Goal: Task Accomplishment & Management: Manage account settings

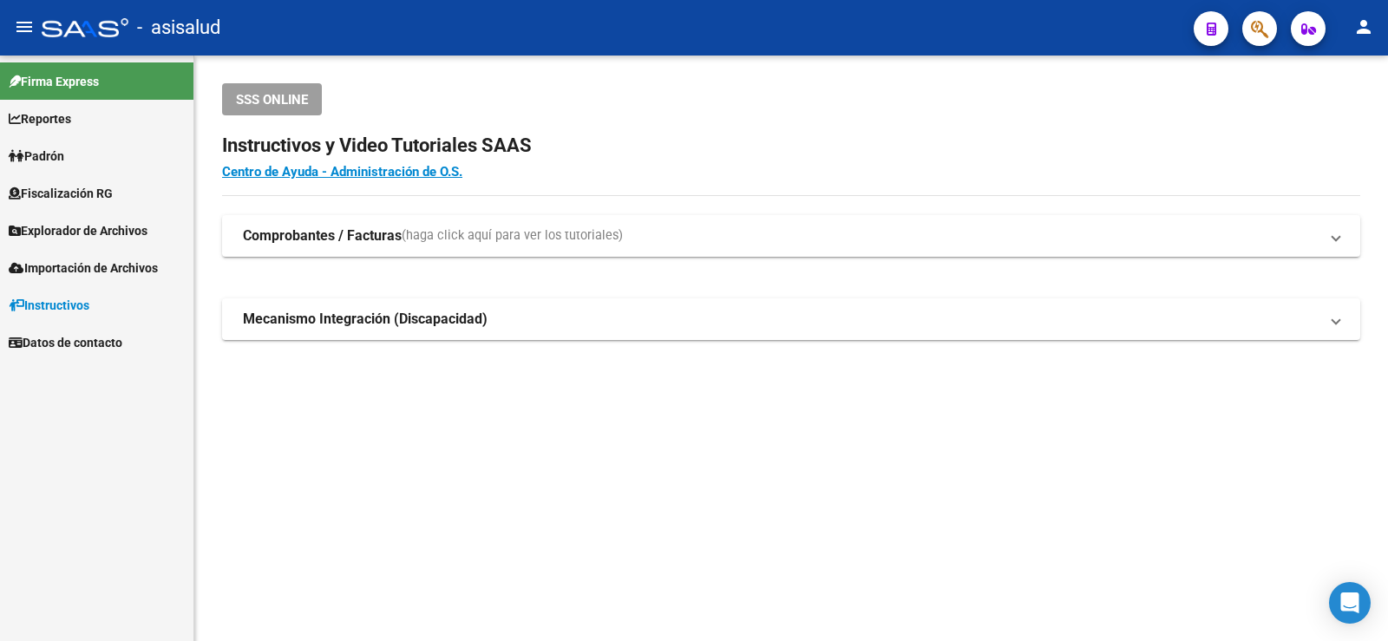
click at [63, 155] on span "Padrón" at bounding box center [37, 156] width 56 height 19
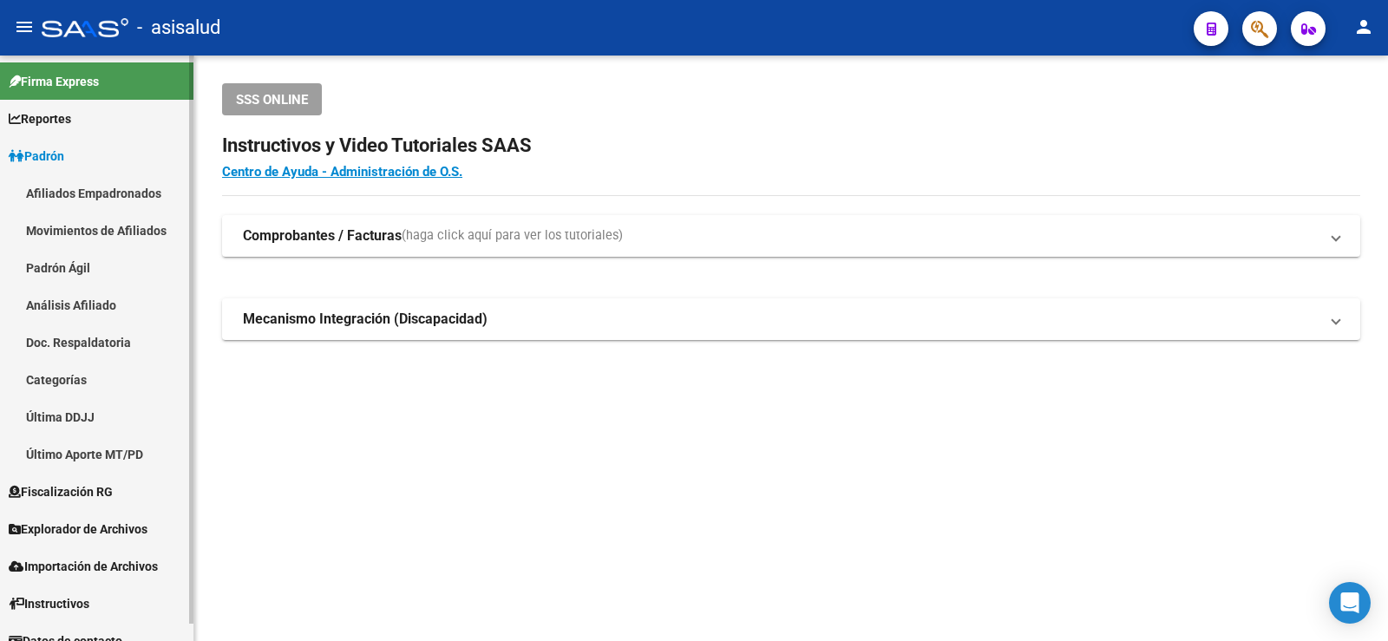
click at [69, 310] on link "Análisis Afiliado" at bounding box center [96, 304] width 193 height 37
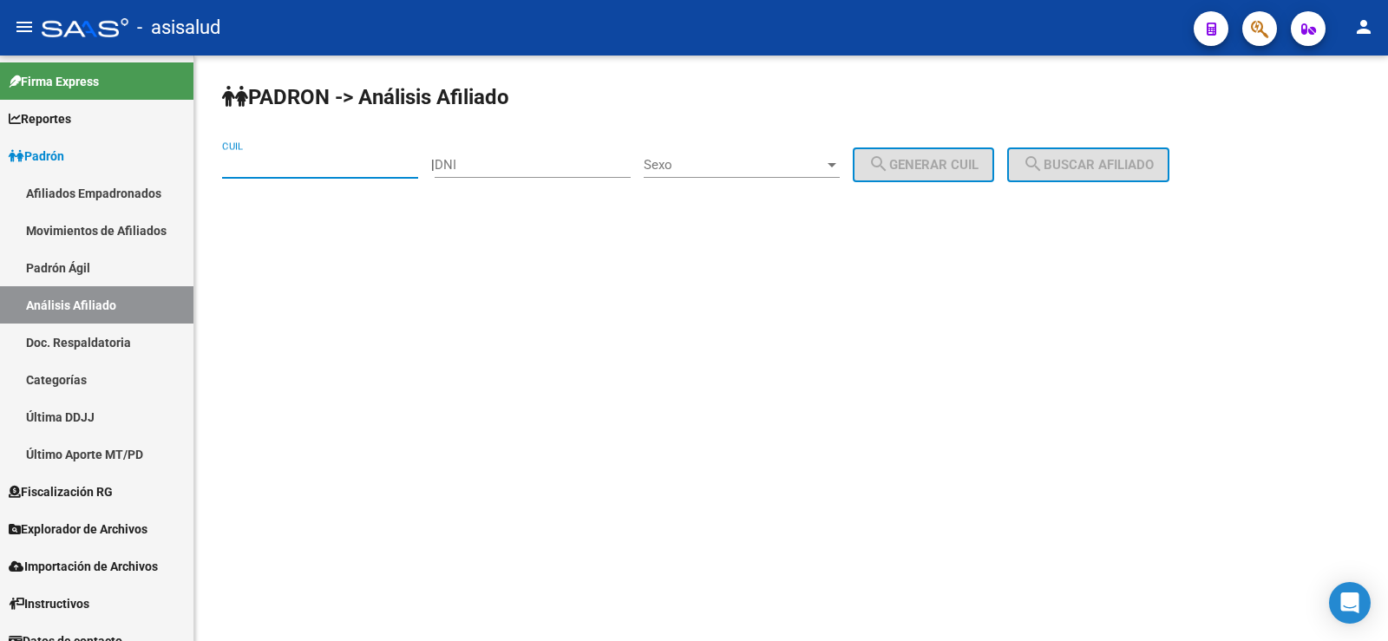
click at [351, 159] on input "CUIL" at bounding box center [320, 165] width 196 height 16
paste input "20-25448480-7"
type input "20-25448480-7"
click at [1169, 161] on button "search Buscar afiliado" at bounding box center [1088, 164] width 162 height 35
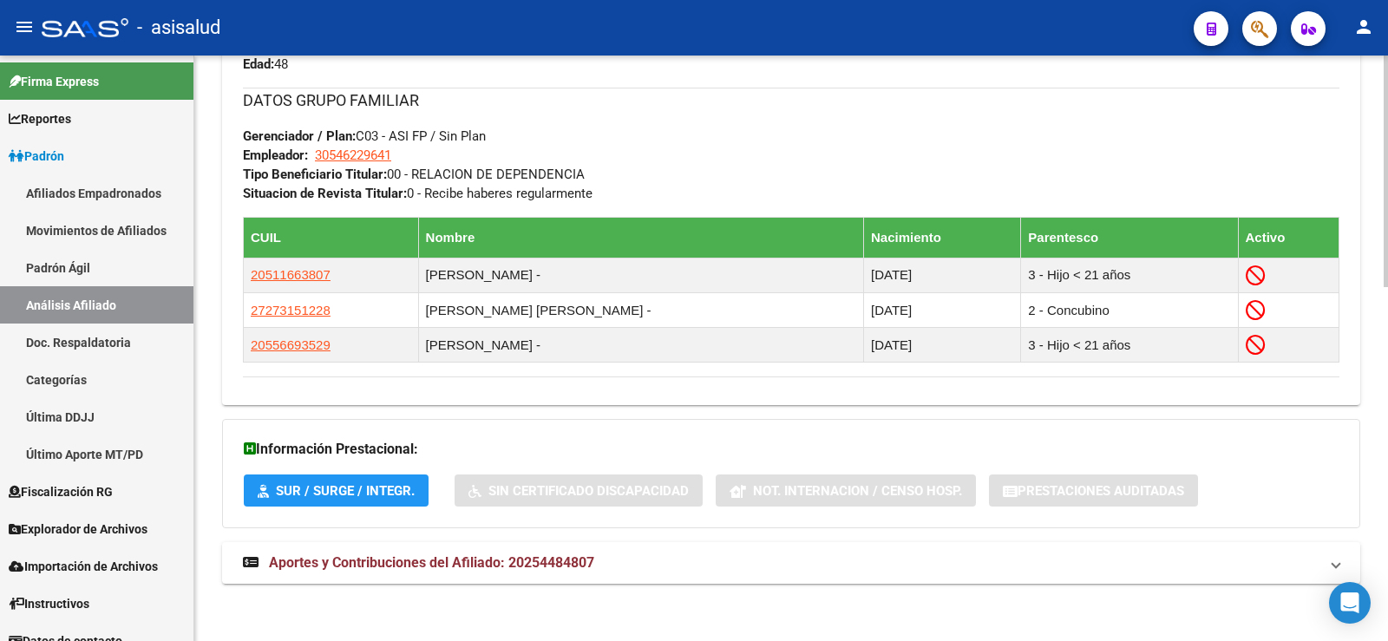
scroll to position [894, 0]
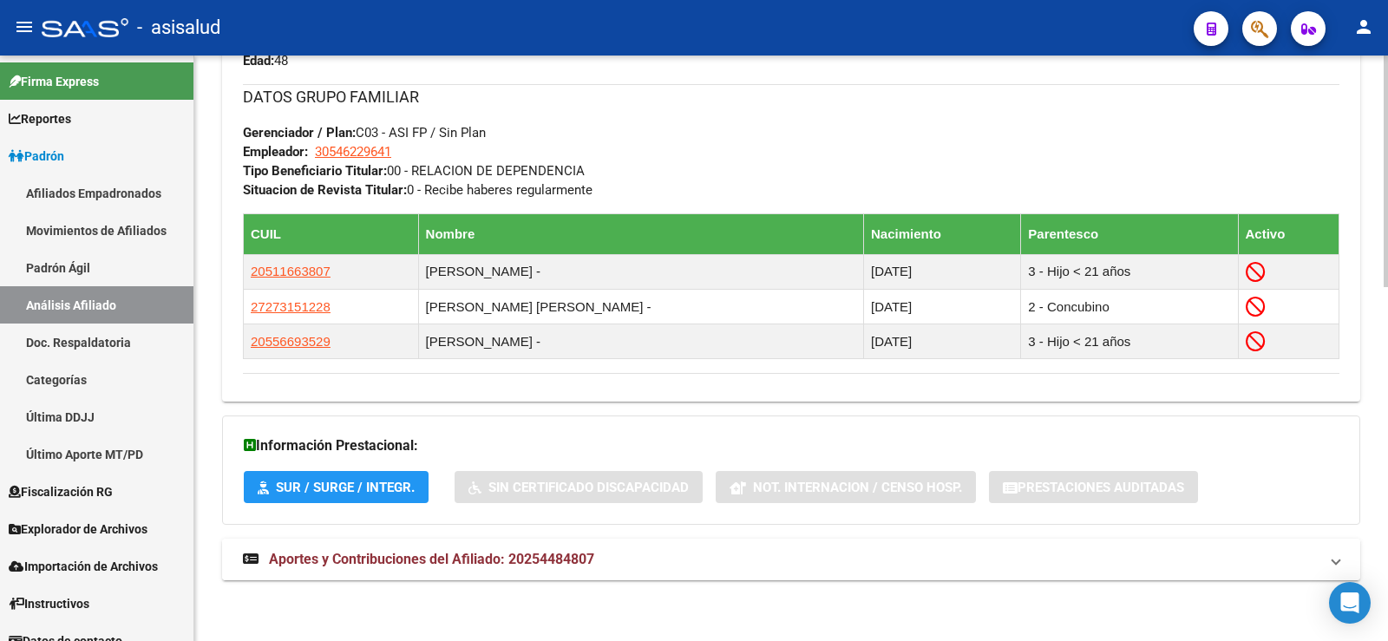
click at [440, 558] on span "Aportes y Contribuciones del Afiliado: 20254484807" at bounding box center [431, 559] width 325 height 16
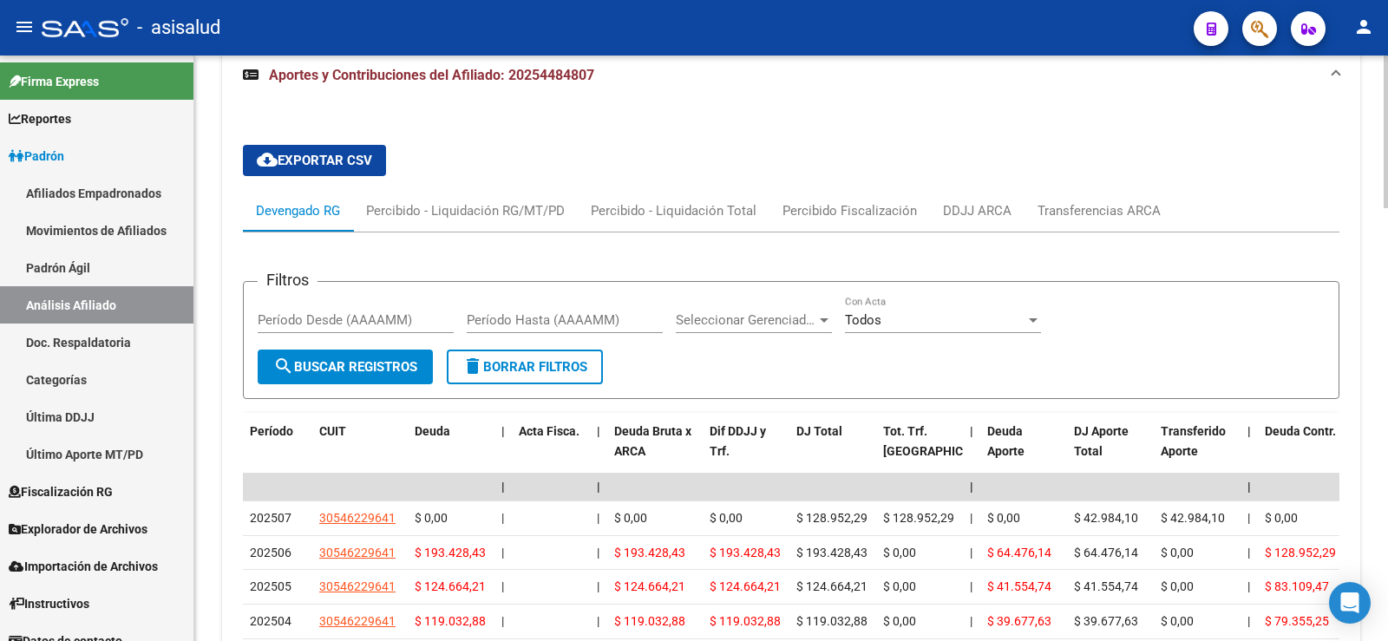
scroll to position [1415, 0]
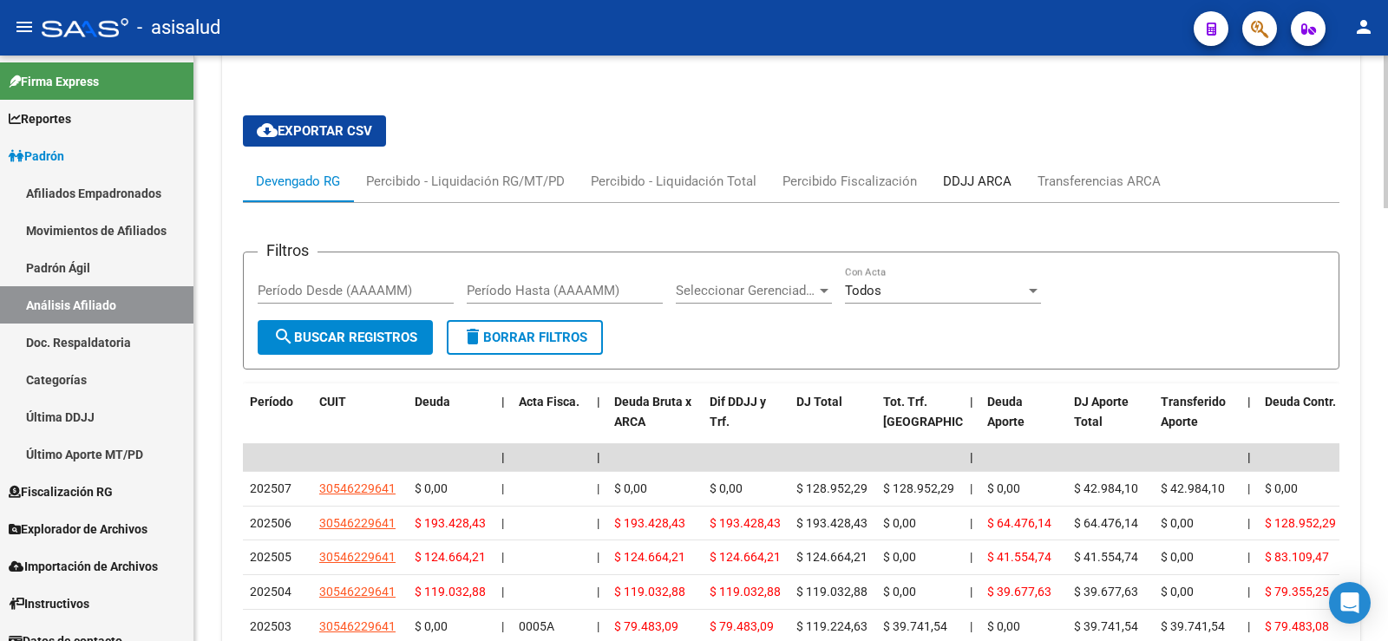
click at [943, 187] on div "DDJJ ARCA" at bounding box center [977, 181] width 69 height 19
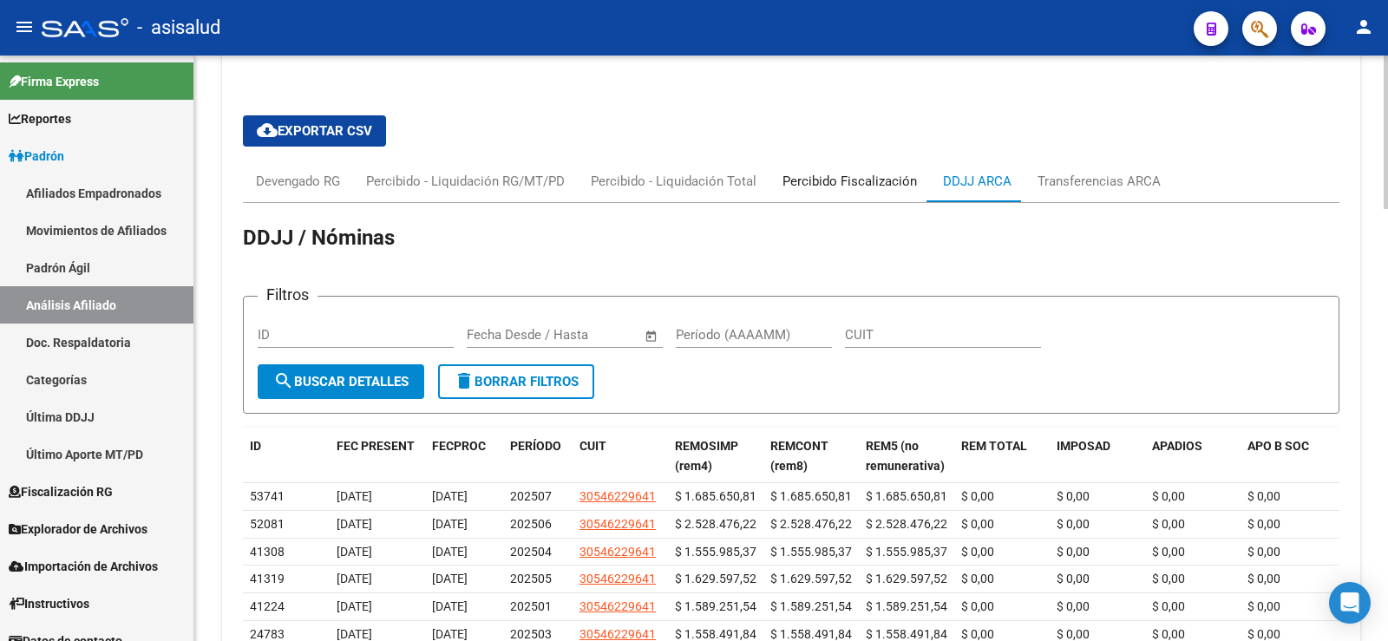
click at [859, 184] on div "Percibido Fiscalización" at bounding box center [849, 181] width 134 height 19
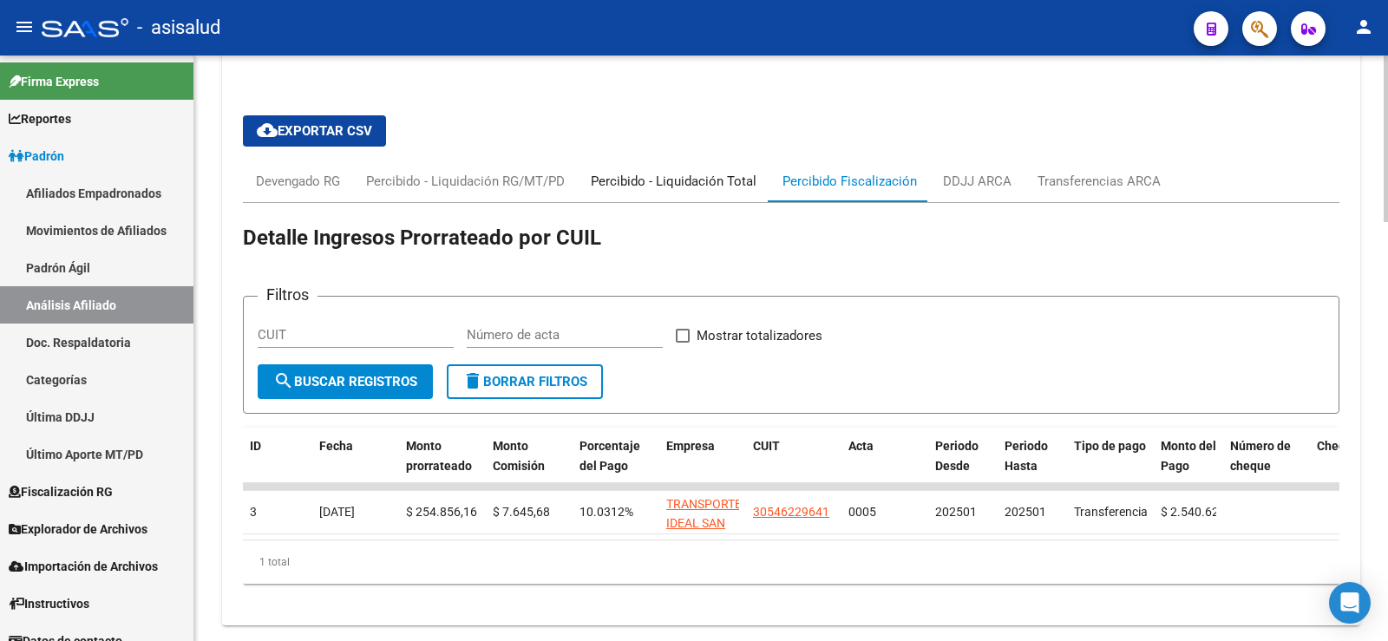
click at [697, 190] on div "Percibido - Liquidación Total" at bounding box center [674, 181] width 166 height 19
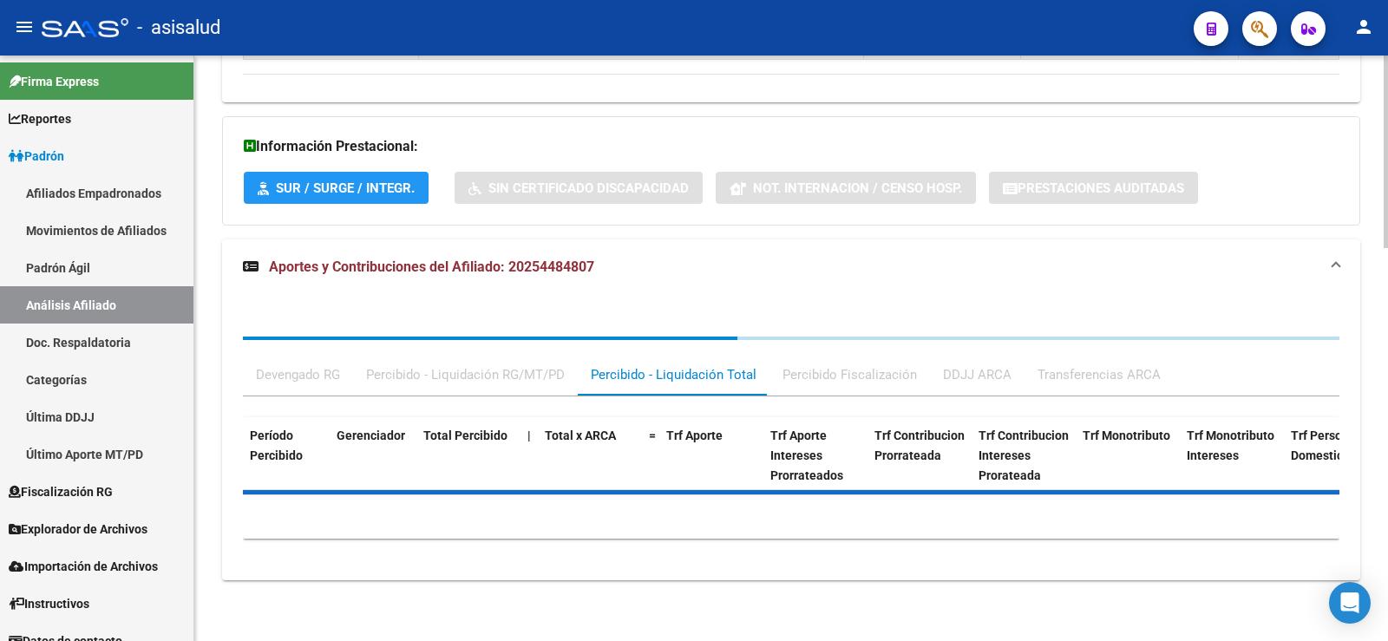
scroll to position [1373, 0]
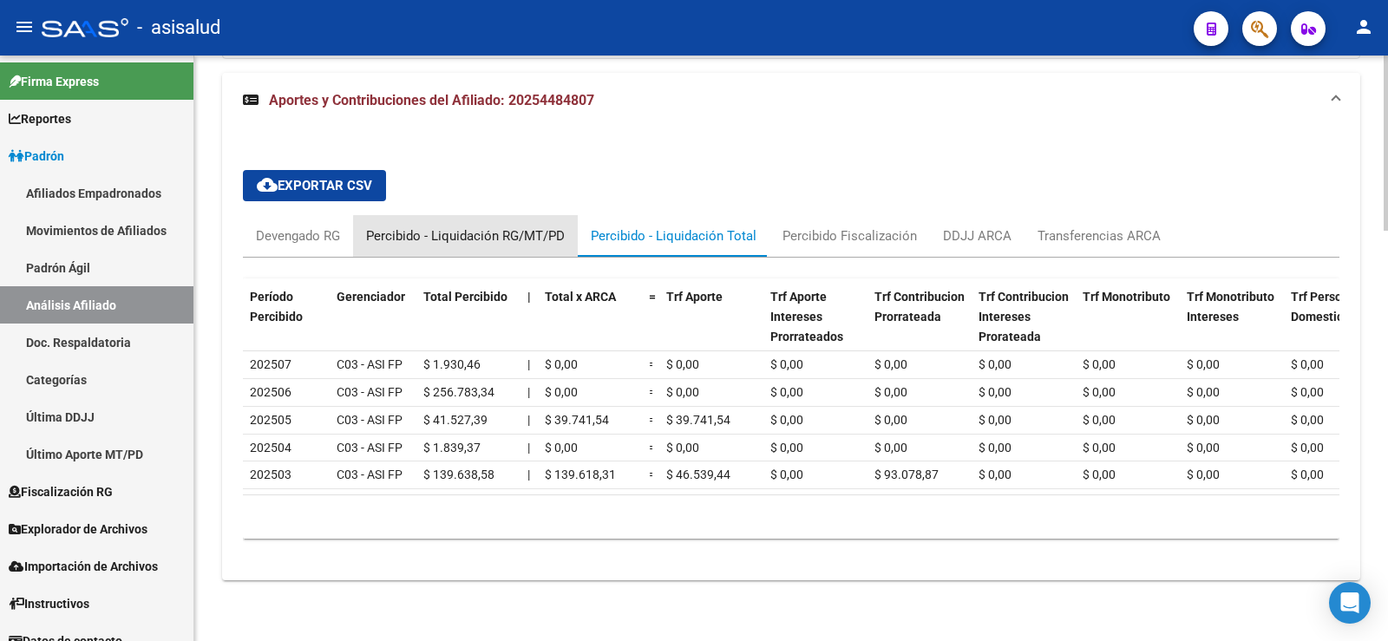
click at [531, 228] on div "Percibido - Liquidación RG/MT/PD" at bounding box center [465, 235] width 199 height 19
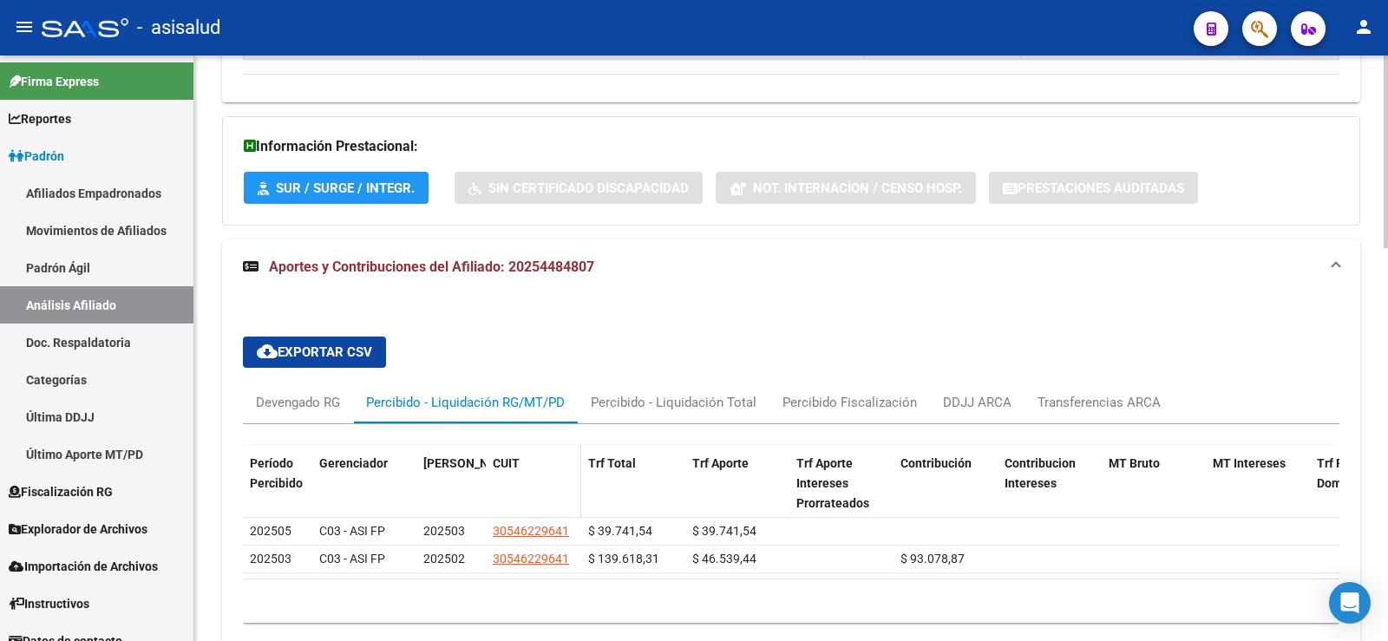
scroll to position [1291, 0]
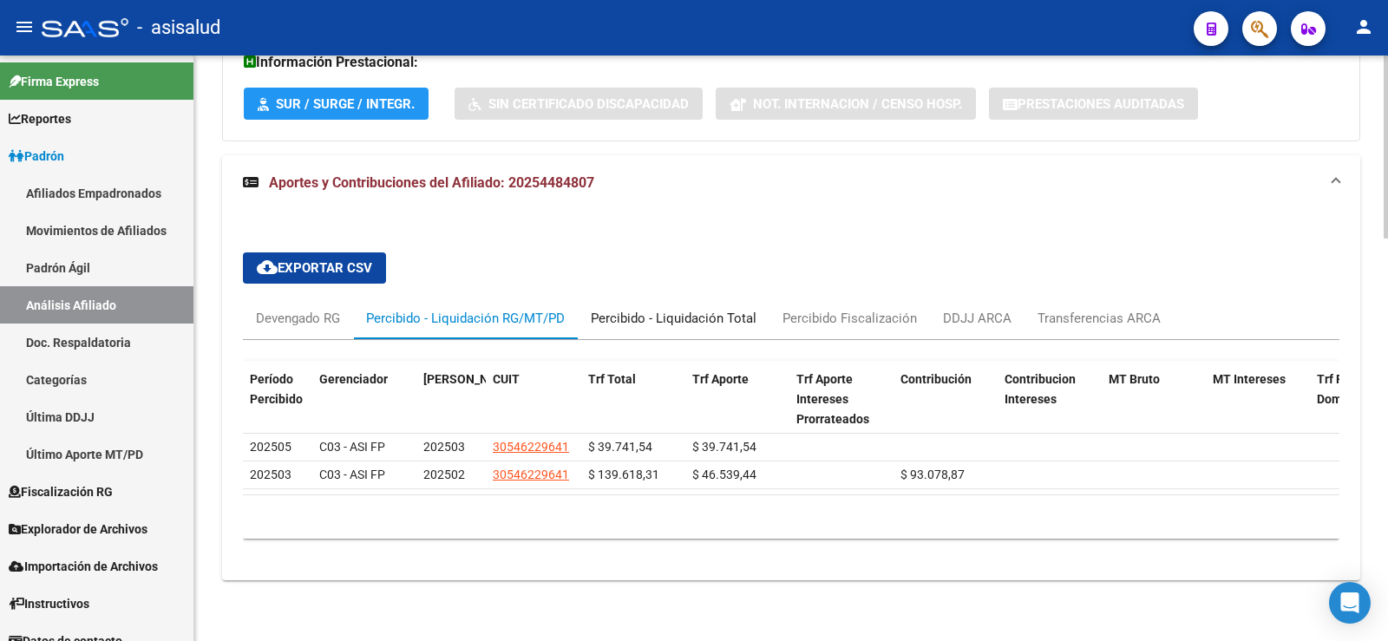
click at [683, 309] on div "Percibido - Liquidación Total" at bounding box center [674, 318] width 166 height 19
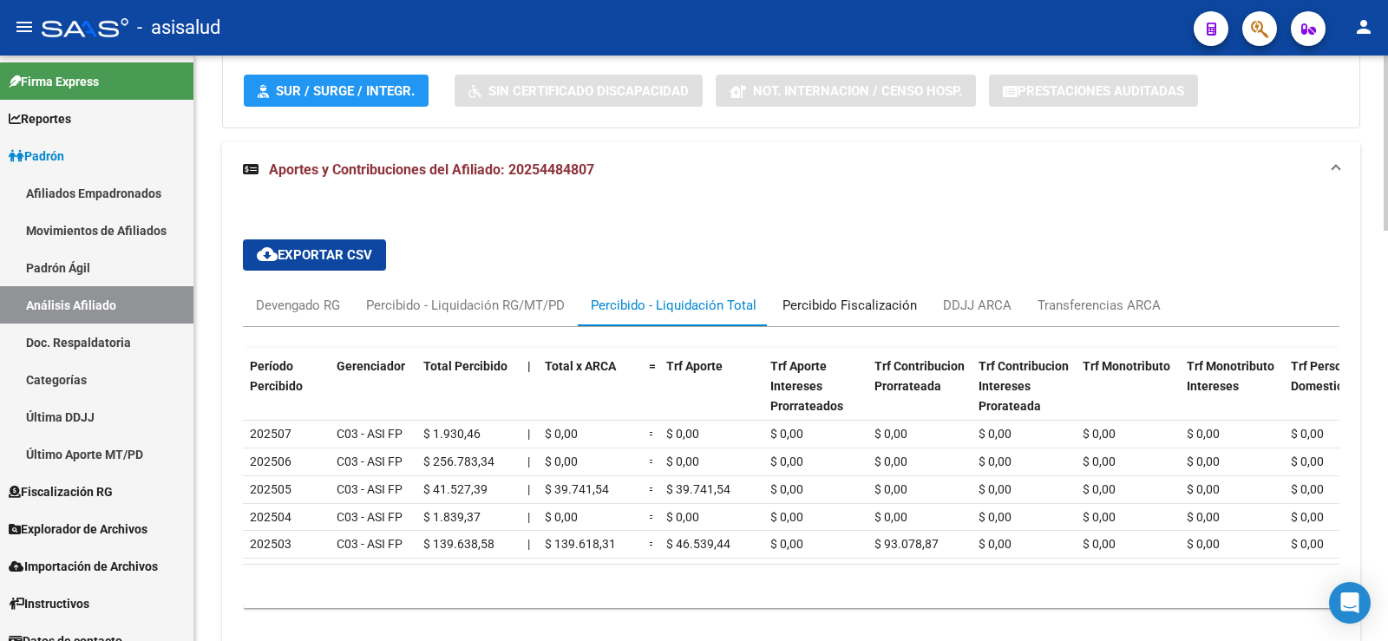
click at [789, 316] on div "Percibido Fiscalización" at bounding box center [849, 305] width 160 height 42
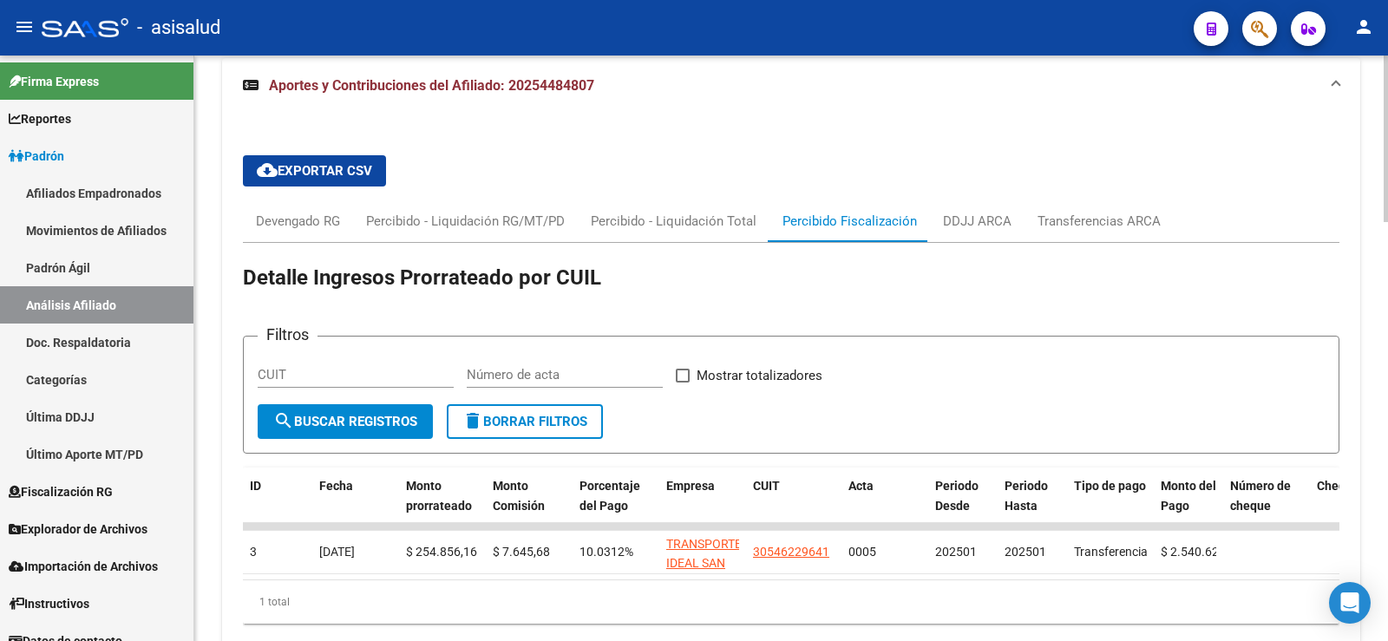
scroll to position [1377, 0]
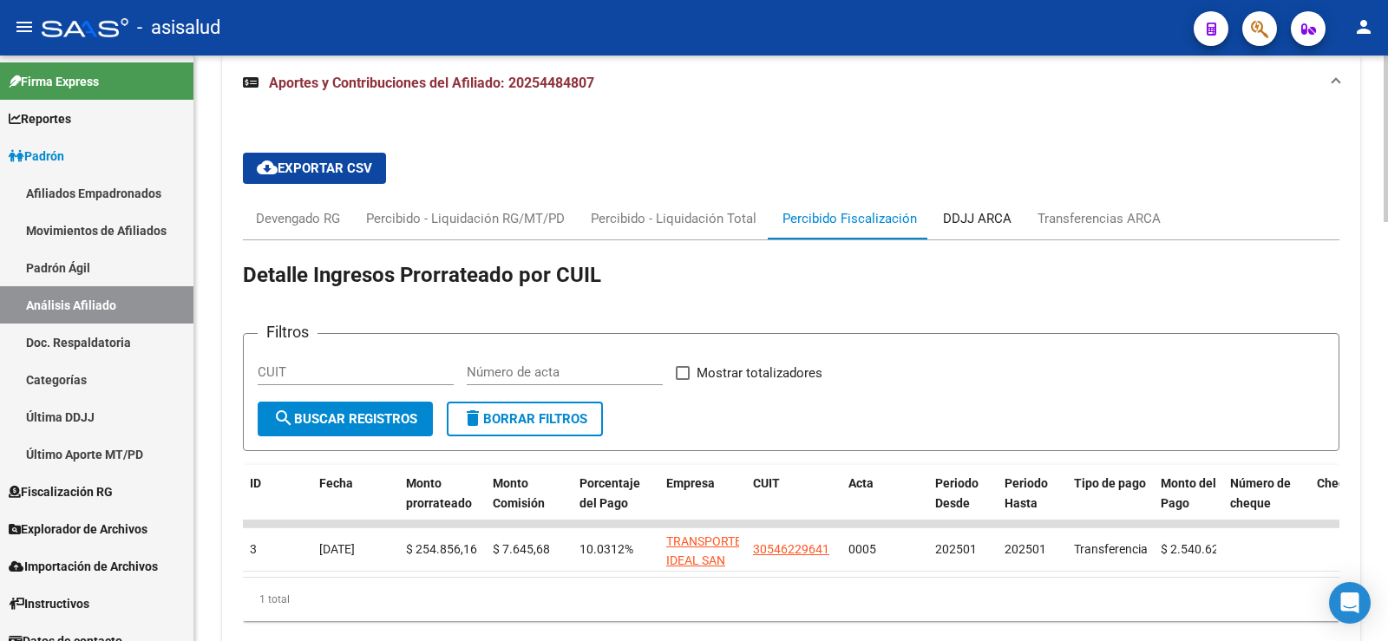
click at [961, 230] on div "DDJJ ARCA" at bounding box center [977, 219] width 95 height 42
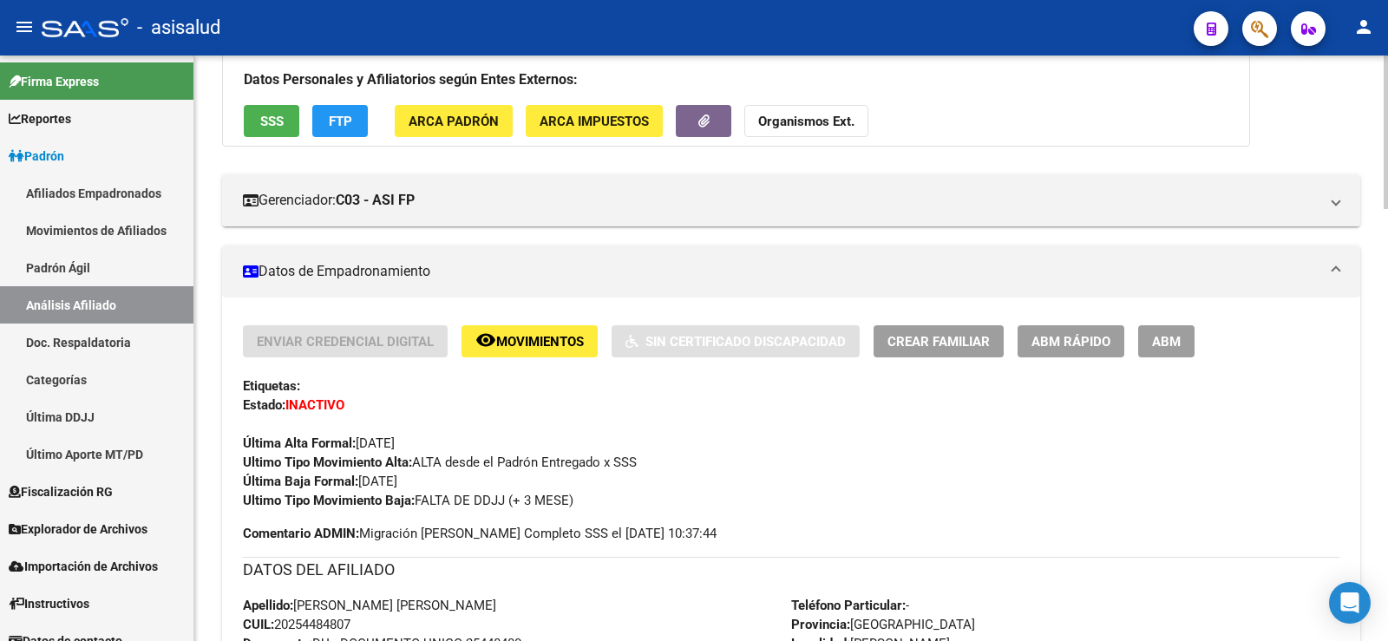
scroll to position [163, 0]
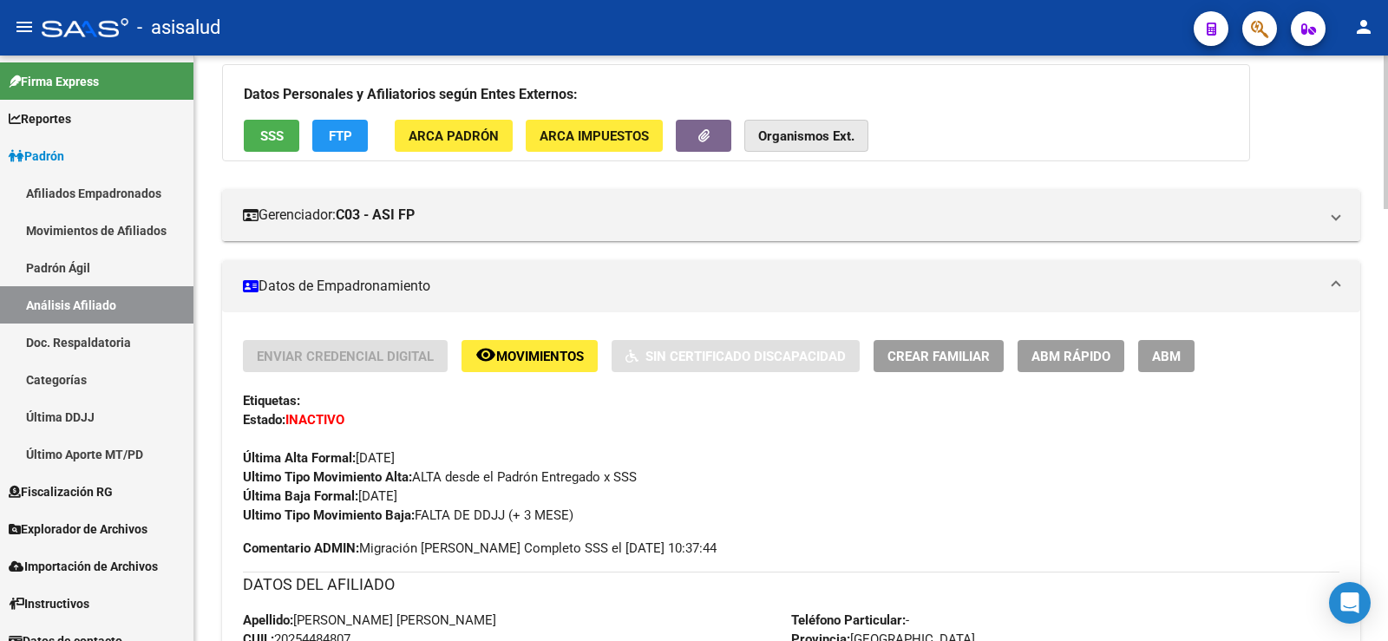
click at [813, 142] on strong "Organismos Ext." at bounding box center [806, 136] width 96 height 16
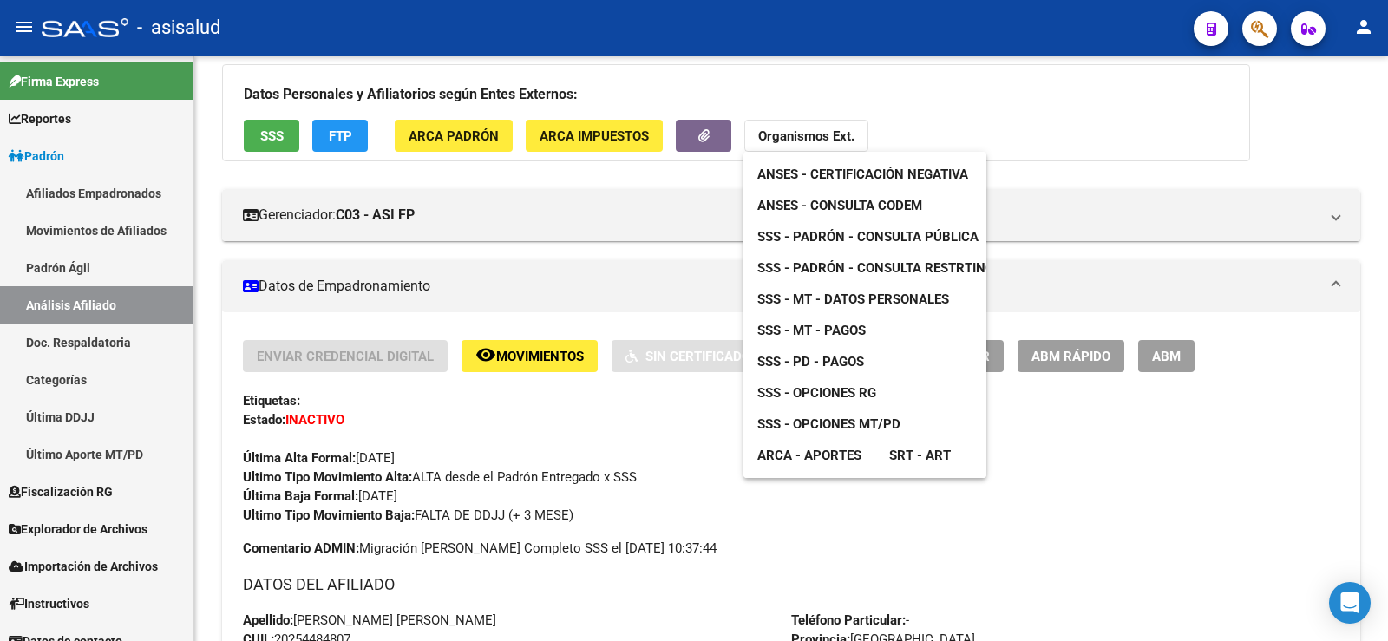
click at [865, 198] on span "ANSES - Consulta CODEM" at bounding box center [839, 206] width 165 height 16
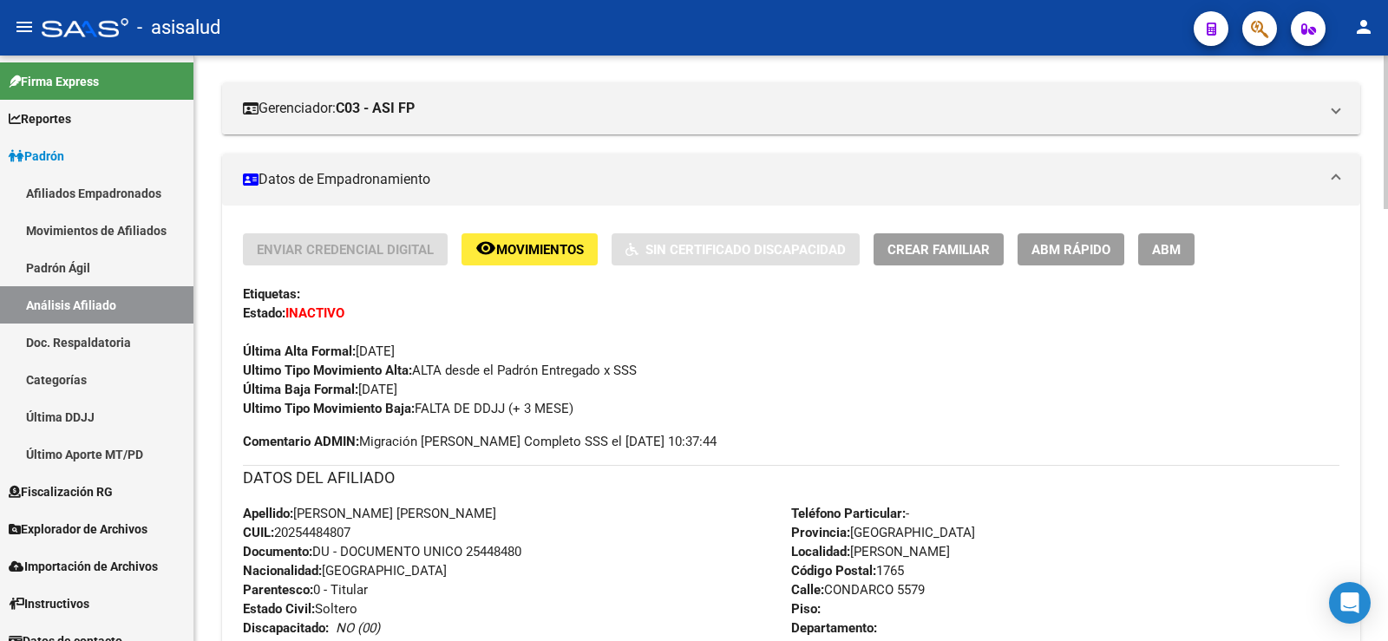
scroll to position [423, 0]
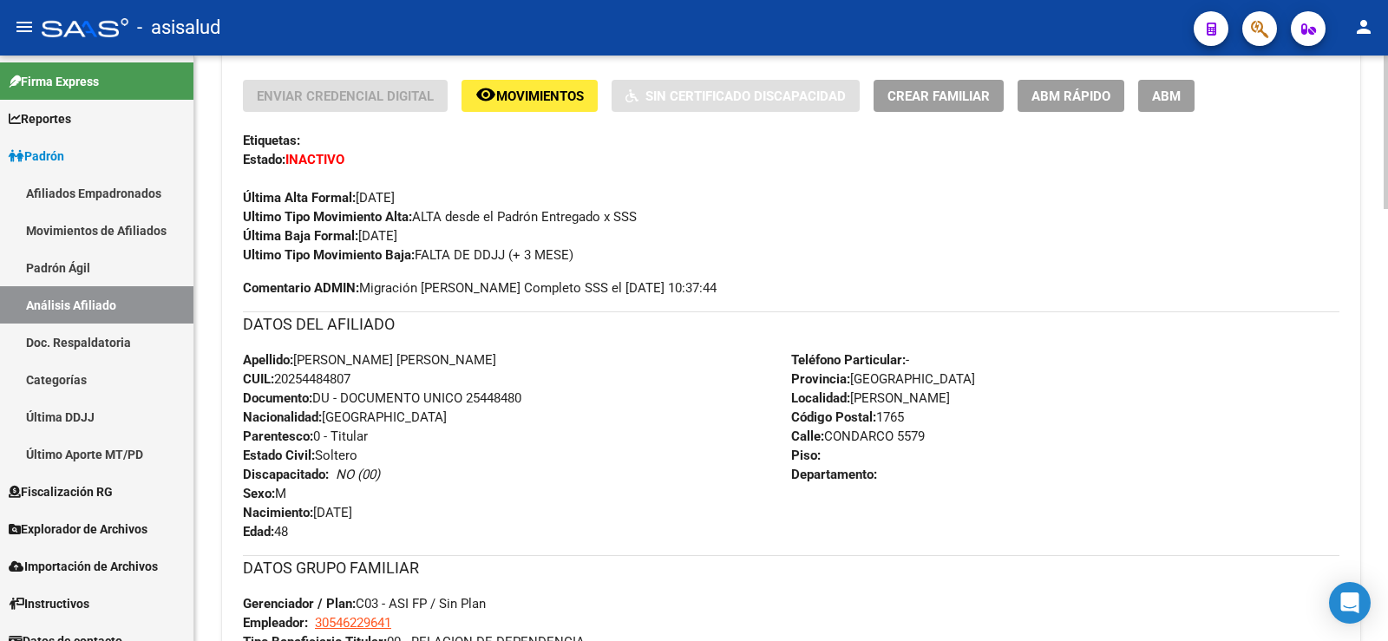
click at [336, 376] on span "CUIL: 20254484807" at bounding box center [297, 379] width 108 height 16
copy span "20254484807"
click at [549, 422] on div "Apellido: SUAREZ JORGE ALFREDO CUIL: 20254484807 Documento: DU - DOCUMENTO UNIC…" at bounding box center [517, 445] width 548 height 191
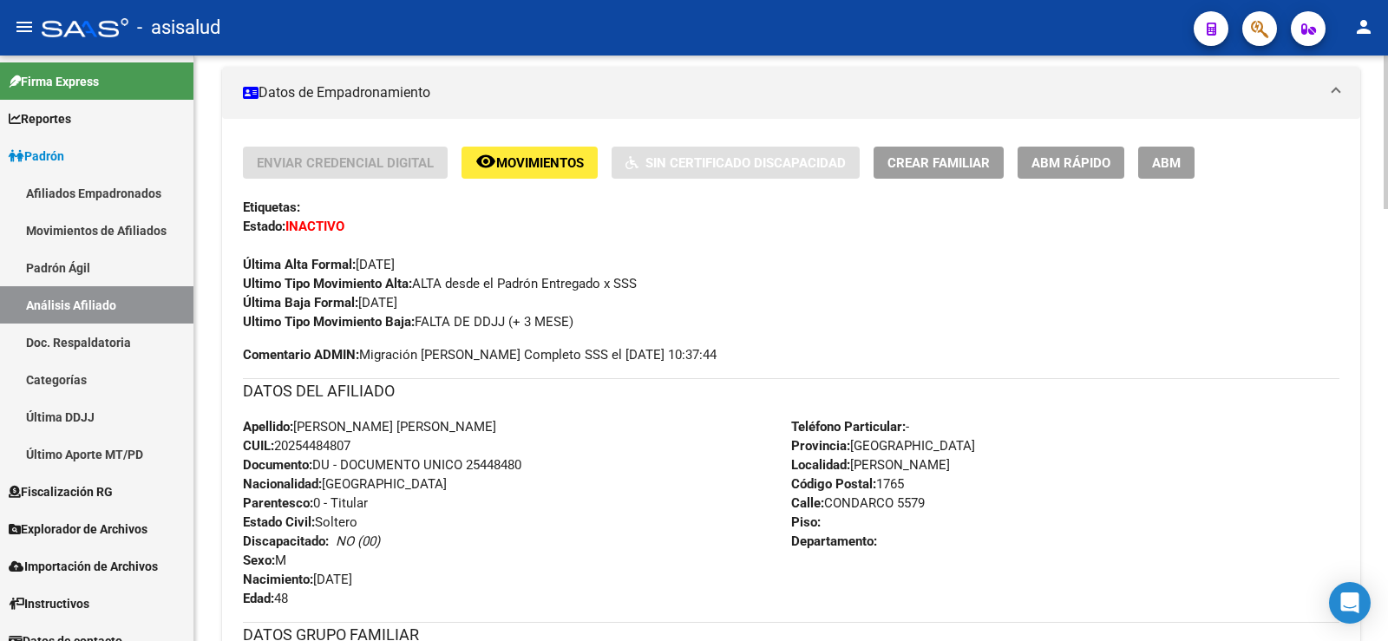
scroll to position [337, 0]
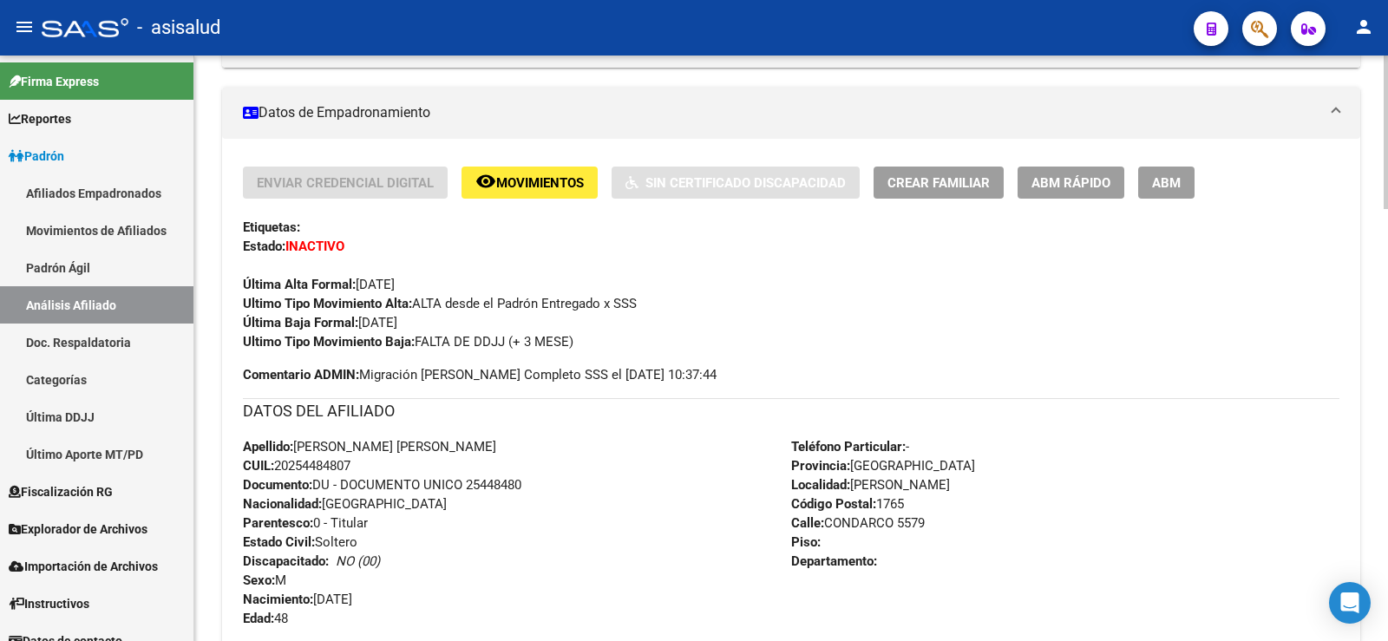
click at [1177, 184] on span "ABM" at bounding box center [1166, 183] width 29 height 16
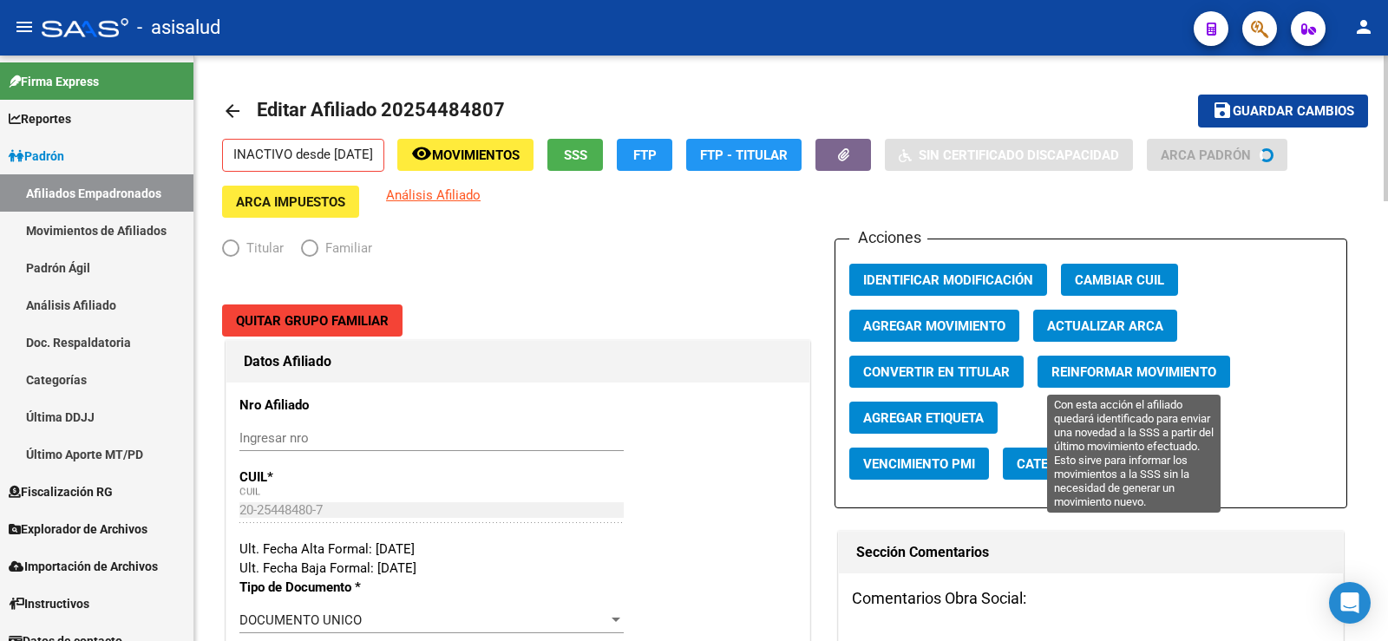
radio input "true"
type input "30-54622964-1"
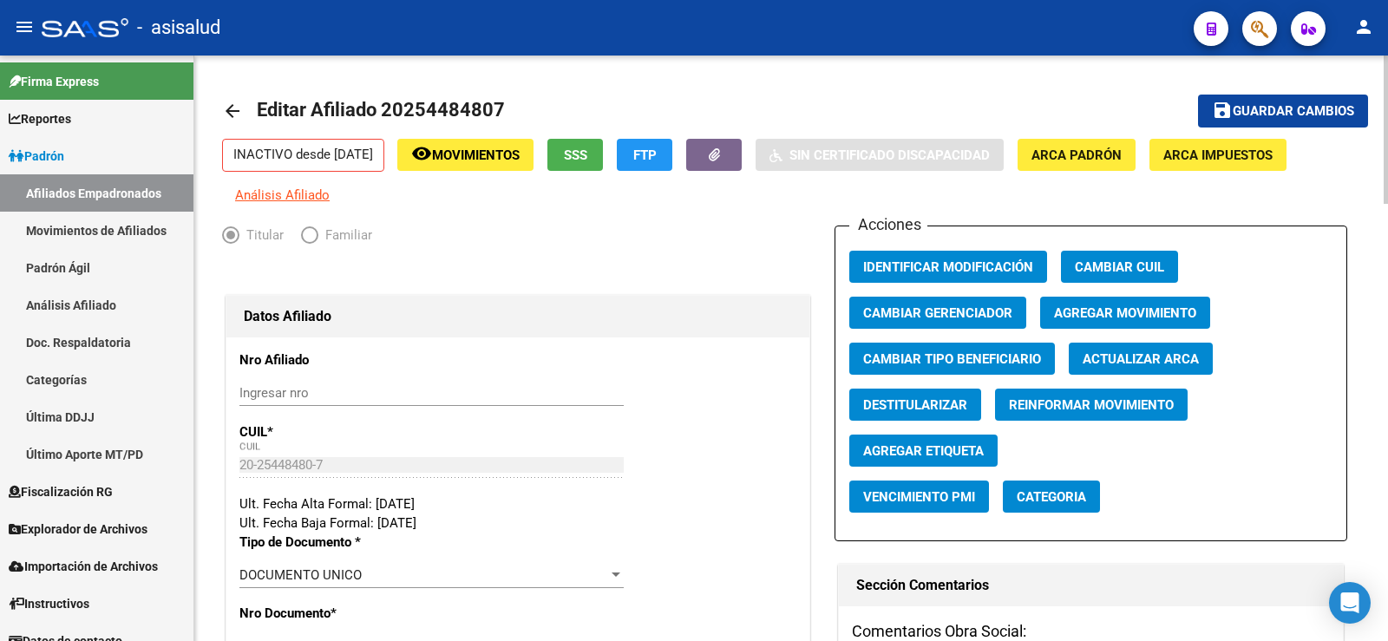
click at [1141, 351] on span "Actualizar ARCA" at bounding box center [1140, 359] width 116 height 16
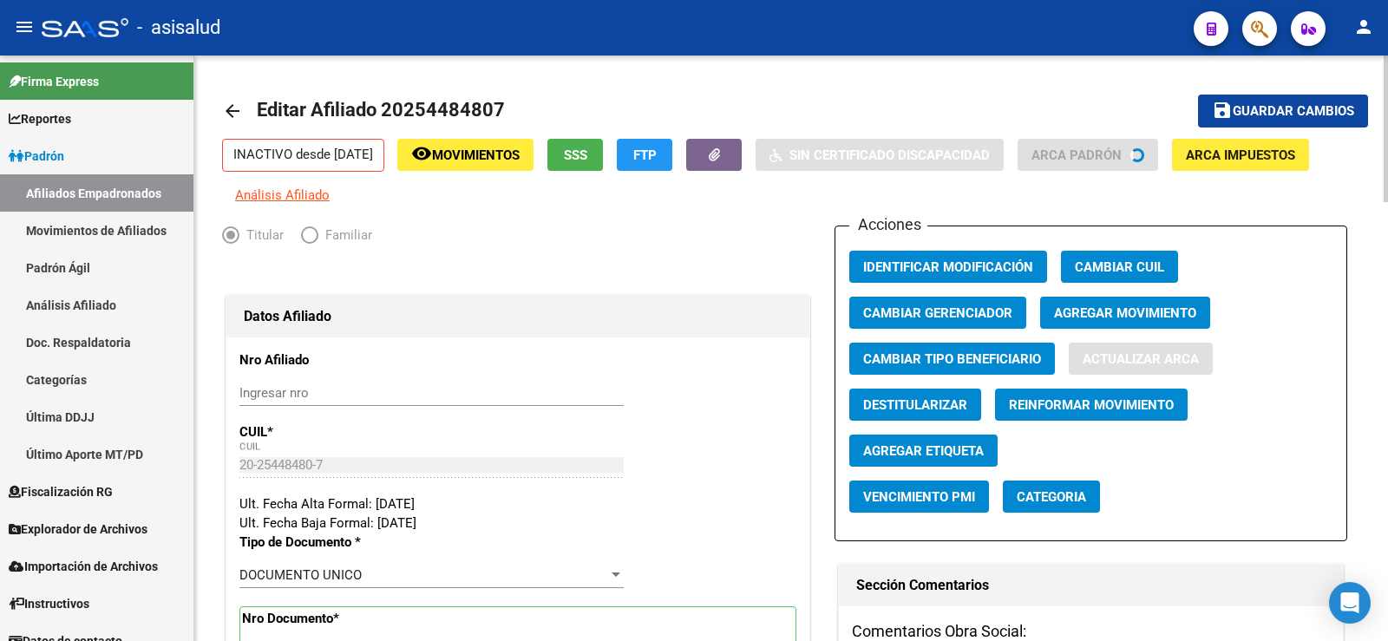
type input "SUAREZ"
type input "[PERSON_NAME]"
type input "CONCARCO"
type input "5579"
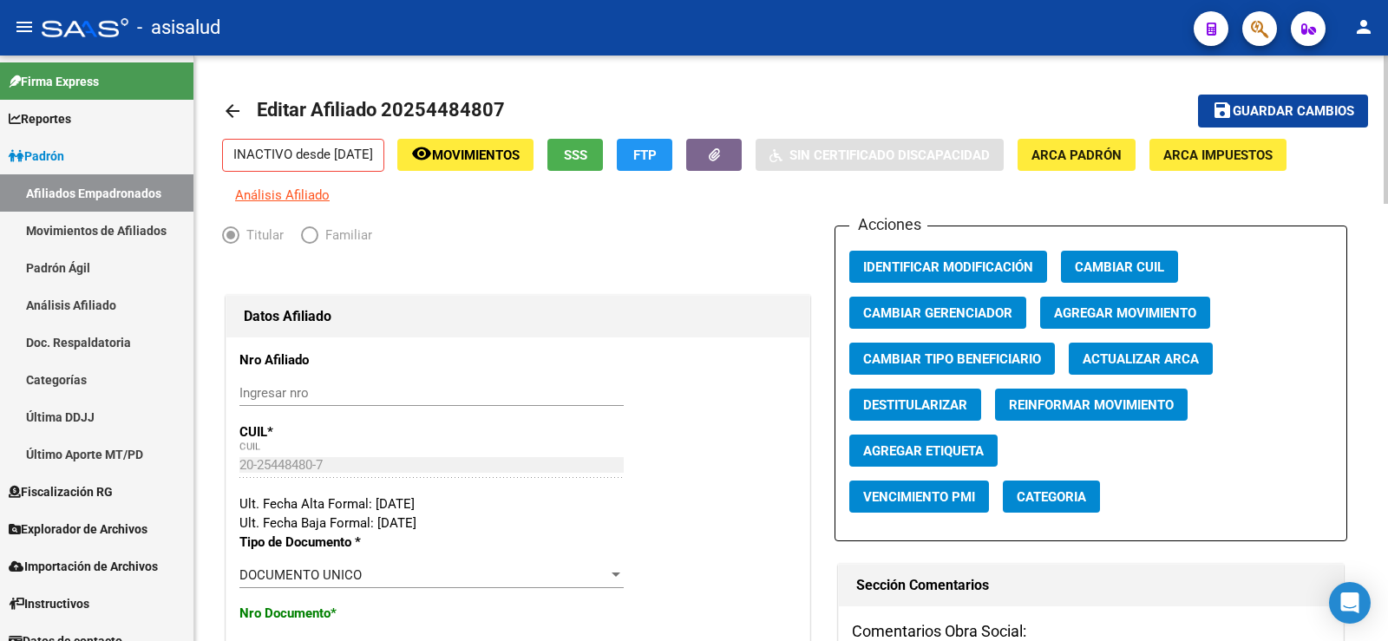
click at [1260, 101] on button "save Guardar cambios" at bounding box center [1283, 111] width 170 height 32
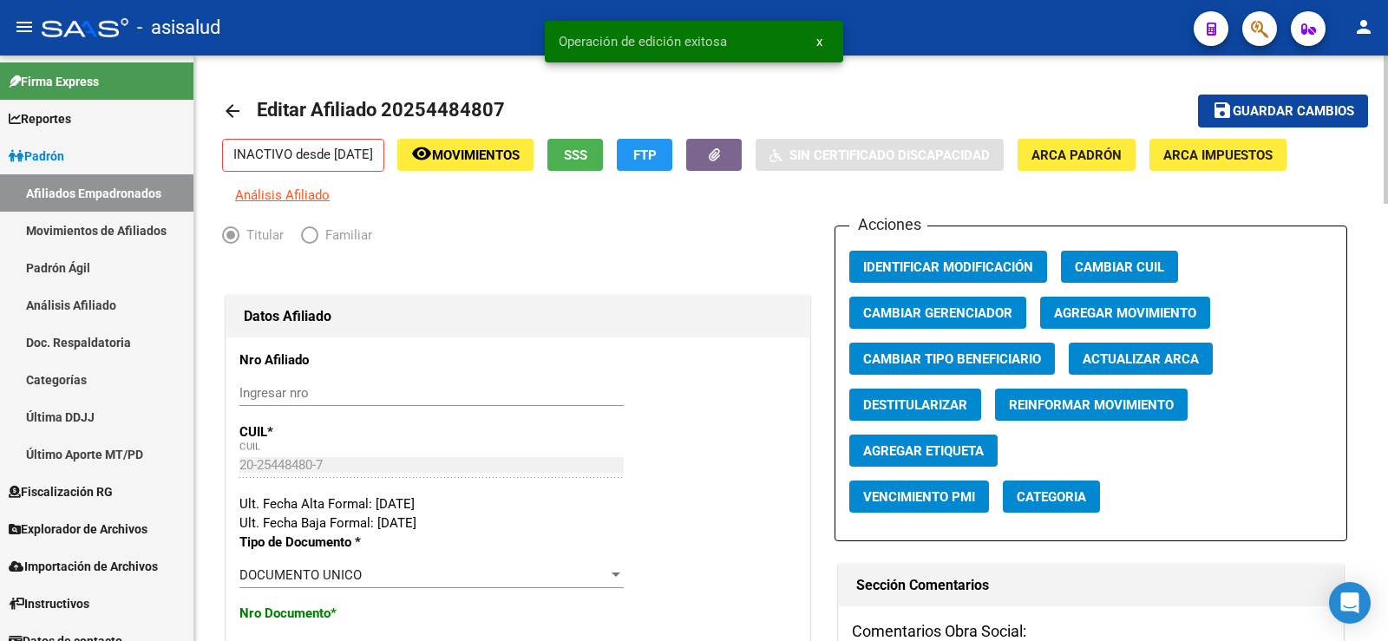
click at [1111, 305] on span "Agregar Movimiento" at bounding box center [1125, 313] width 142 height 16
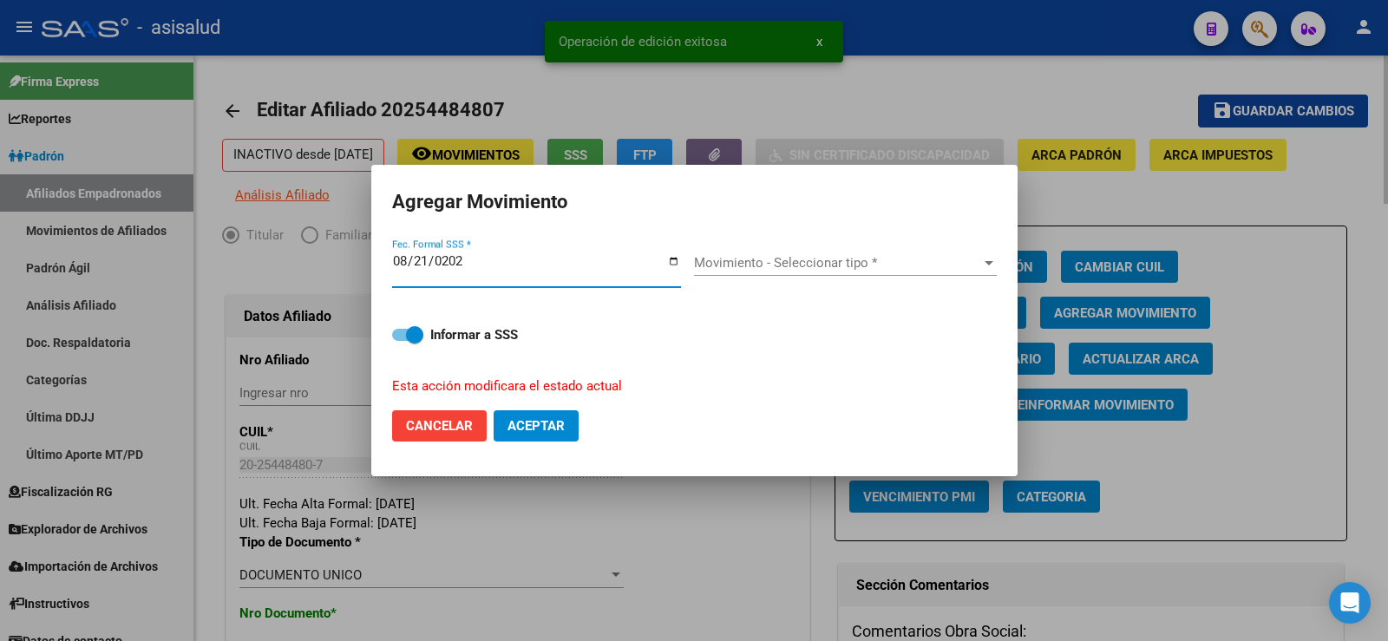
type input "[DATE]"
click at [884, 262] on span "Movimiento - Seleccionar tipo *" at bounding box center [837, 263] width 287 height 16
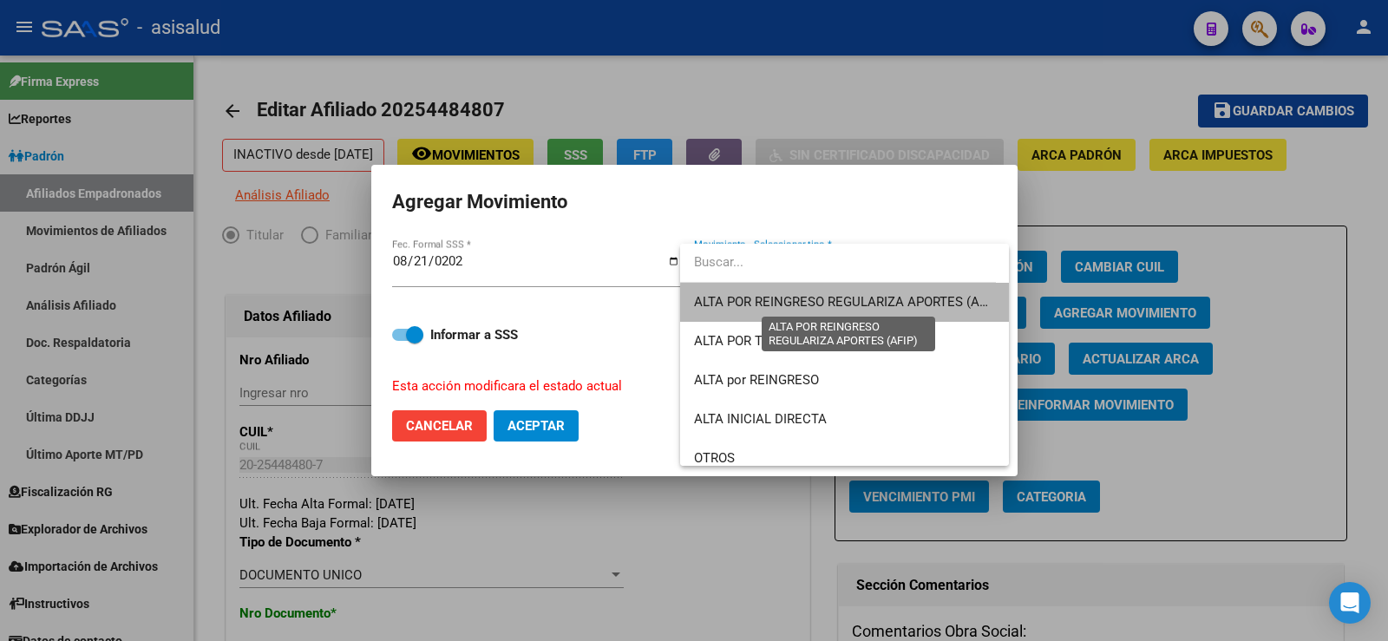
click at [899, 305] on span "ALTA POR REINGRESO REGULARIZA APORTES (AFIP)" at bounding box center [848, 302] width 308 height 16
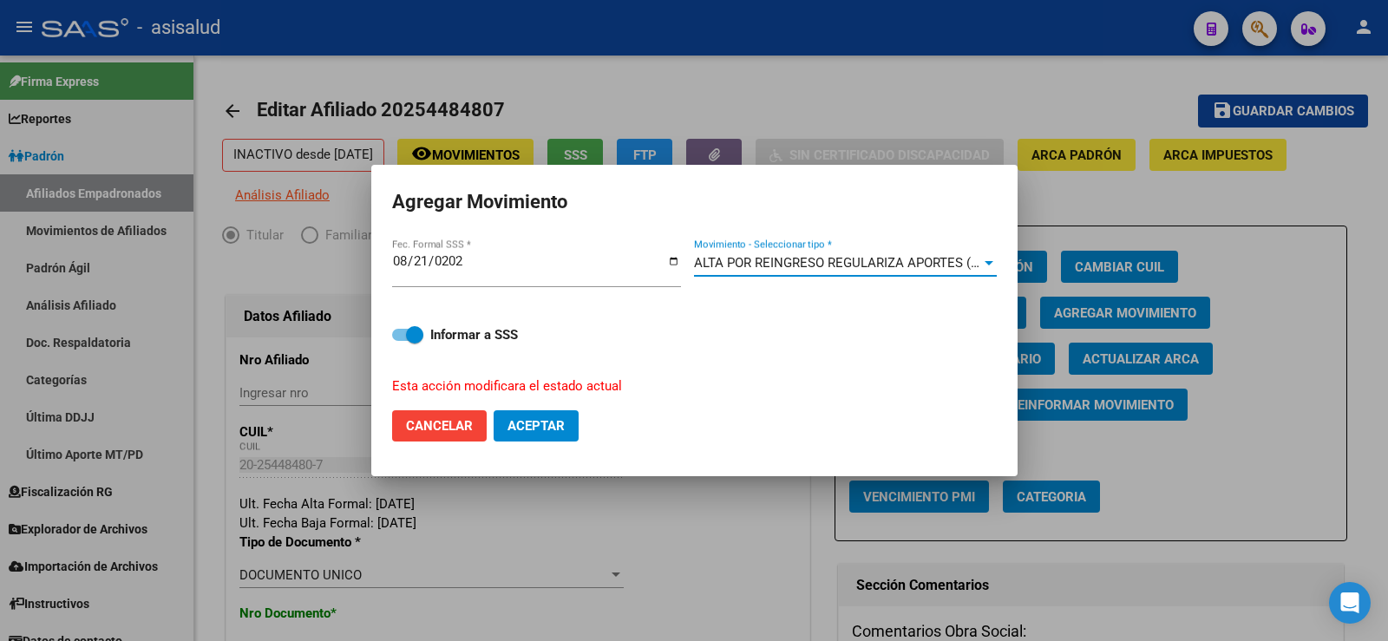
click at [562, 427] on span "Aceptar" at bounding box center [535, 426] width 57 height 16
checkbox input "false"
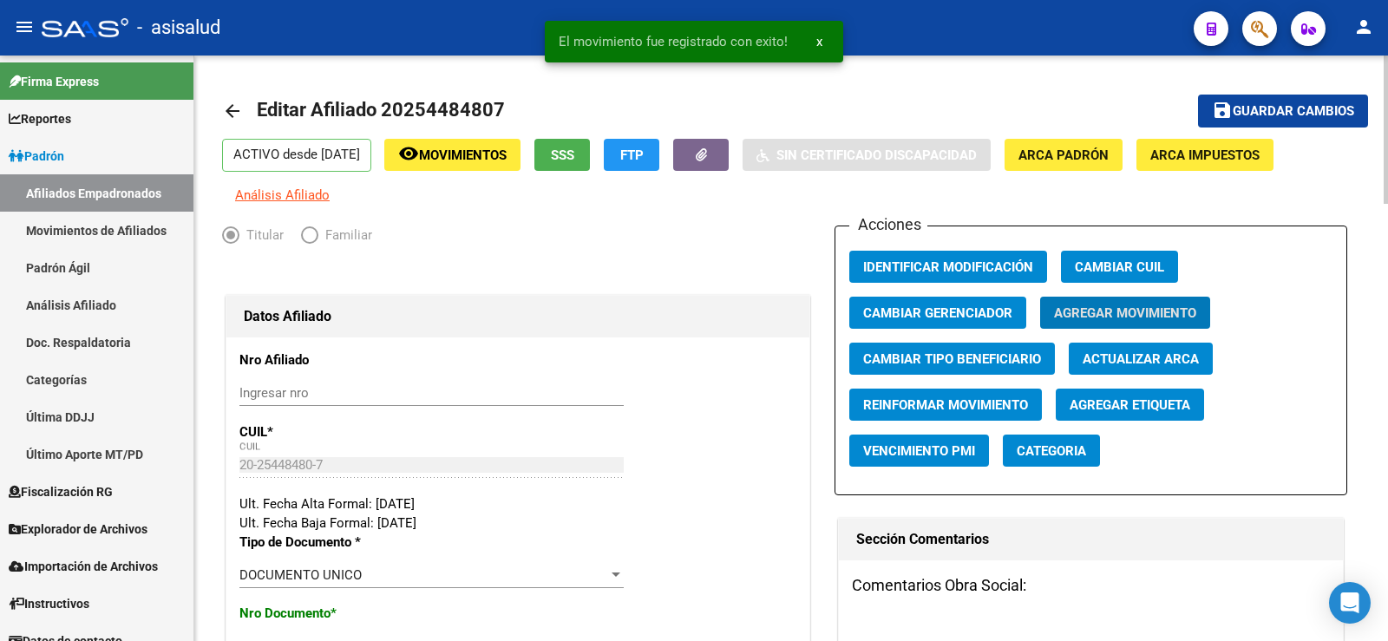
click at [1291, 108] on span "Guardar cambios" at bounding box center [1292, 112] width 121 height 16
click at [231, 113] on mat-icon "arrow_back" at bounding box center [232, 111] width 21 height 21
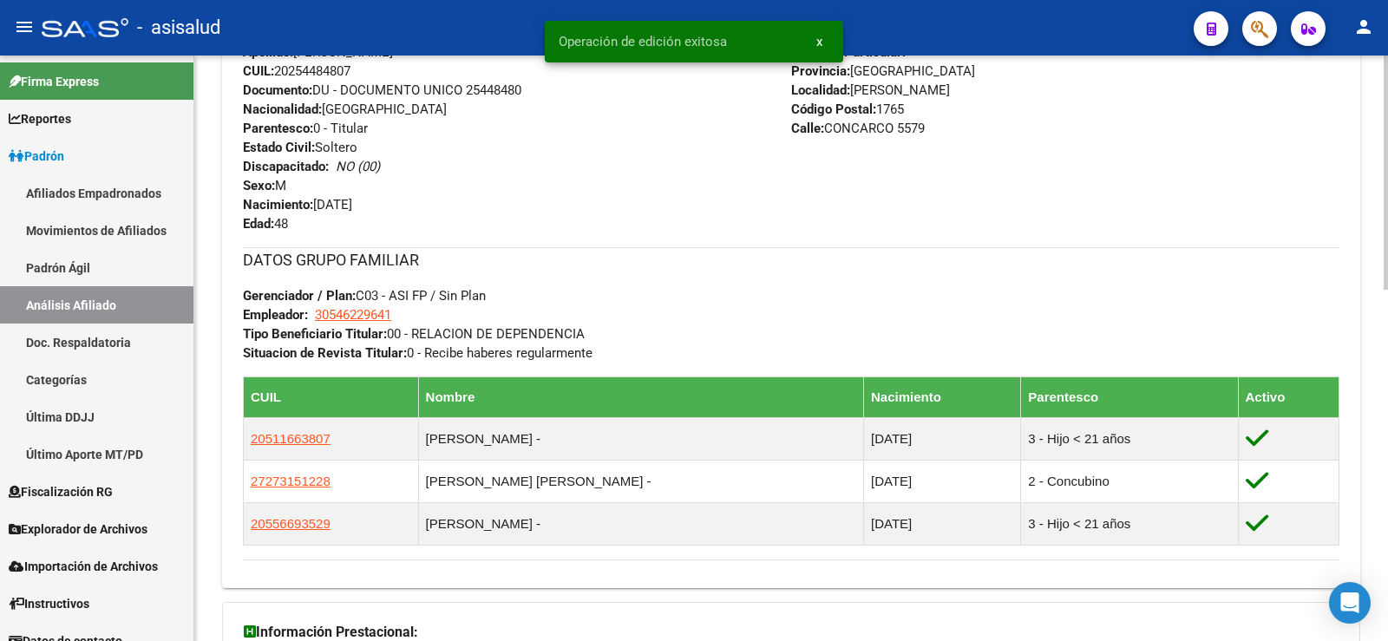
scroll to position [694, 0]
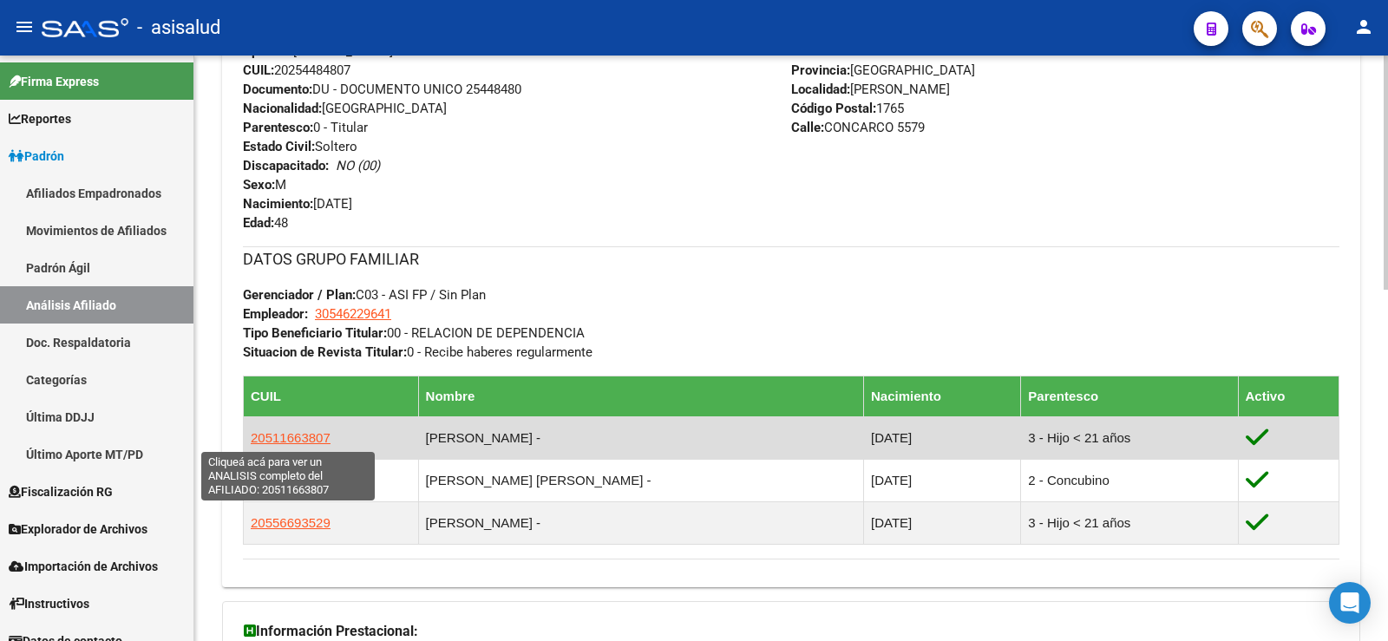
click at [297, 432] on span "20511663807" at bounding box center [291, 437] width 80 height 15
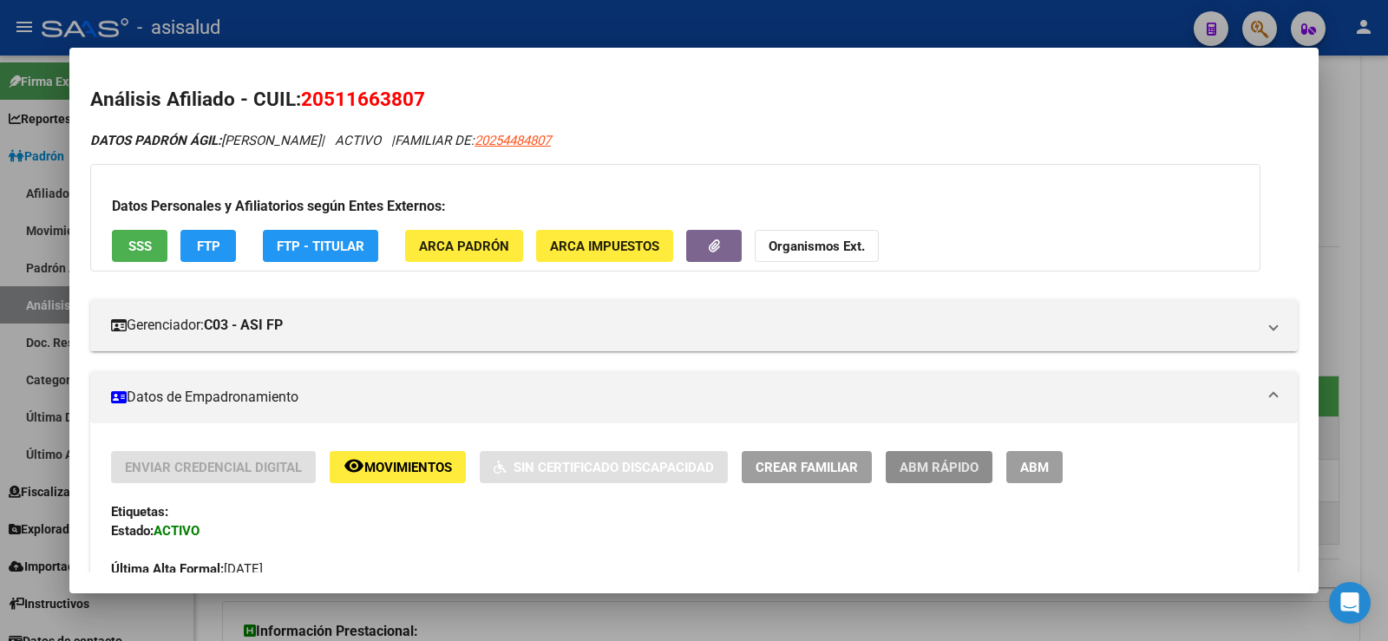
click at [960, 467] on span "ABM Rápido" at bounding box center [938, 468] width 79 height 16
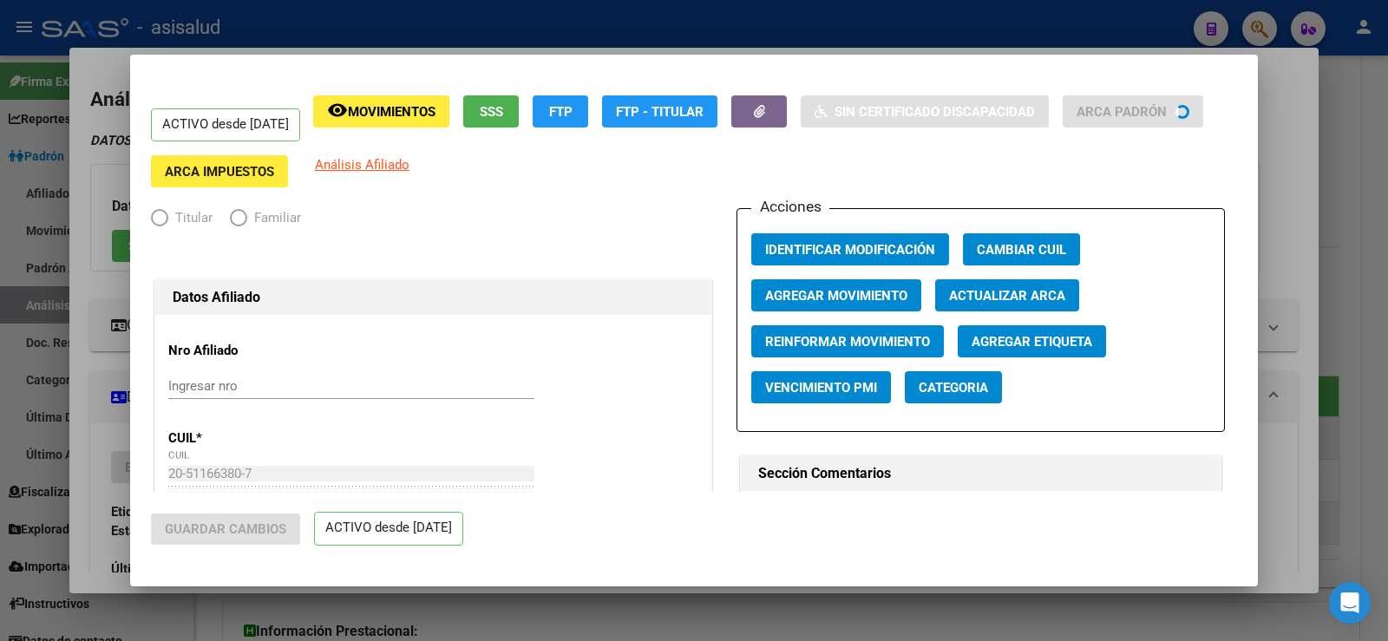
radio input "true"
type input "30-54622964-1"
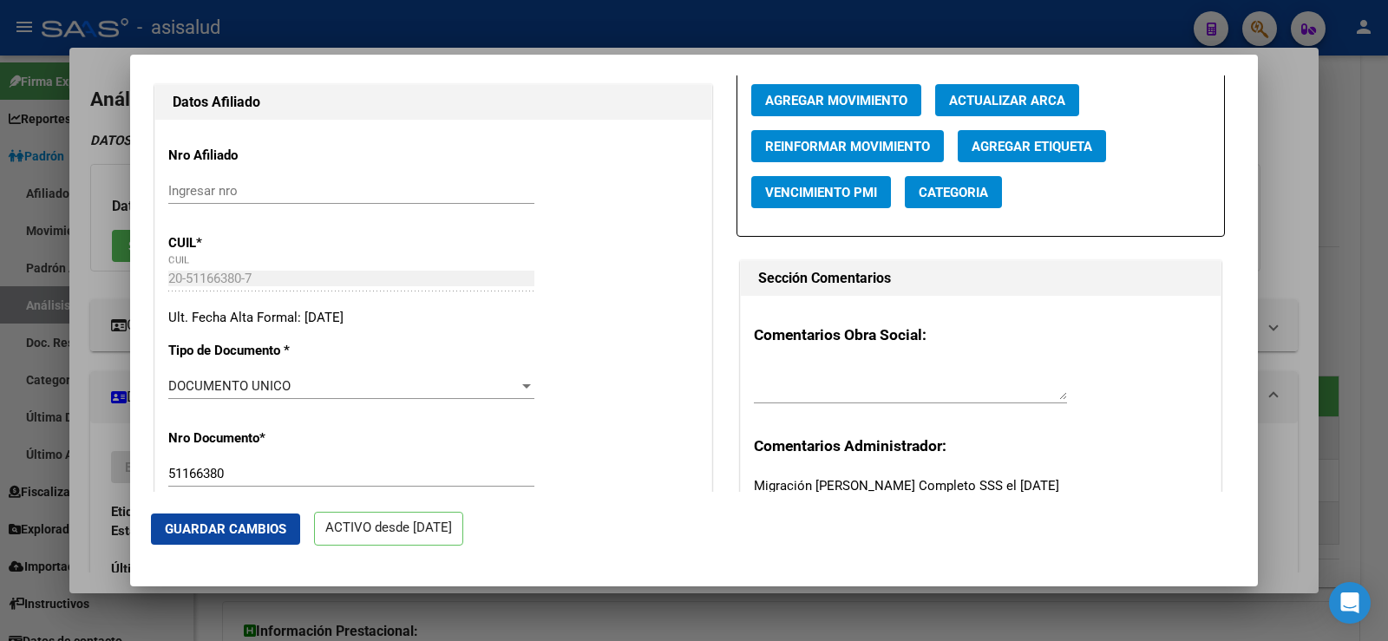
scroll to position [0, 0]
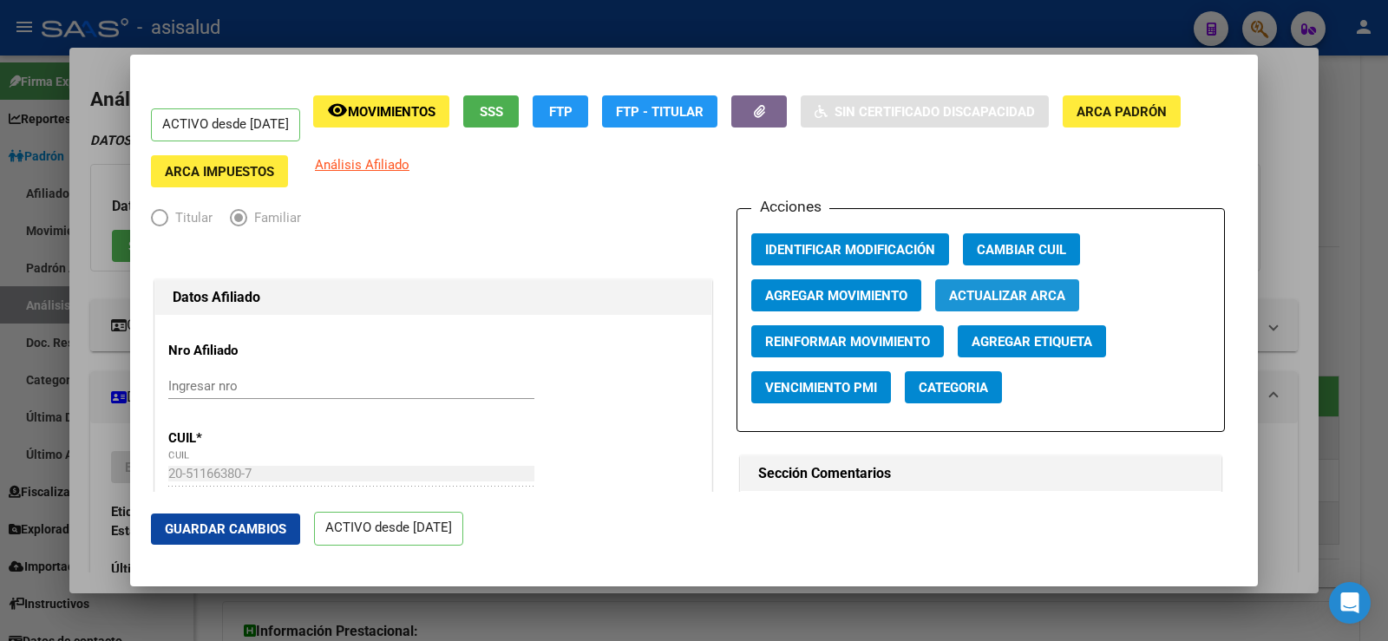
click at [1009, 299] on span "Actualizar ARCA" at bounding box center [1007, 296] width 116 height 16
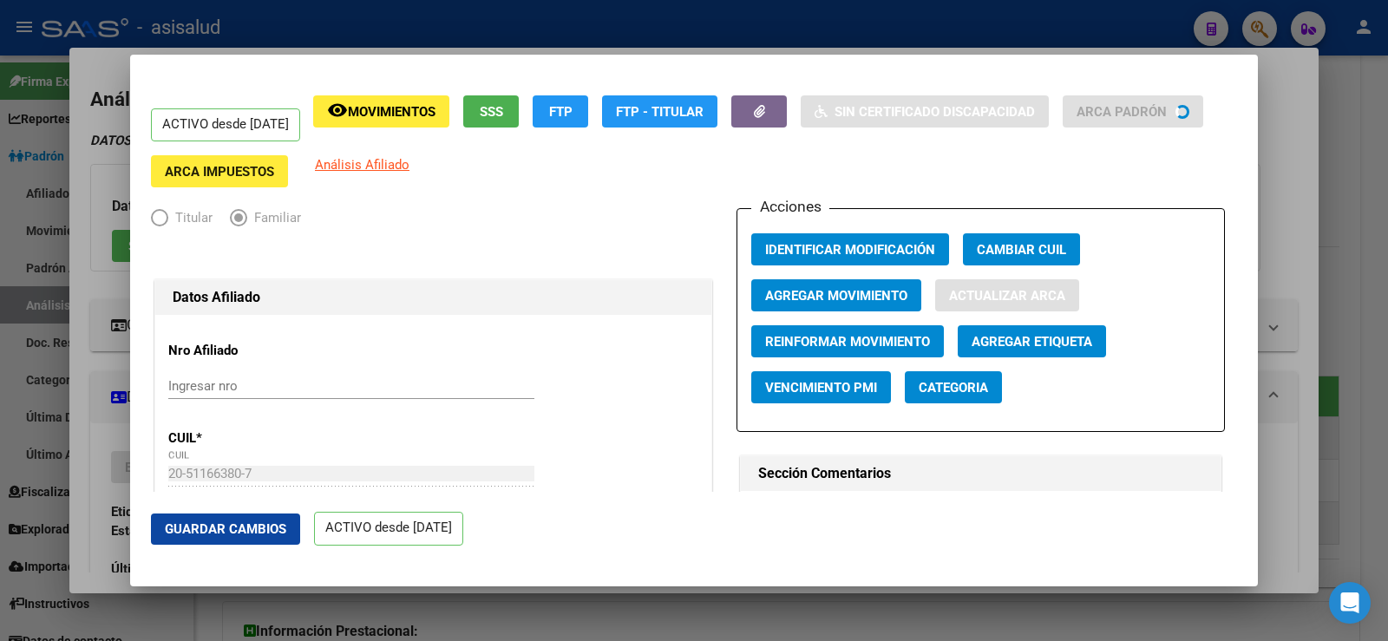
type input "SUAREZ"
type input "LUCA"
type input "[PERSON_NAME]"
type input "CONDARCO"
type input "5579"
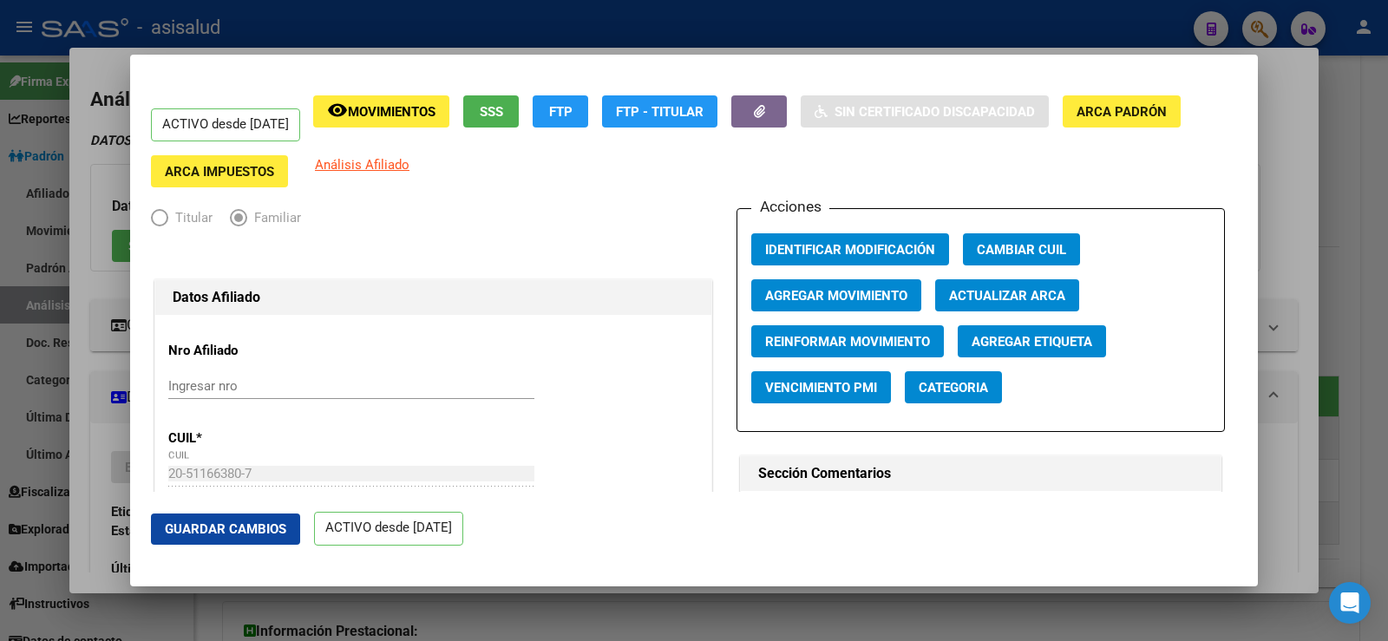
click at [874, 296] on span "Agregar Movimiento" at bounding box center [836, 296] width 142 height 16
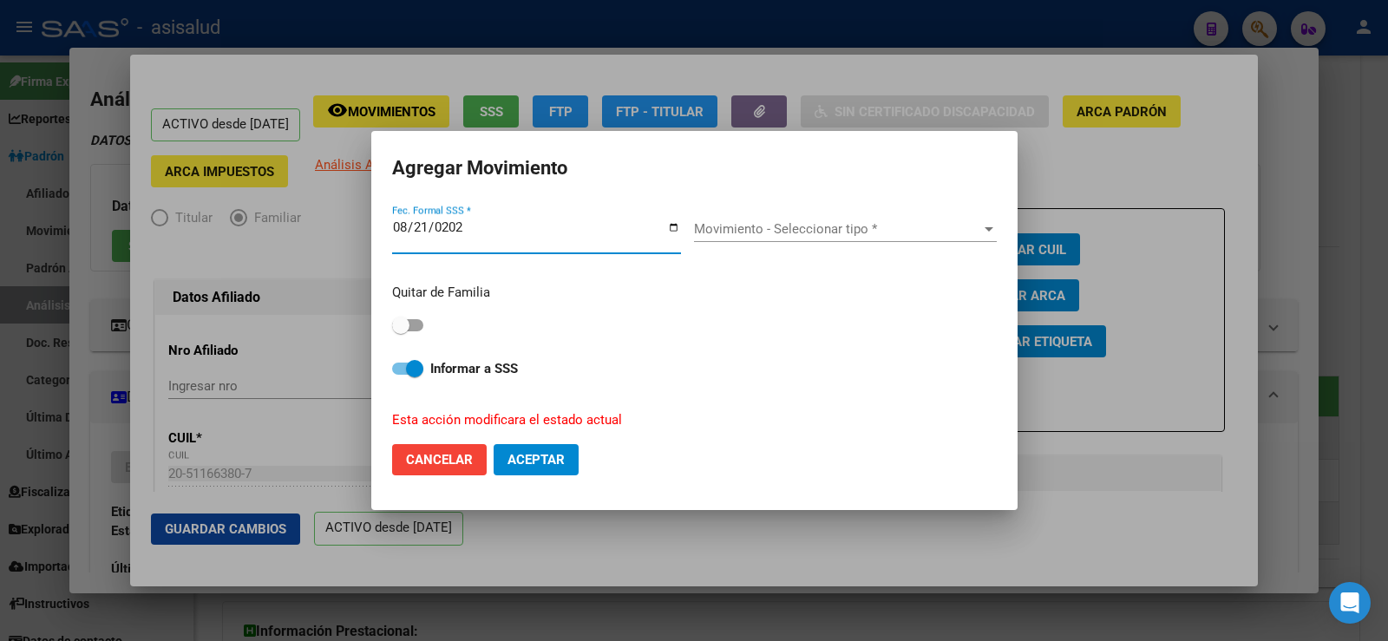
type input "2025-08-21"
click at [808, 234] on span "Movimiento - Seleccionar tipo *" at bounding box center [837, 229] width 287 height 16
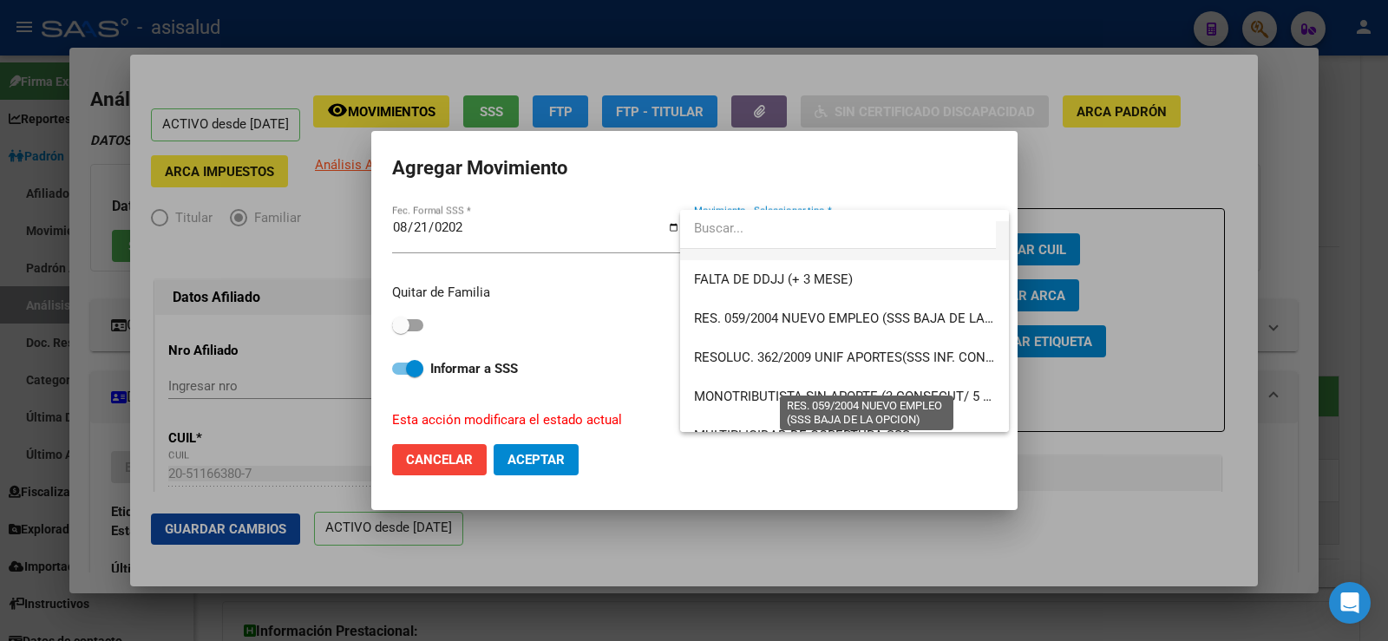
scroll to position [520, 0]
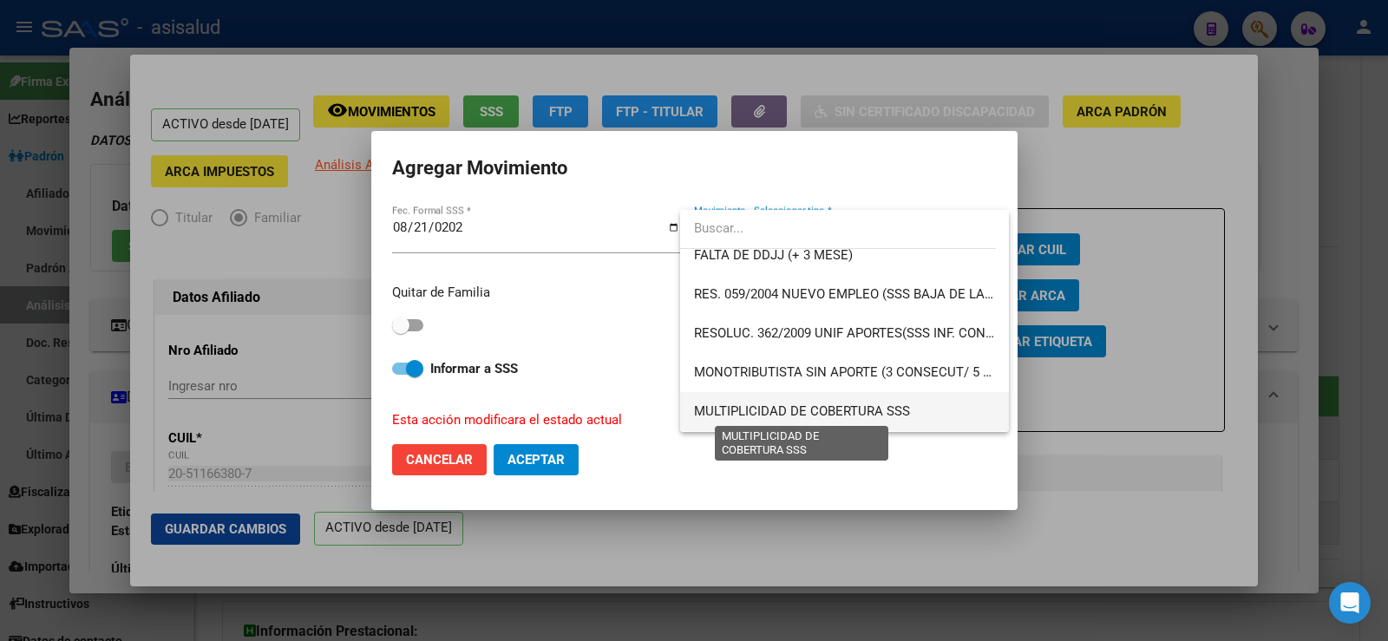
click at [766, 408] on span "MULTIPLICIDAD DE COBERTURA SSS" at bounding box center [802, 411] width 216 height 16
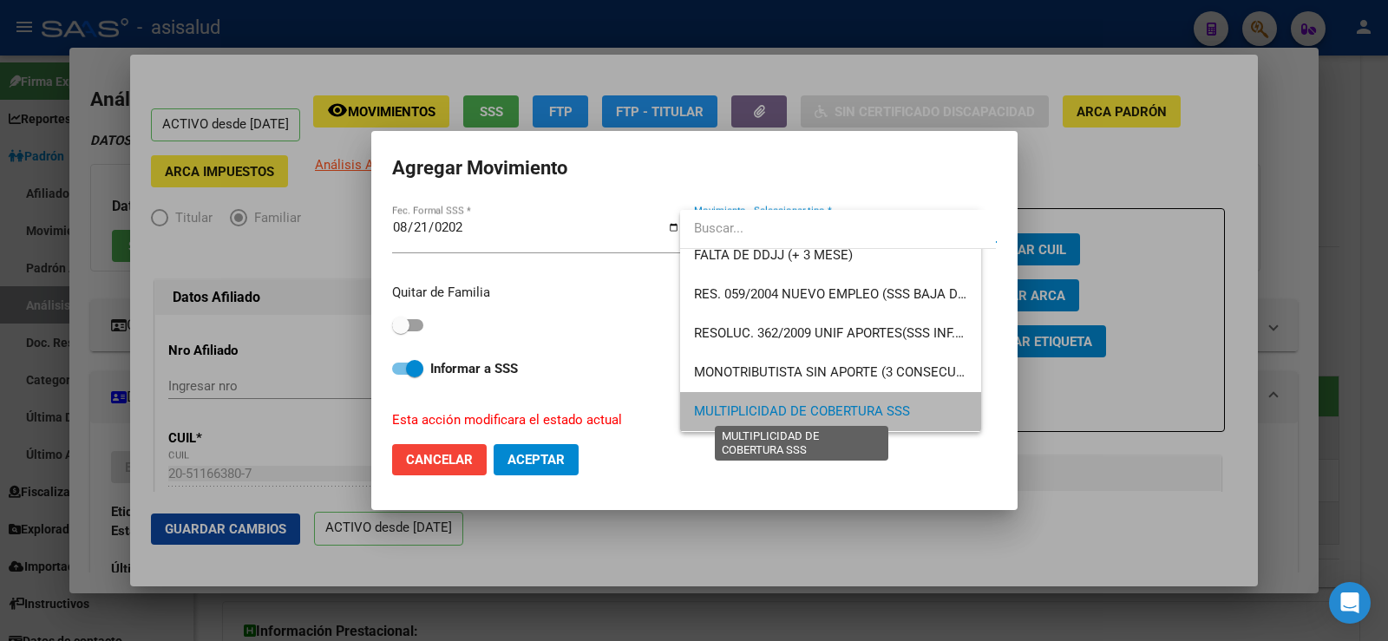
scroll to position [520, 0]
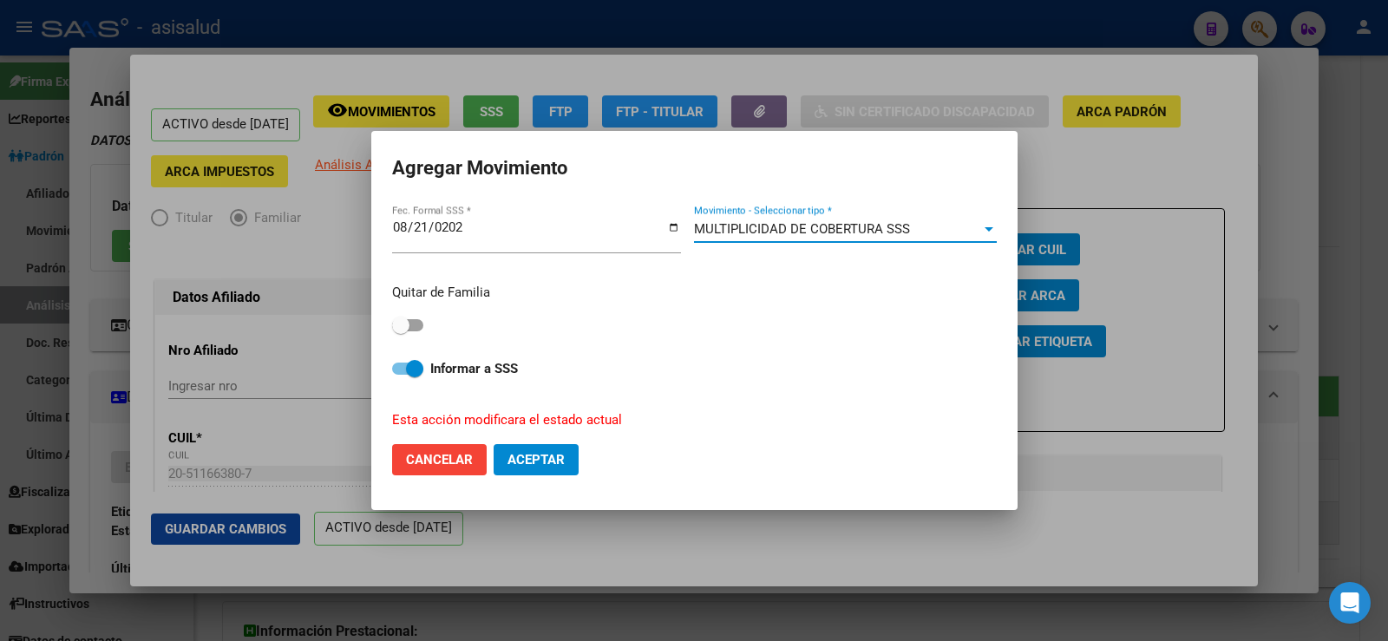
click at [404, 326] on span at bounding box center [400, 325] width 17 height 17
click at [401, 331] on input "checkbox" at bounding box center [400, 331] width 1 height 1
checkbox input "true"
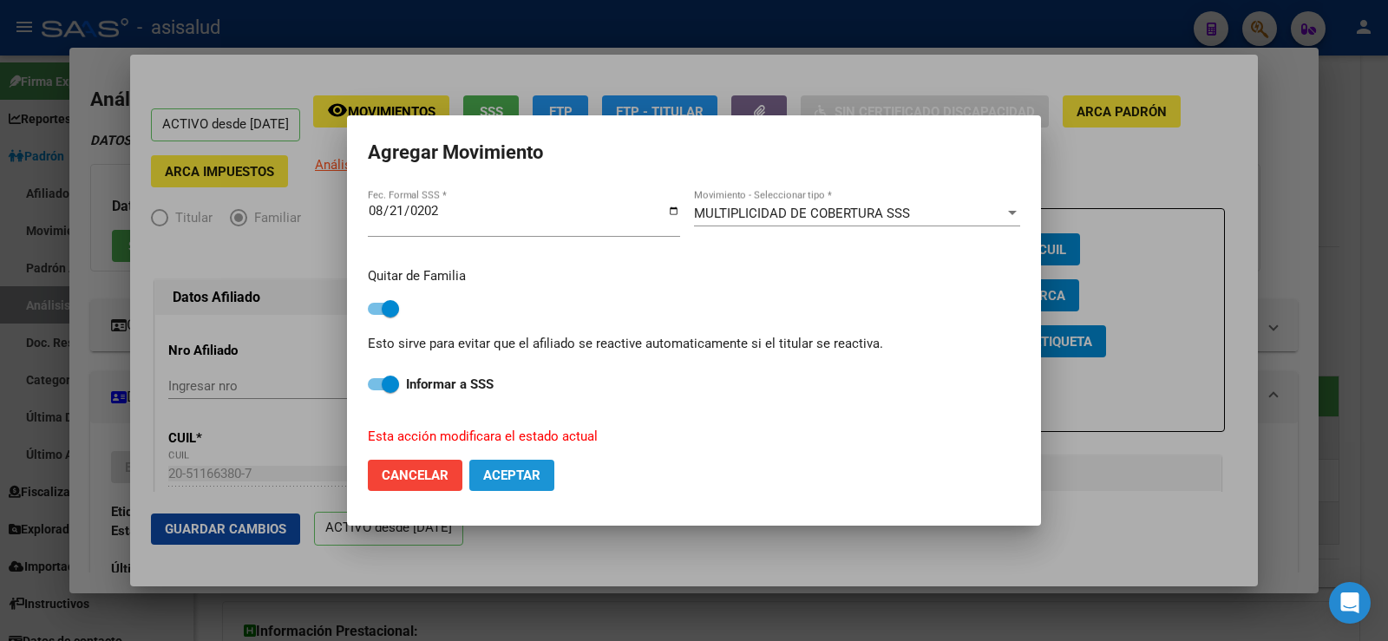
click at [515, 472] on span "Aceptar" at bounding box center [511, 475] width 57 height 16
checkbox input "false"
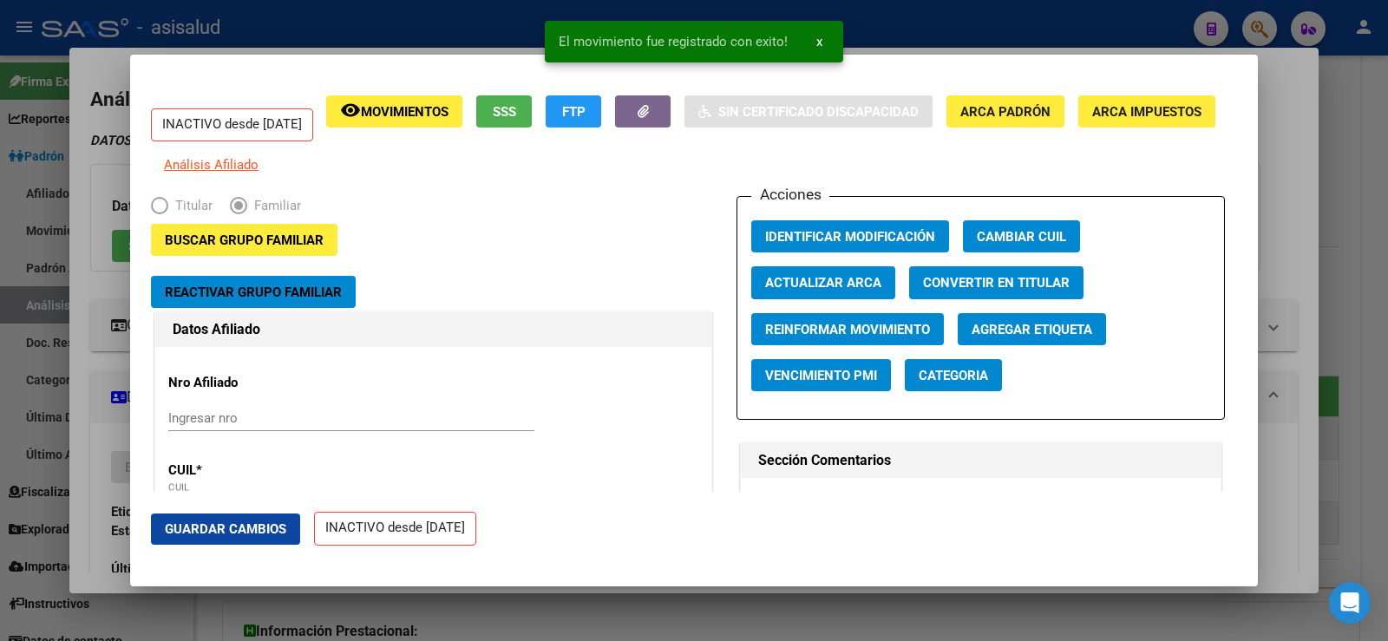
click at [235, 529] on span "Guardar Cambios" at bounding box center [225, 529] width 121 height 16
click at [1268, 135] on div at bounding box center [694, 320] width 1388 height 641
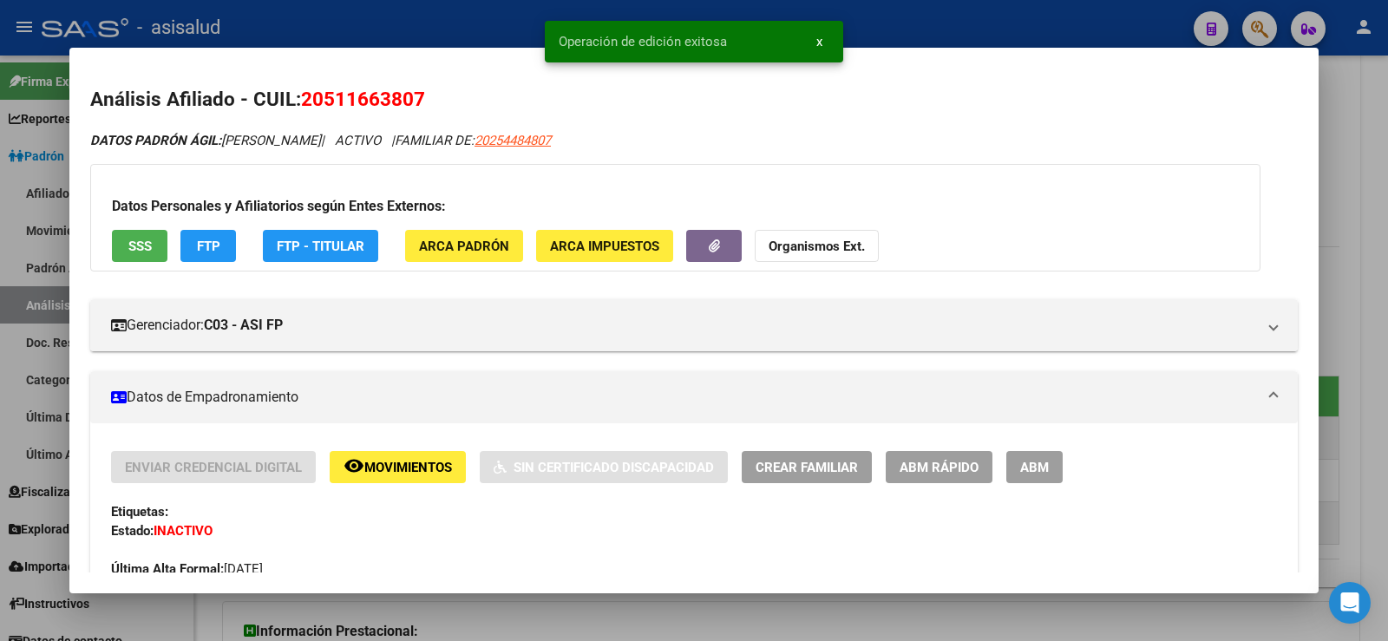
click at [1366, 200] on div at bounding box center [694, 320] width 1388 height 641
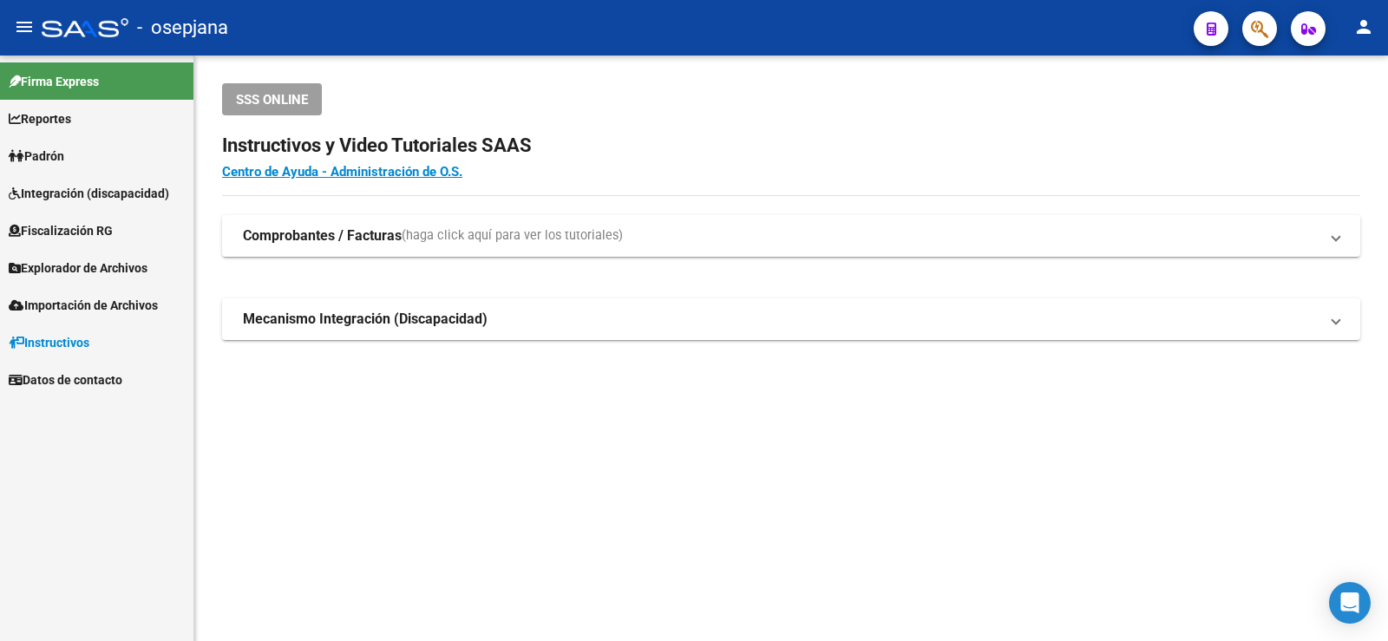
click at [53, 150] on span "Padrón" at bounding box center [37, 156] width 56 height 19
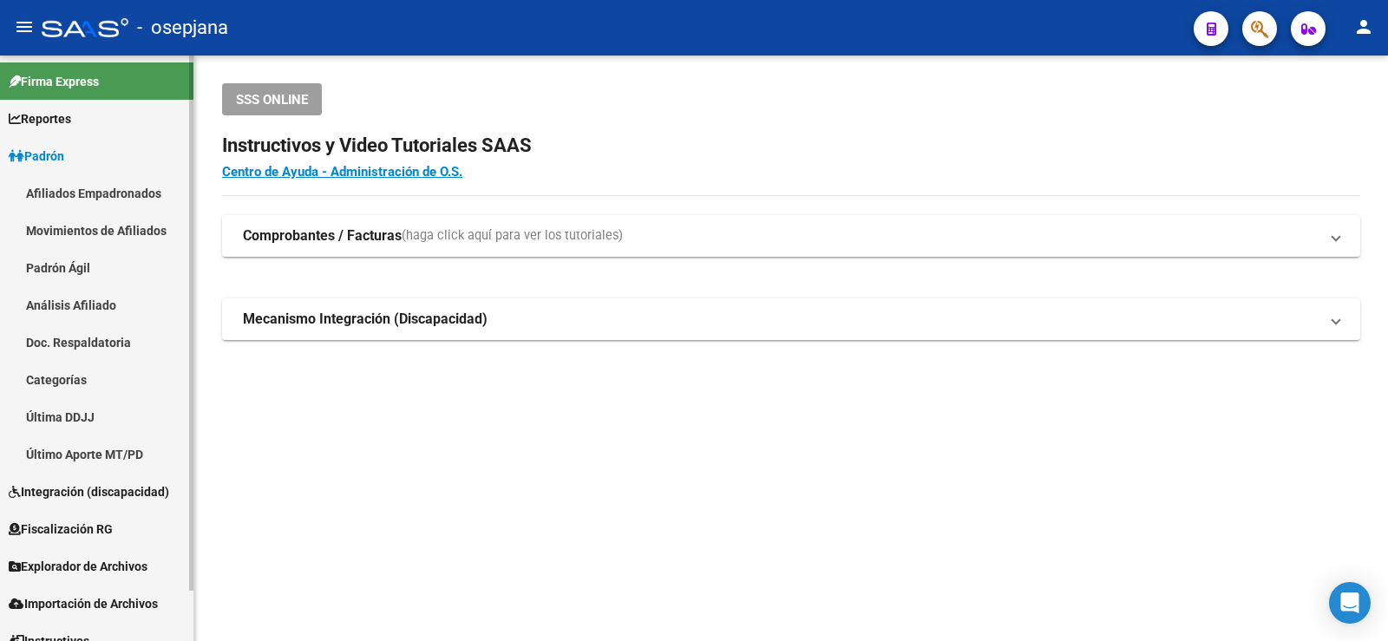
click at [82, 297] on link "Análisis Afiliado" at bounding box center [96, 304] width 193 height 37
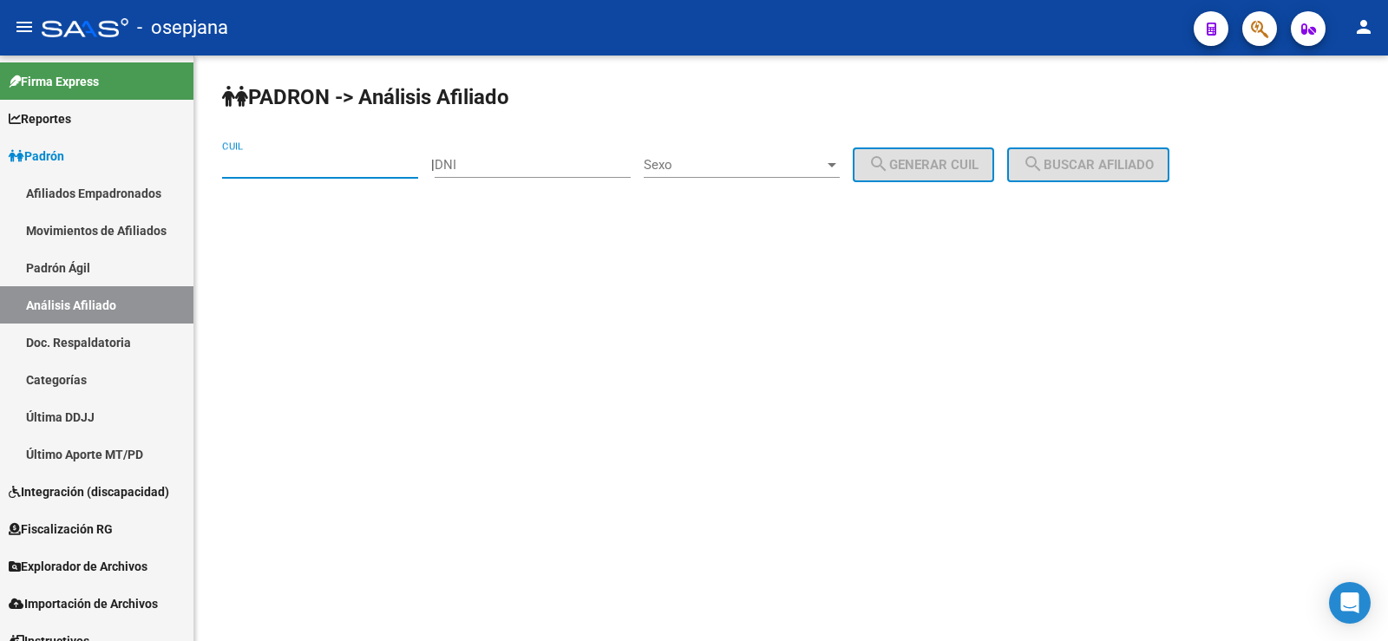
click at [285, 165] on input "CUIL" at bounding box center [320, 165] width 196 height 16
paste input "27-27315122-8"
type input "27-27315122-8"
click at [1089, 156] on button "search Buscar afiliado" at bounding box center [1088, 164] width 162 height 35
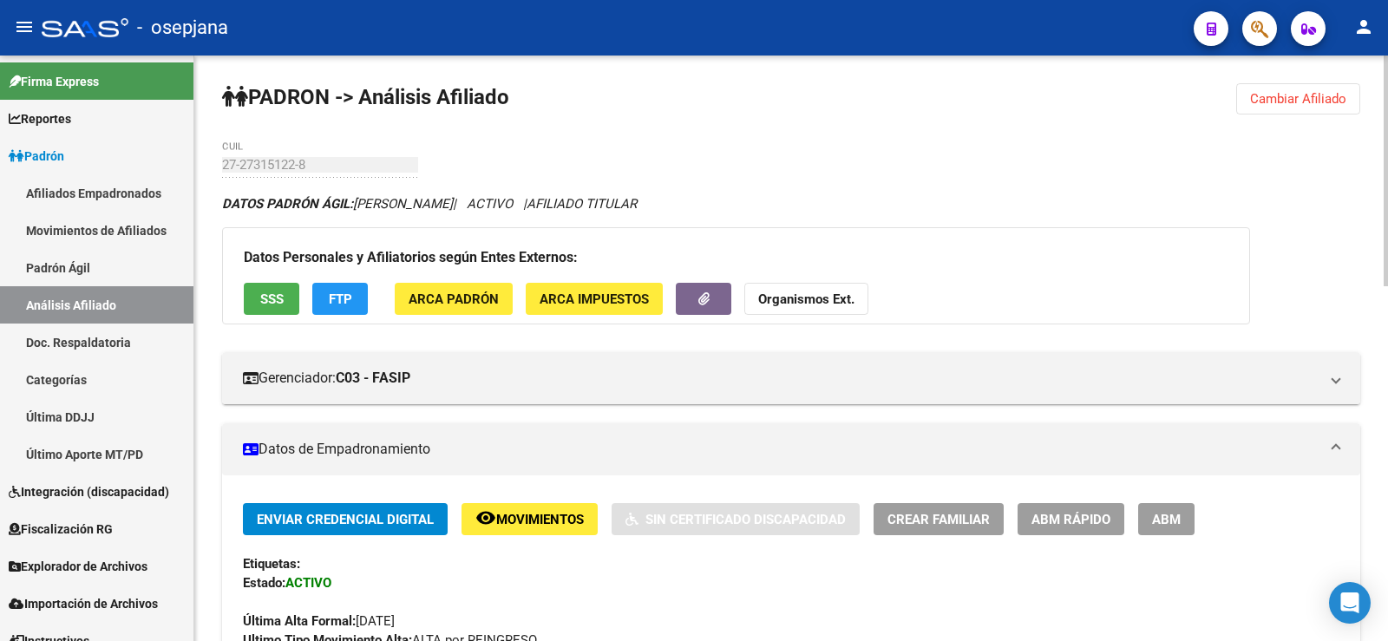
click at [344, 288] on button "FTP" at bounding box center [340, 299] width 56 height 32
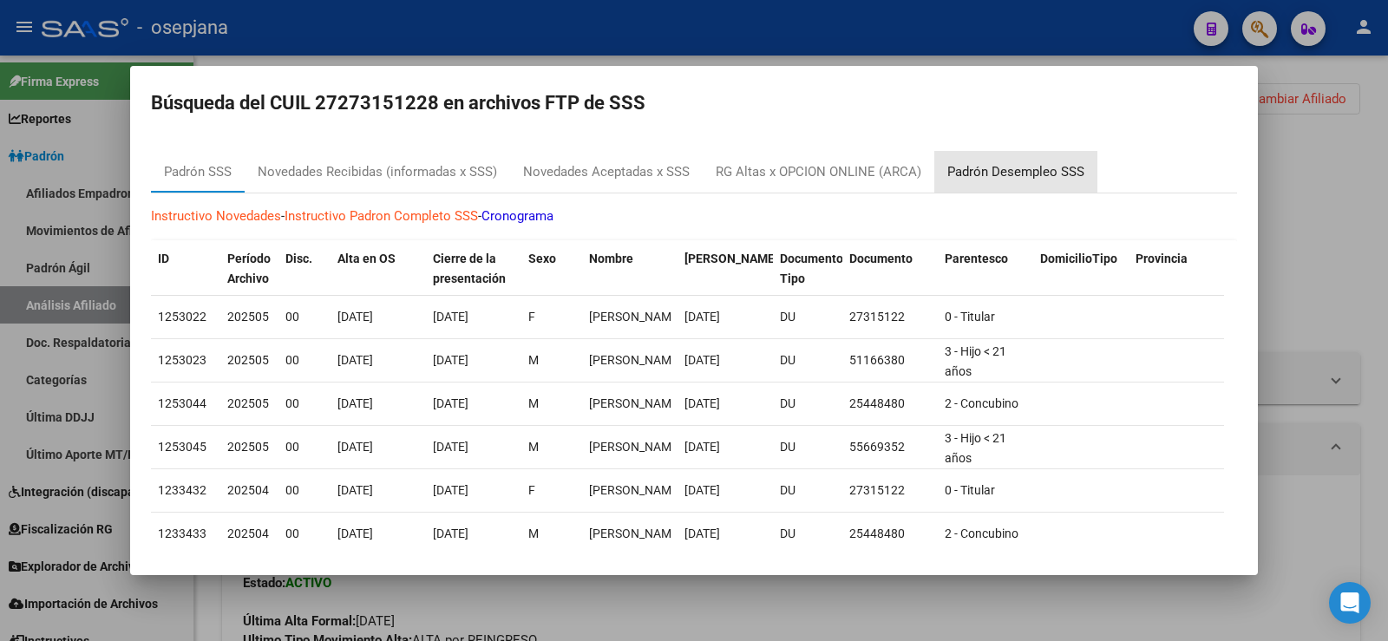
click at [1017, 161] on div "Padrón Desempleo SSS" at bounding box center [1015, 172] width 163 height 42
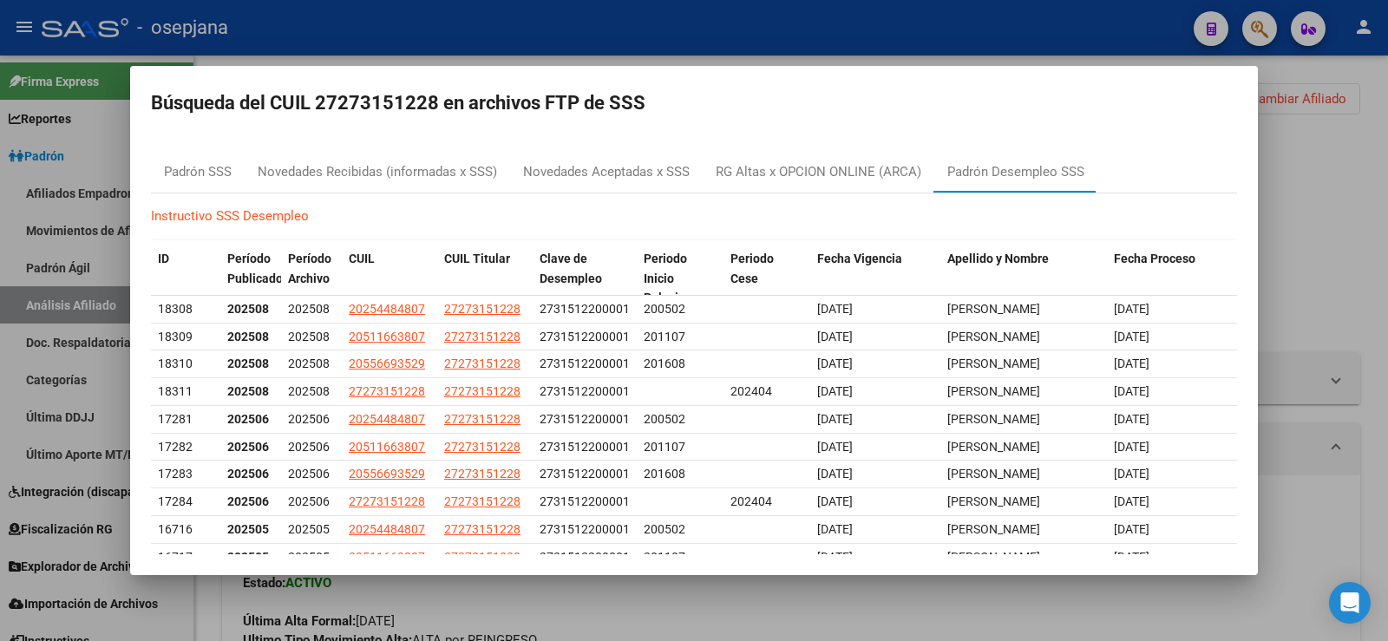
click at [1287, 219] on div at bounding box center [694, 320] width 1388 height 641
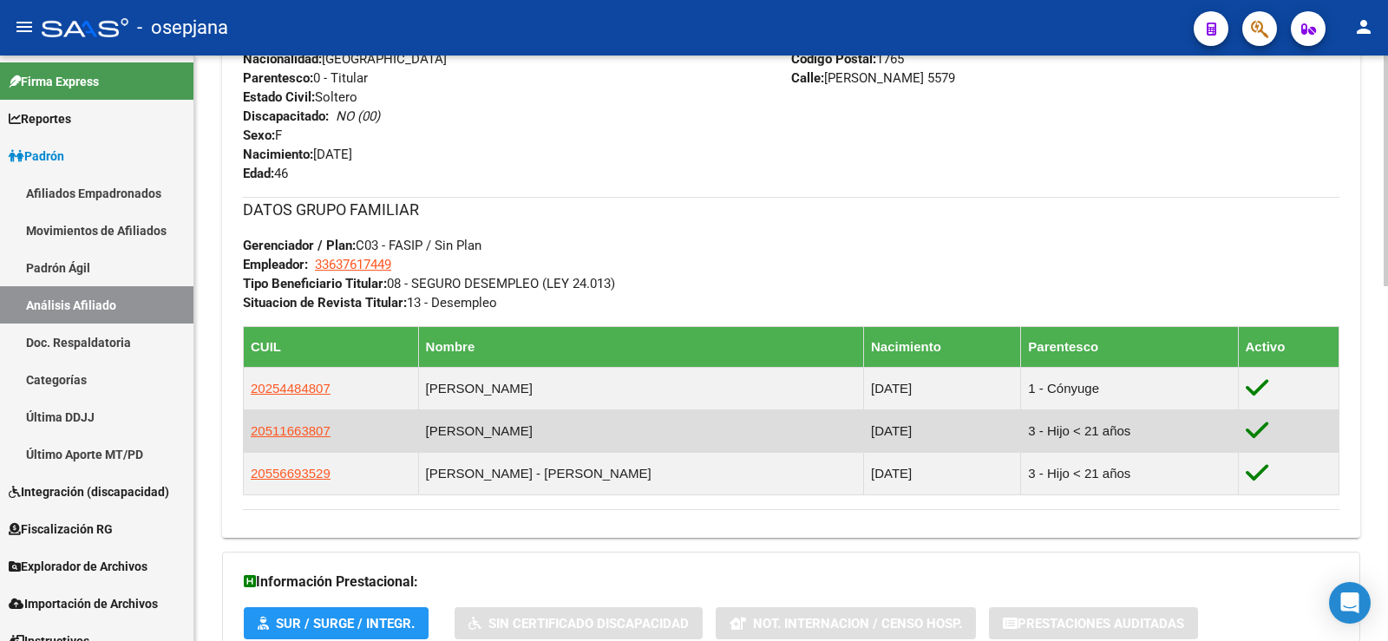
scroll to position [781, 0]
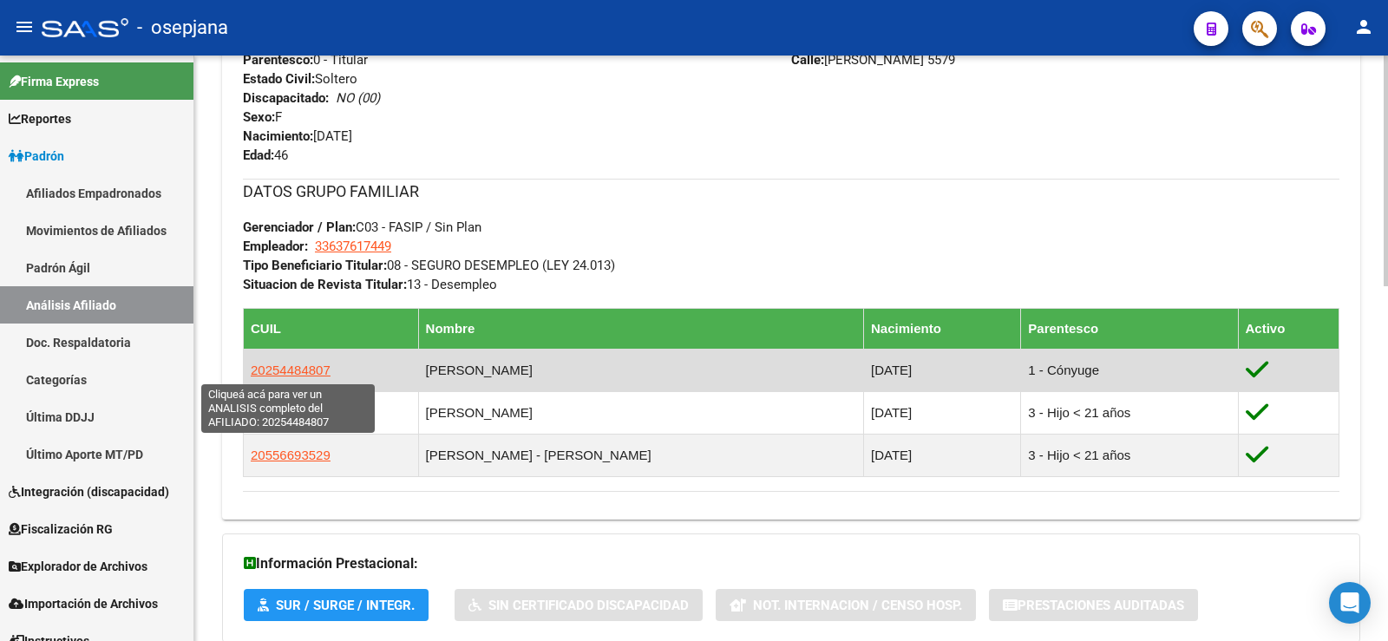
click at [310, 364] on span "20254484807" at bounding box center [291, 370] width 80 height 15
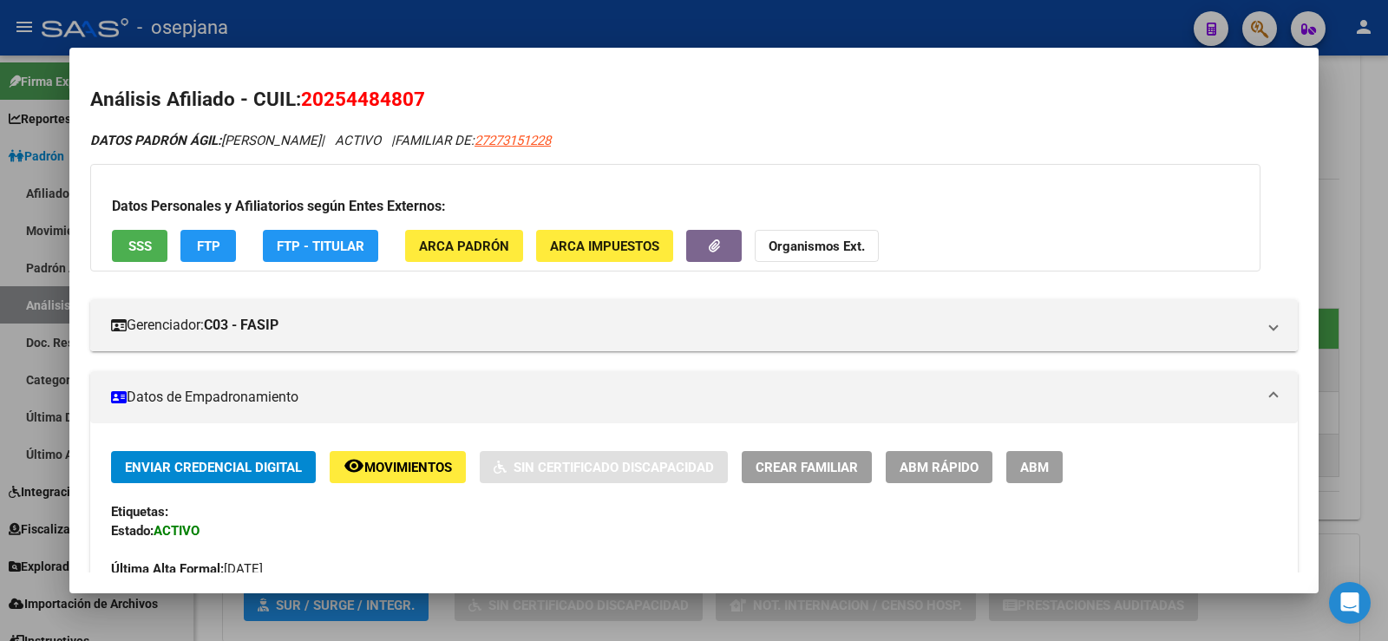
click at [149, 244] on span "SSS" at bounding box center [139, 247] width 23 height 16
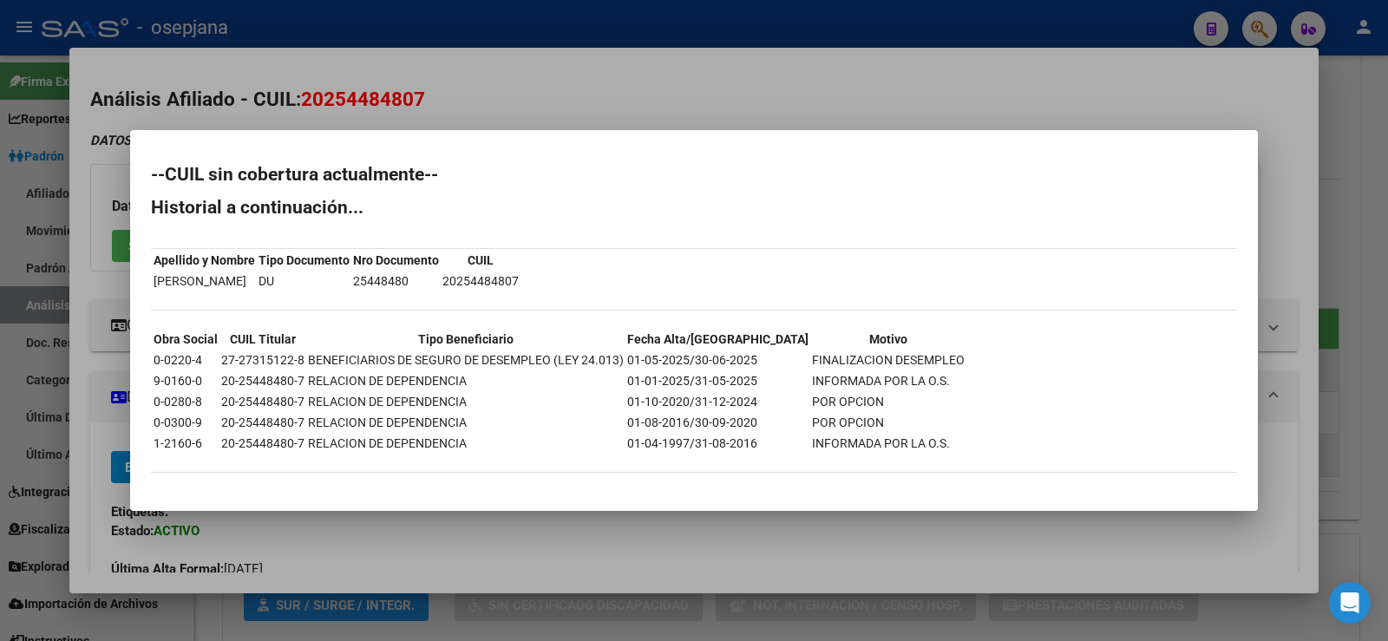
click at [729, 112] on div at bounding box center [694, 320] width 1388 height 641
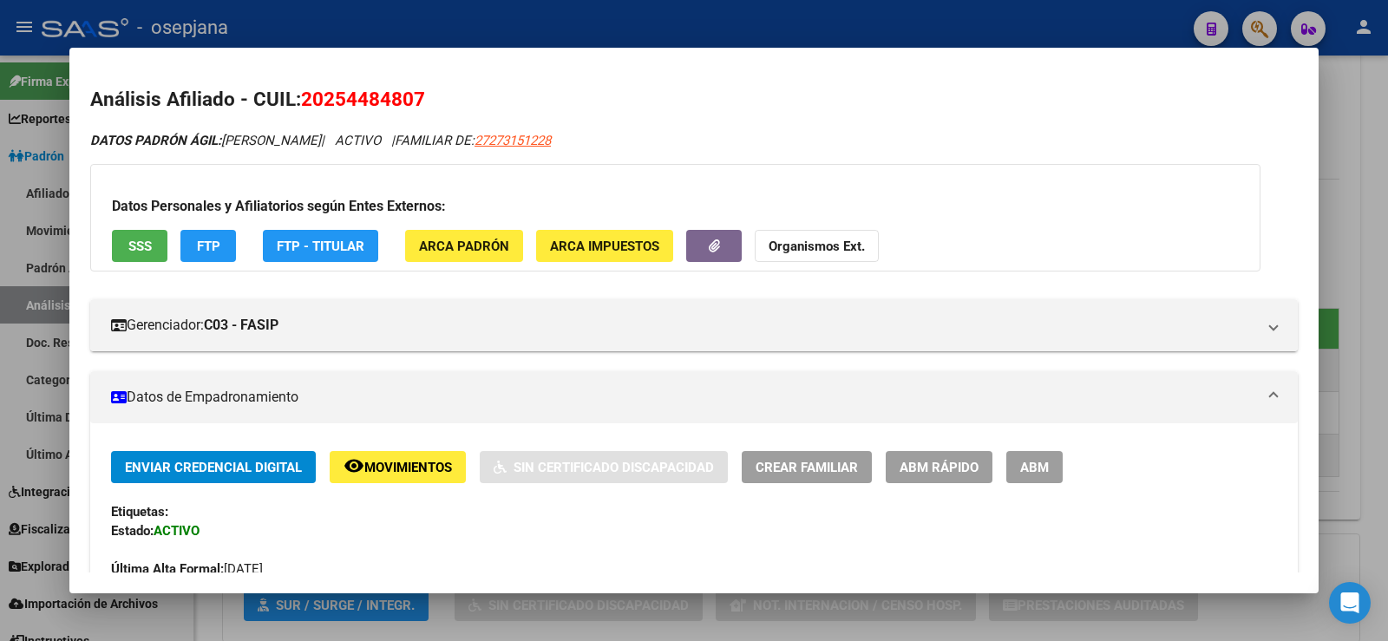
click at [1339, 160] on div at bounding box center [694, 320] width 1388 height 641
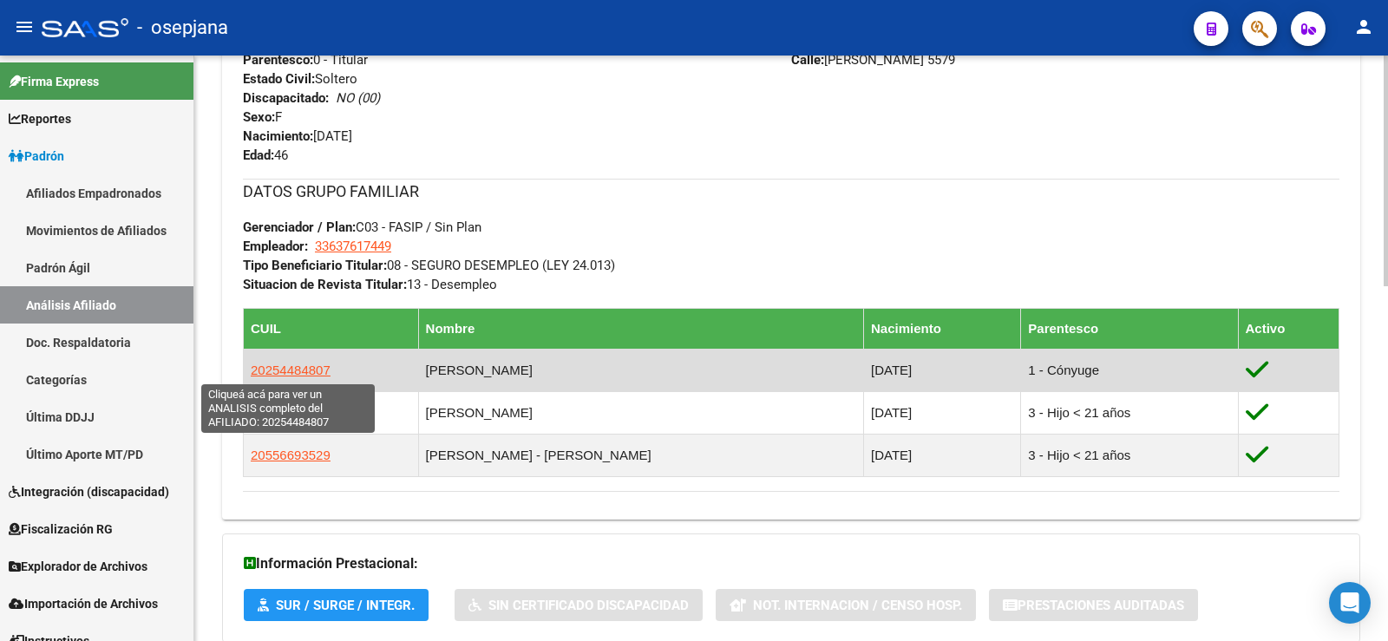
click at [315, 368] on span "20254484807" at bounding box center [291, 370] width 80 height 15
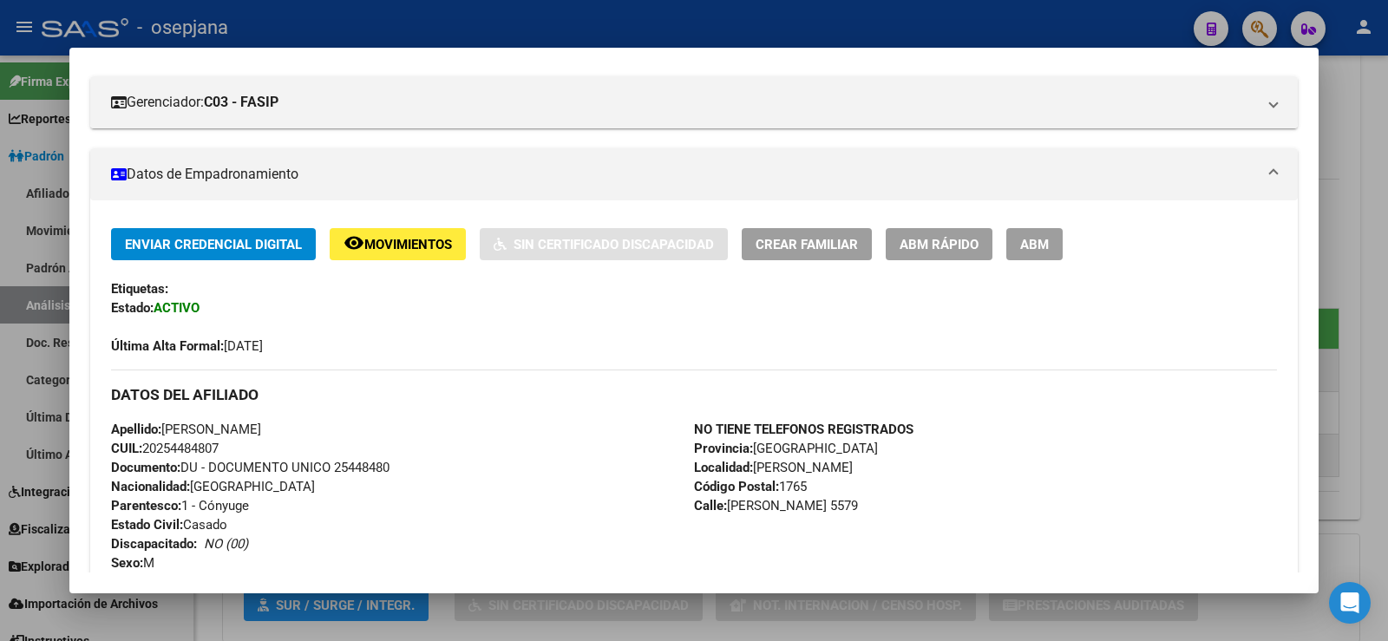
scroll to position [260, 0]
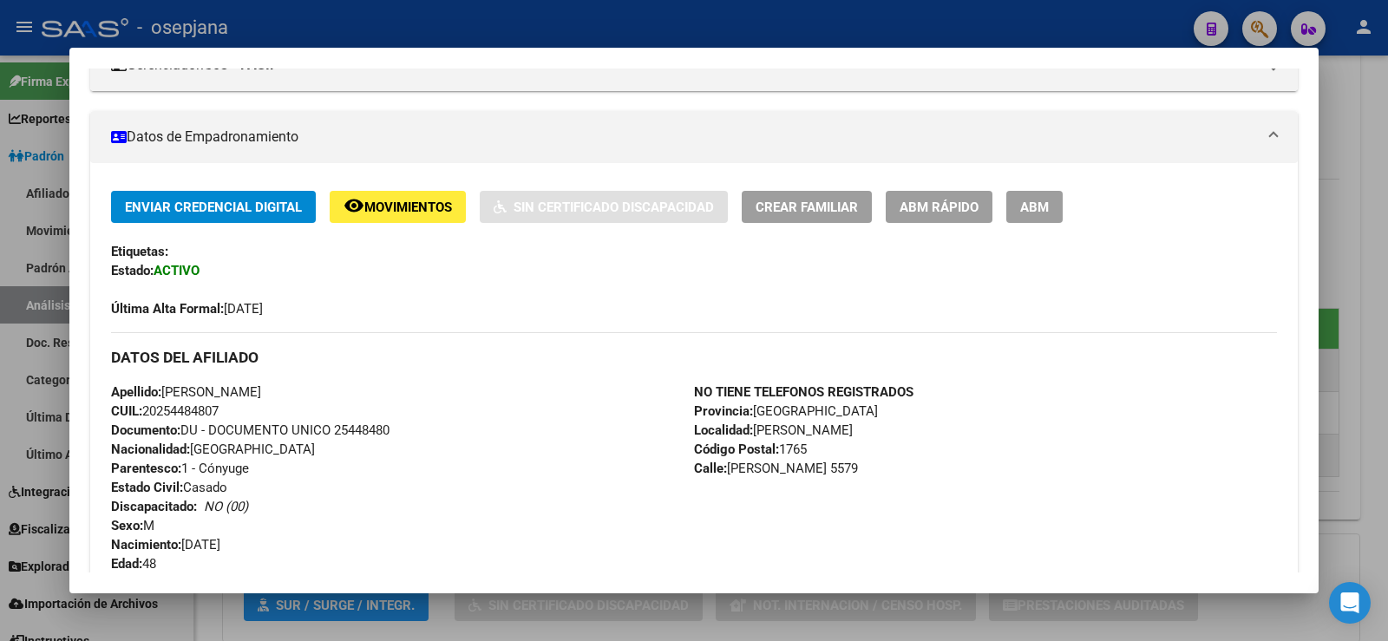
click at [1382, 215] on div at bounding box center [694, 320] width 1388 height 641
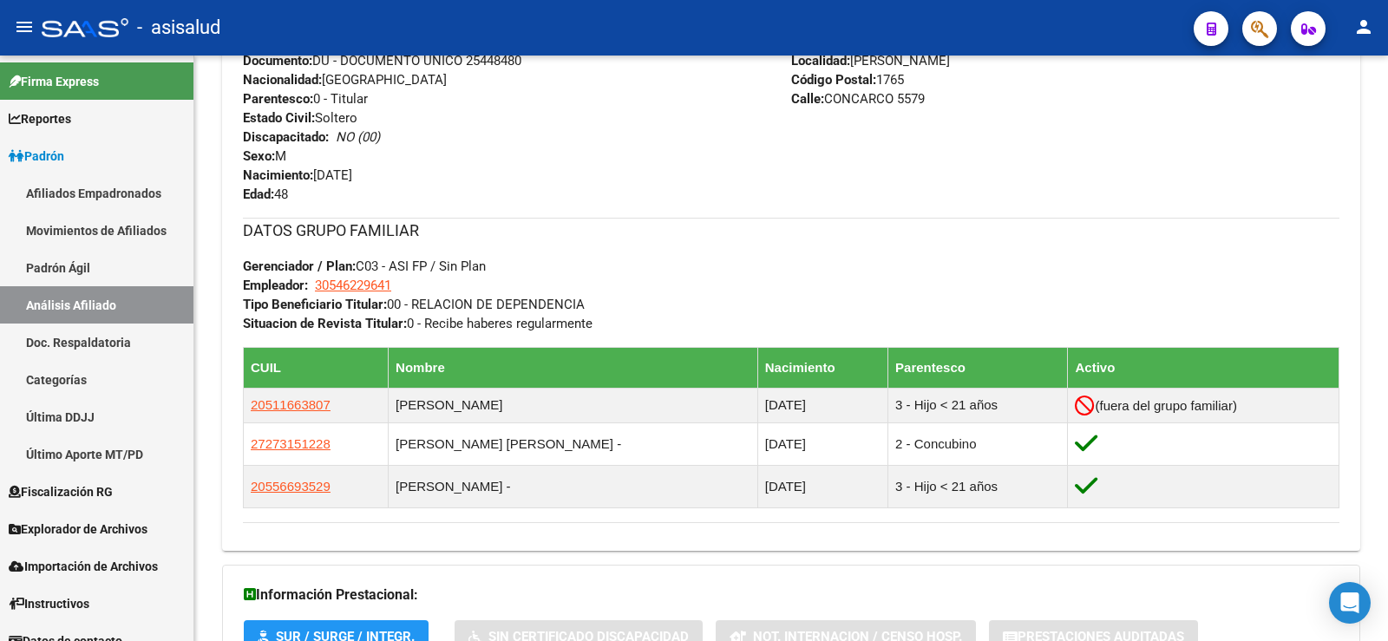
scroll to position [781, 0]
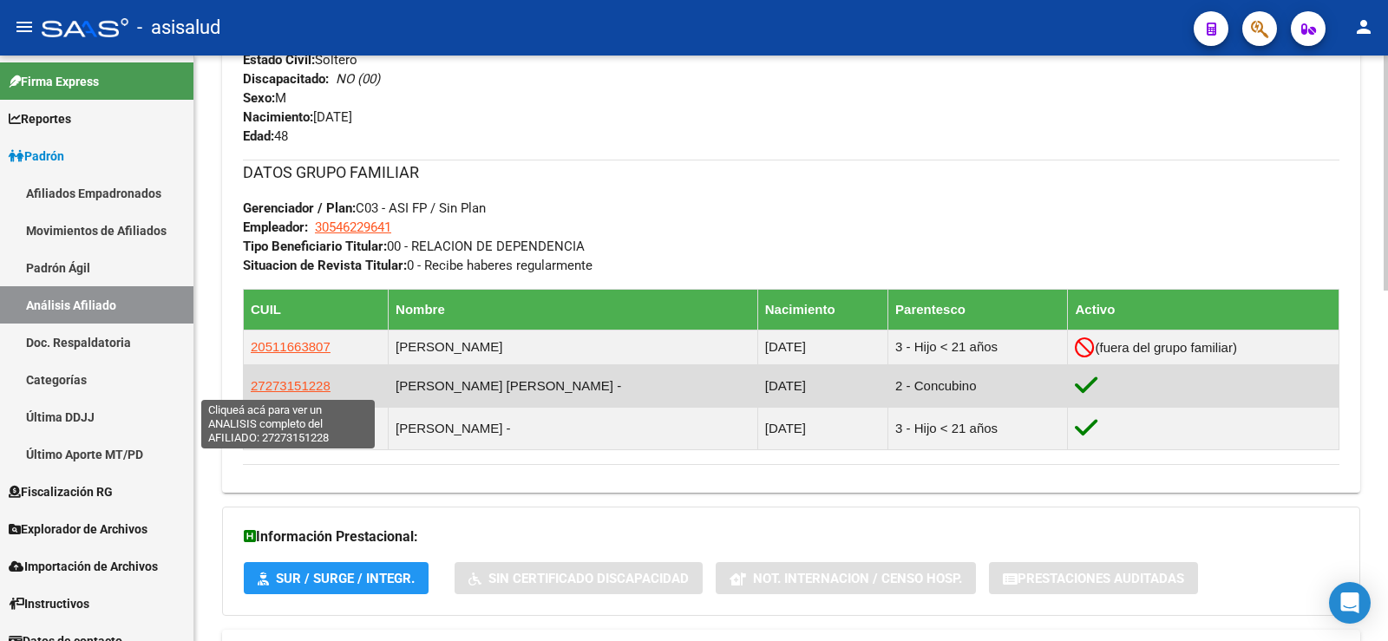
click at [291, 388] on span "27273151228" at bounding box center [291, 385] width 80 height 15
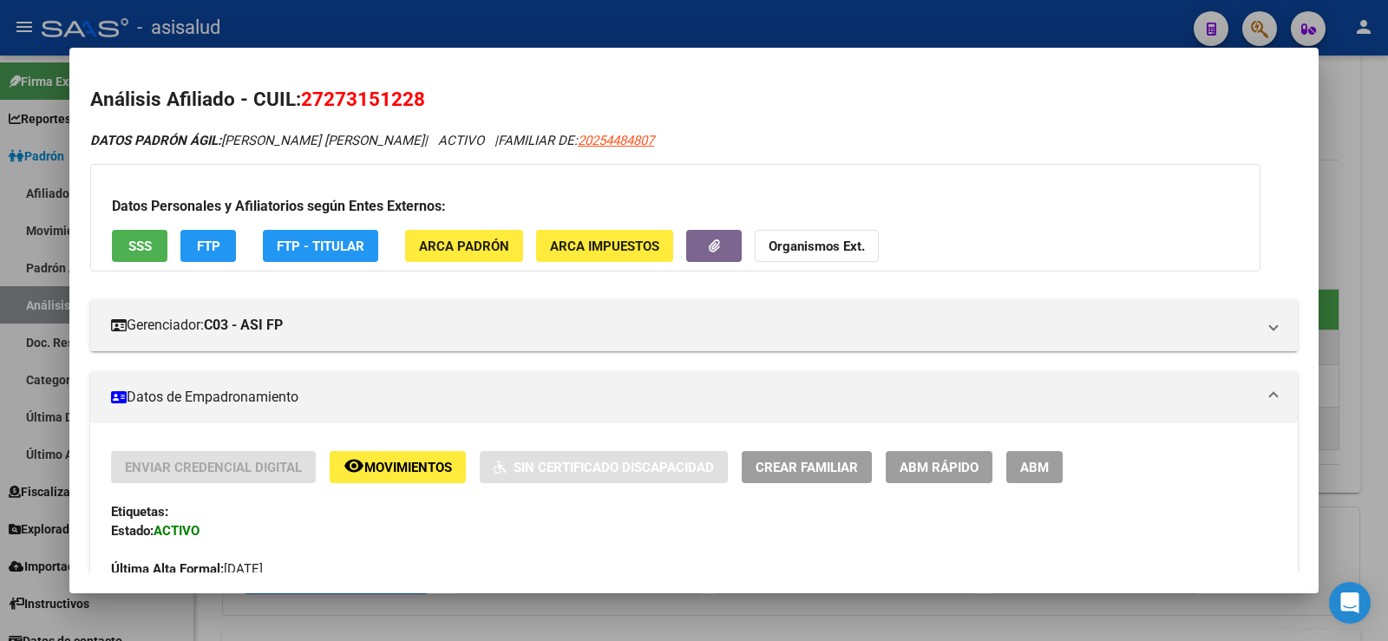
click at [957, 471] on span "ABM Rápido" at bounding box center [938, 468] width 79 height 16
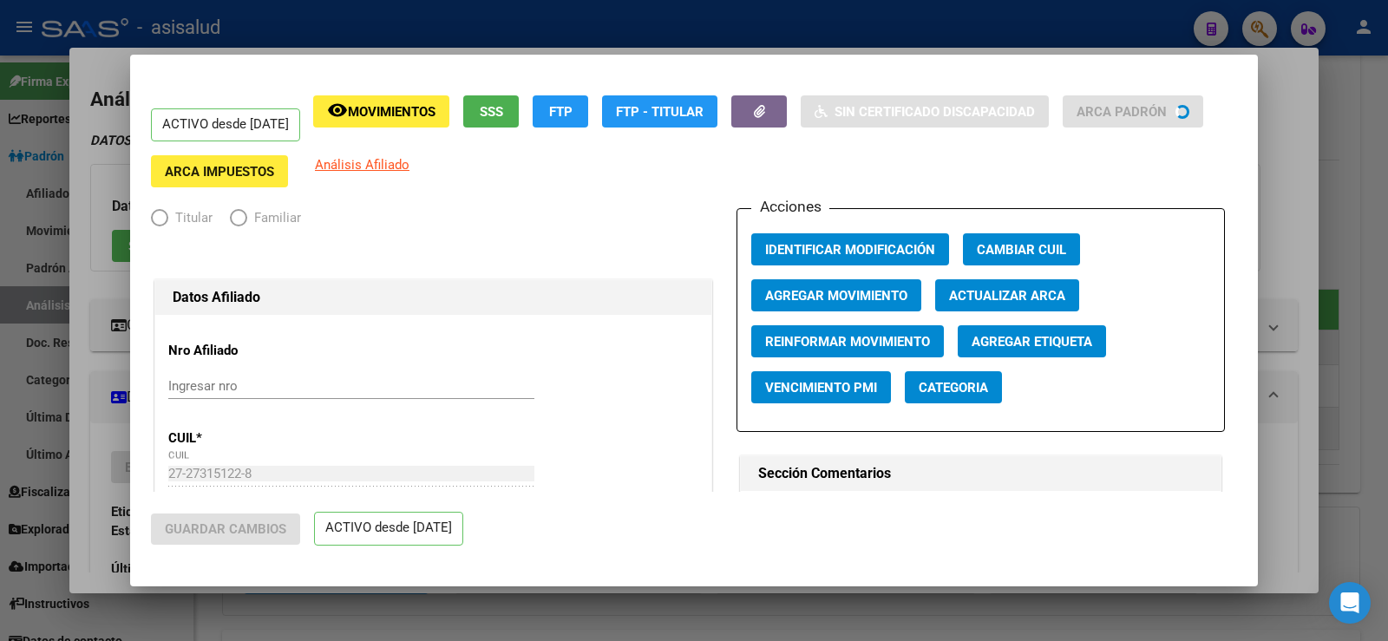
radio input "true"
type input "30-54622964-1"
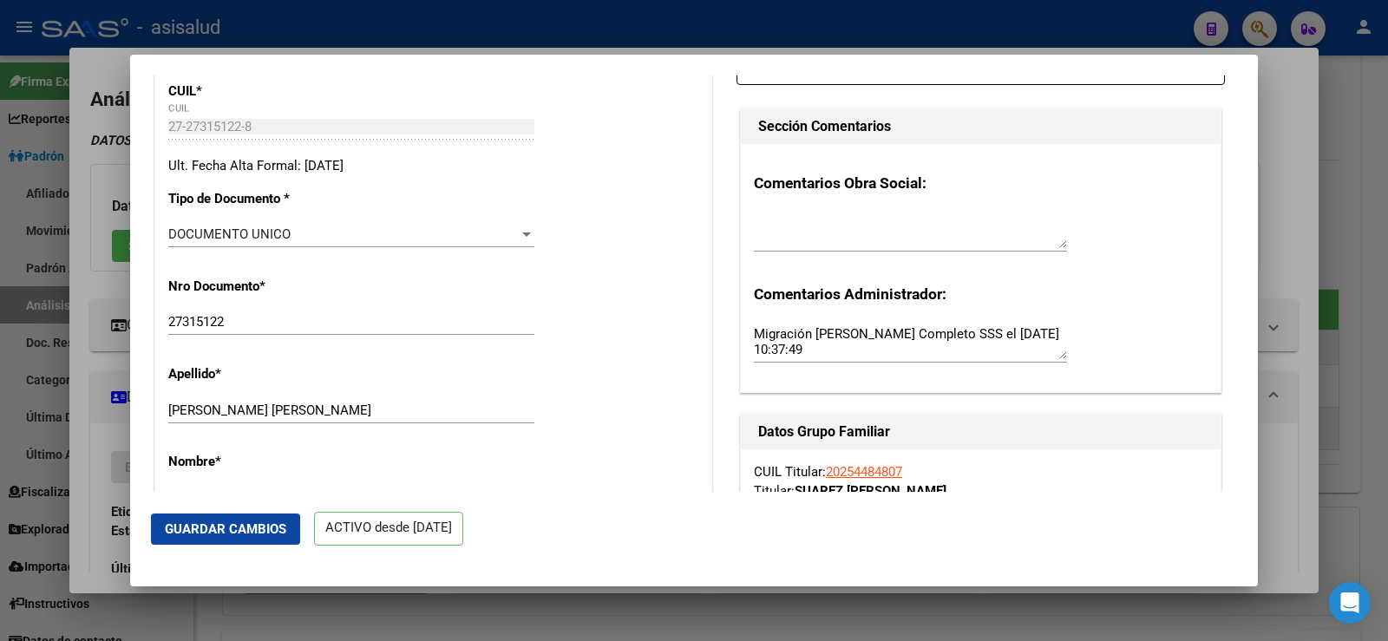
scroll to position [0, 0]
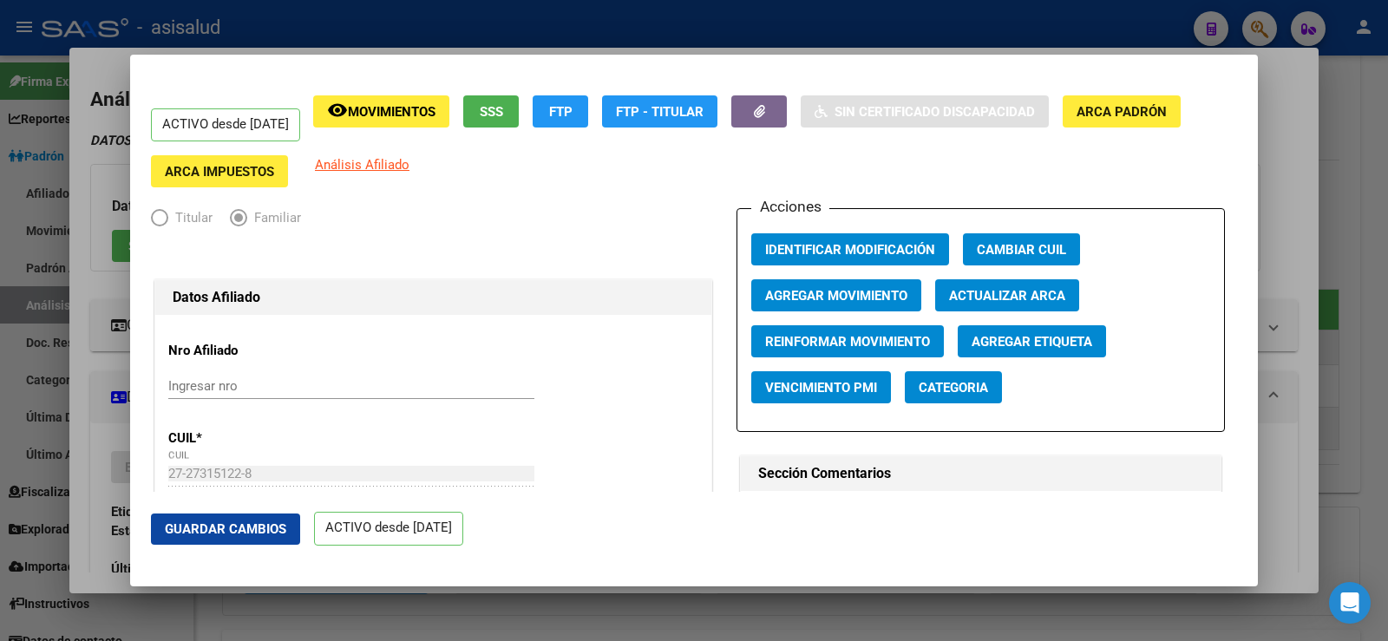
click at [982, 301] on span "Actualizar ARCA" at bounding box center [1007, 296] width 116 height 16
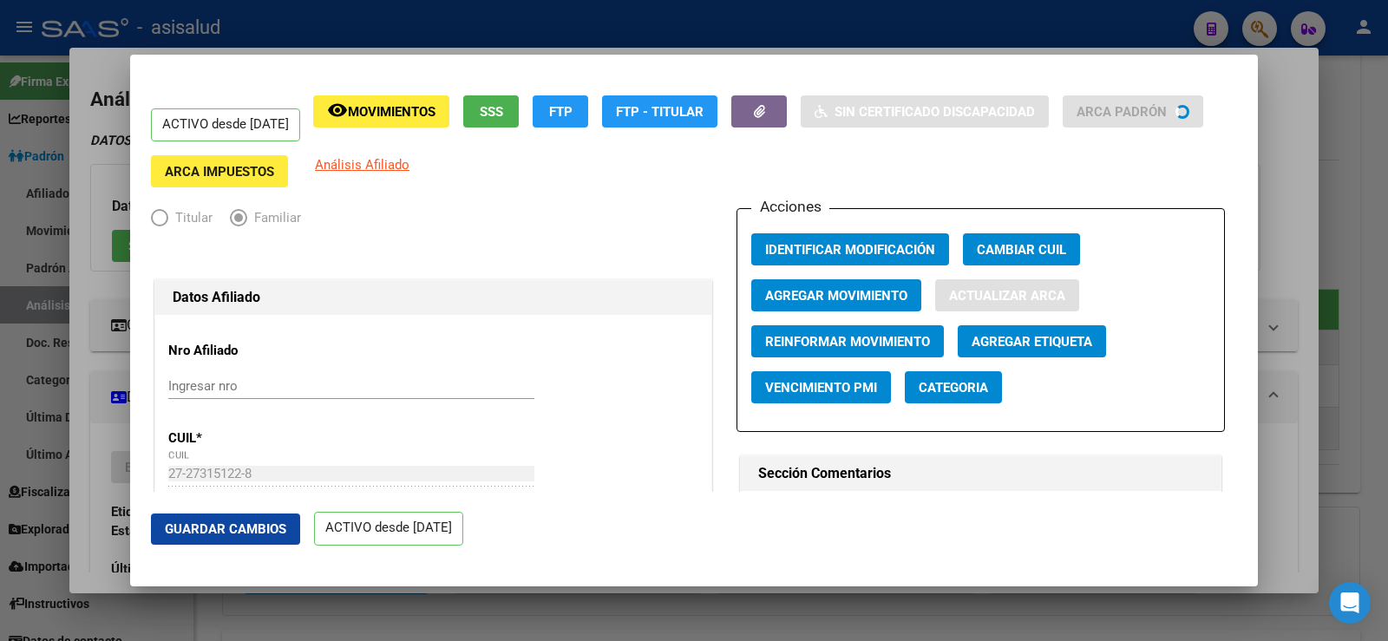
type input "VALERIO"
type input "ANDREA ELIZABETH"
type input "[PERSON_NAME]"
type input "CONDARCO"
type input "5579"
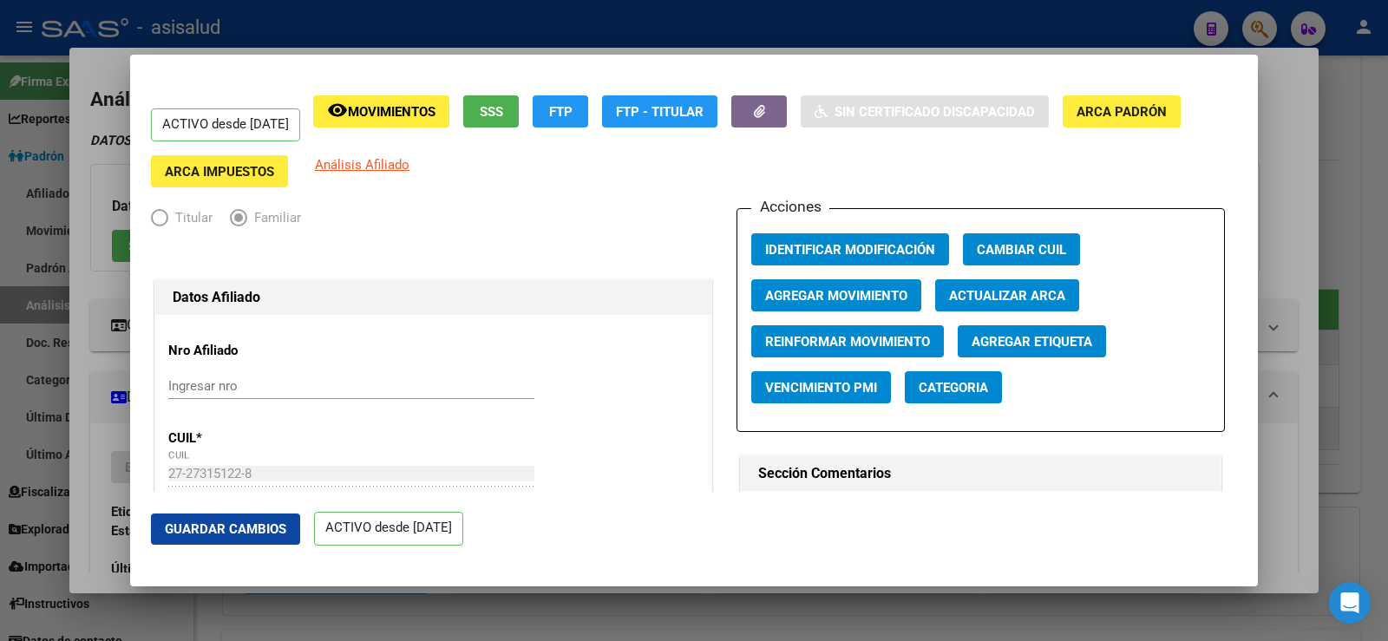
click at [831, 289] on span "Agregar Movimiento" at bounding box center [836, 296] width 142 height 16
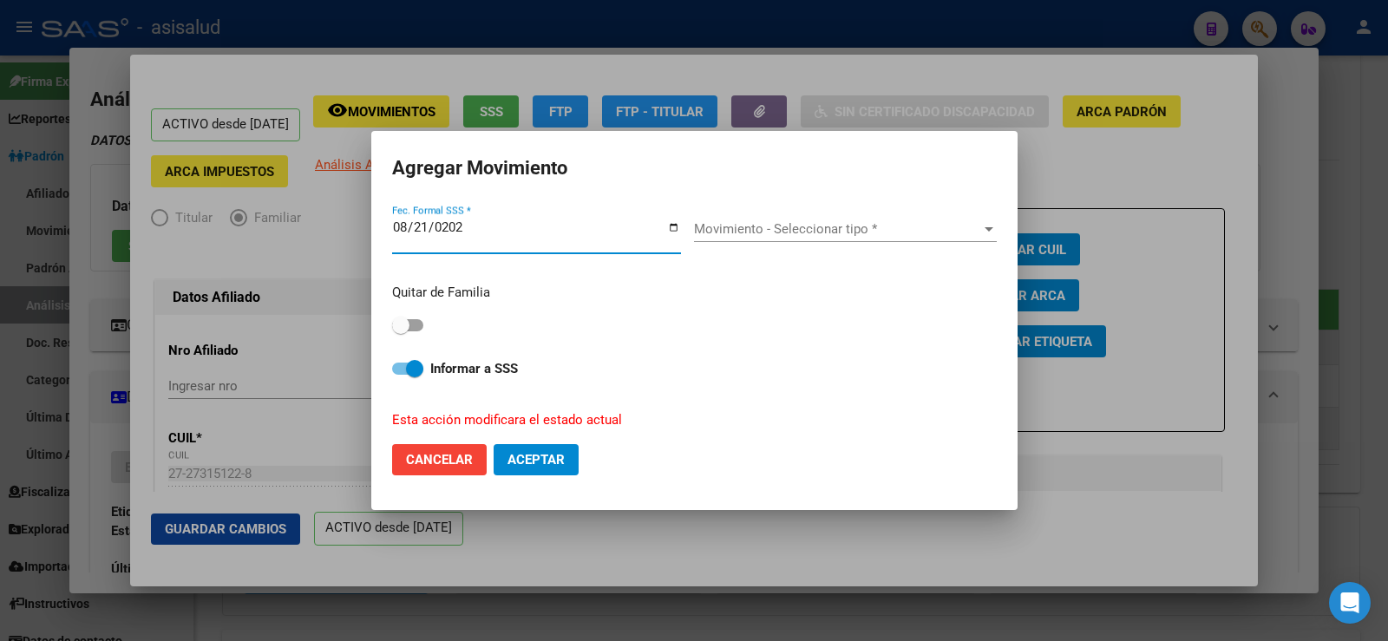
type input "2025-08-21"
click at [826, 221] on span "Movimiento - Seleccionar tipo *" at bounding box center [837, 229] width 287 height 16
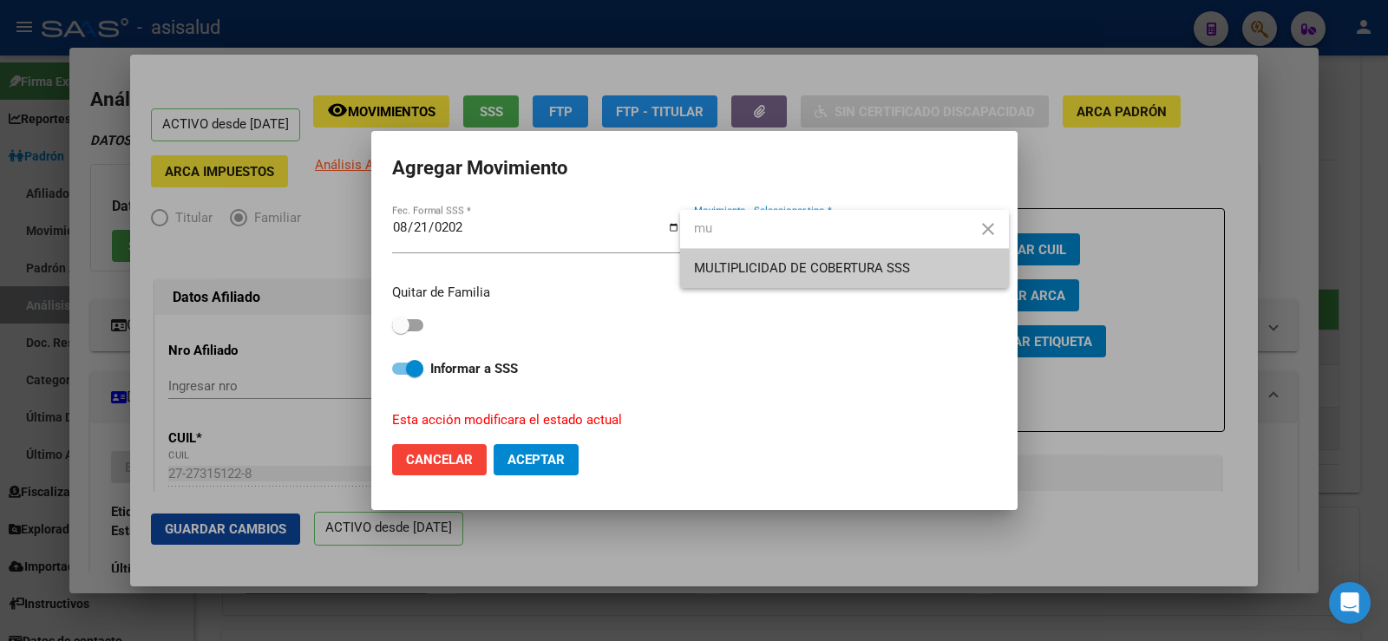
type input "mu"
click at [786, 266] on span "MULTIPLICIDAD DE COBERTURA SSS" at bounding box center [802, 268] width 216 height 16
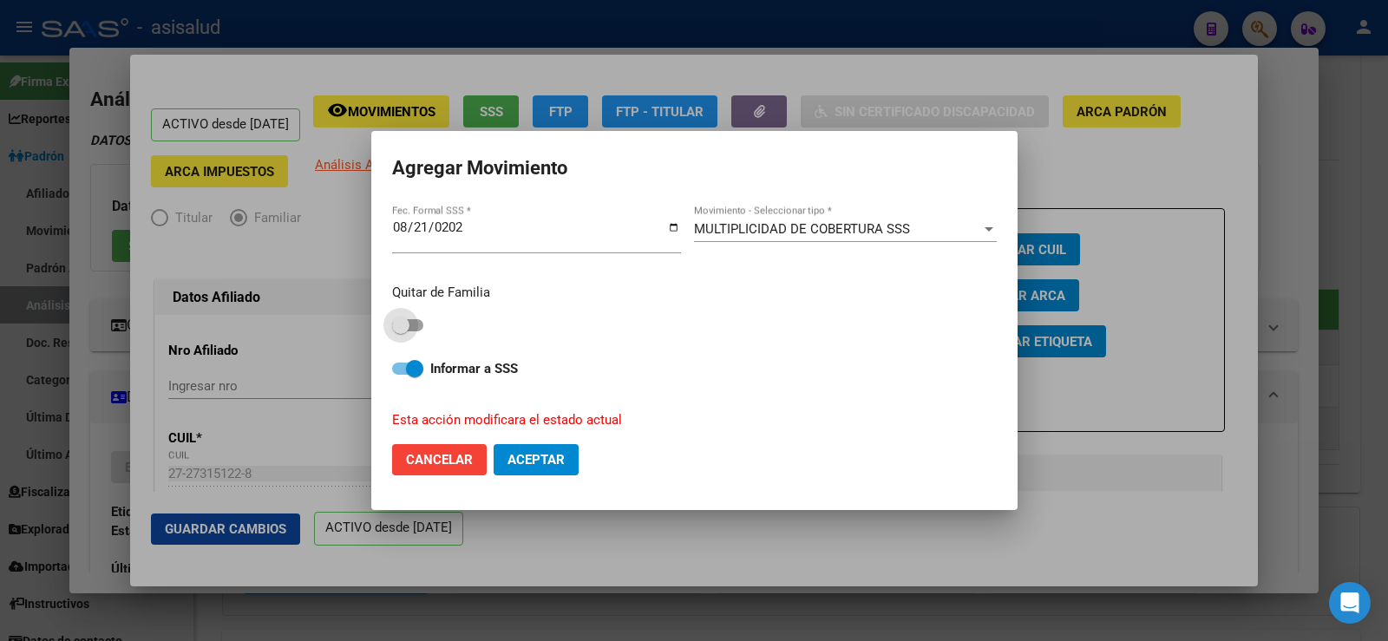
click at [409, 330] on span at bounding box center [400, 325] width 17 height 17
click at [401, 331] on input "checkbox" at bounding box center [400, 331] width 1 height 1
checkbox input "true"
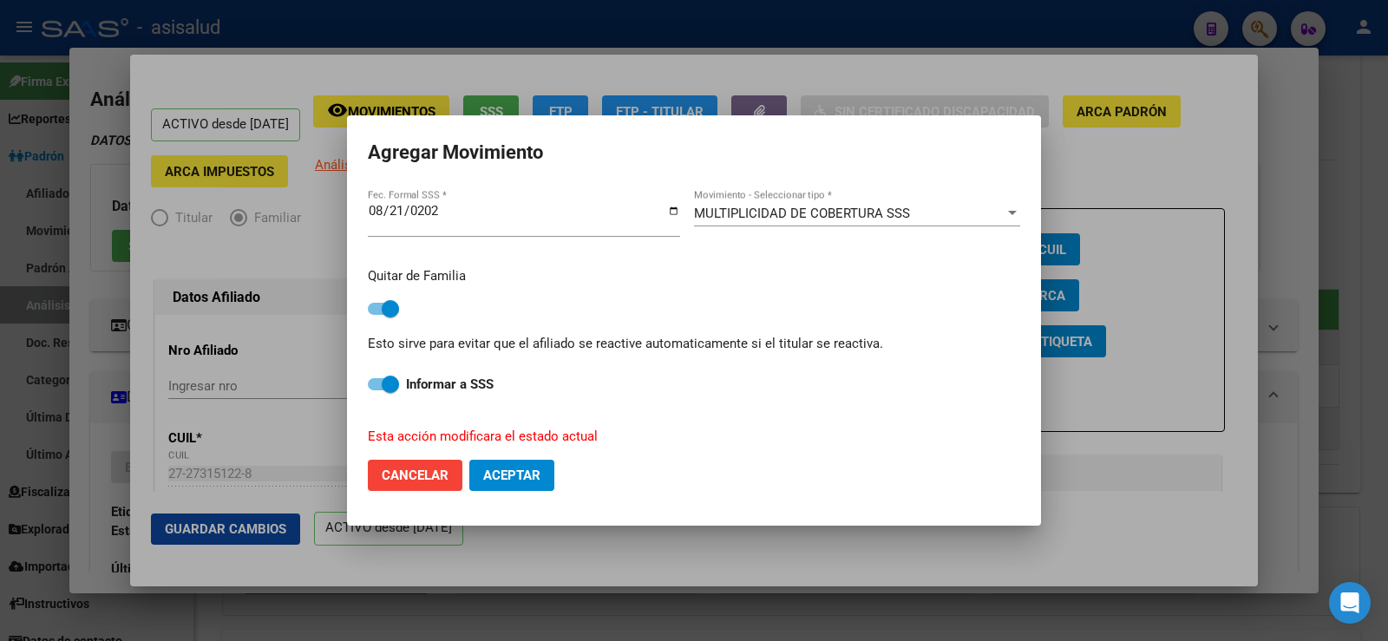
click at [508, 474] on span "Aceptar" at bounding box center [511, 475] width 57 height 16
checkbox input "false"
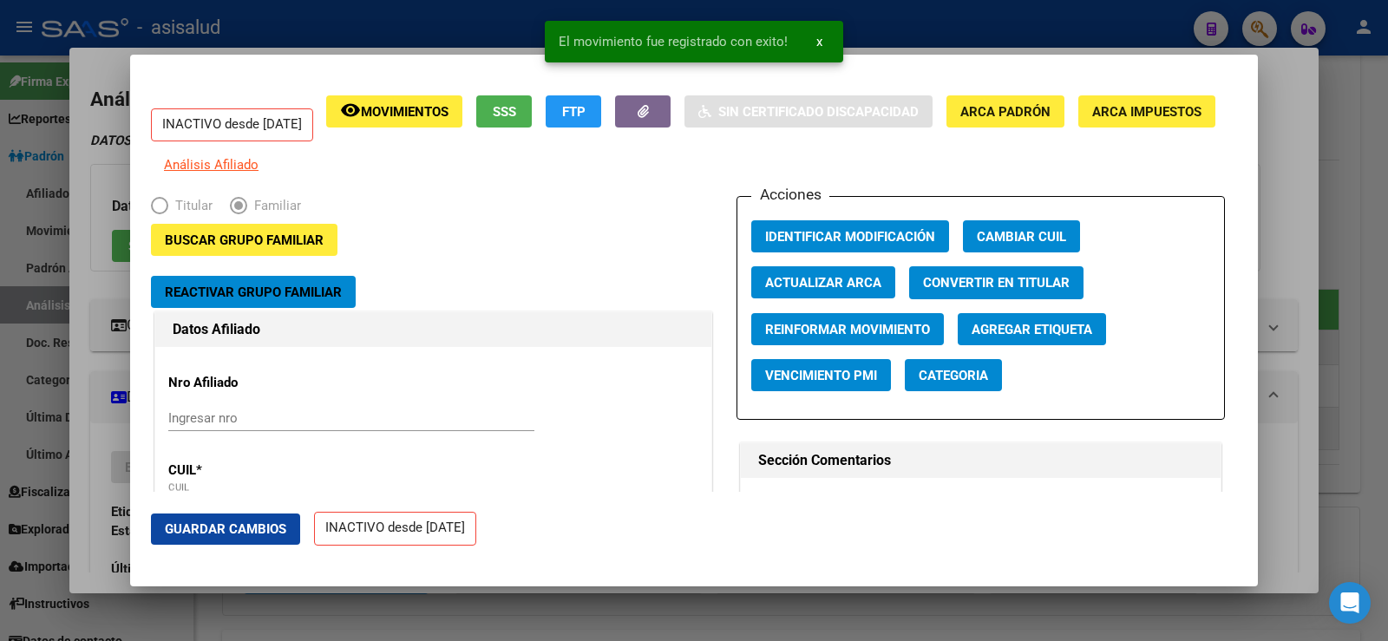
click at [267, 525] on span "Guardar Cambios" at bounding box center [225, 529] width 121 height 16
click at [1289, 184] on div at bounding box center [694, 320] width 1388 height 641
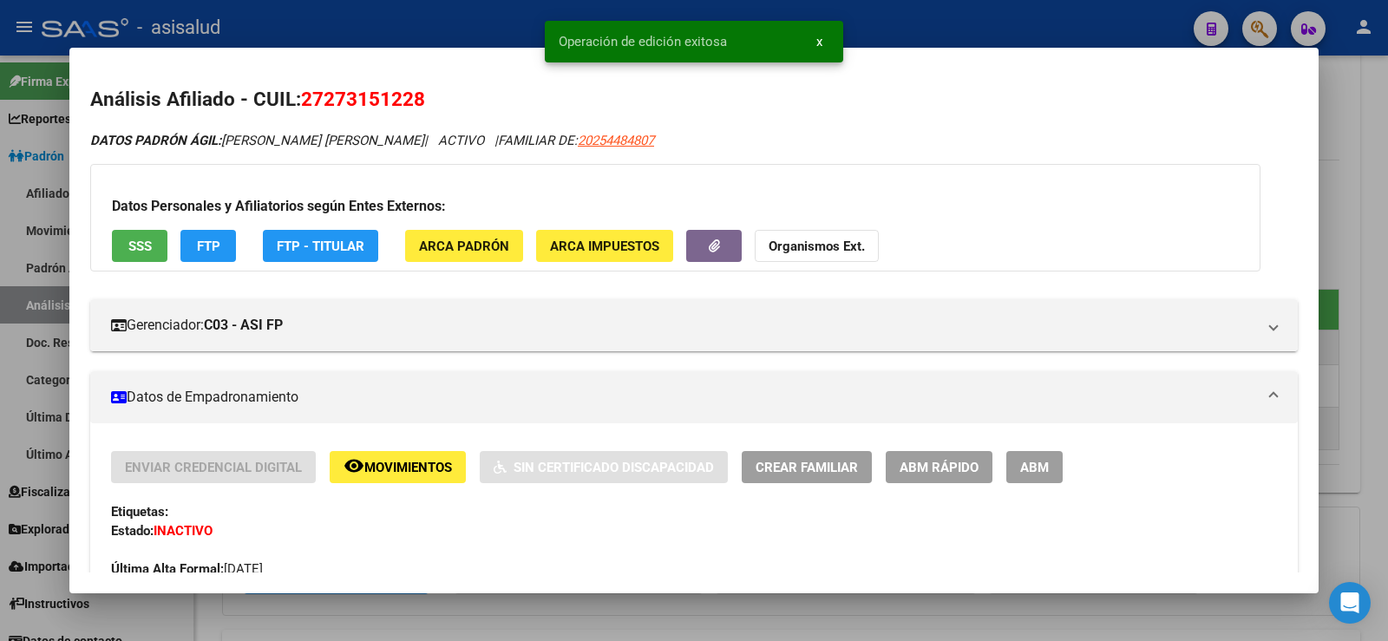
click at [1359, 186] on div at bounding box center [694, 320] width 1388 height 641
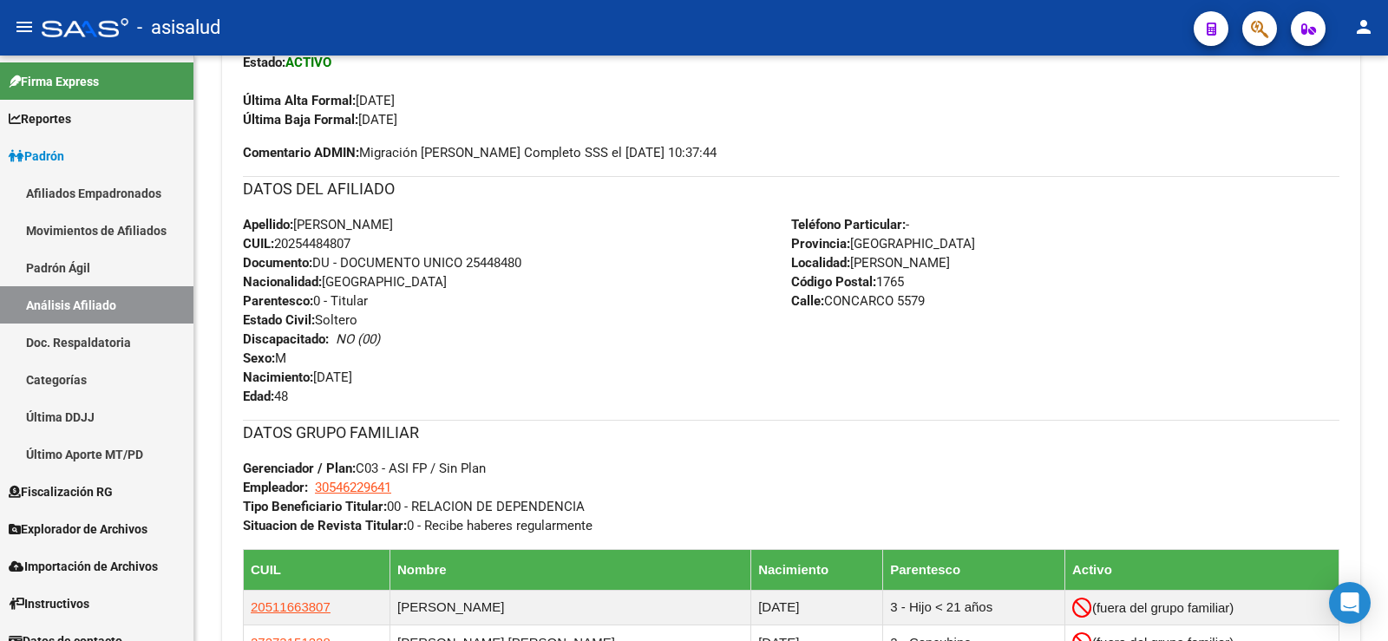
scroll to position [864, 0]
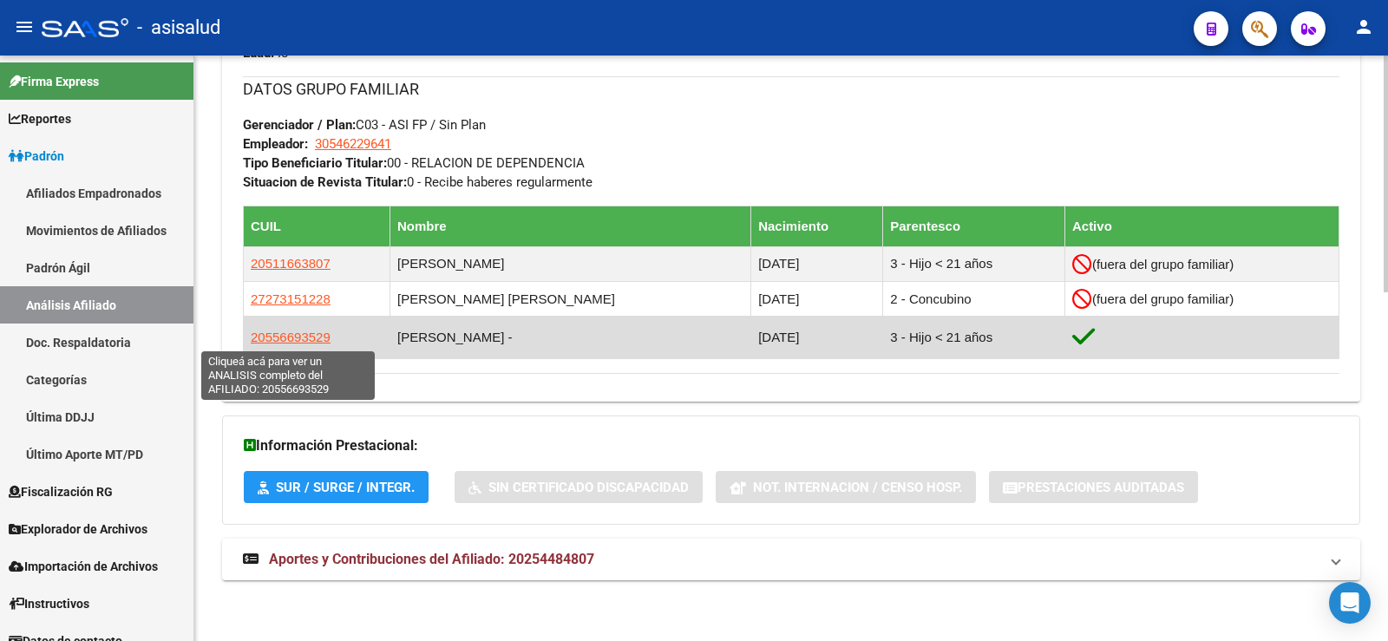
click at [309, 332] on span "20556693529" at bounding box center [291, 337] width 80 height 15
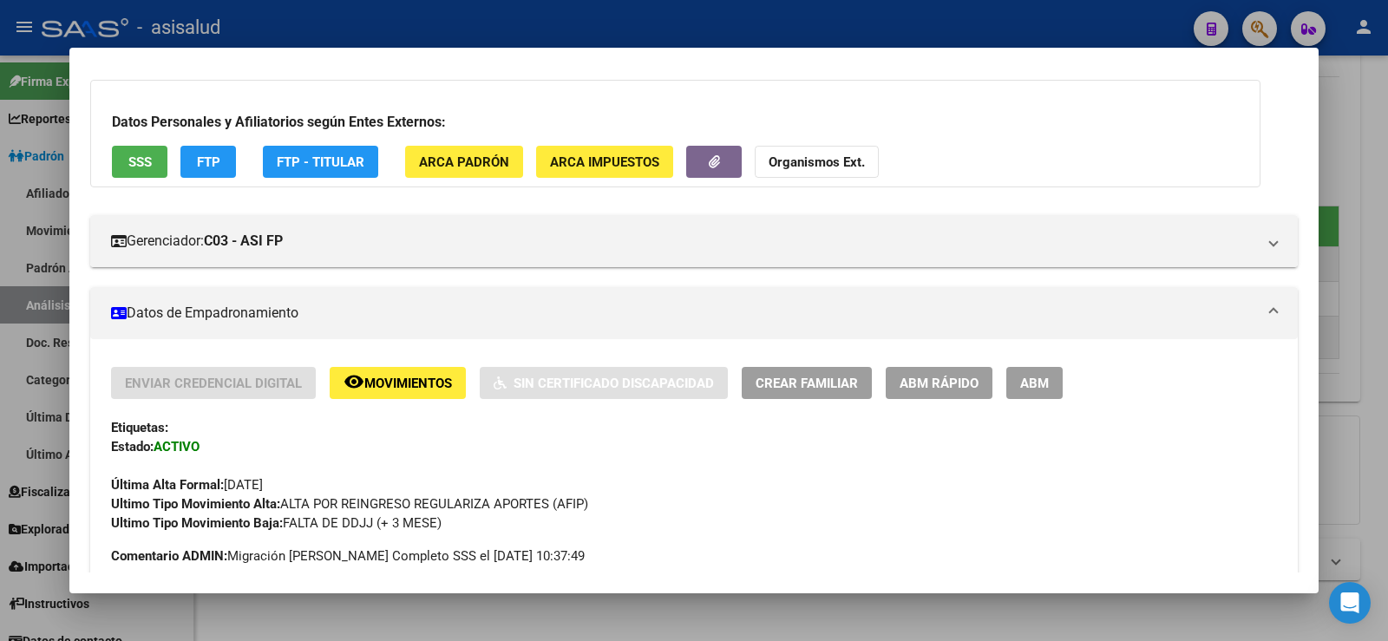
scroll to position [87, 0]
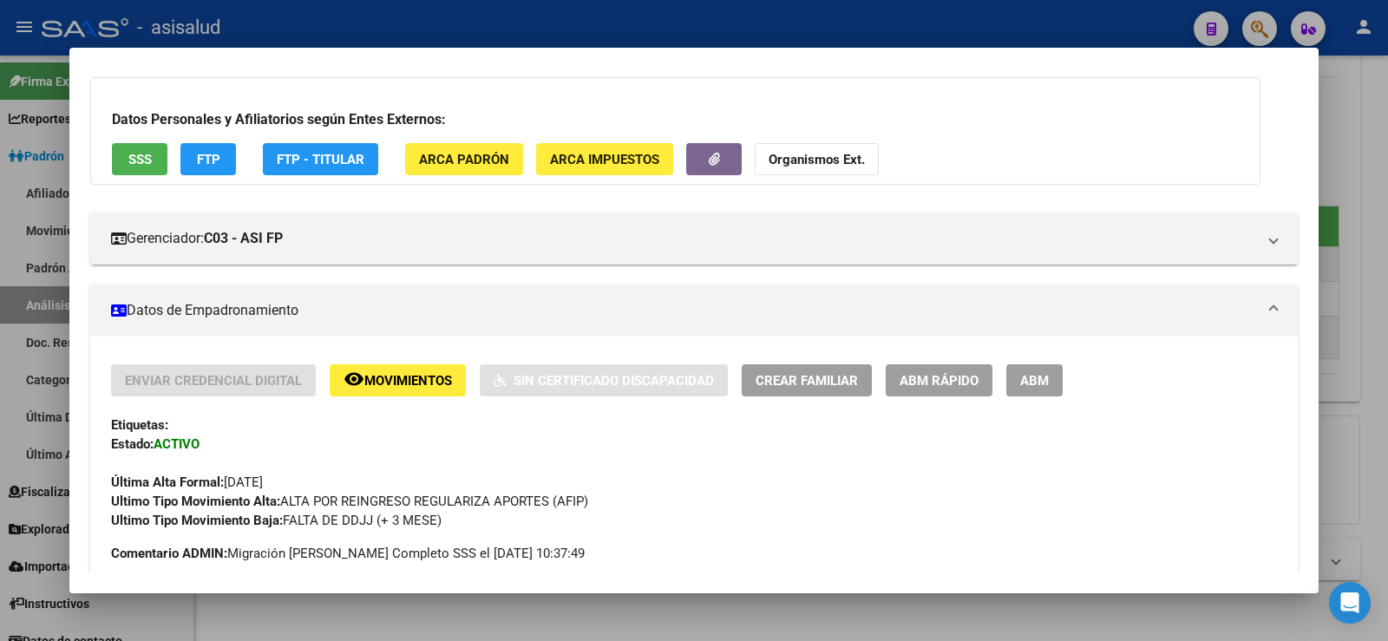
click at [932, 377] on span "ABM Rápido" at bounding box center [938, 381] width 79 height 16
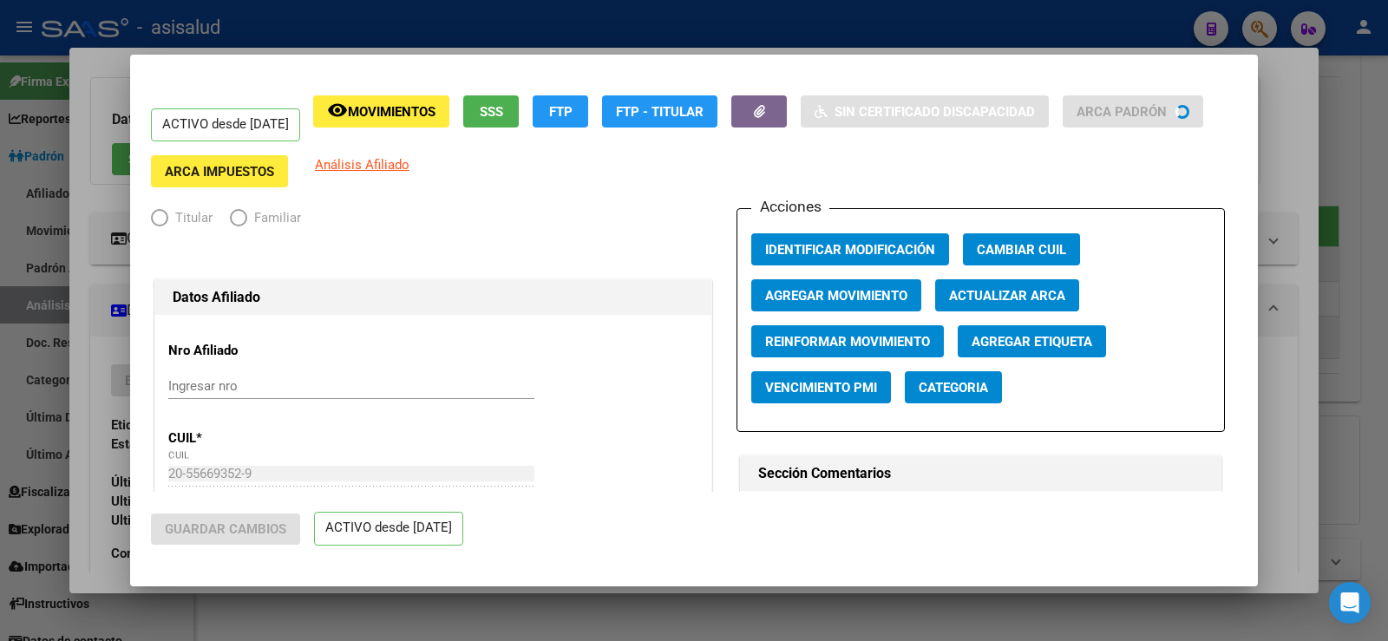
radio input "true"
type input "30-54622964-1"
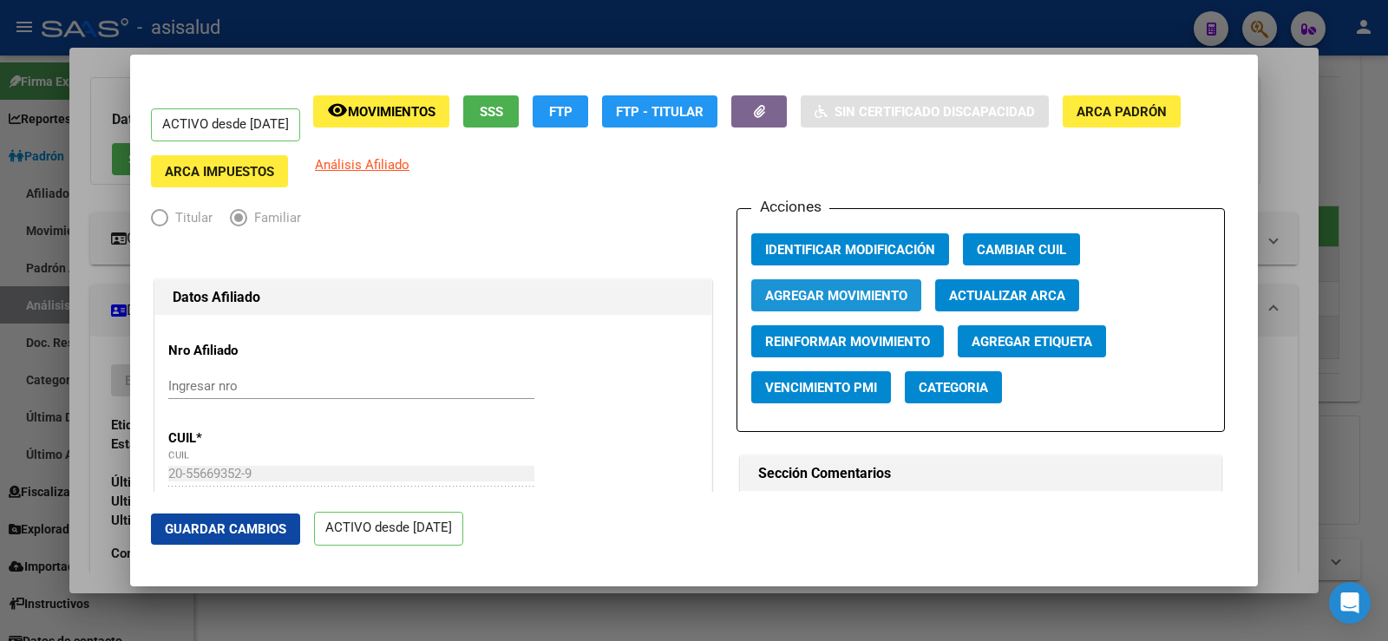
click at [857, 303] on span "Agregar Movimiento" at bounding box center [836, 296] width 142 height 16
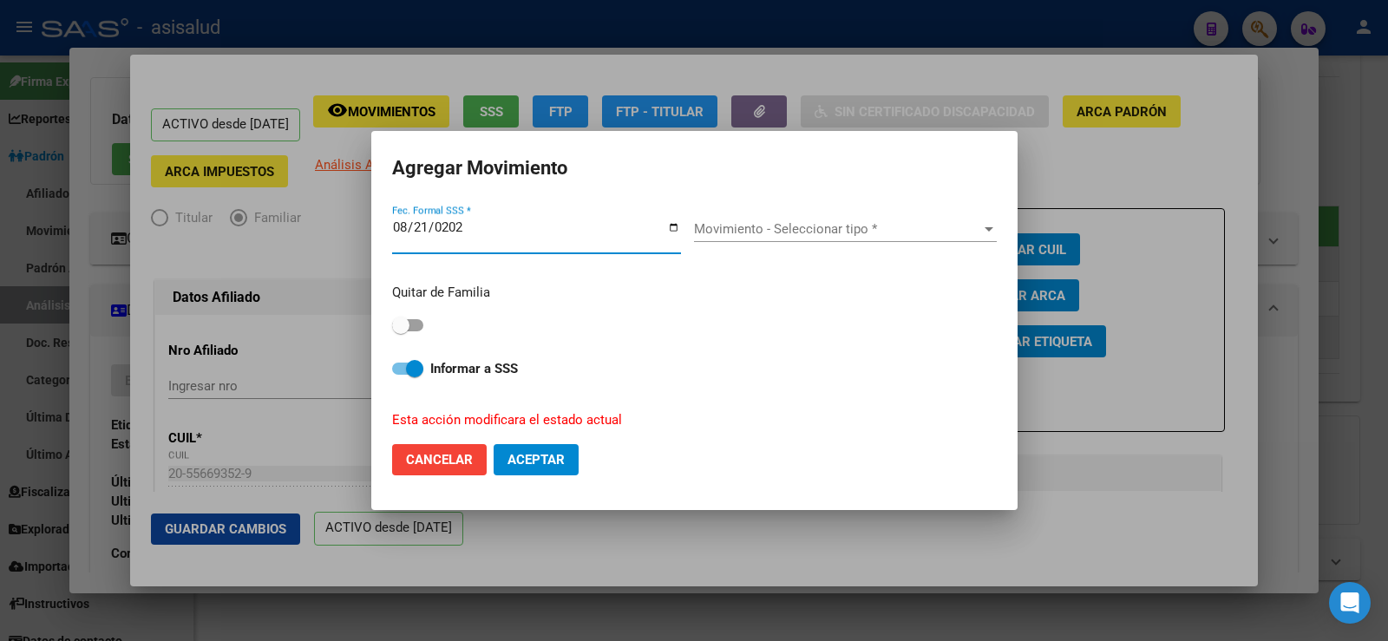
type input "[DATE]"
click at [832, 230] on span "Movimiento - Seleccionar tipo *" at bounding box center [837, 229] width 287 height 16
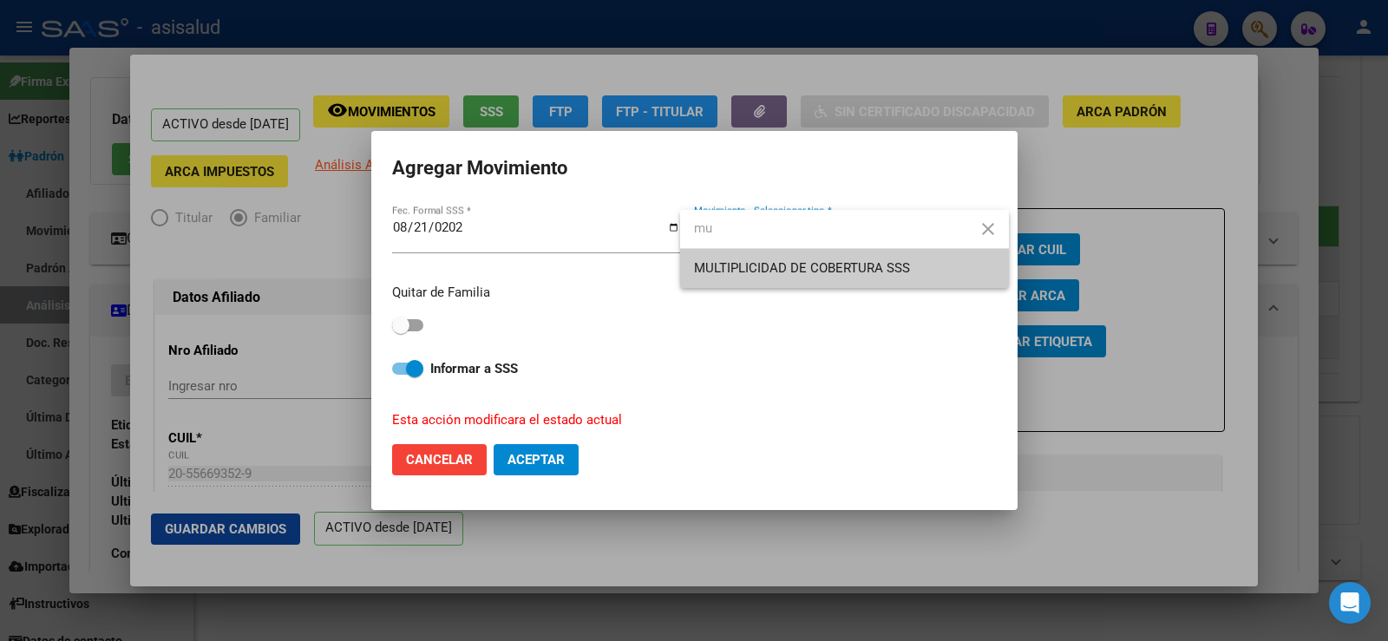
type input "mu"
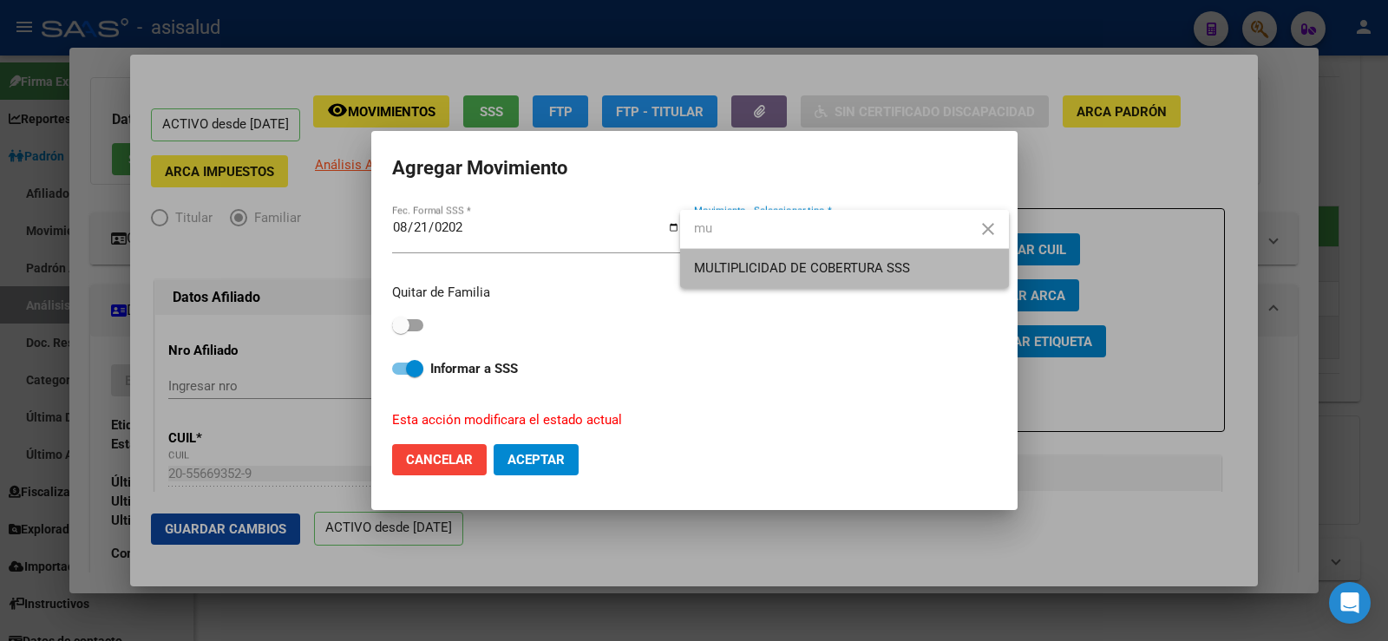
click at [778, 259] on span "MULTIPLICIDAD DE COBERTURA SSS" at bounding box center [844, 268] width 301 height 39
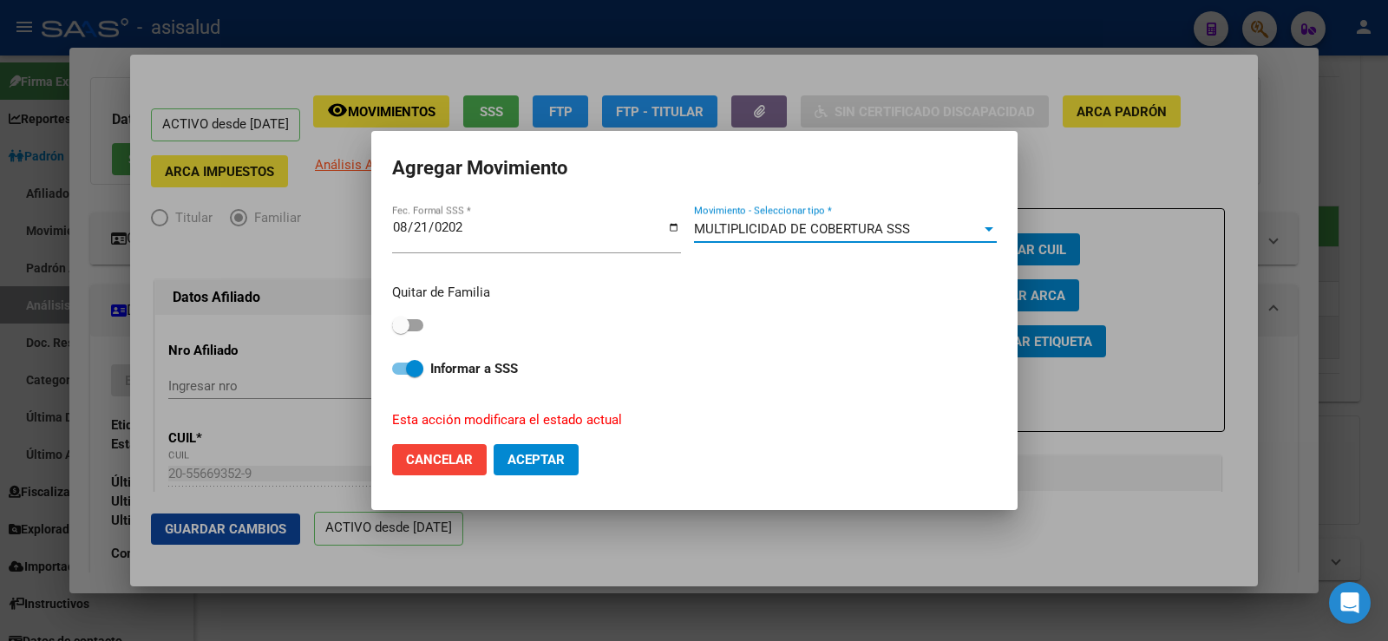
click at [402, 328] on span at bounding box center [400, 325] width 17 height 17
click at [401, 331] on input "checkbox" at bounding box center [400, 331] width 1 height 1
checkbox input "true"
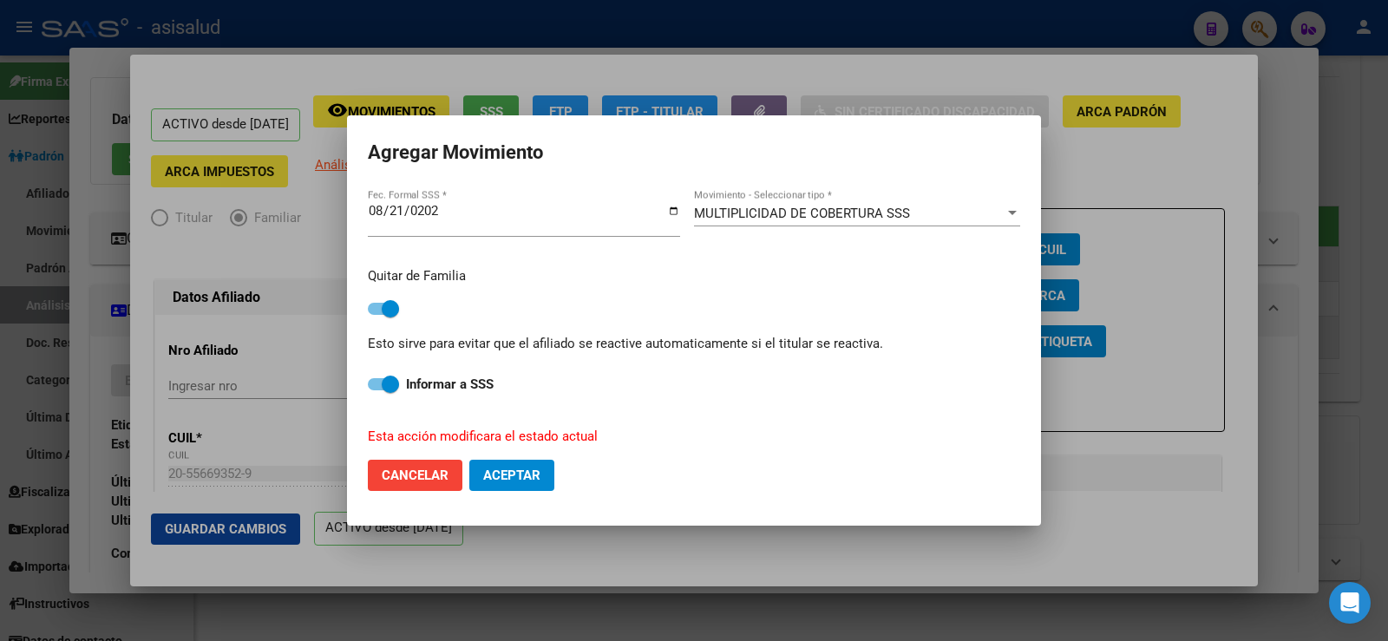
click at [503, 462] on button "Aceptar" at bounding box center [511, 475] width 85 height 31
checkbox input "false"
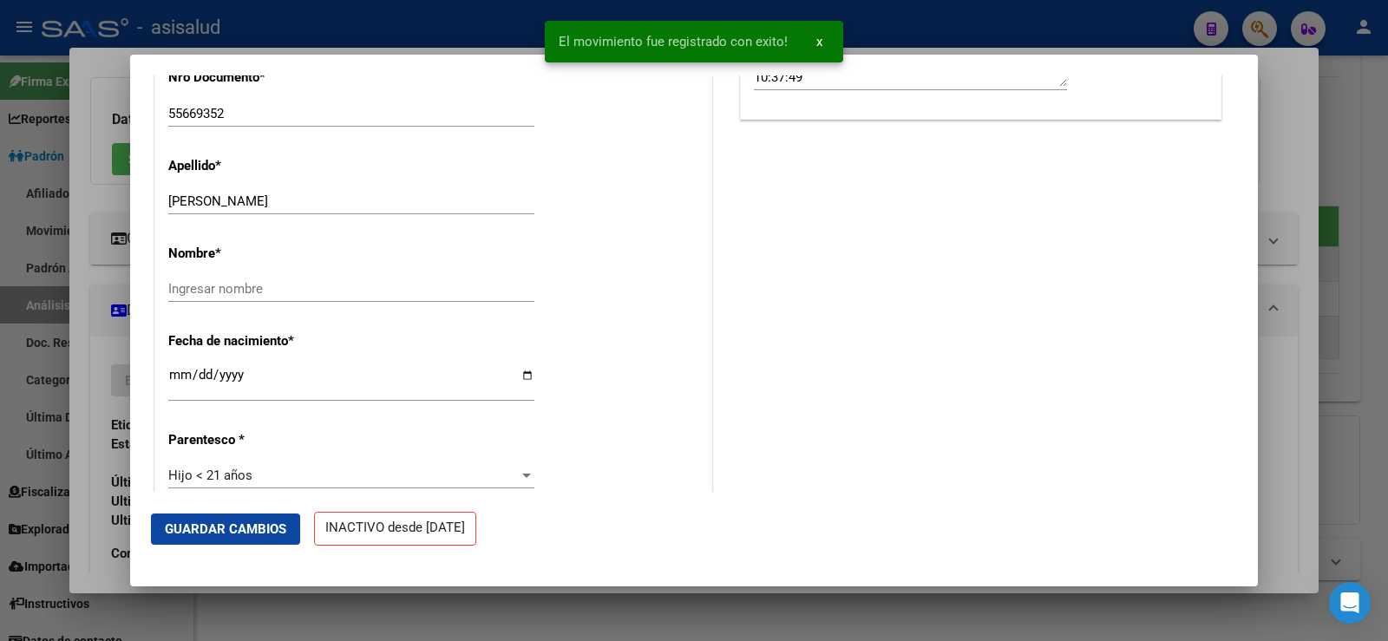
scroll to position [0, 0]
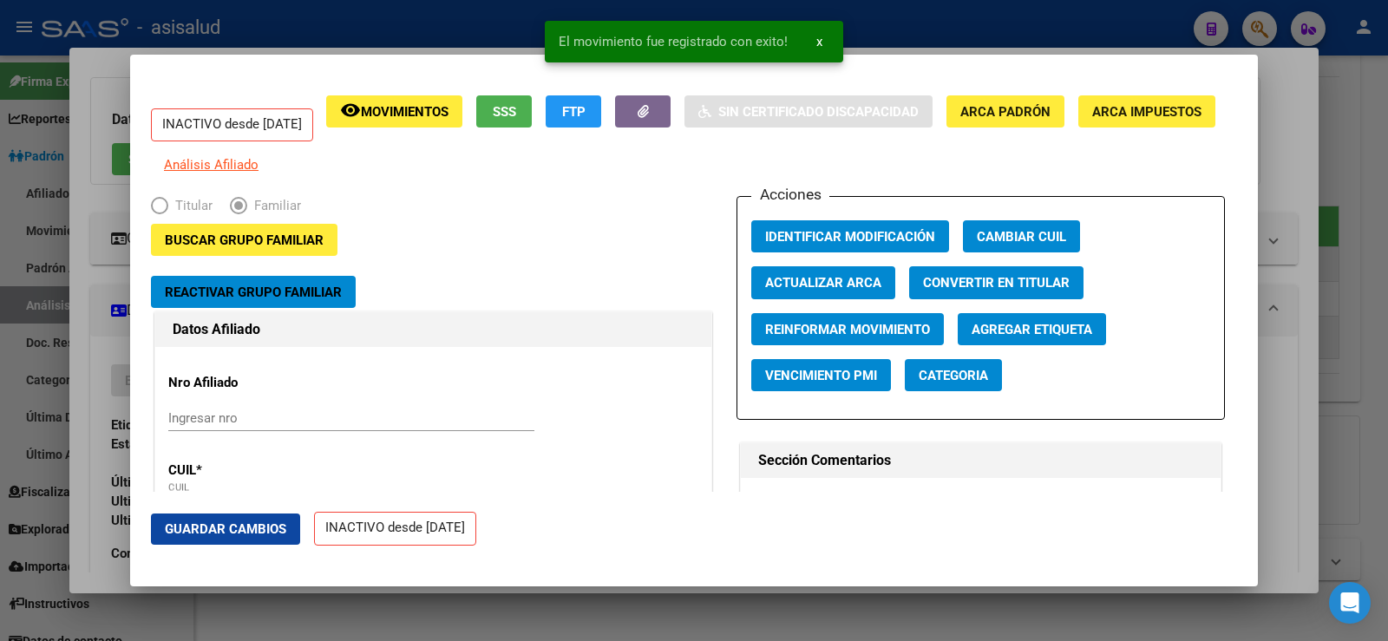
click at [854, 298] on button "Actualizar ARCA" at bounding box center [823, 282] width 144 height 32
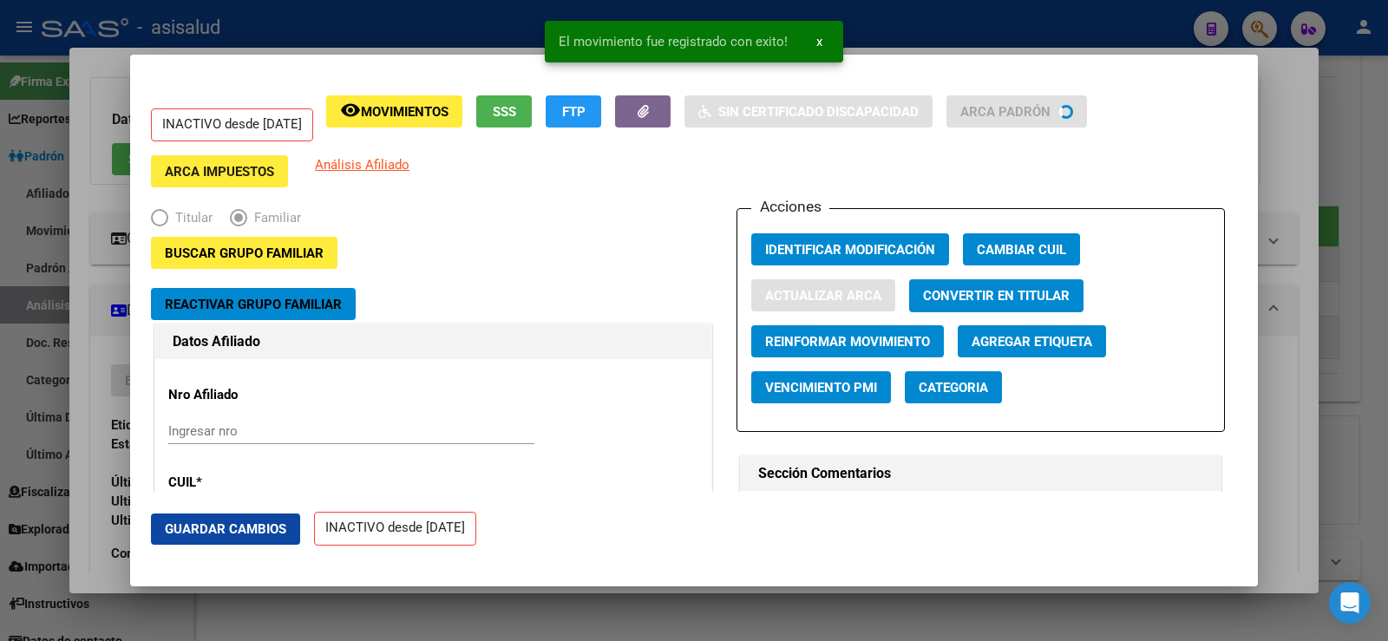
type input "SUAREZ"
type input "LIONEL"
type input "[PERSON_NAME]"
type input "CONDARCO"
type input "5579"
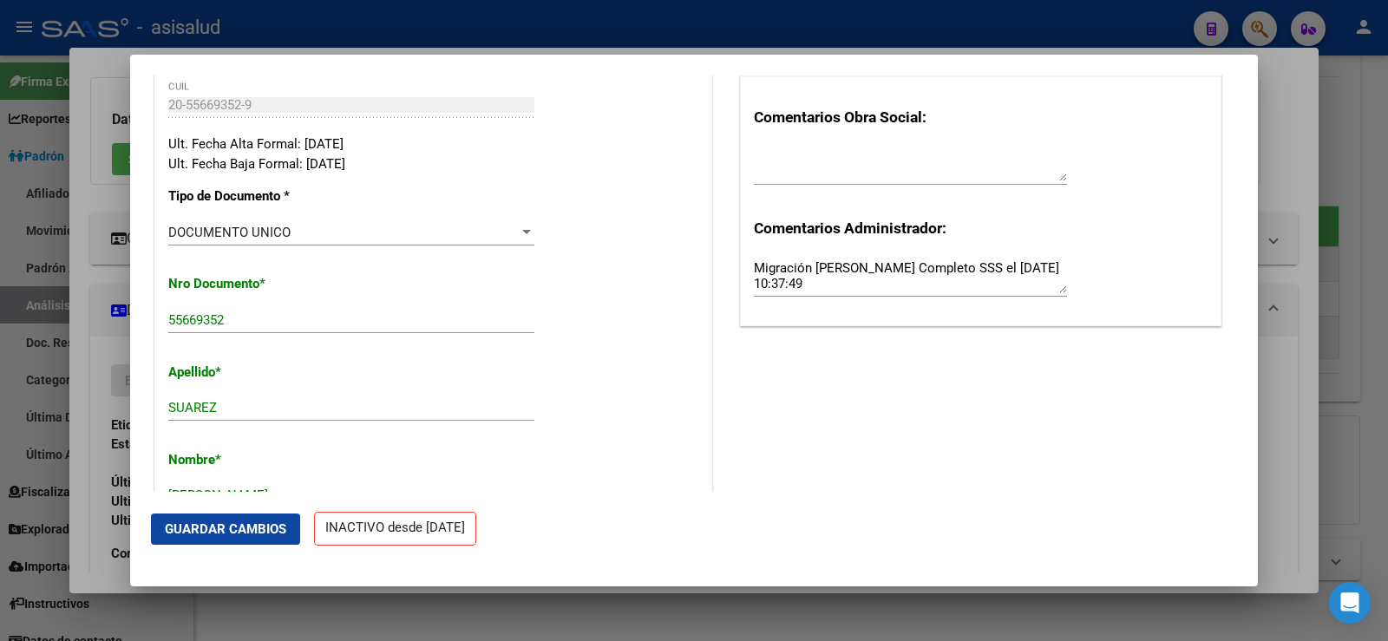
scroll to position [520, 0]
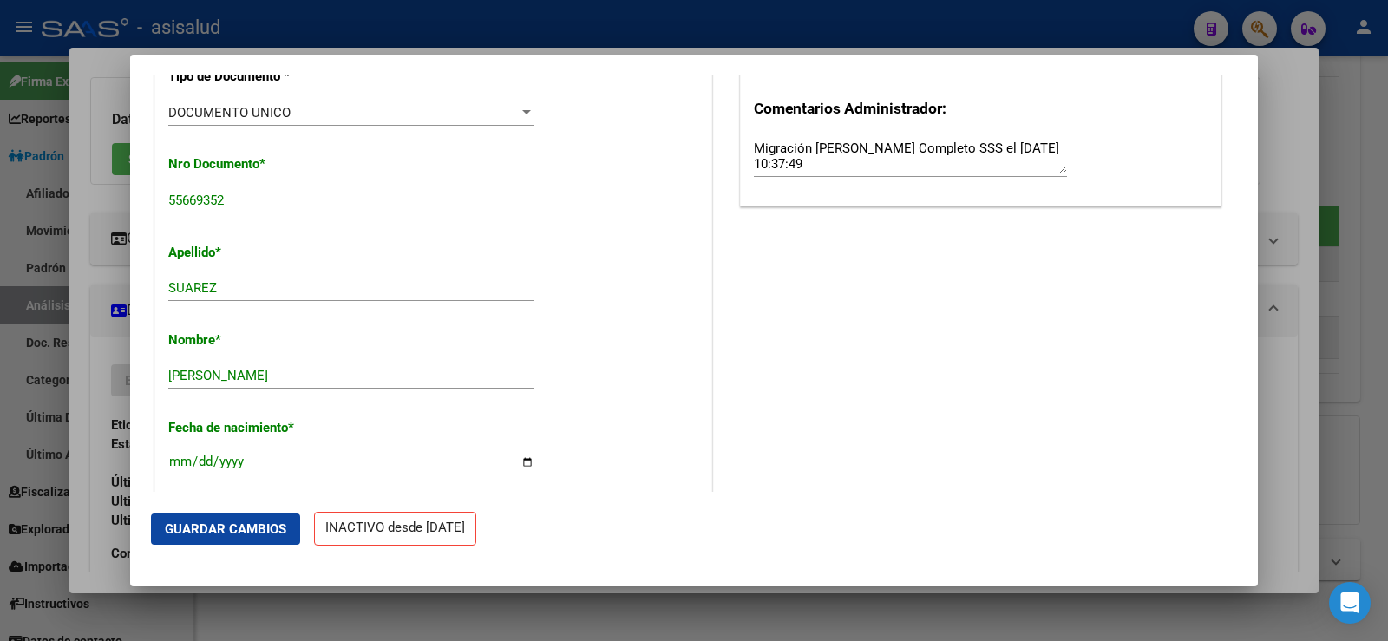
click at [258, 526] on span "Guardar Cambios" at bounding box center [225, 529] width 121 height 16
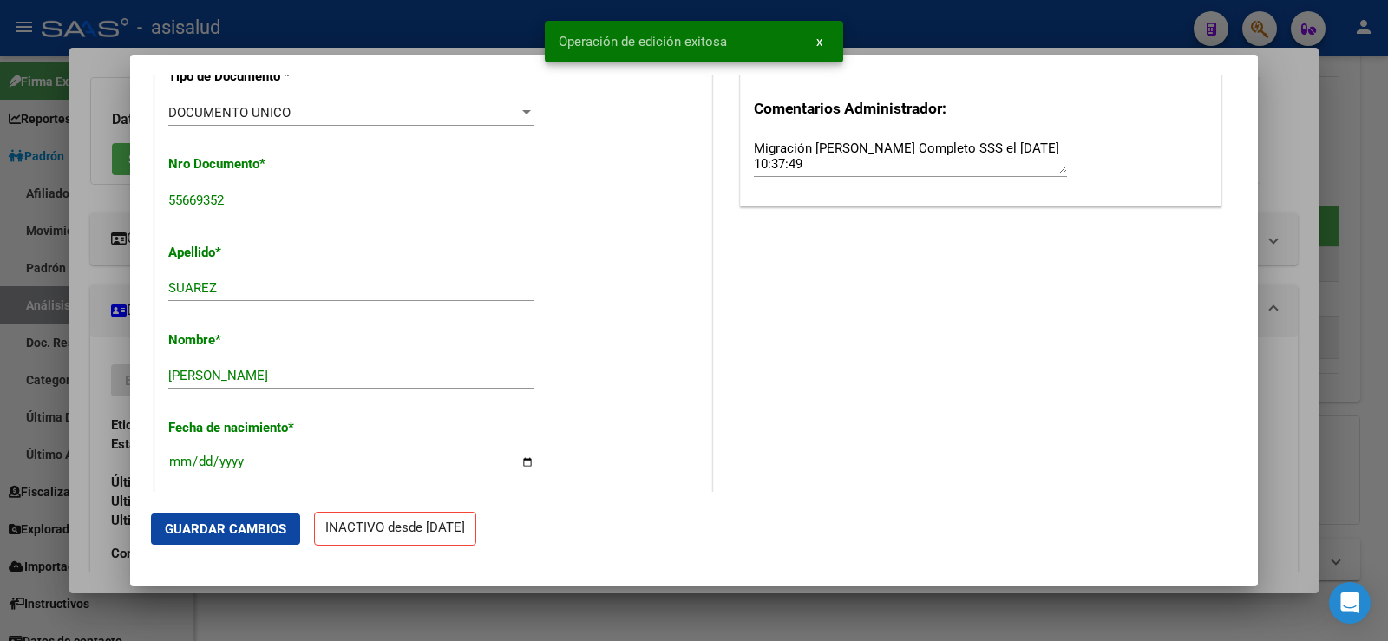
click at [1287, 129] on div at bounding box center [694, 320] width 1388 height 641
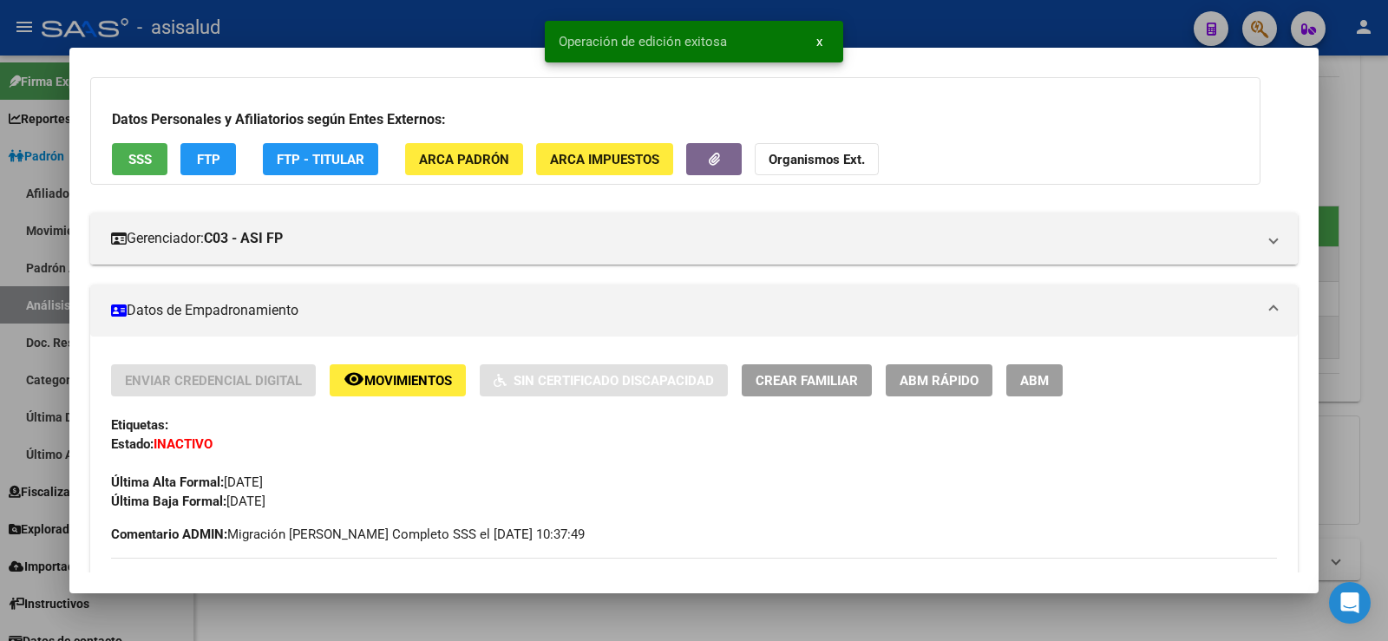
click at [1365, 138] on div at bounding box center [694, 320] width 1388 height 641
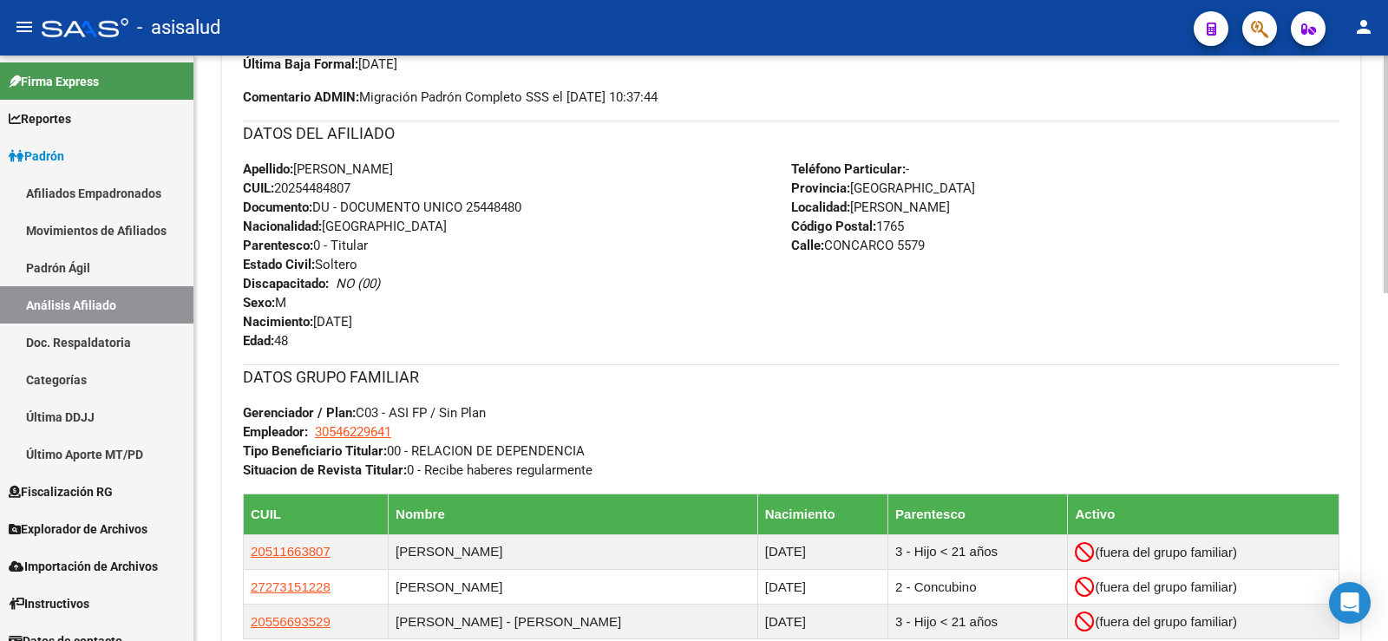
scroll to position [607, 0]
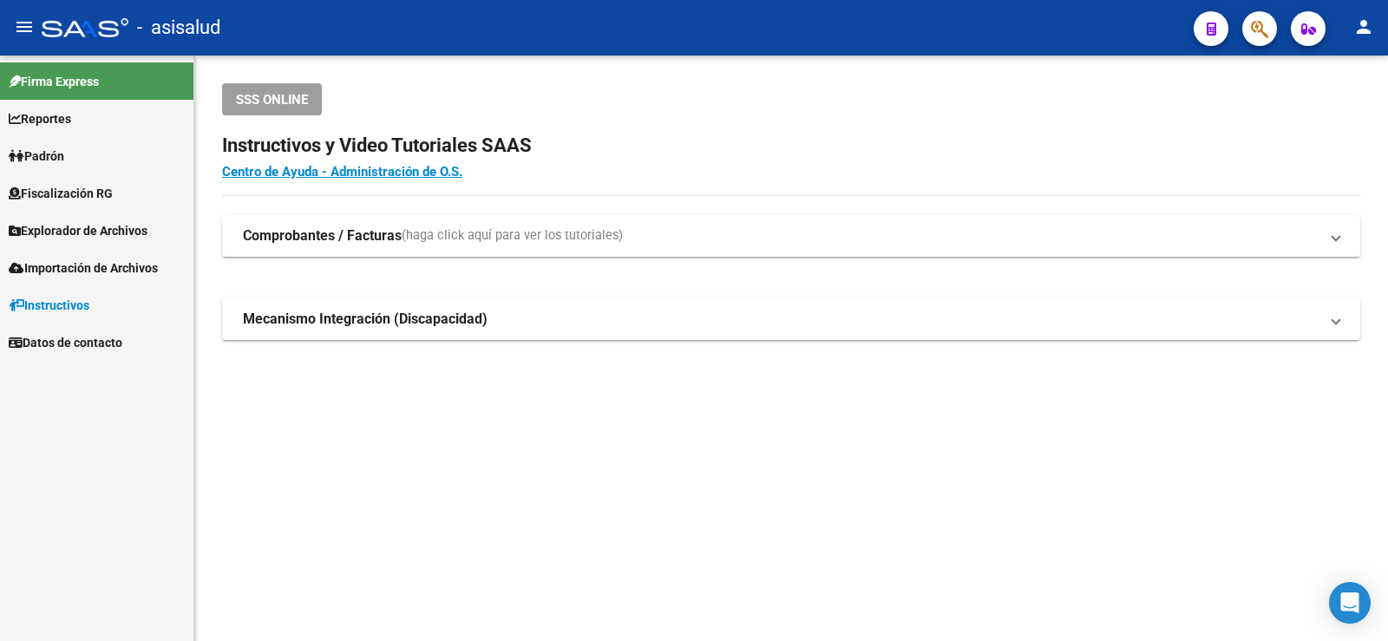
click at [64, 162] on span "Padrón" at bounding box center [37, 156] width 56 height 19
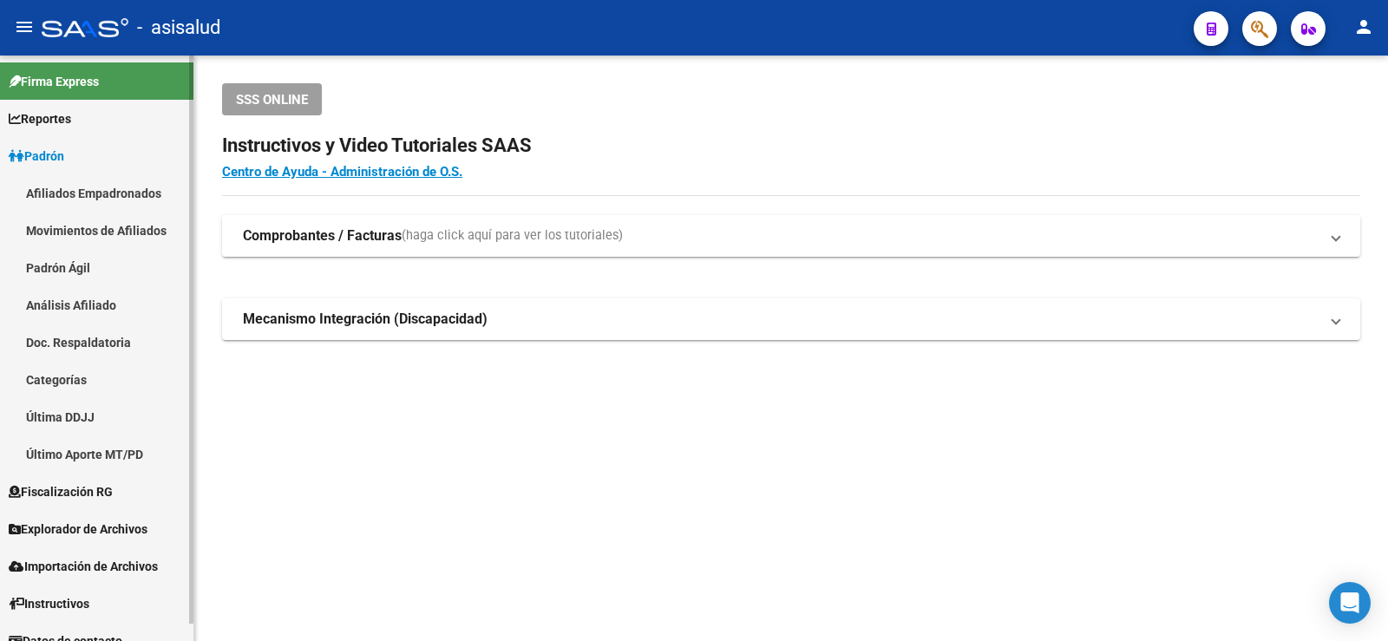
click at [67, 297] on link "Análisis Afiliado" at bounding box center [96, 304] width 193 height 37
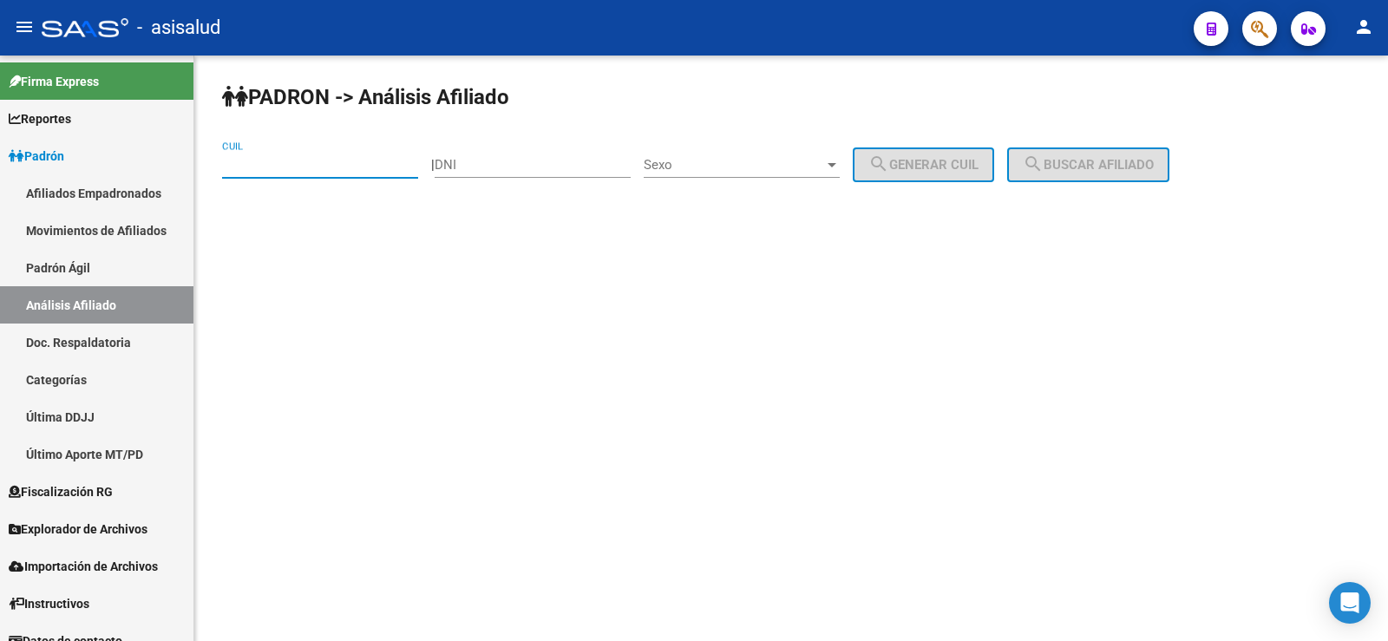
click at [246, 167] on input "CUIL" at bounding box center [320, 165] width 196 height 16
paste input "20-32964982-3"
click at [1102, 159] on span "search Buscar afiliado" at bounding box center [1088, 165] width 131 height 16
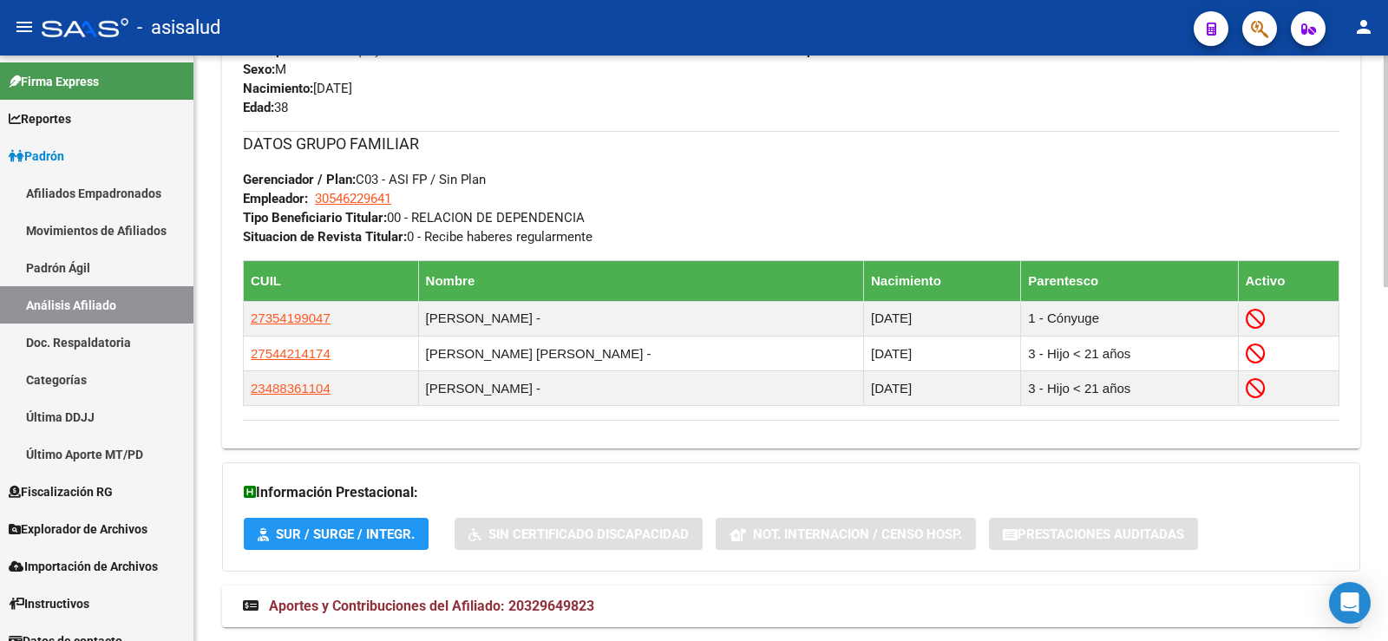
scroll to position [894, 0]
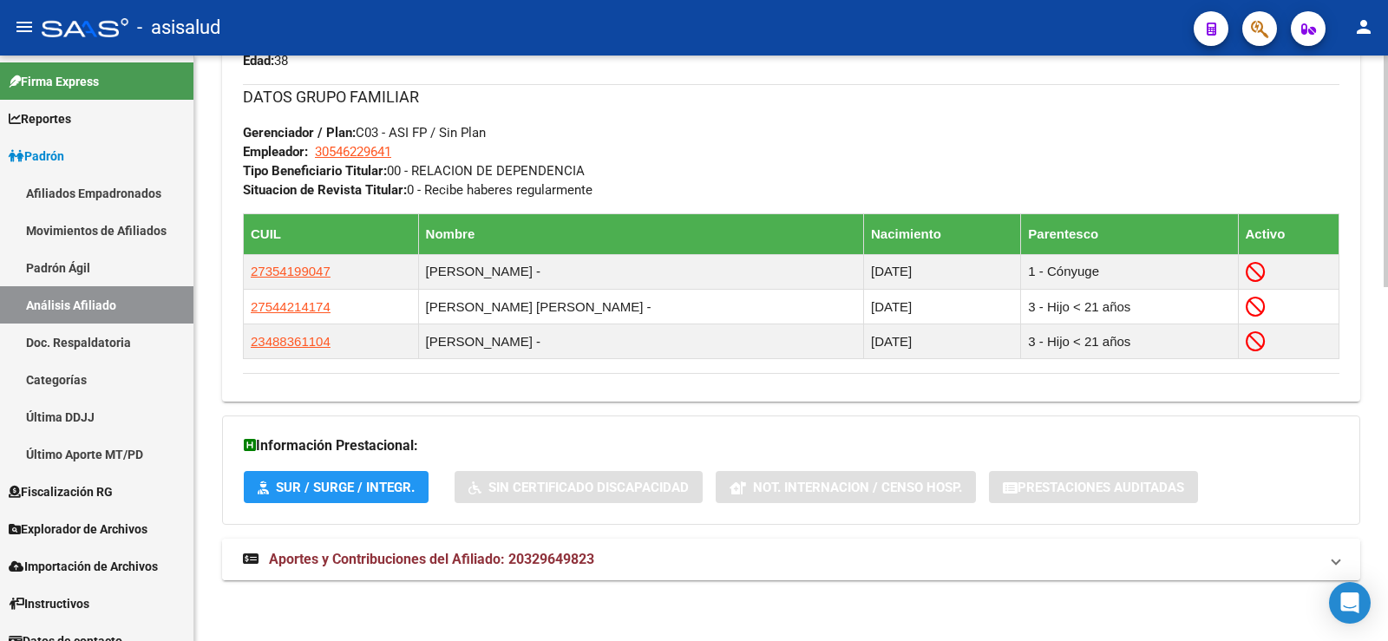
click at [525, 571] on mat-expansion-panel-header "Aportes y Contribuciones del Afiliado: 20329649823" at bounding box center [791, 560] width 1138 height 42
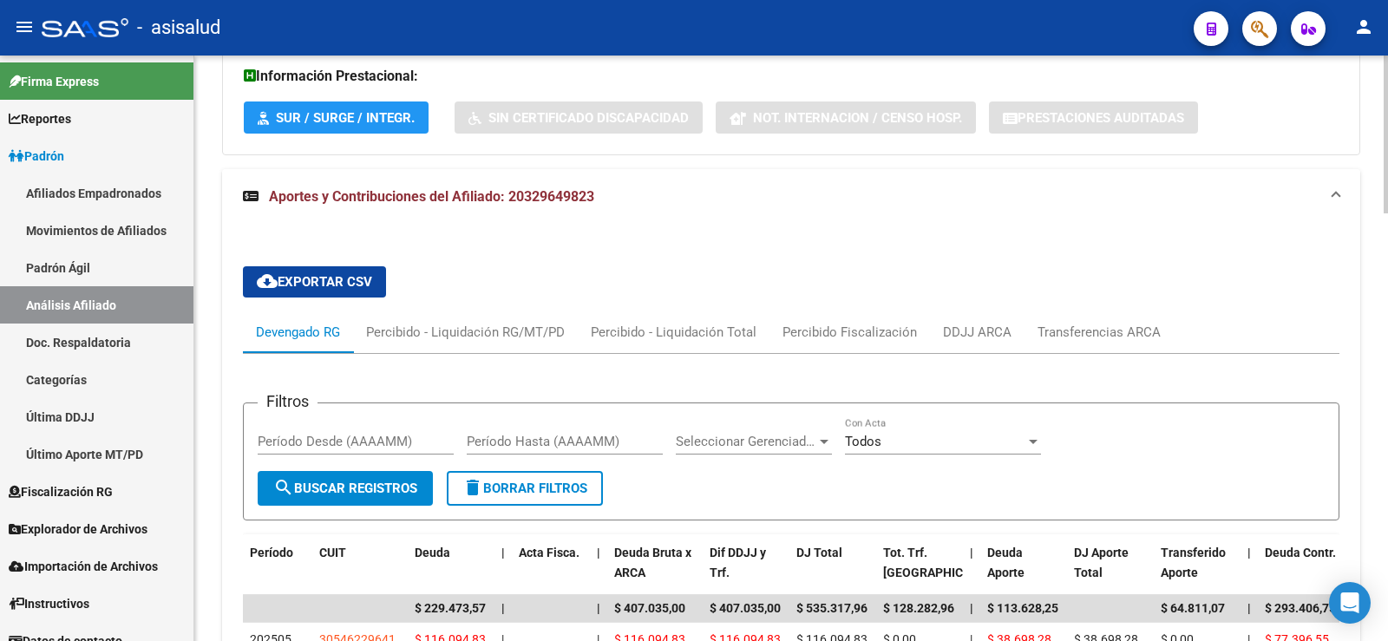
scroll to position [1328, 0]
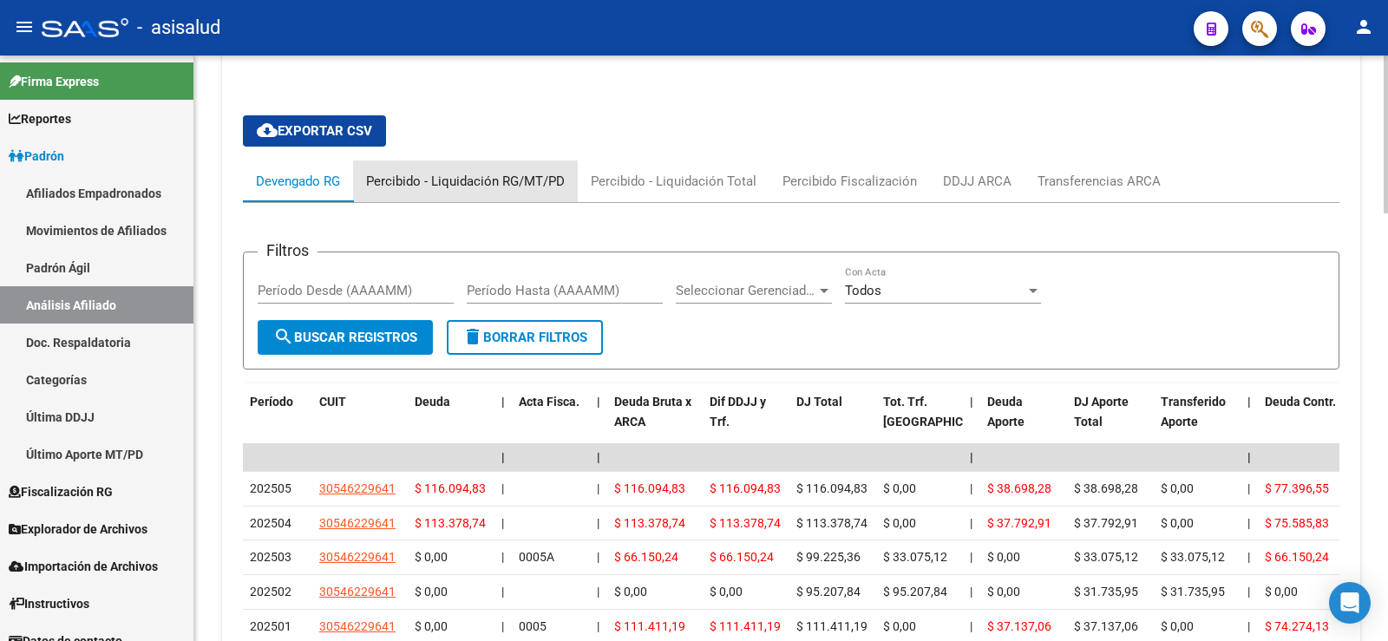
click at [500, 189] on div "Percibido - Liquidación RG/MT/PD" at bounding box center [465, 181] width 199 height 19
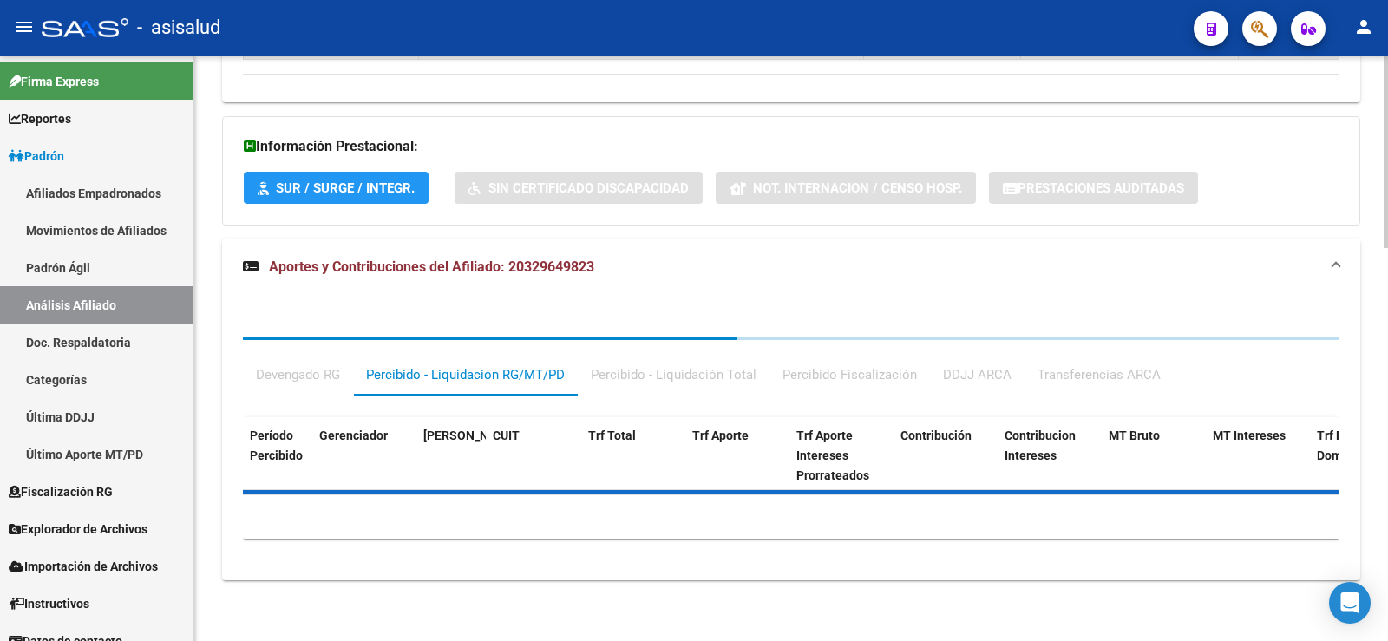
scroll to position [1291, 0]
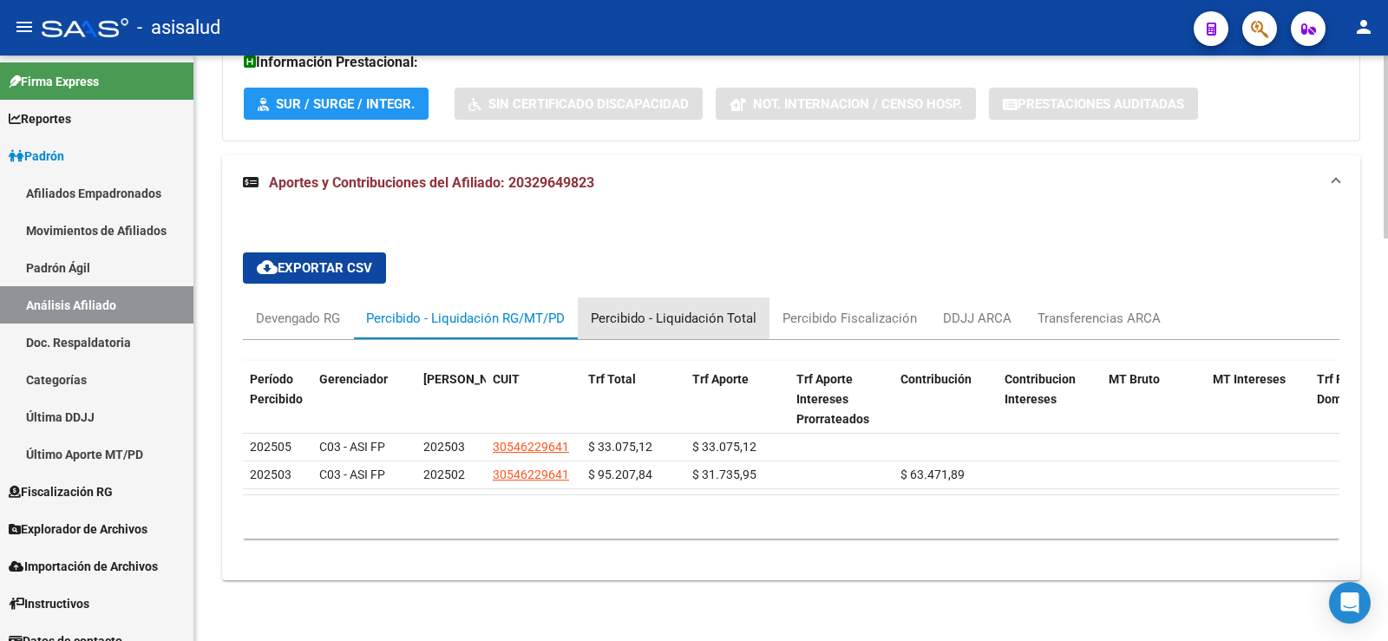
click at [709, 317] on div "Percibido - Liquidación Total" at bounding box center [674, 318] width 192 height 42
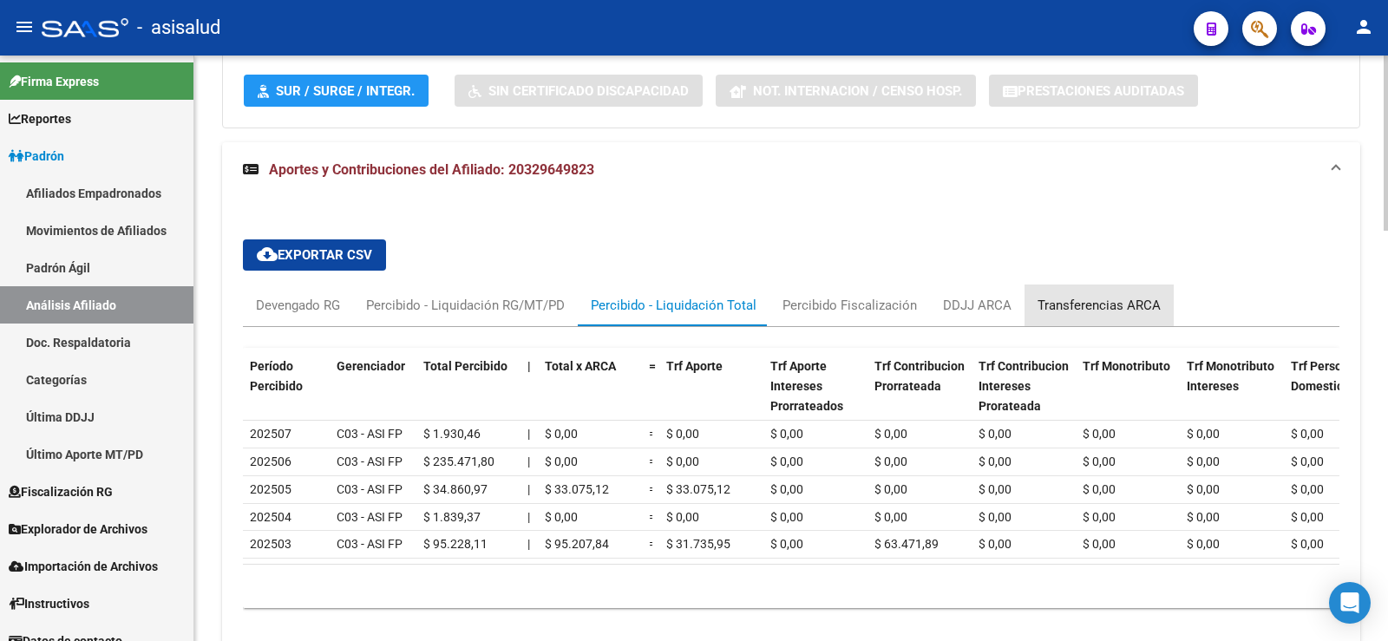
click at [1101, 302] on div "Transferencias ARCA" at bounding box center [1098, 305] width 123 height 19
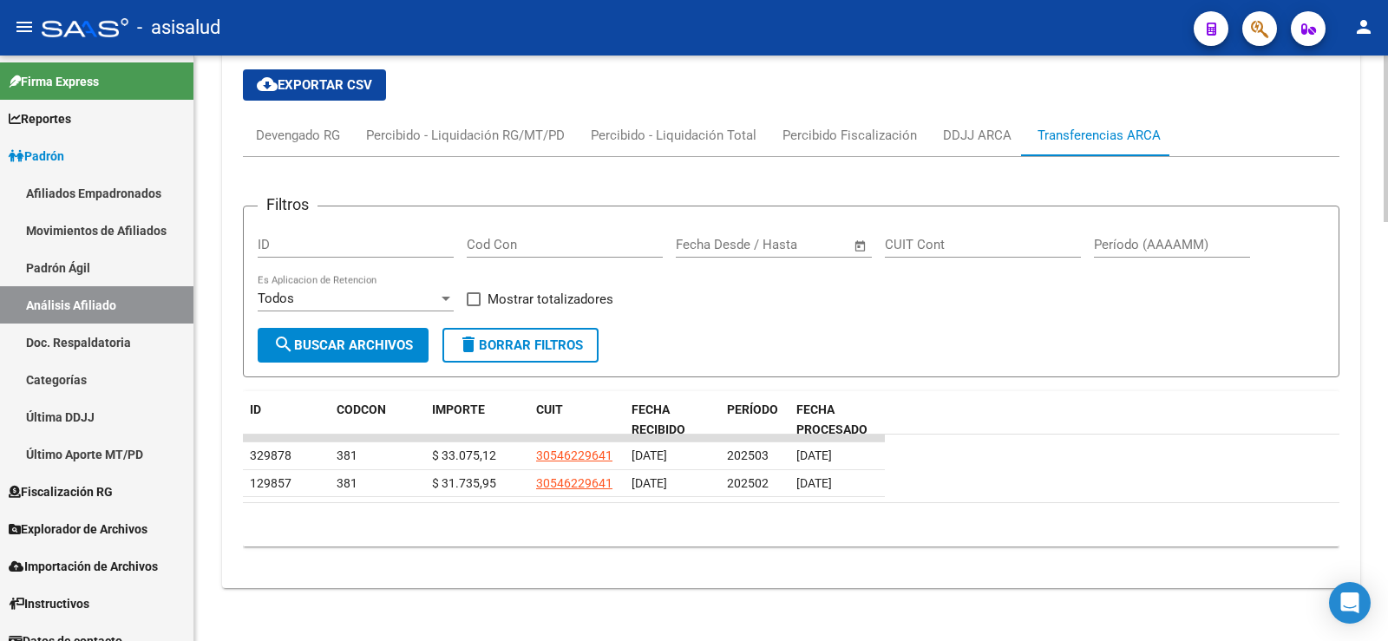
scroll to position [1464, 0]
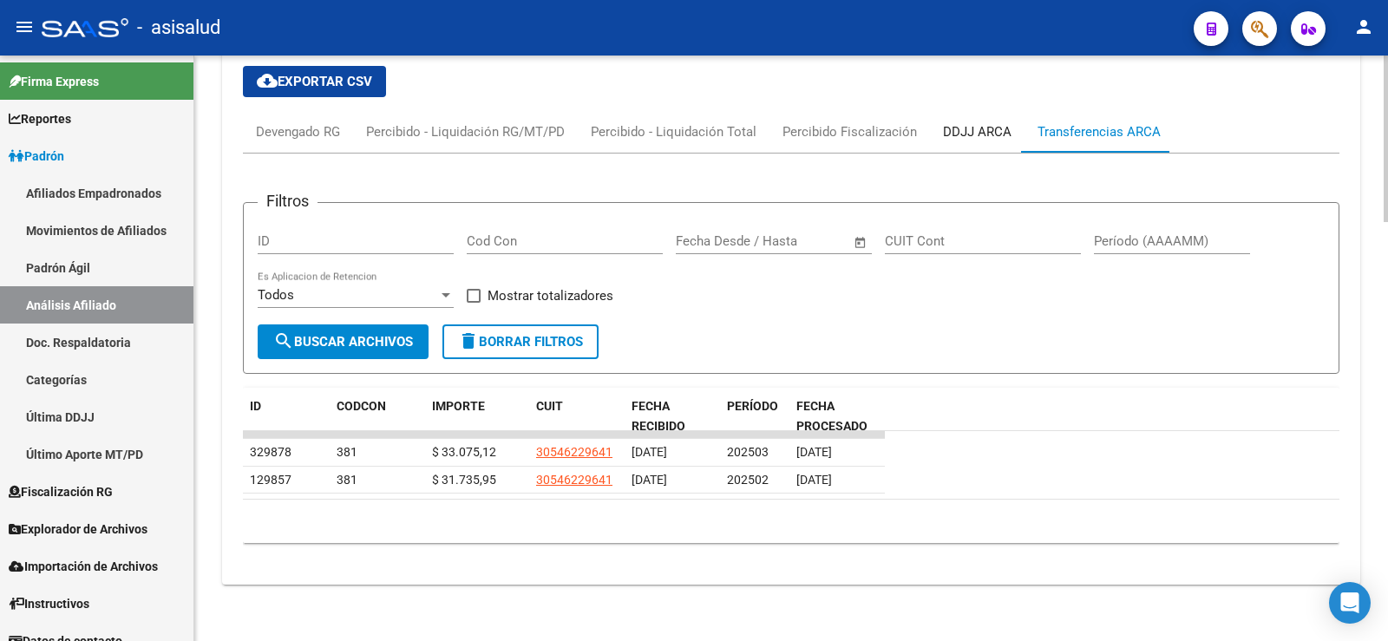
click at [963, 137] on div "DDJJ ARCA" at bounding box center [977, 131] width 69 height 19
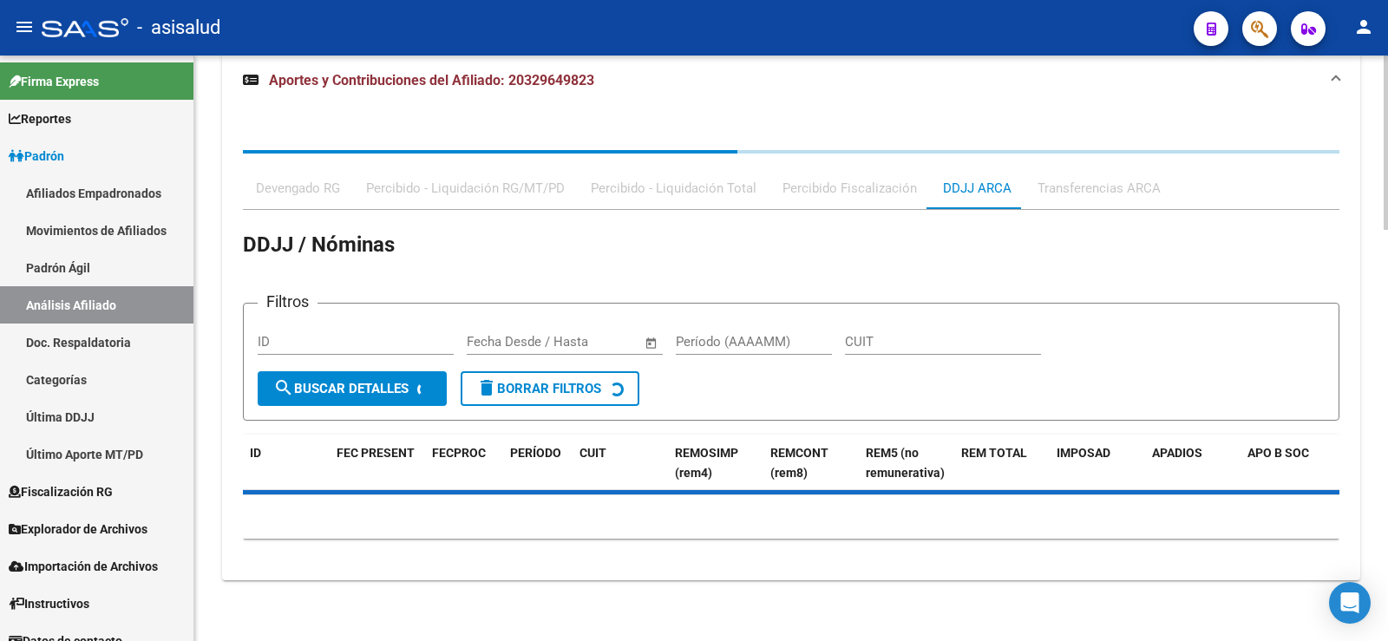
scroll to position [1460, 0]
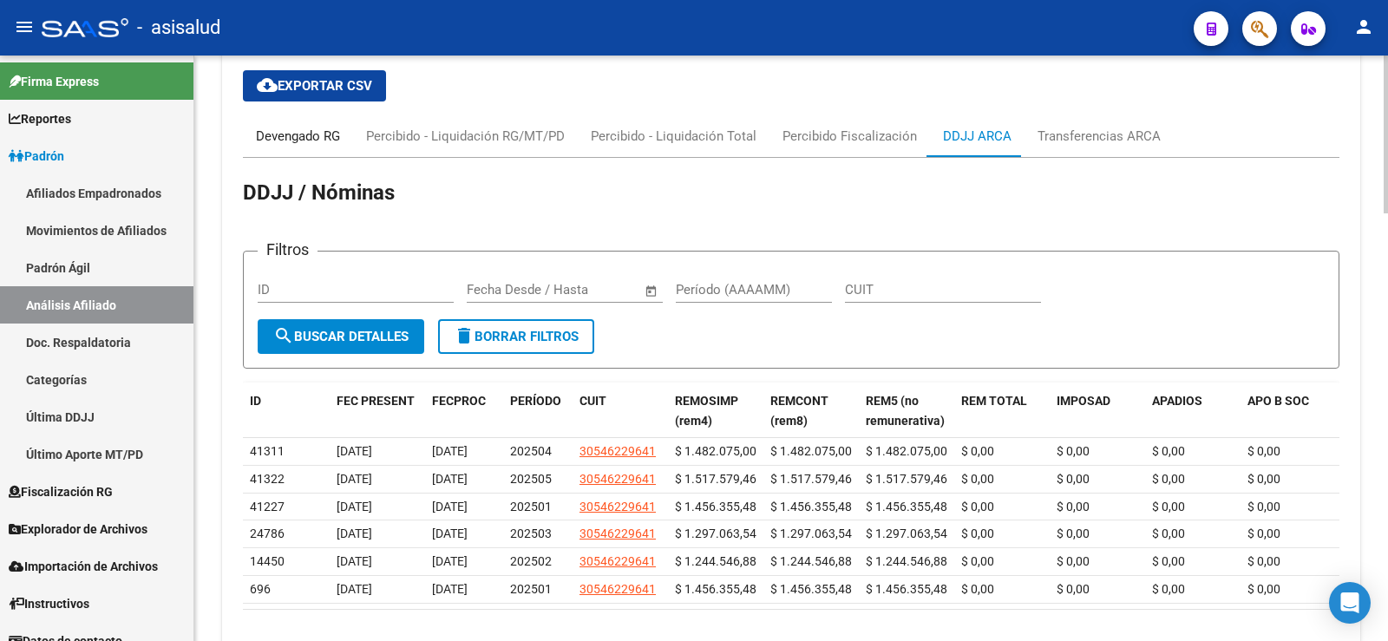
click at [276, 129] on div "Devengado RG" at bounding box center [298, 136] width 84 height 19
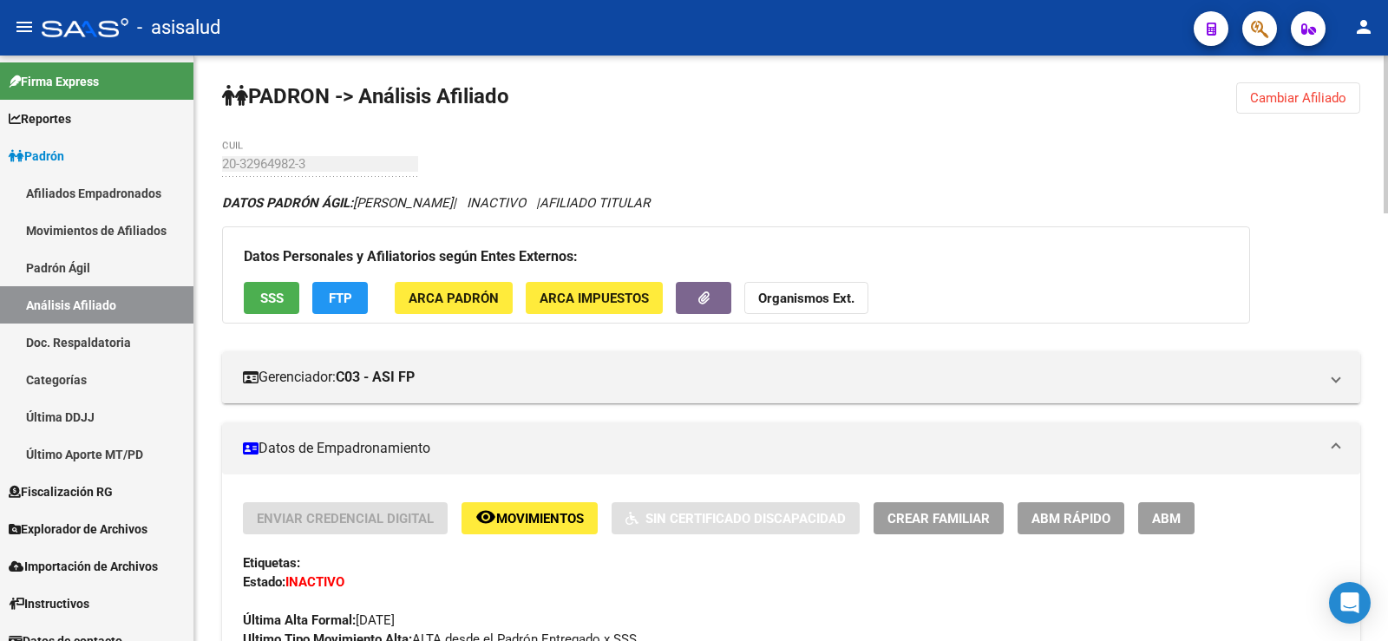
scroll to position [0, 0]
click at [1288, 99] on span "Cambiar Afiliado" at bounding box center [1298, 99] width 96 height 16
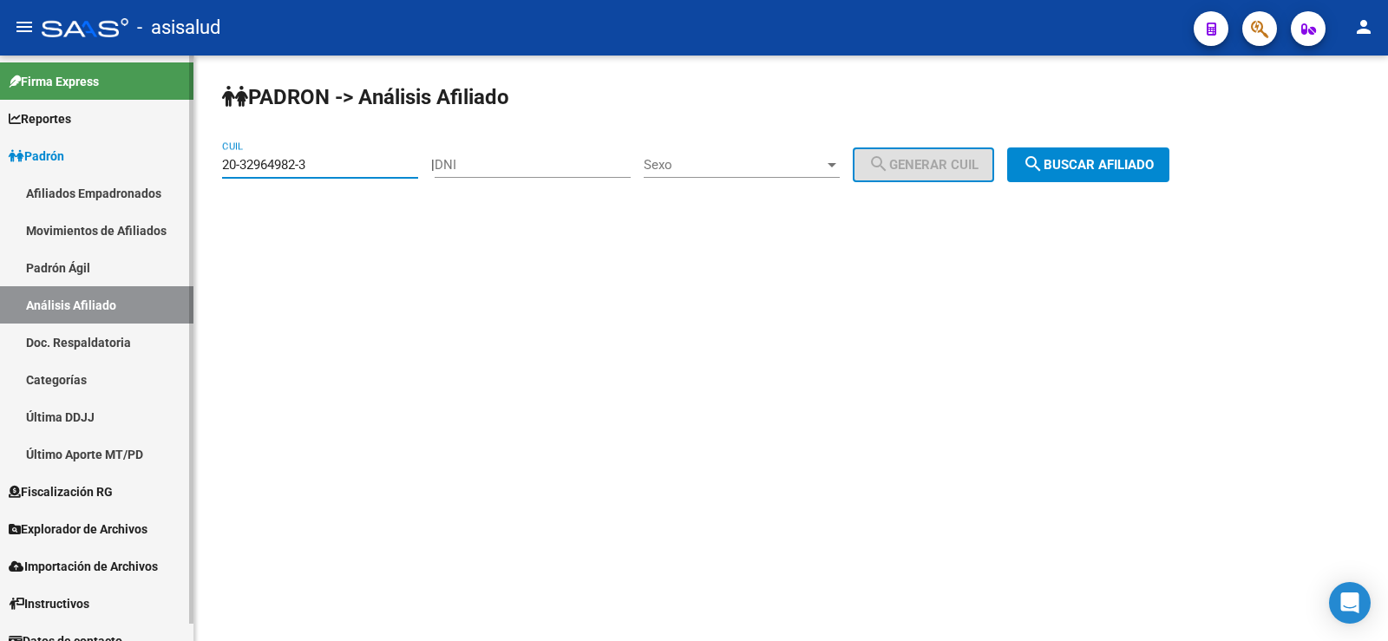
drag, startPoint x: 362, startPoint y: 164, endPoint x: 154, endPoint y: 162, distance: 207.3
click at [154, 162] on mat-sidenav-container "Firma Express Reportes Ingresos Devengados Análisis Histórico Detalles Transfer…" at bounding box center [694, 348] width 1388 height 585
paste input "9158705-2"
click at [1101, 154] on button "search Buscar afiliado" at bounding box center [1088, 164] width 162 height 35
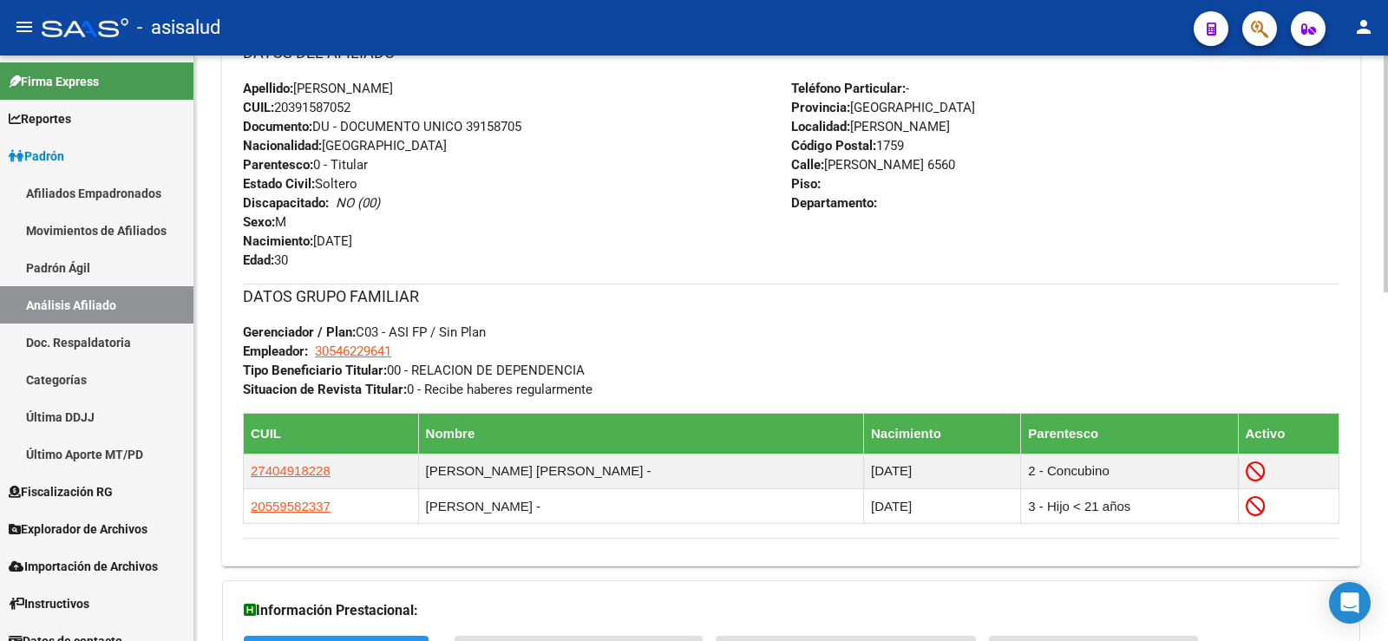
scroll to position [859, 0]
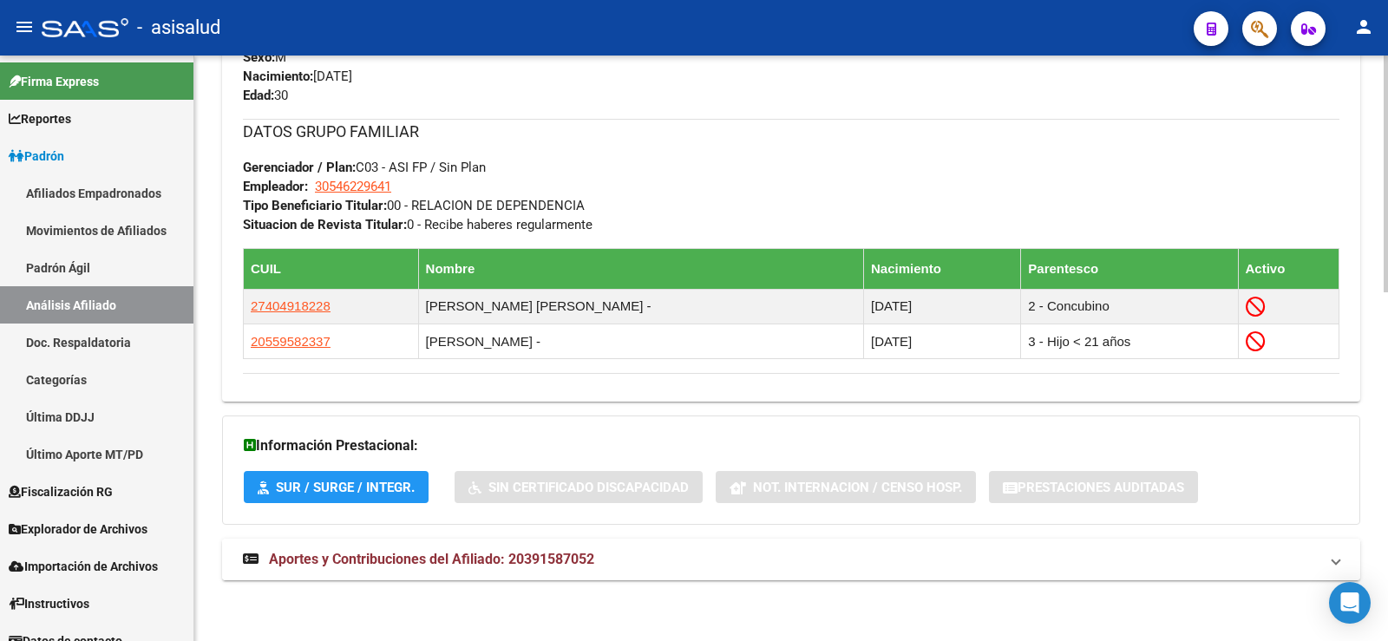
click at [508, 551] on span "Aportes y Contribuciones del Afiliado: 20391587052" at bounding box center [431, 559] width 325 height 16
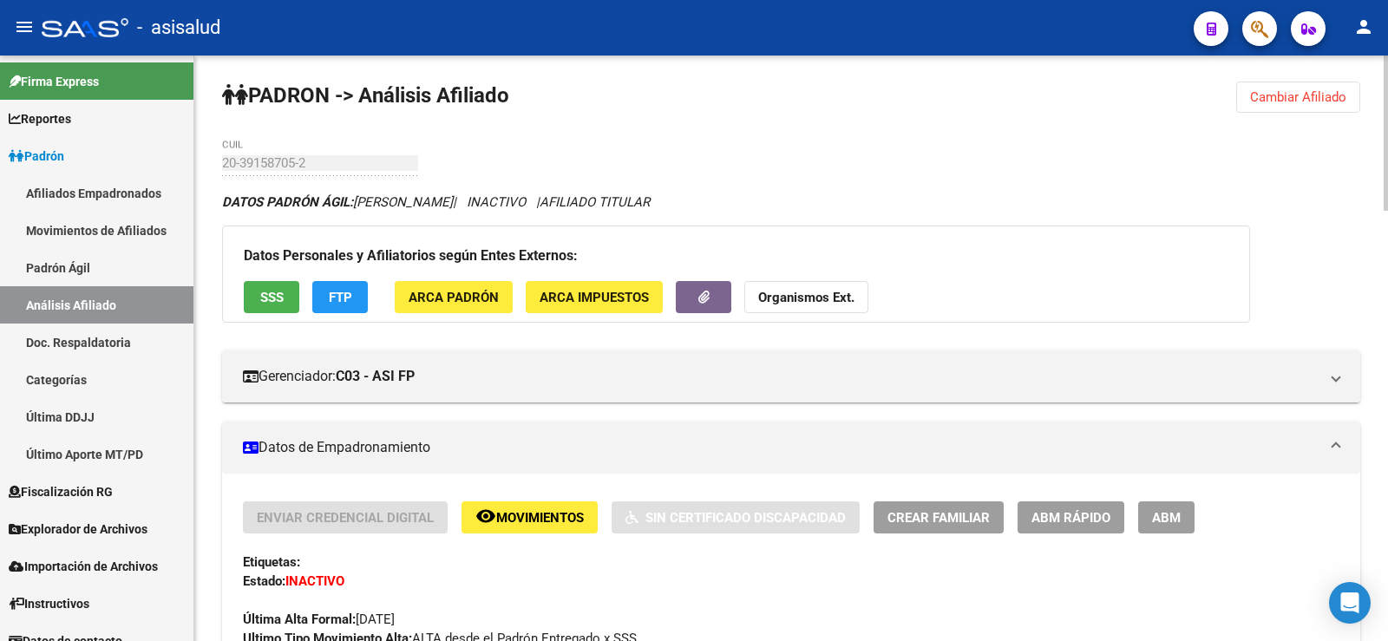
scroll to position [0, 0]
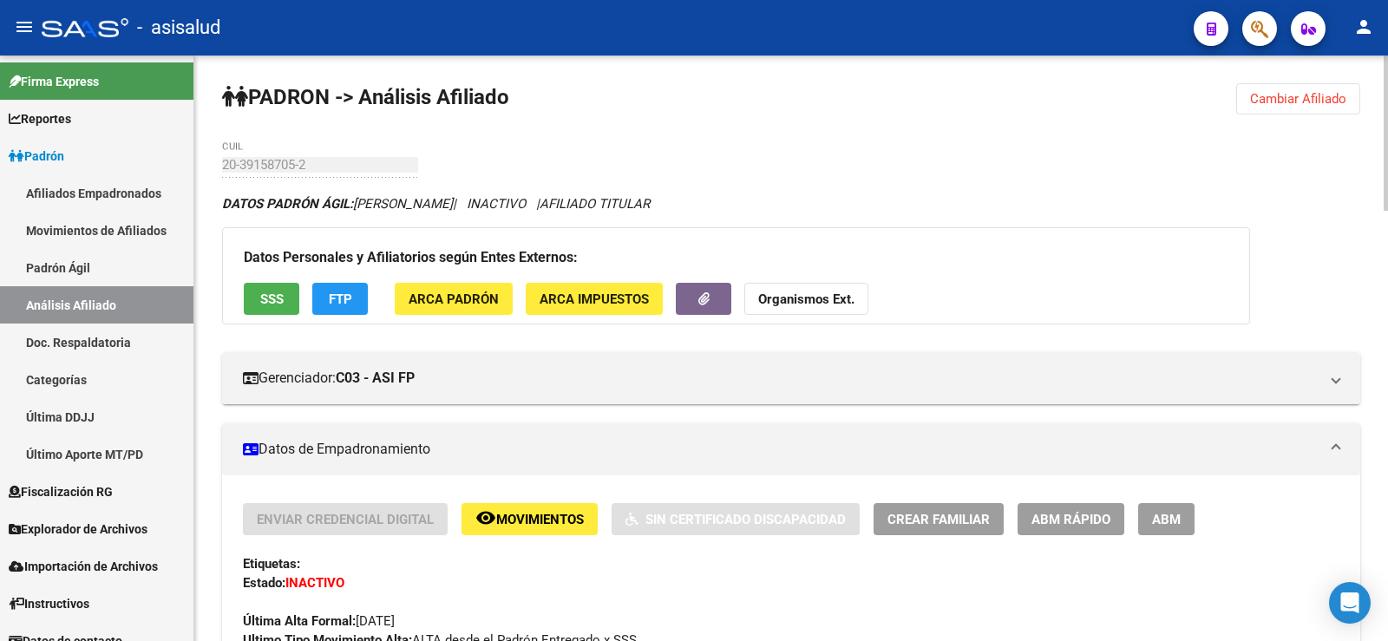
click at [1291, 87] on button "Cambiar Afiliado" at bounding box center [1298, 98] width 124 height 31
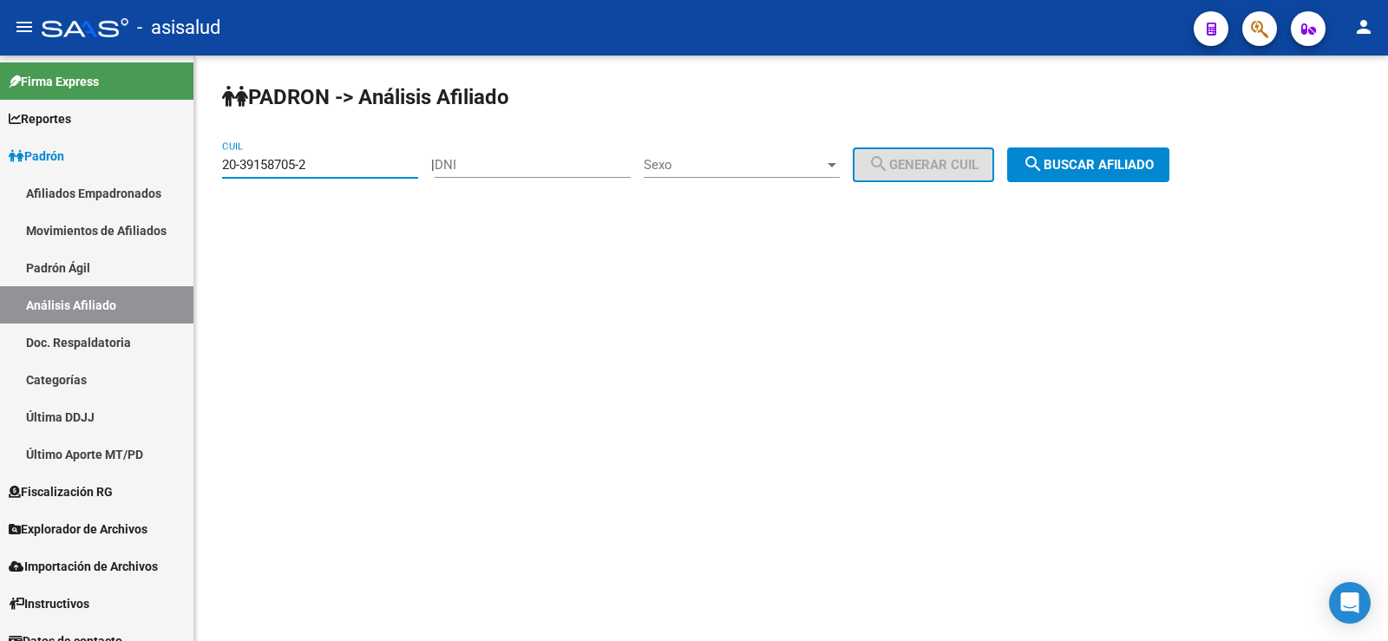
drag, startPoint x: 323, startPoint y: 166, endPoint x: 205, endPoint y: 162, distance: 118.0
click at [205, 162] on div "PADRON -> Análisis Afiliado 20-39158705-2 CUIL | DNI Sexo Sexo search Generar C…" at bounding box center [790, 147] width 1193 height 182
paste input "2964982-3"
type input "20-32964982-3"
click at [1130, 157] on span "search Buscar afiliado" at bounding box center [1088, 165] width 131 height 16
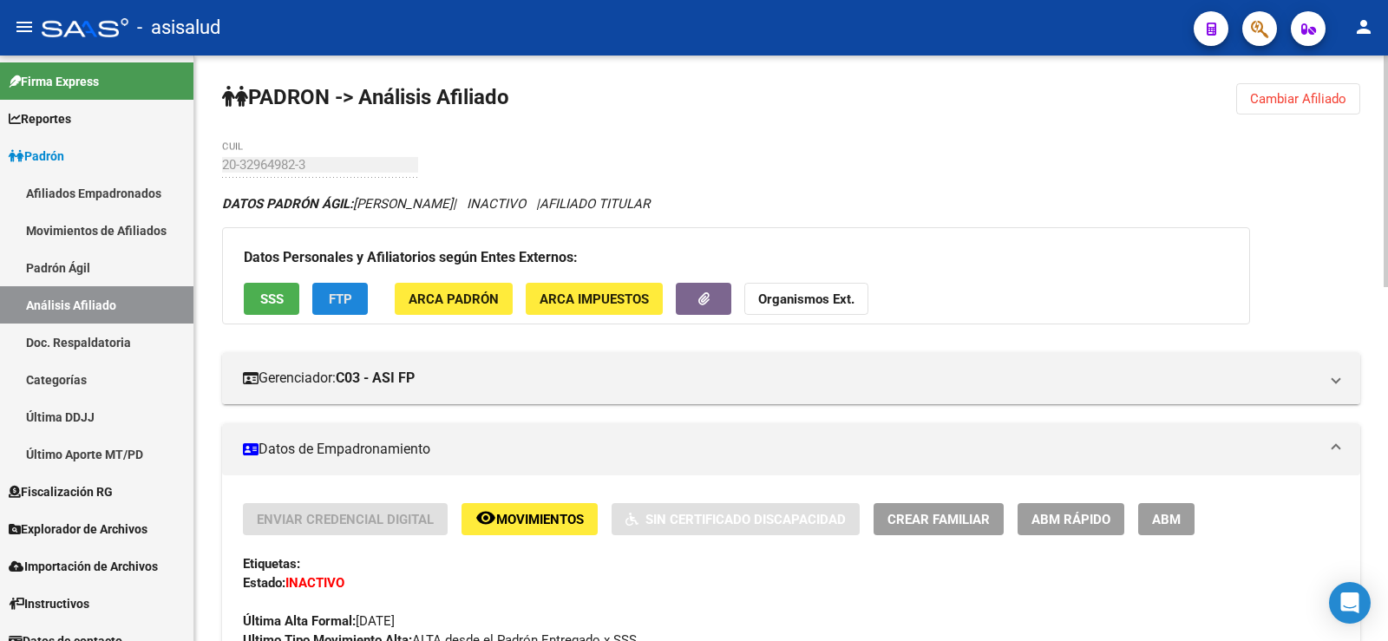
click at [337, 297] on span "FTP" at bounding box center [340, 299] width 23 height 16
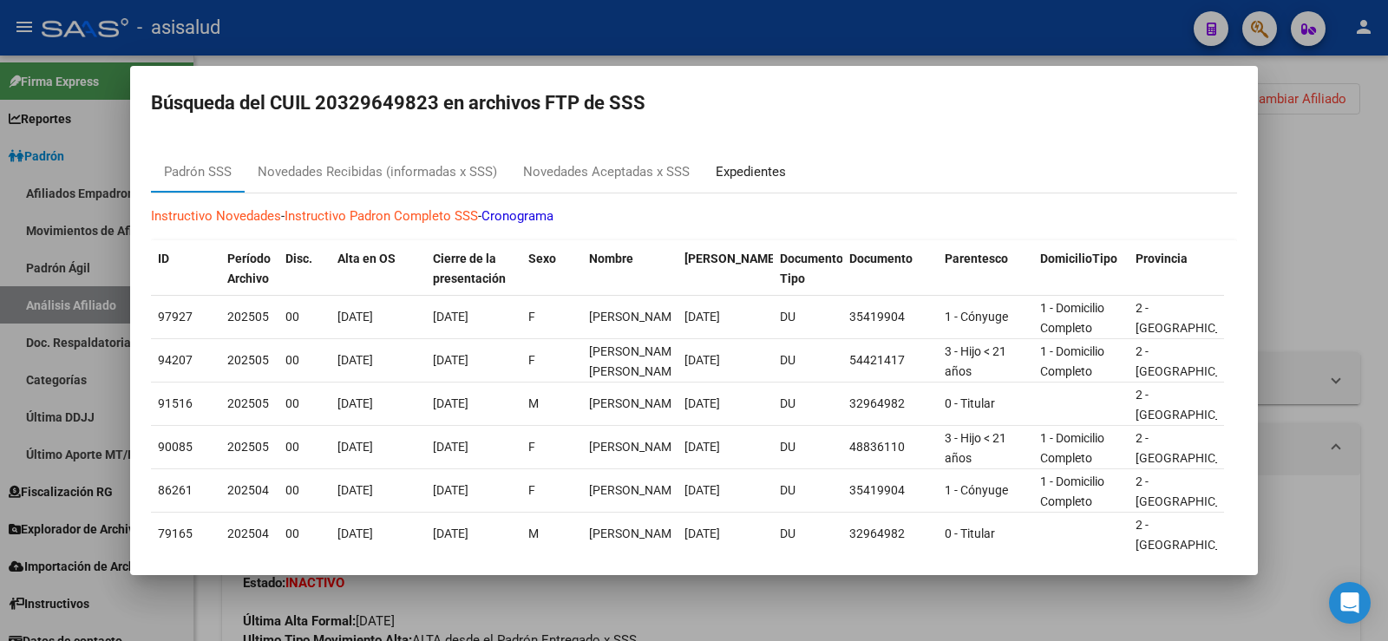
click at [776, 167] on div "Expedientes" at bounding box center [751, 172] width 70 height 20
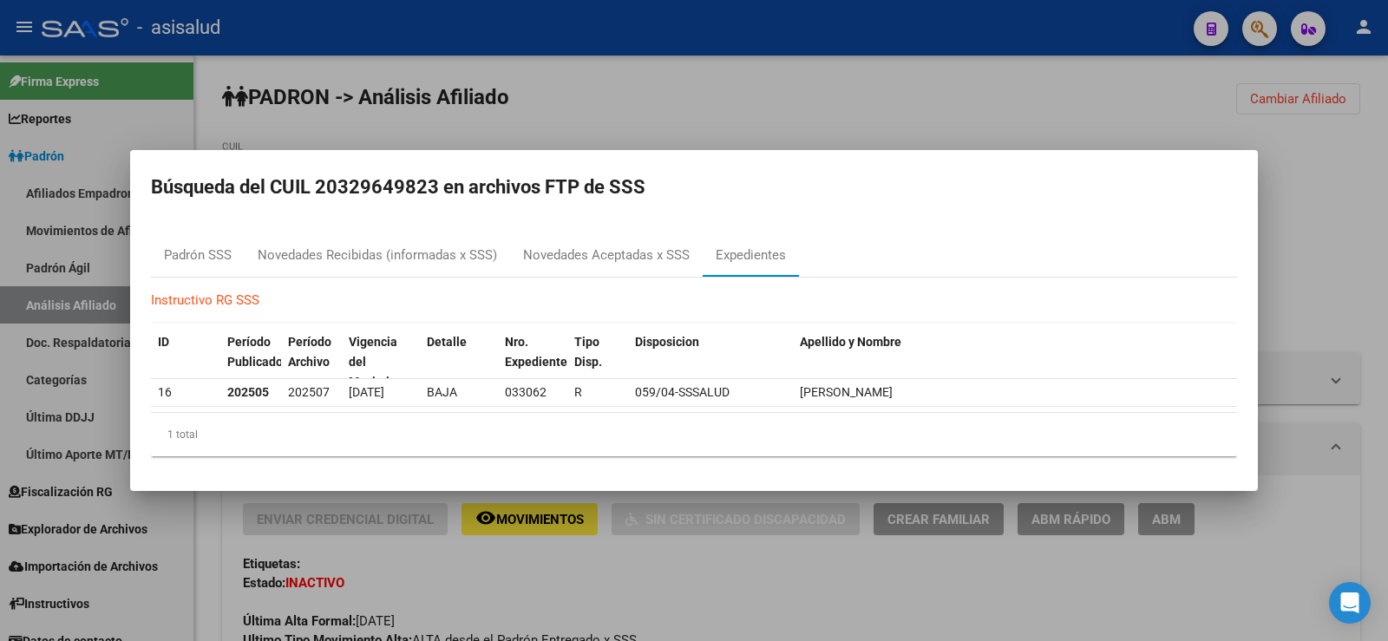
click at [822, 97] on div at bounding box center [694, 320] width 1388 height 641
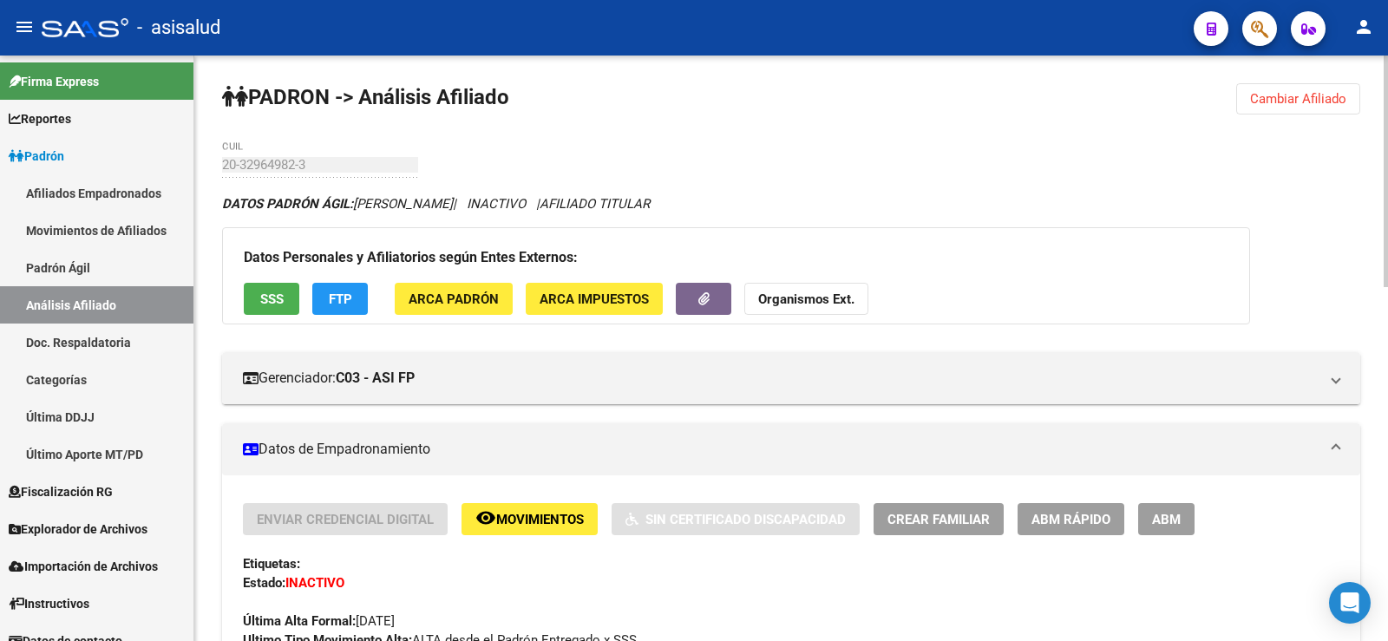
click at [332, 303] on span "FTP" at bounding box center [340, 299] width 23 height 16
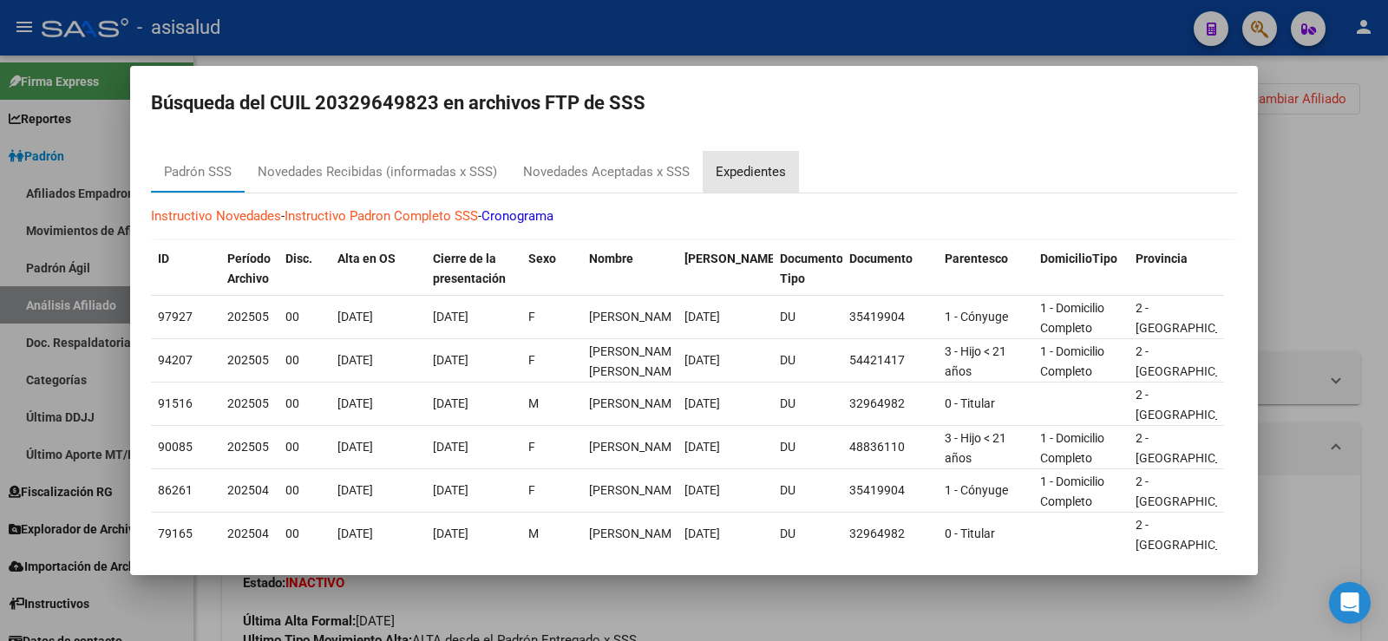
click at [742, 154] on div "Expedientes" at bounding box center [751, 172] width 96 height 42
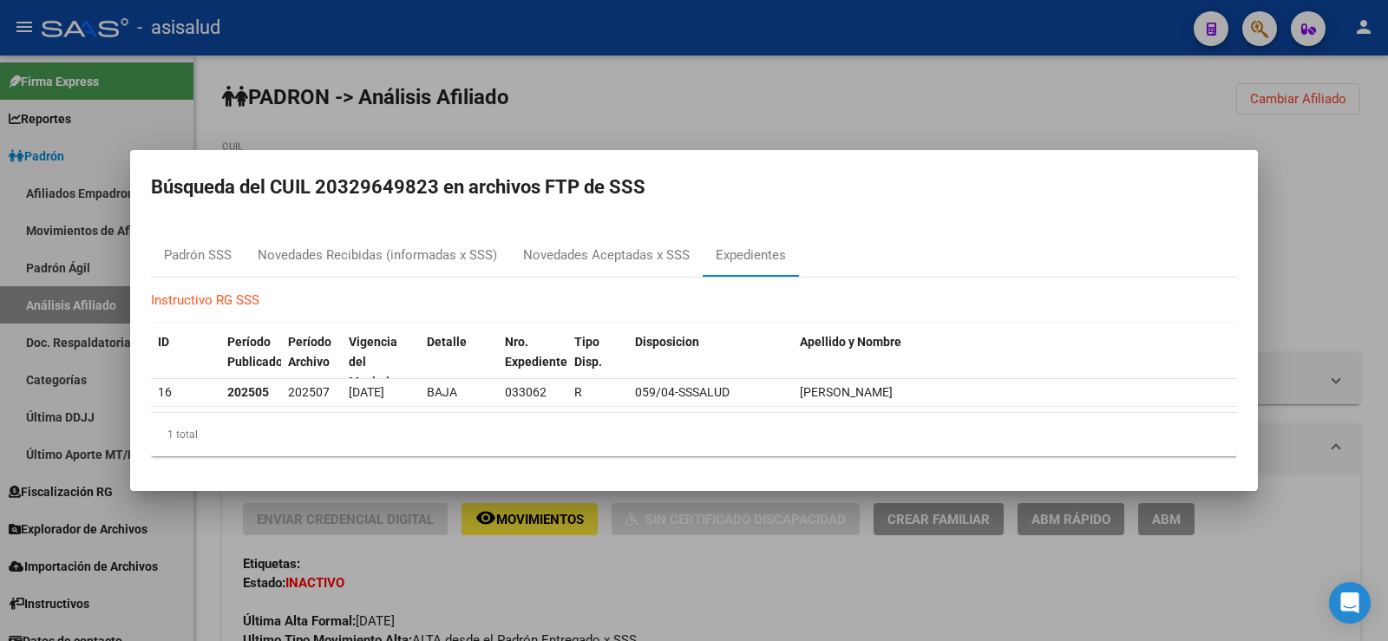
click at [730, 91] on div at bounding box center [694, 320] width 1388 height 641
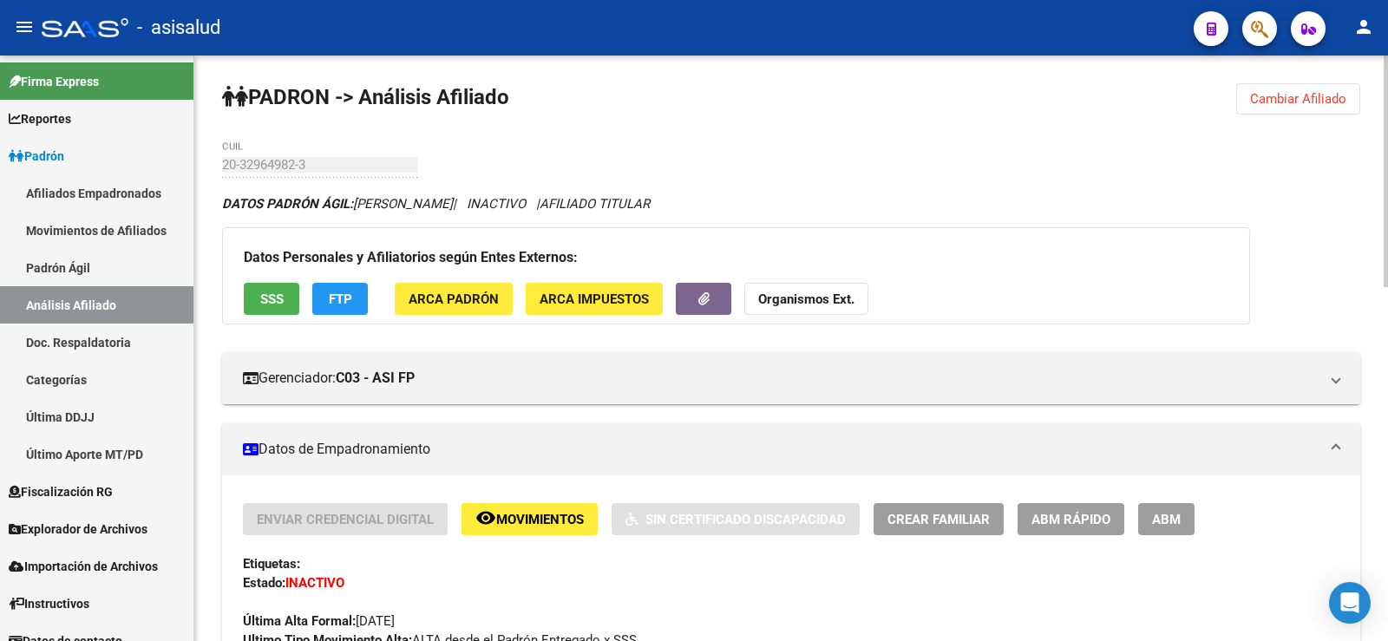
click at [344, 298] on span "FTP" at bounding box center [340, 299] width 23 height 16
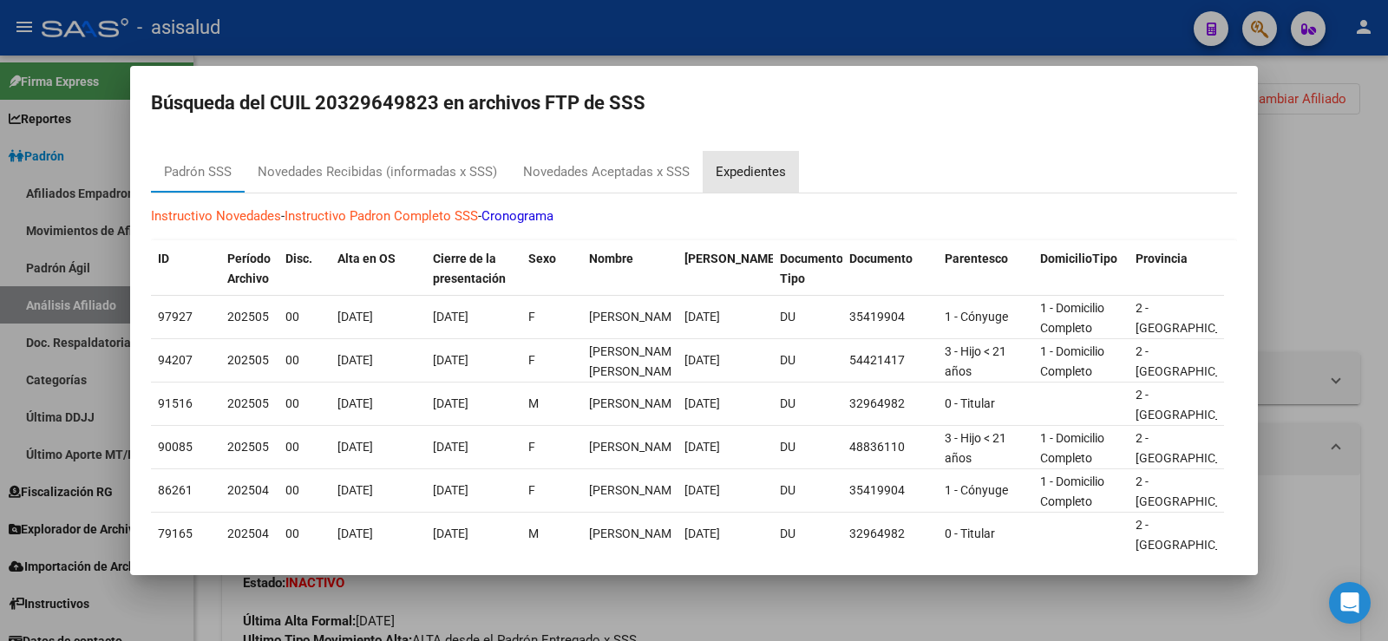
click at [758, 177] on div "Expedientes" at bounding box center [751, 172] width 70 height 20
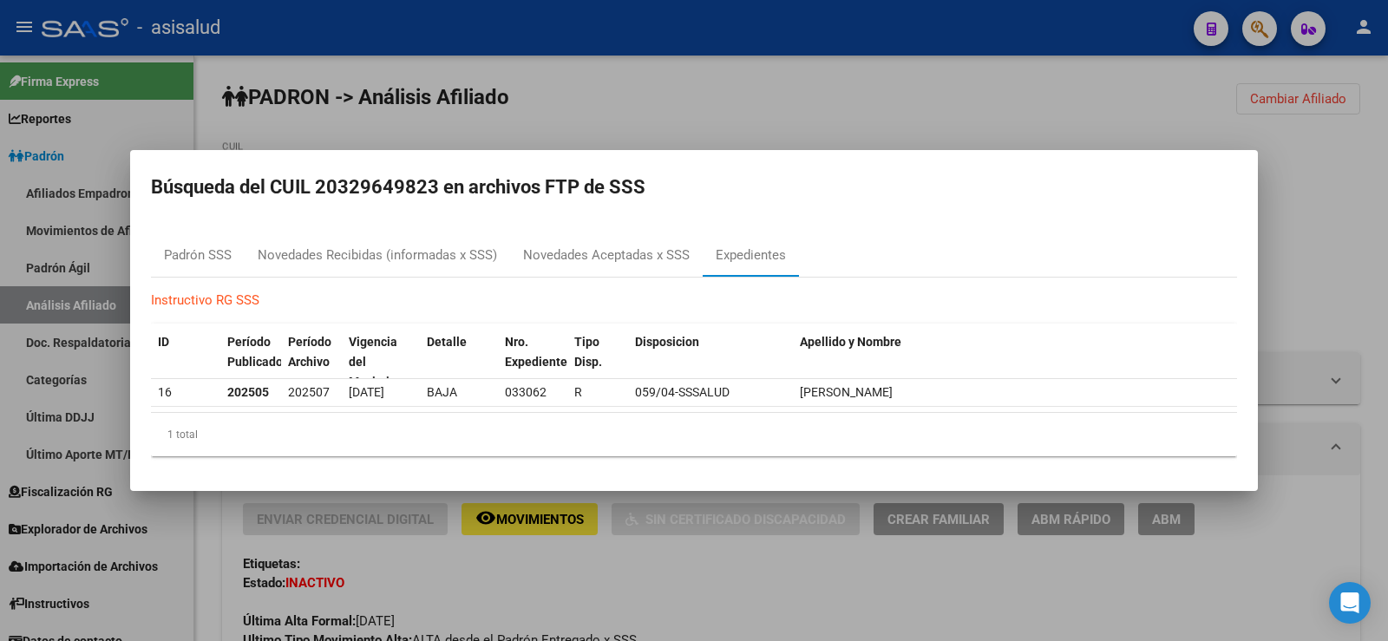
click at [657, 119] on div at bounding box center [694, 320] width 1388 height 641
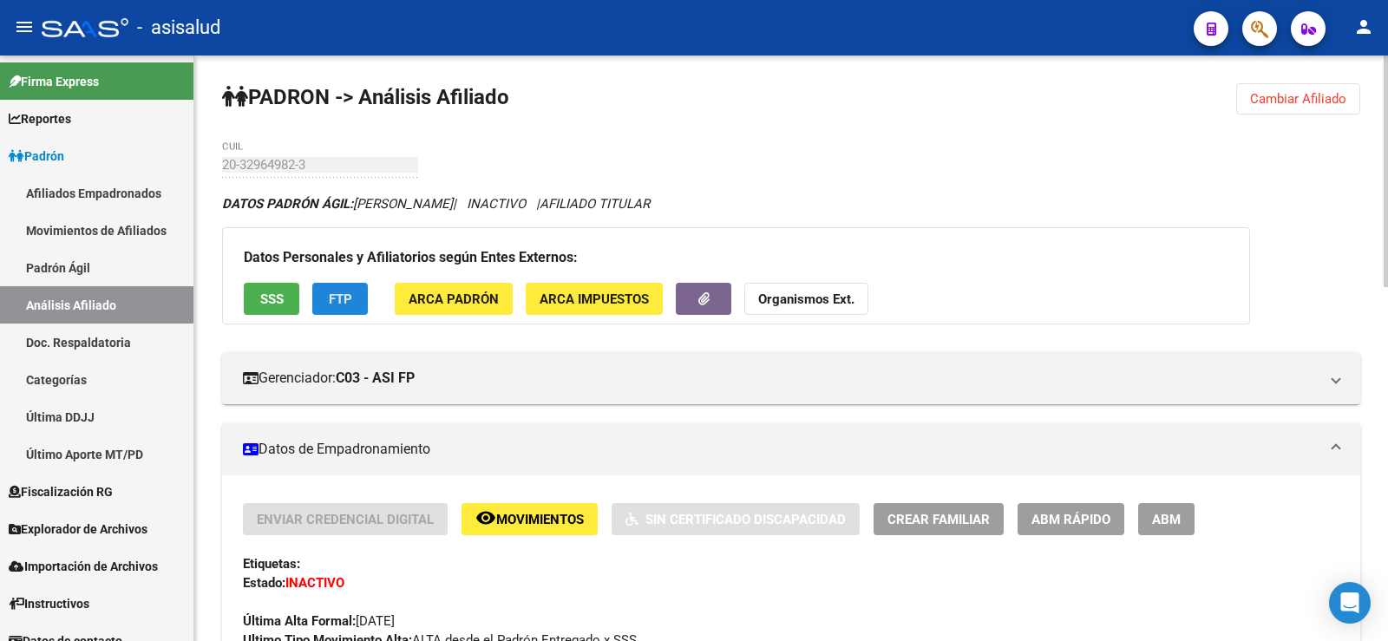
click at [354, 289] on button "FTP" at bounding box center [340, 299] width 56 height 32
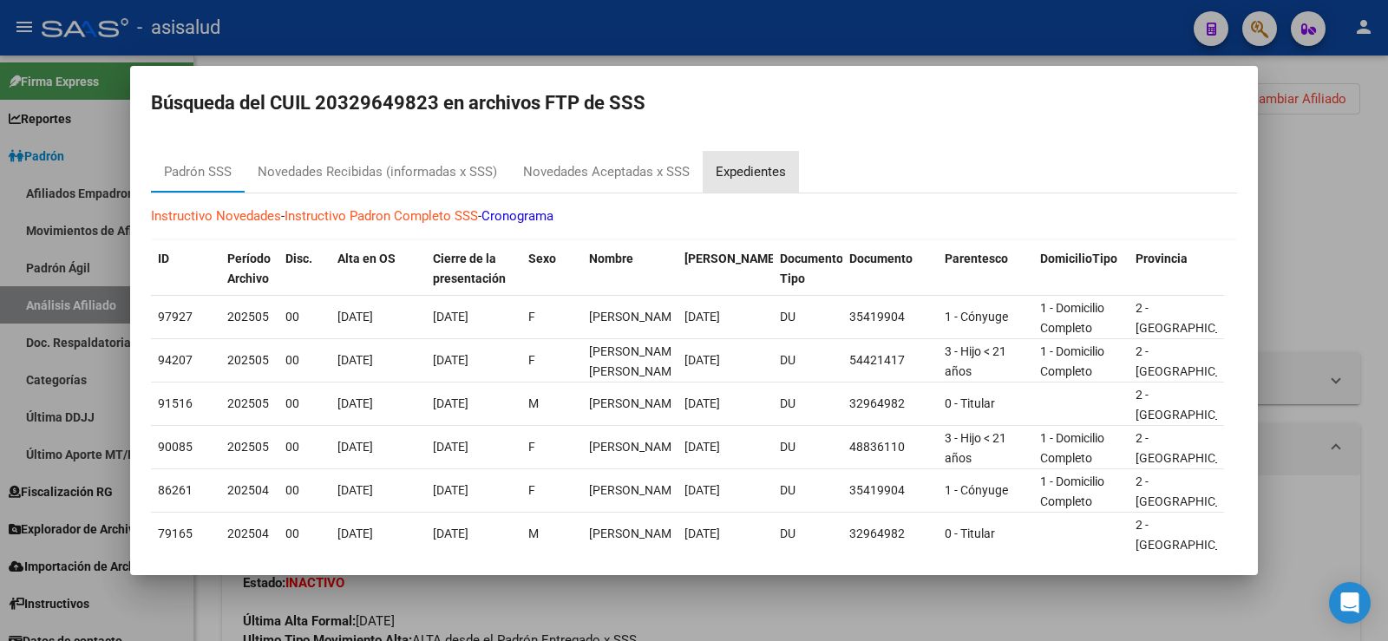
click at [754, 175] on div "Expedientes" at bounding box center [751, 172] width 70 height 20
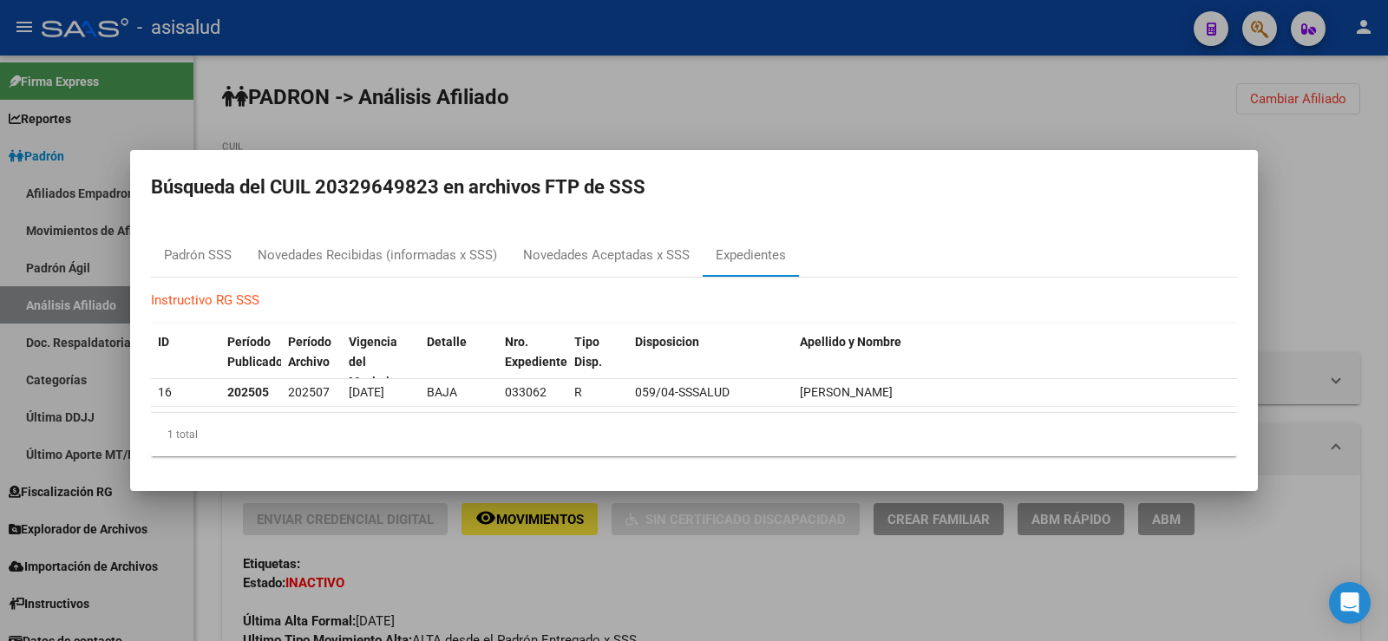
click at [728, 107] on div at bounding box center [694, 320] width 1388 height 641
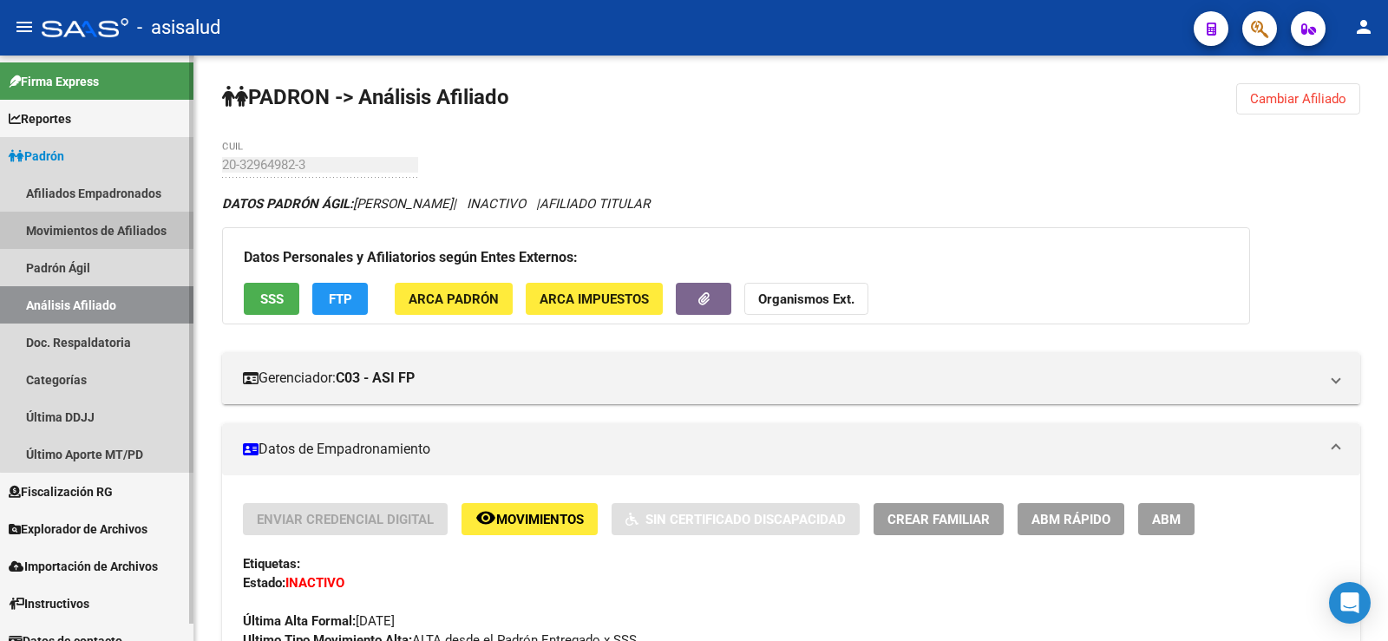
click at [106, 227] on link "Movimientos de Afiliados" at bounding box center [96, 230] width 193 height 37
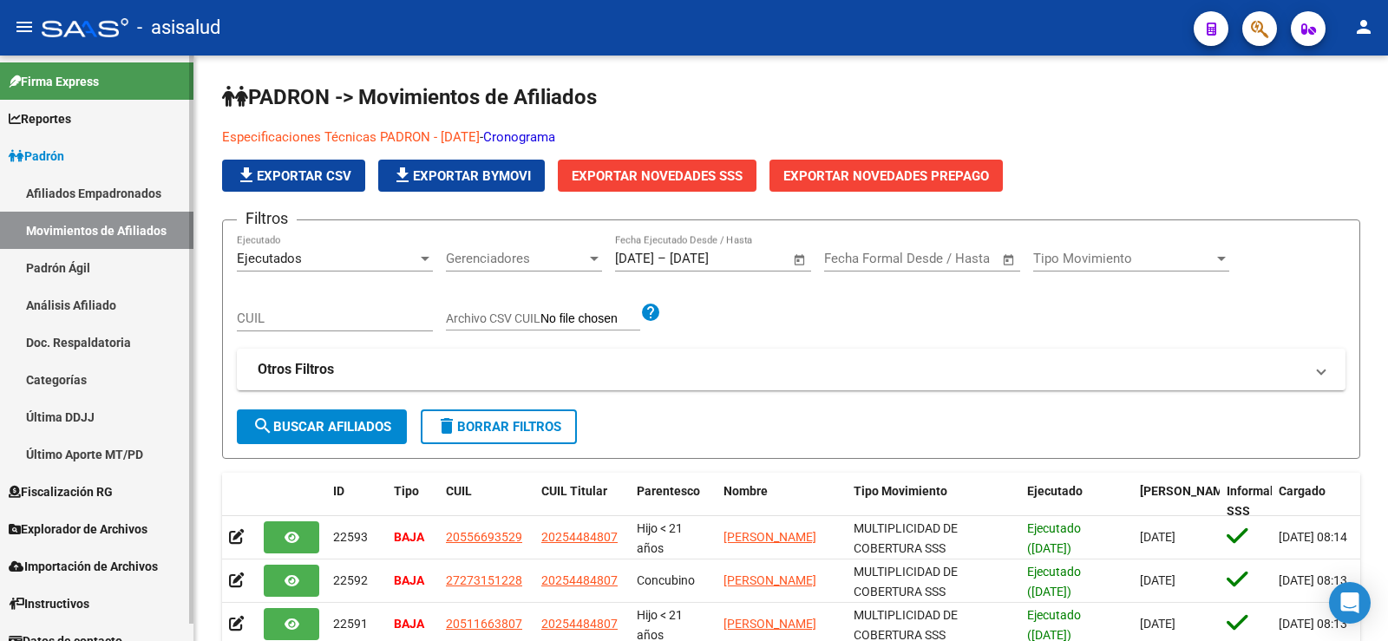
click at [69, 317] on link "Análisis Afiliado" at bounding box center [96, 304] width 193 height 37
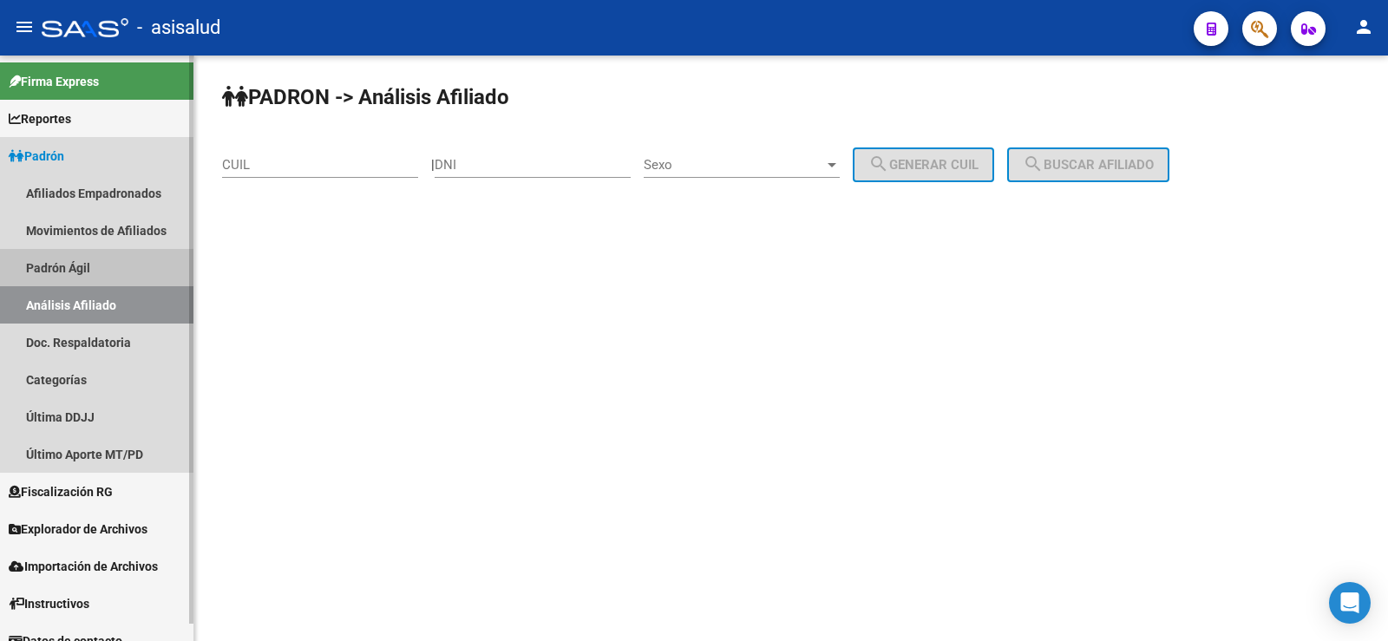
click at [64, 261] on link "Padrón Ágil" at bounding box center [96, 267] width 193 height 37
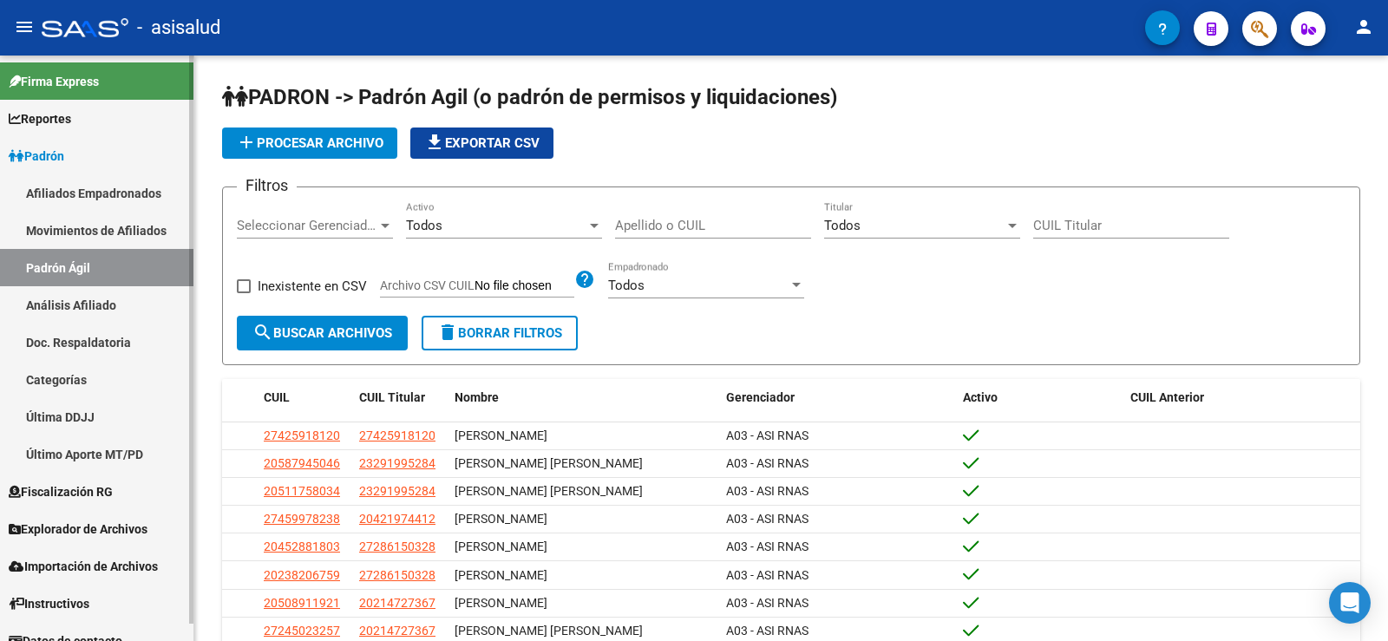
click at [75, 188] on link "Afiliados Empadronados" at bounding box center [96, 192] width 193 height 37
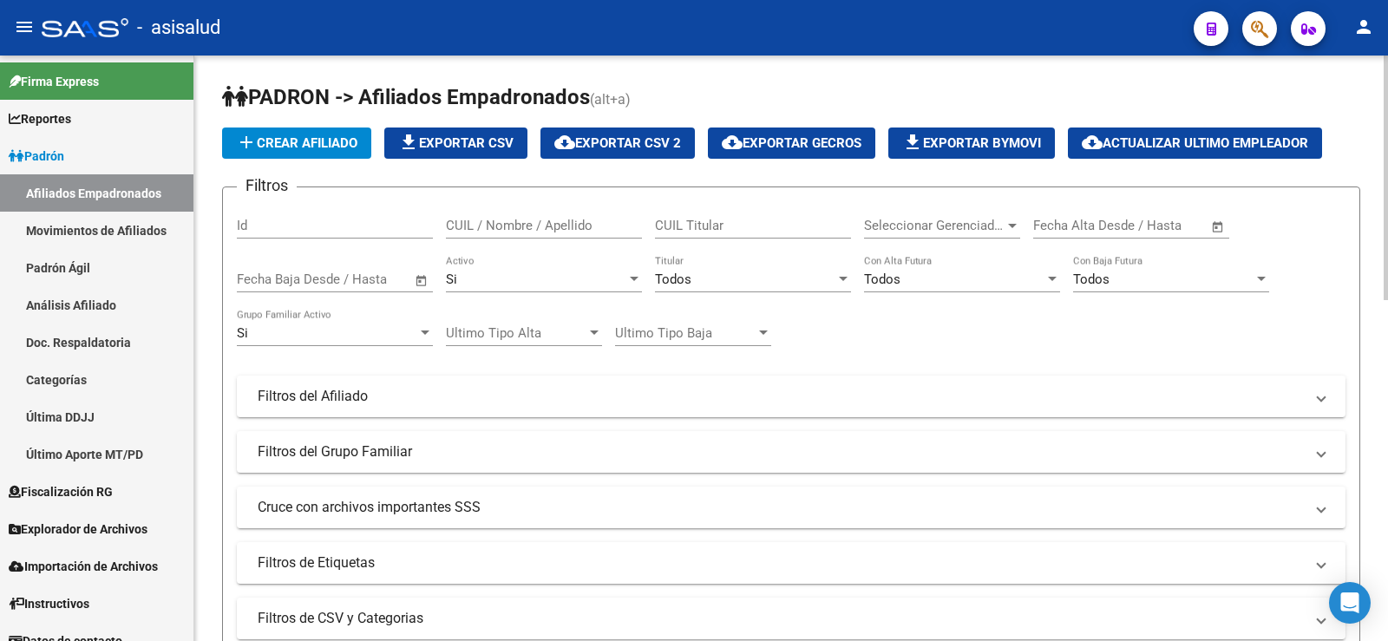
scroll to position [376, 0]
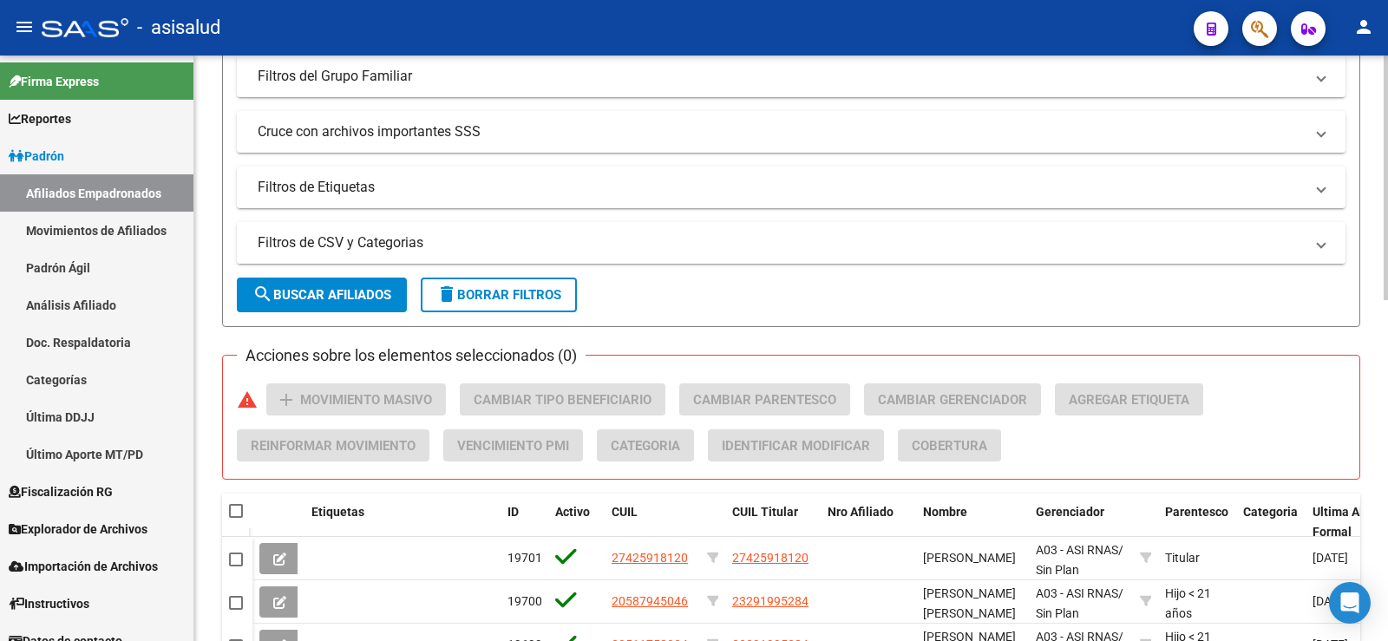
click at [332, 240] on mat-panel-title "Filtros de CSV y Categorias" at bounding box center [781, 242] width 1046 height 19
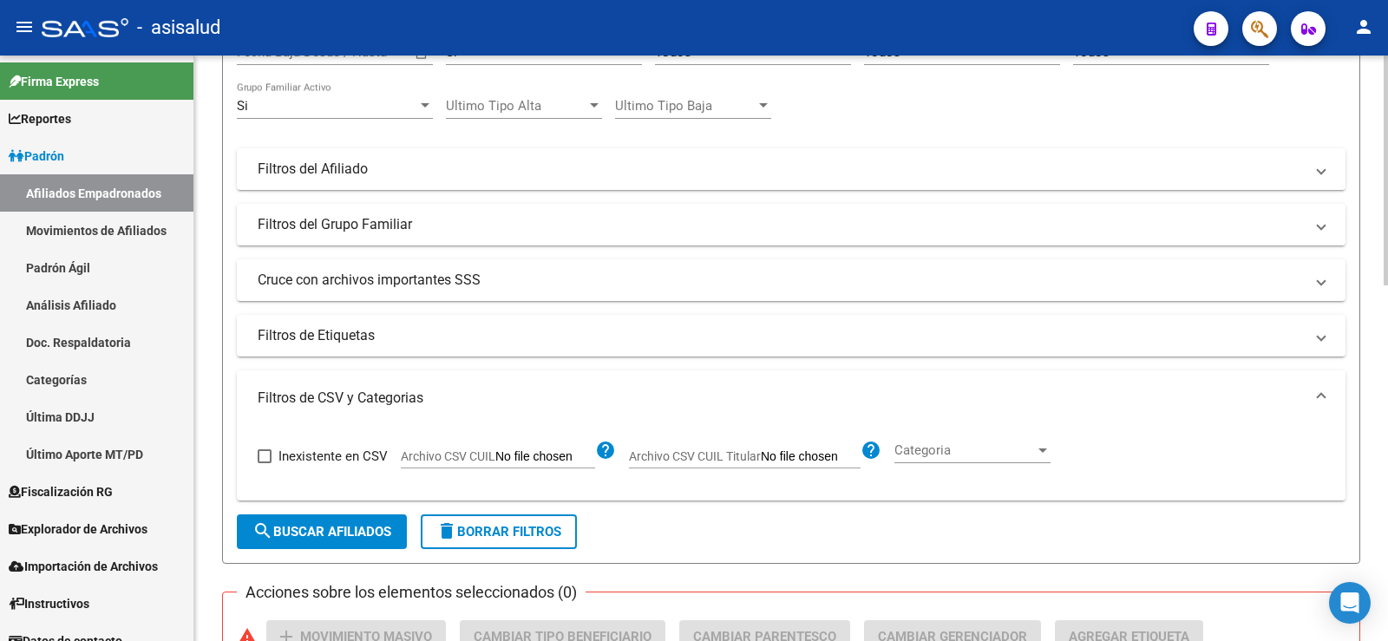
scroll to position [29, 0]
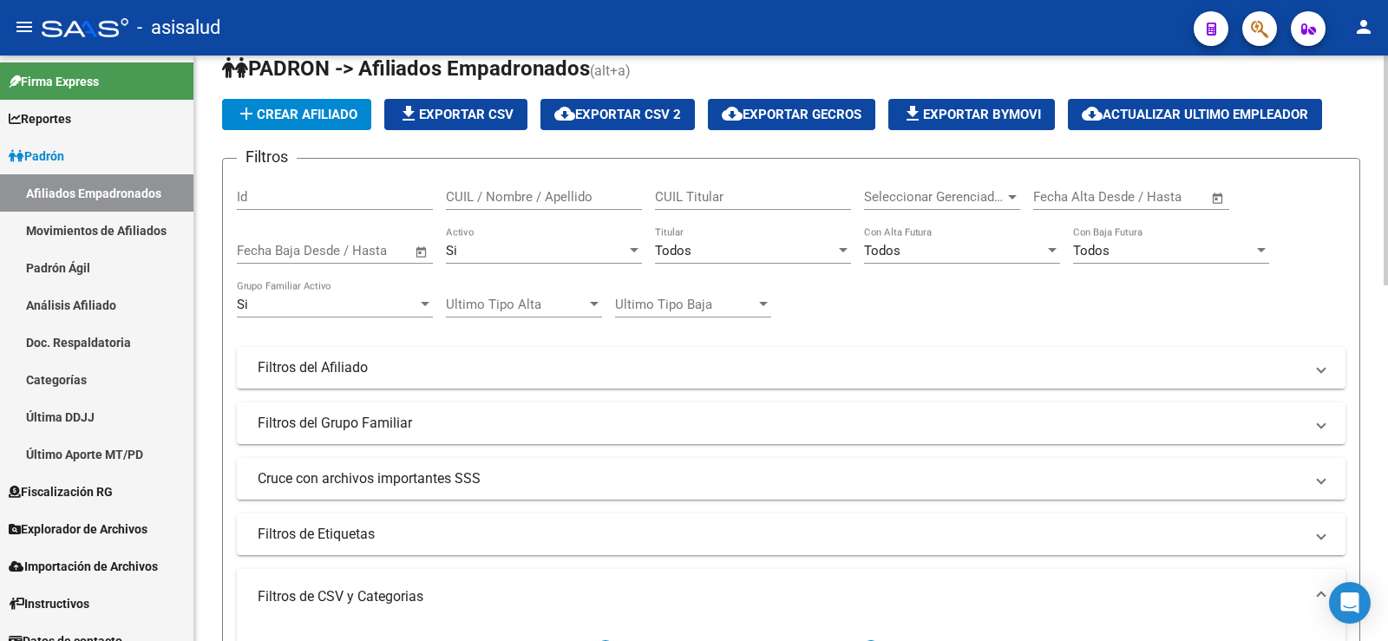
click at [744, 248] on div "Todos" at bounding box center [745, 251] width 180 height 16
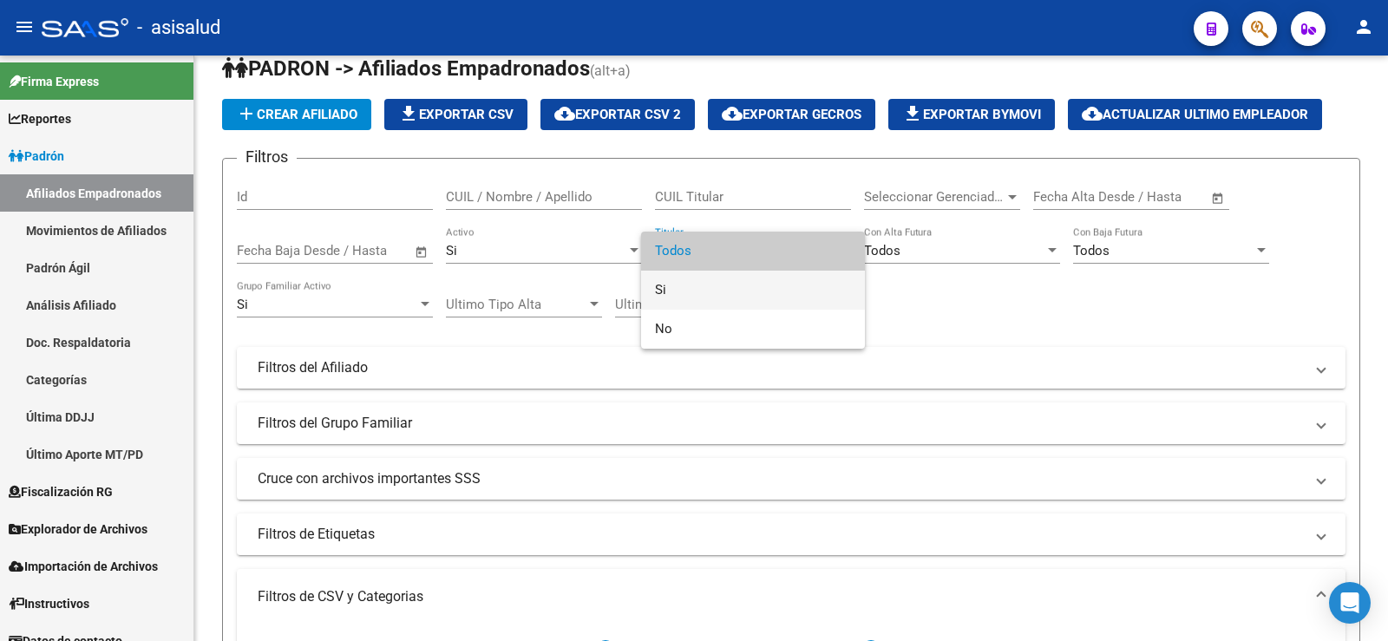
click at [671, 284] on span "Si" at bounding box center [753, 290] width 196 height 39
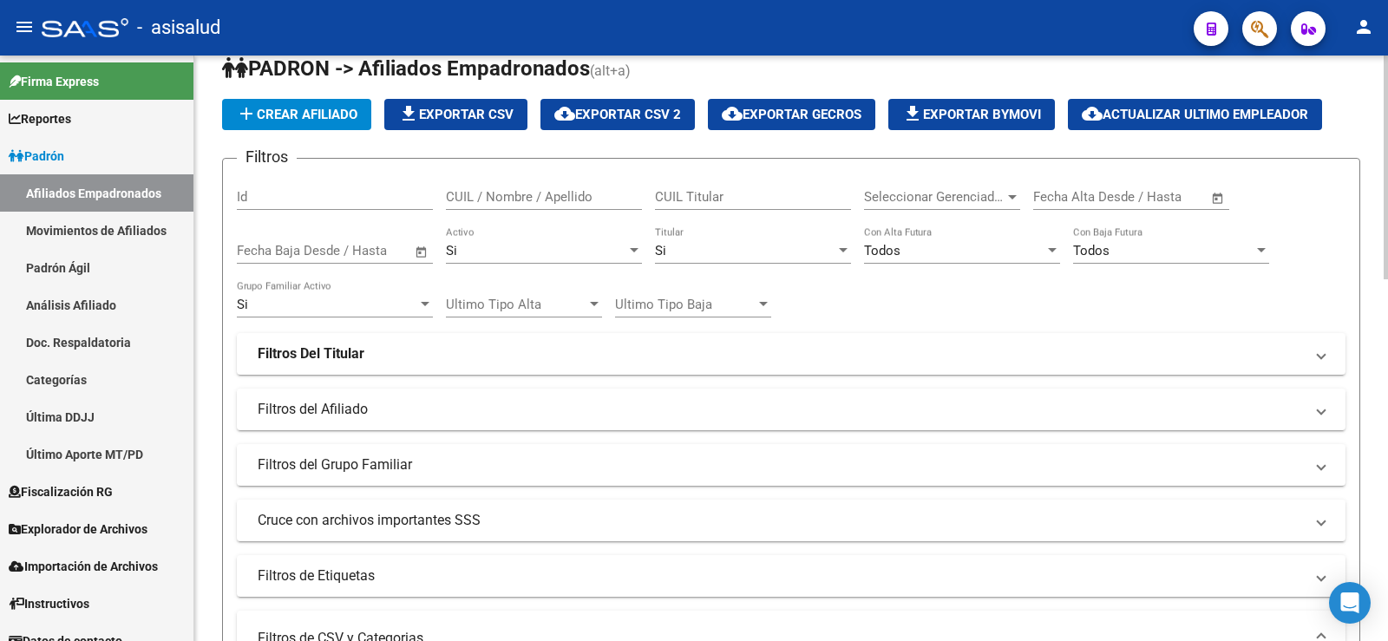
click at [878, 292] on div "Filtros Id CUIL / Nombre / Apellido CUIL Titular Seleccionar Gerenciador Selecc…" at bounding box center [791, 385] width 1108 height 424
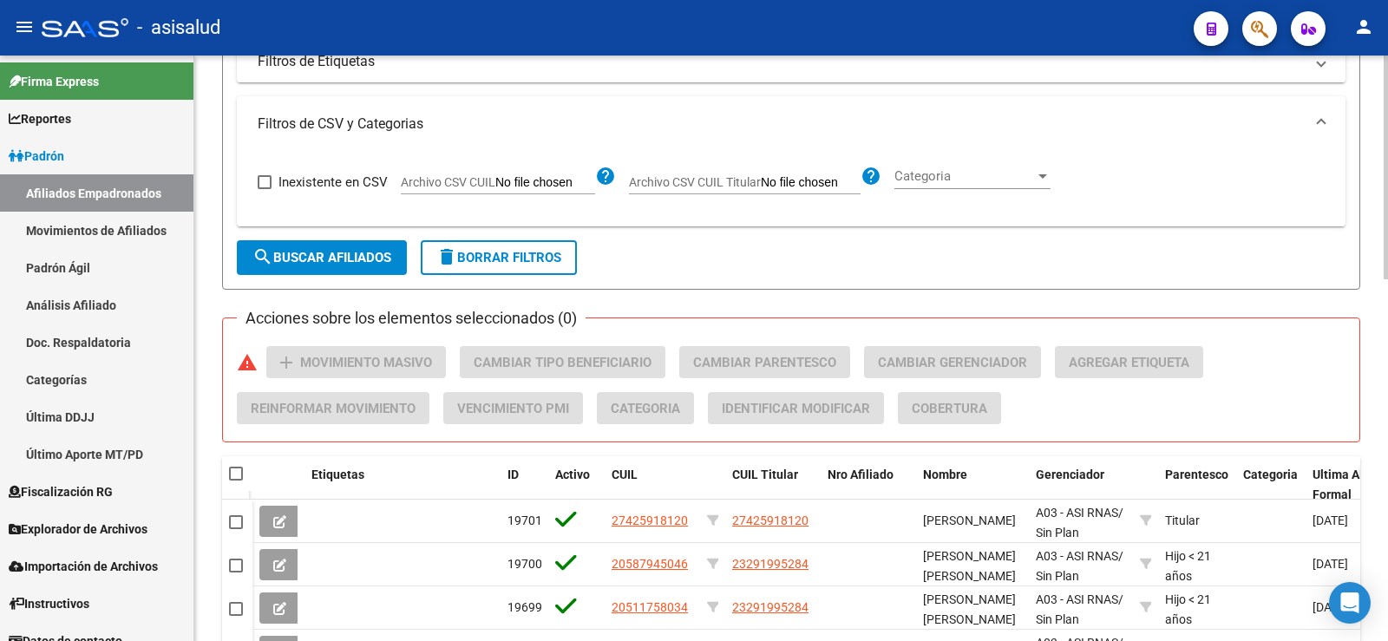
scroll to position [549, 0]
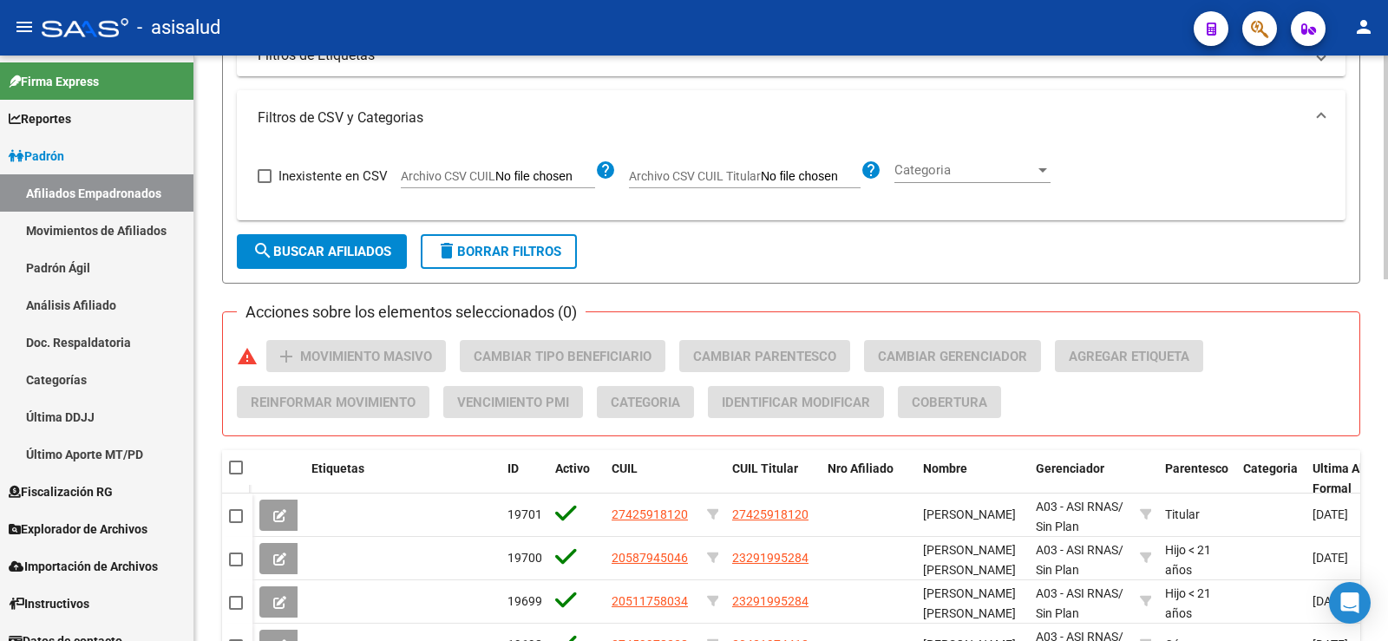
click at [740, 173] on span "Archivo CSV CUIL Titular" at bounding box center [695, 176] width 132 height 14
click at [761, 173] on input "Archivo CSV CUIL Titular" at bounding box center [811, 177] width 100 height 16
type input "C:\fakepath\Para SAAS.csv"
click at [358, 251] on span "search Buscar Afiliados" at bounding box center [321, 252] width 139 height 16
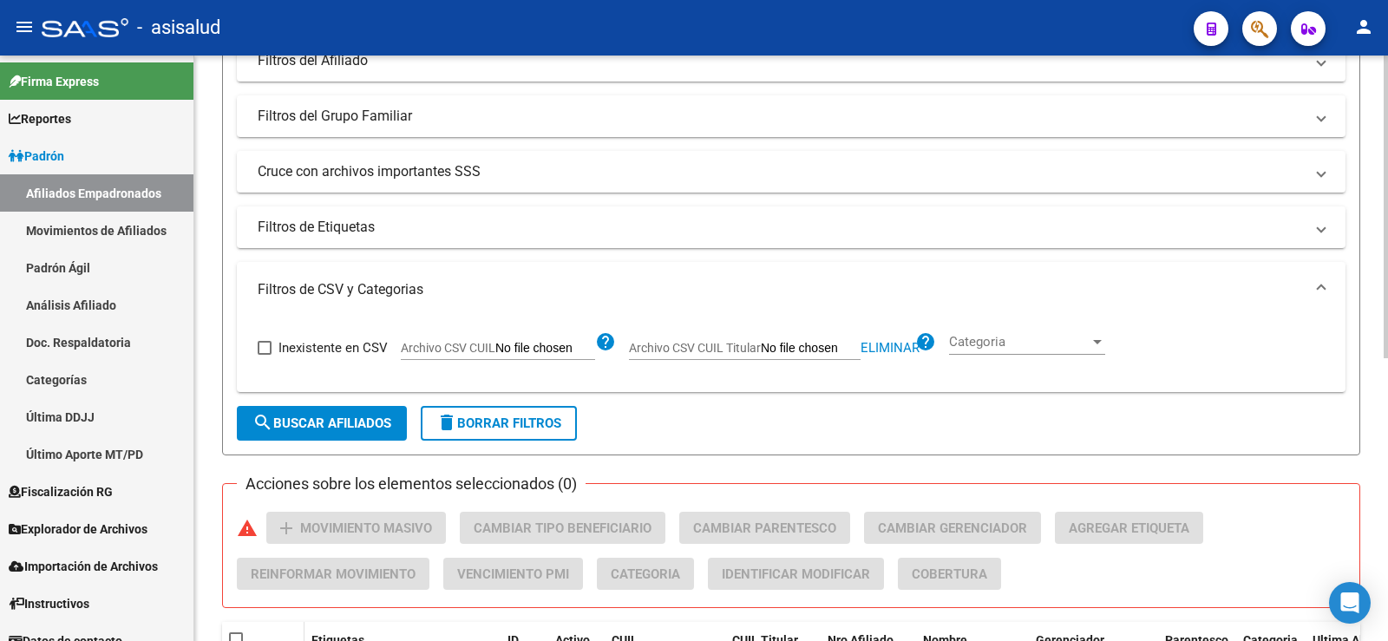
scroll to position [372, 0]
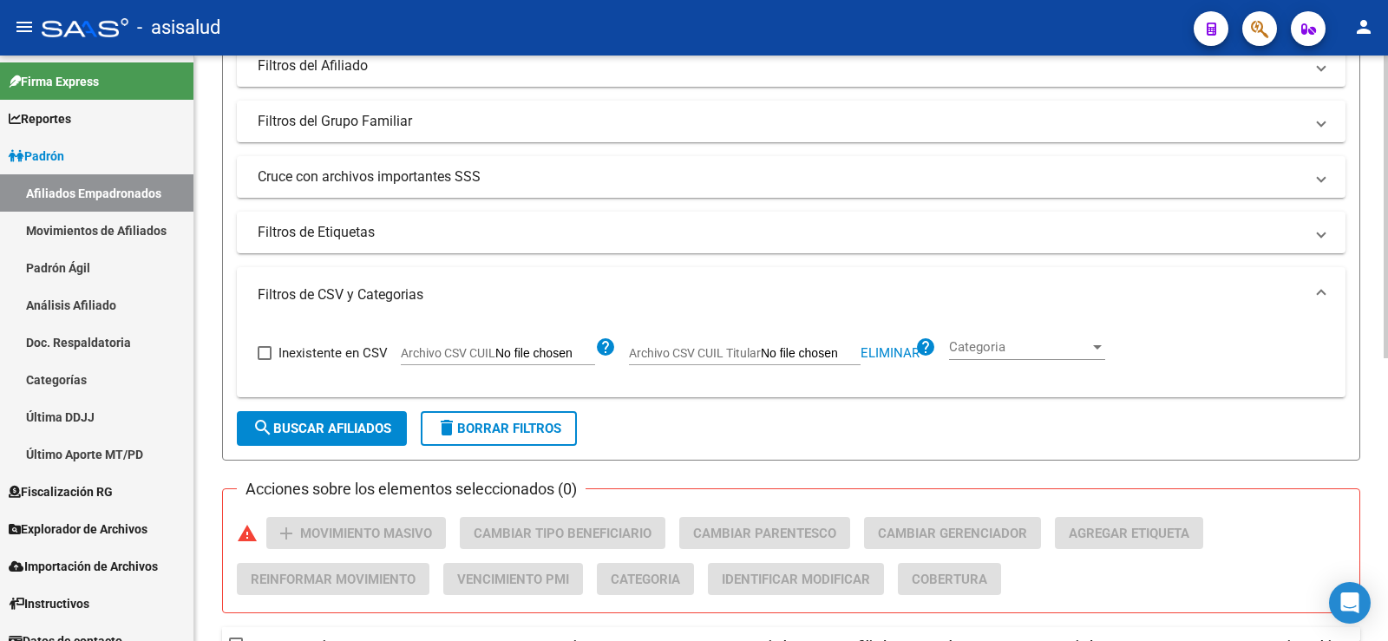
click at [487, 422] on span "delete Borrar Filtros" at bounding box center [498, 429] width 125 height 16
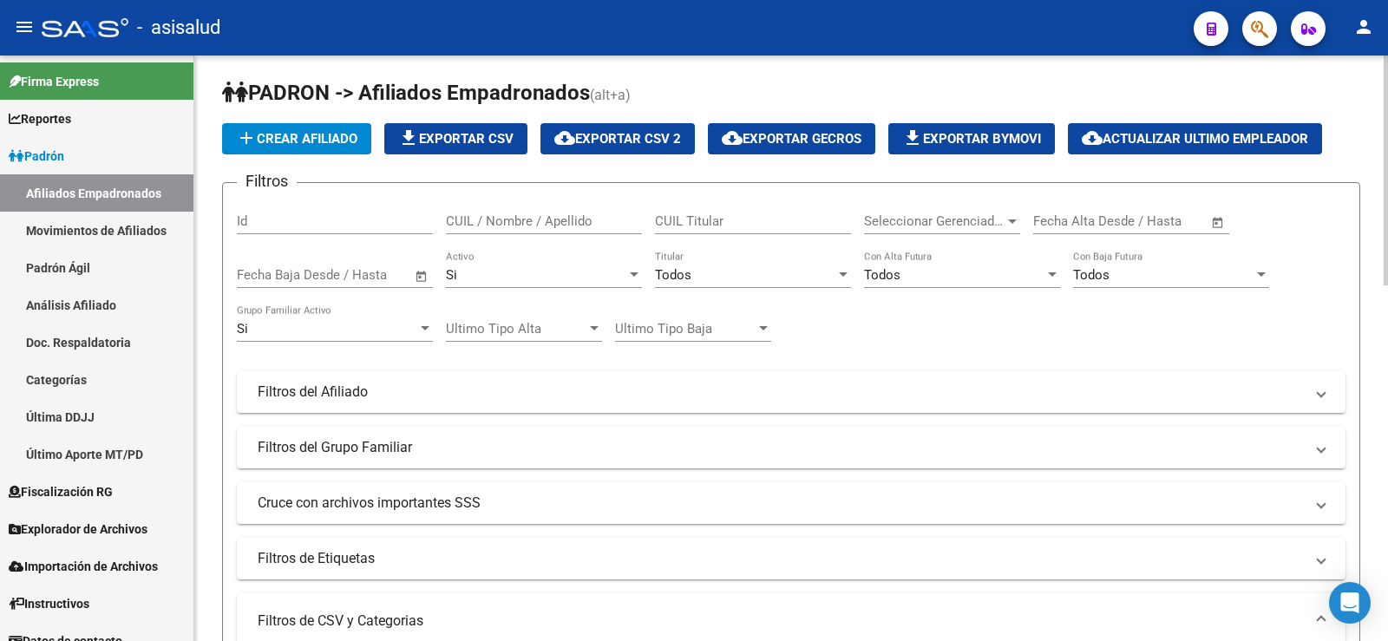
scroll to position [0, 0]
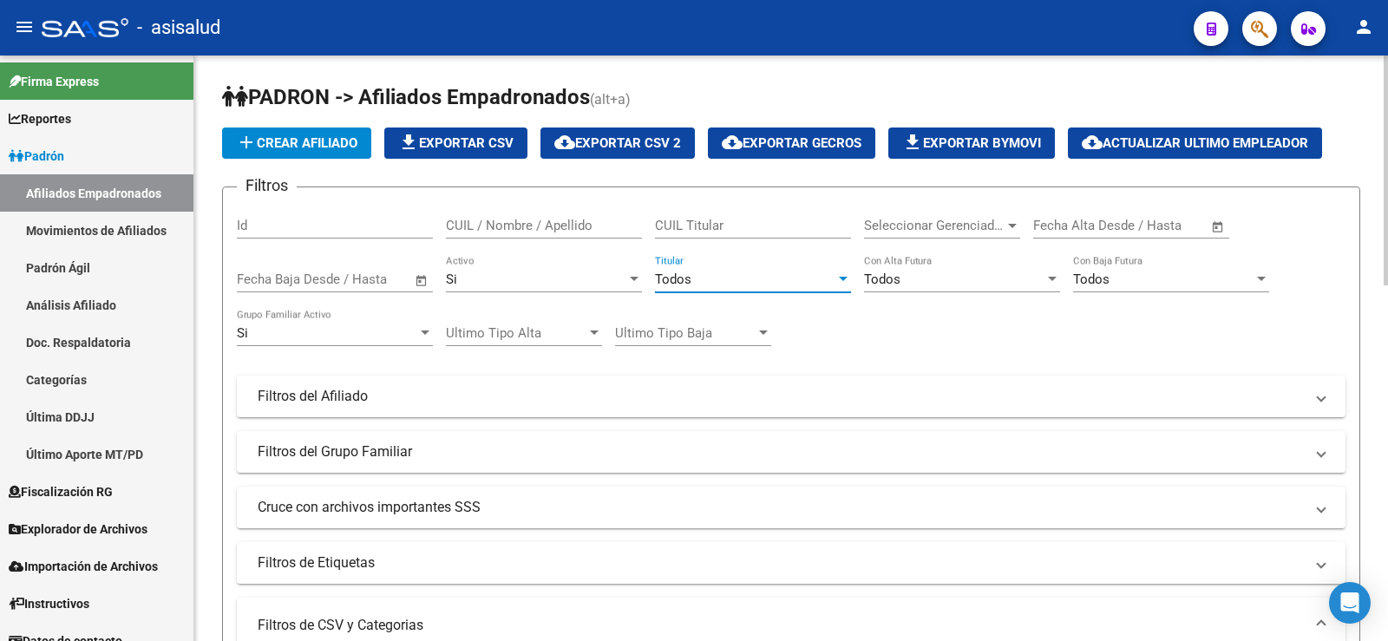
click at [728, 281] on div "Todos" at bounding box center [745, 279] width 180 height 16
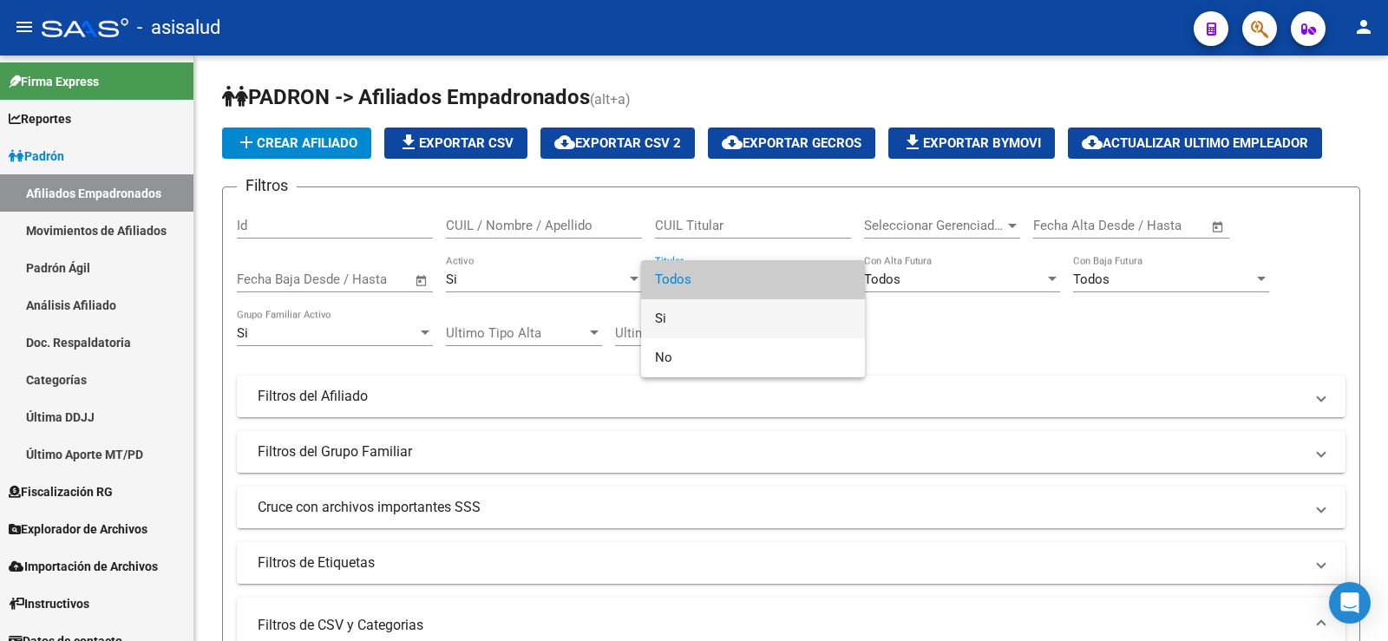
click at [681, 311] on span "Si" at bounding box center [753, 318] width 196 height 39
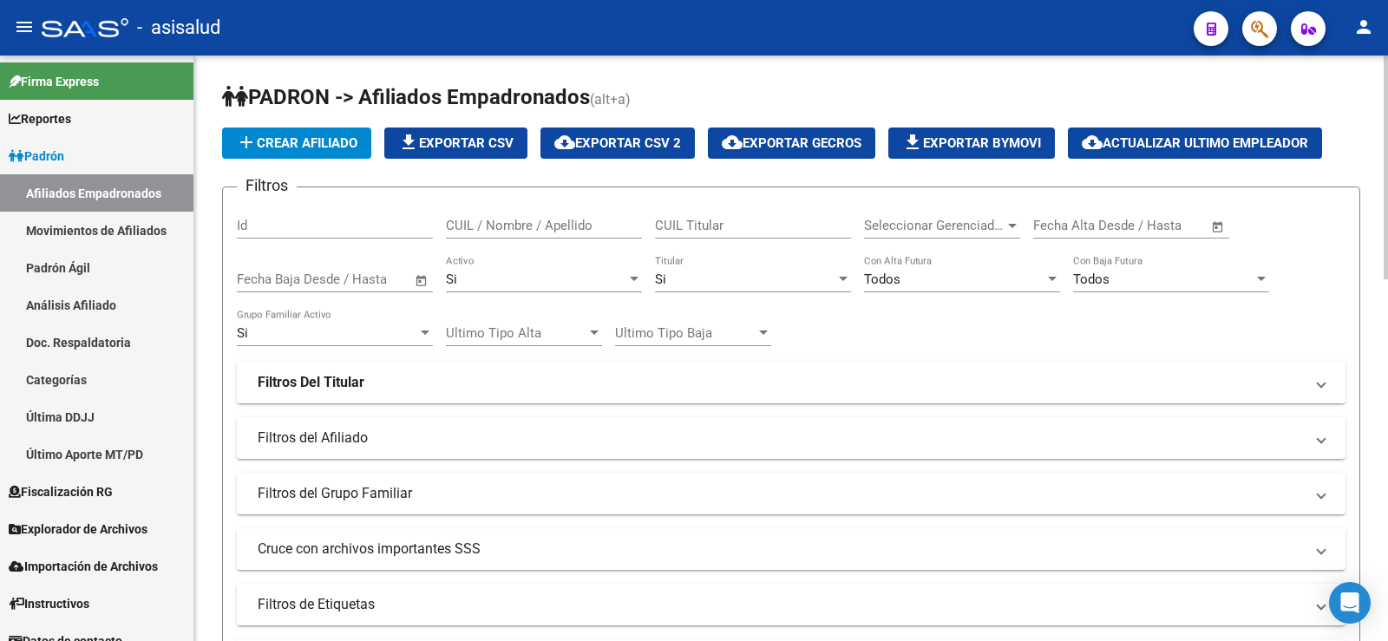
click at [864, 314] on div "Filtros Id CUIL / Nombre / Apellido CUIL Titular Seleccionar Gerenciador Selecc…" at bounding box center [791, 413] width 1108 height 424
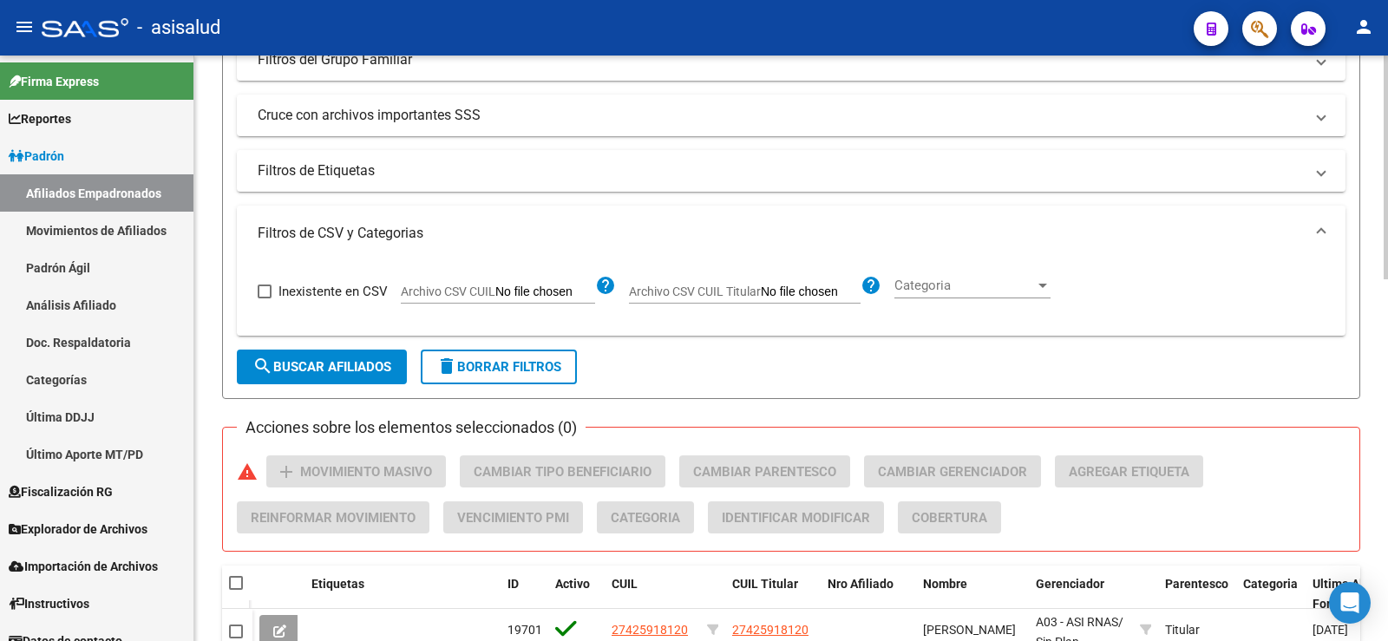
scroll to position [87, 0]
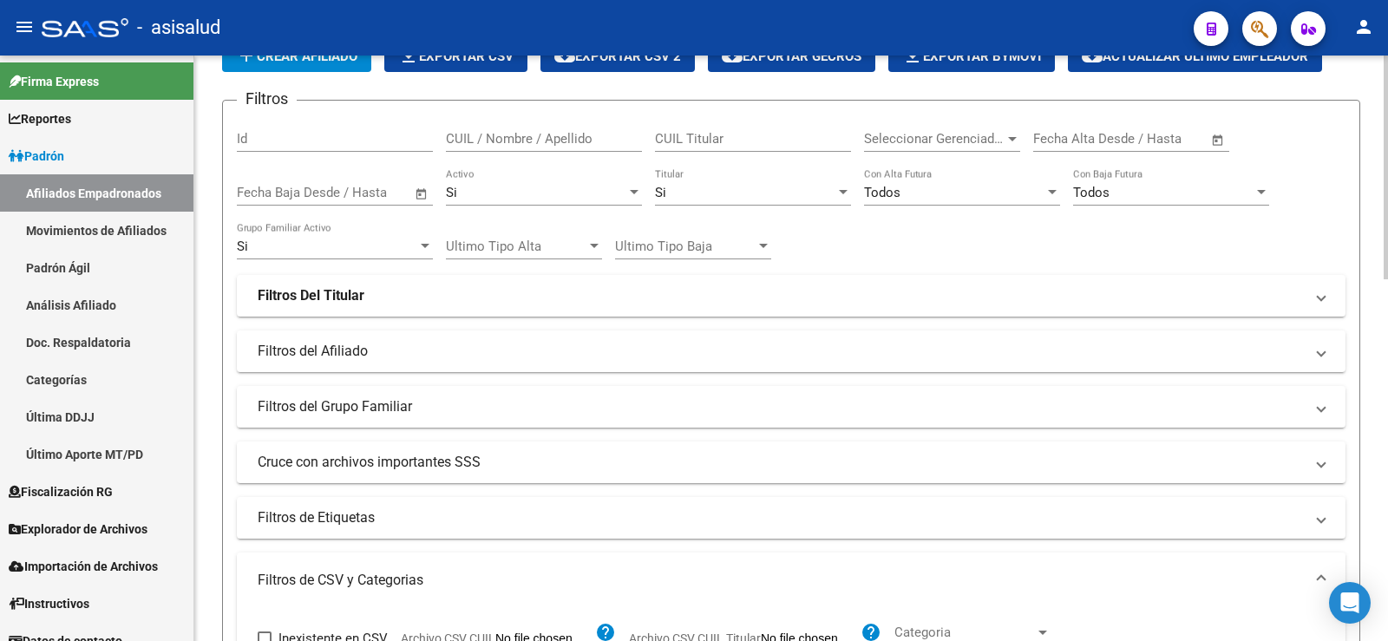
click at [511, 194] on div "Si" at bounding box center [536, 193] width 180 height 16
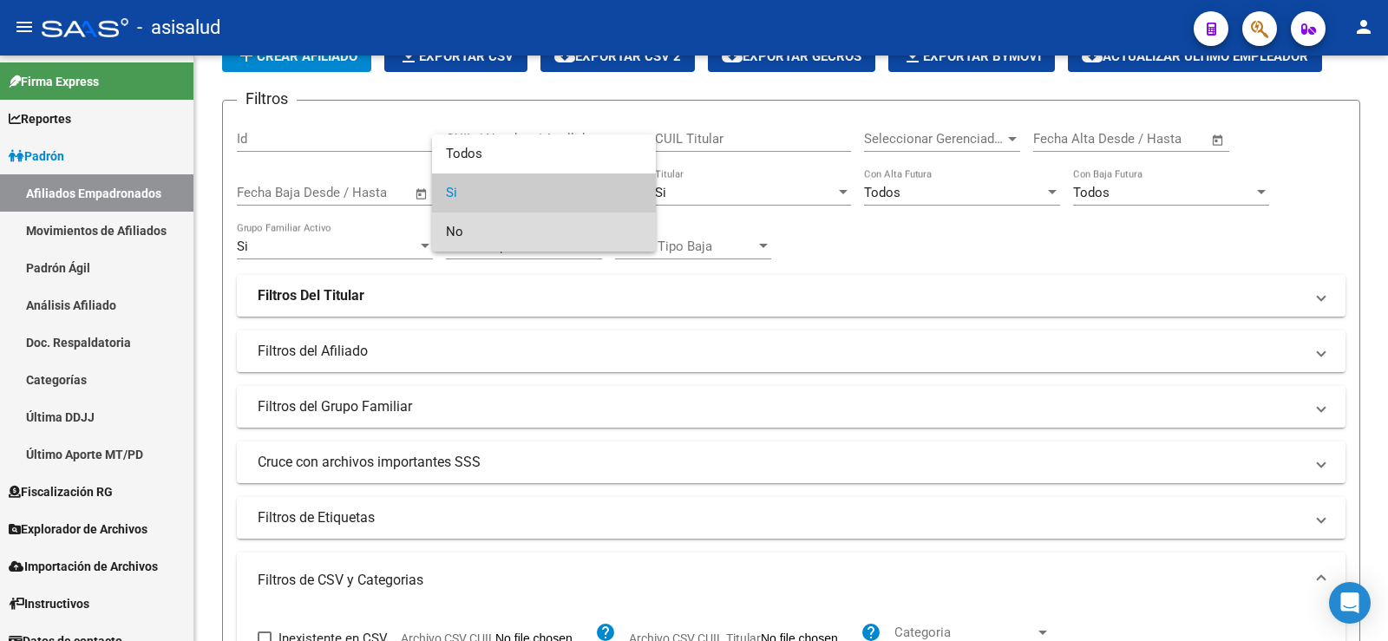
click at [472, 227] on span "No" at bounding box center [544, 231] width 196 height 39
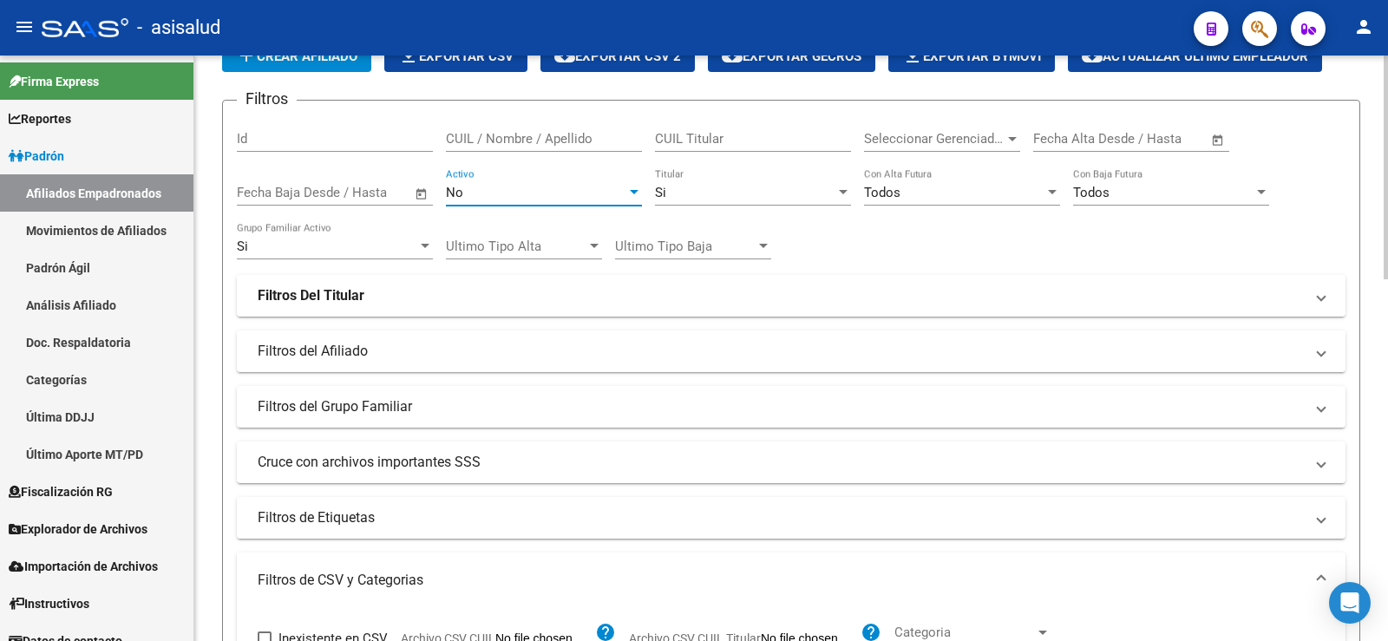
click at [931, 226] on div "Filtros Id CUIL / Nombre / Apellido CUIL Titular Seleccionar Gerenciador Selecc…" at bounding box center [791, 326] width 1108 height 424
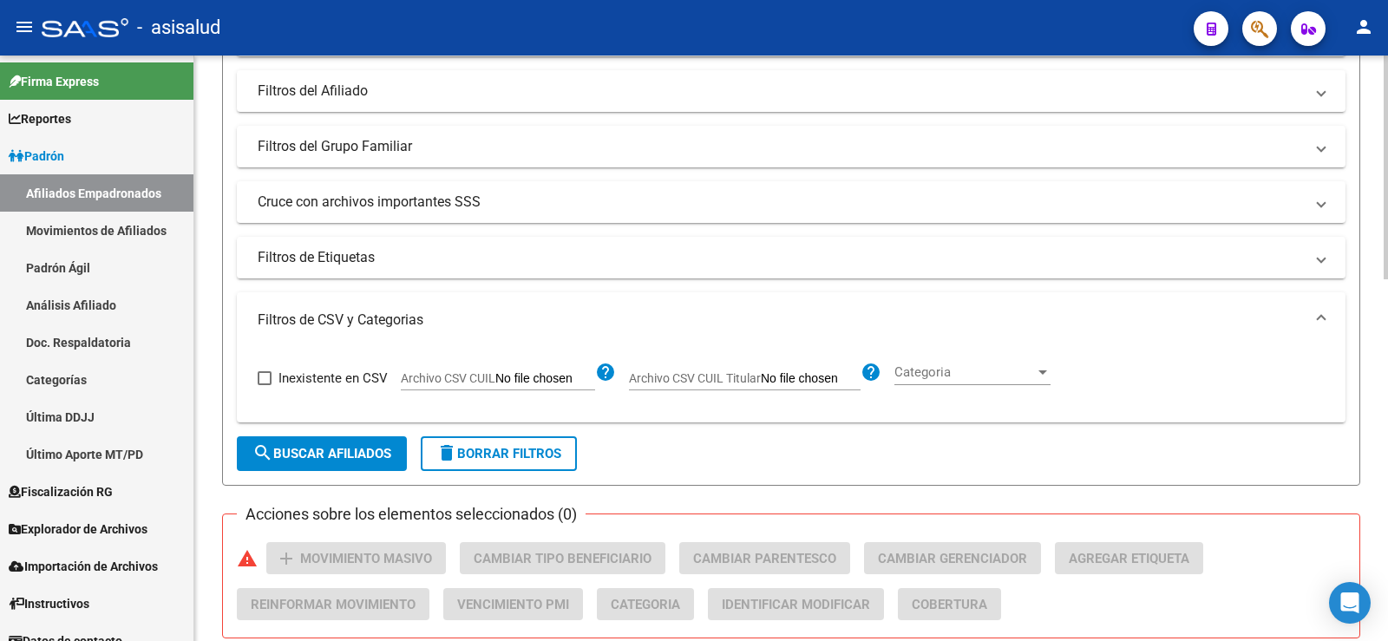
click at [683, 377] on span "Archivo CSV CUIL Titular" at bounding box center [695, 378] width 132 height 14
click at [761, 377] on input "Archivo CSV CUIL Titular" at bounding box center [811, 379] width 100 height 16
type input "C:\fakepath\Para SAAS.csv"
click at [343, 459] on span "search Buscar Afiliados" at bounding box center [321, 454] width 139 height 16
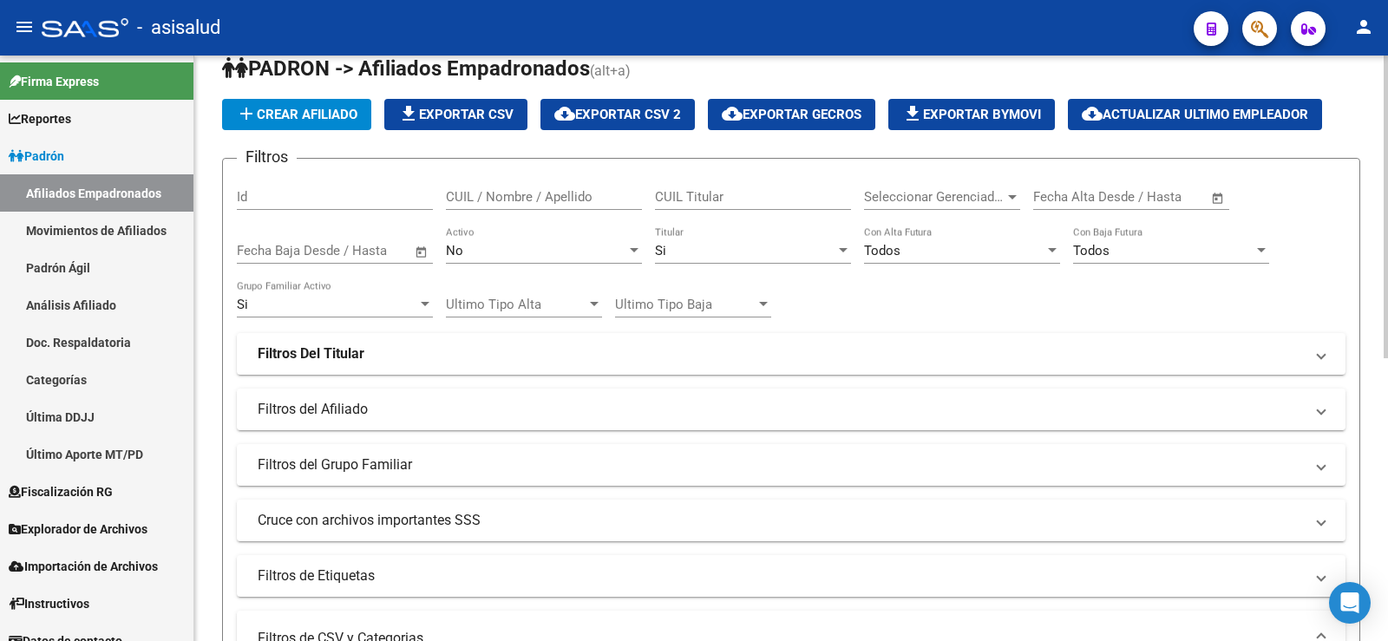
scroll to position [25, 0]
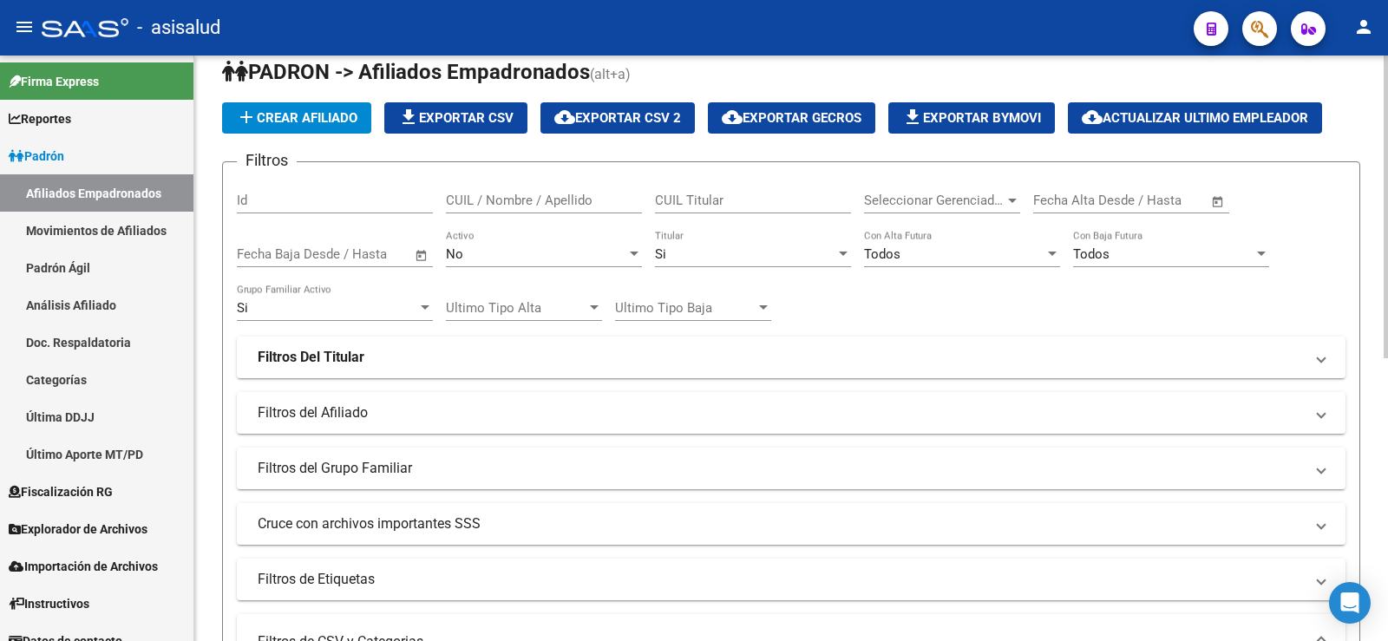
click at [417, 308] on div at bounding box center [425, 308] width 16 height 14
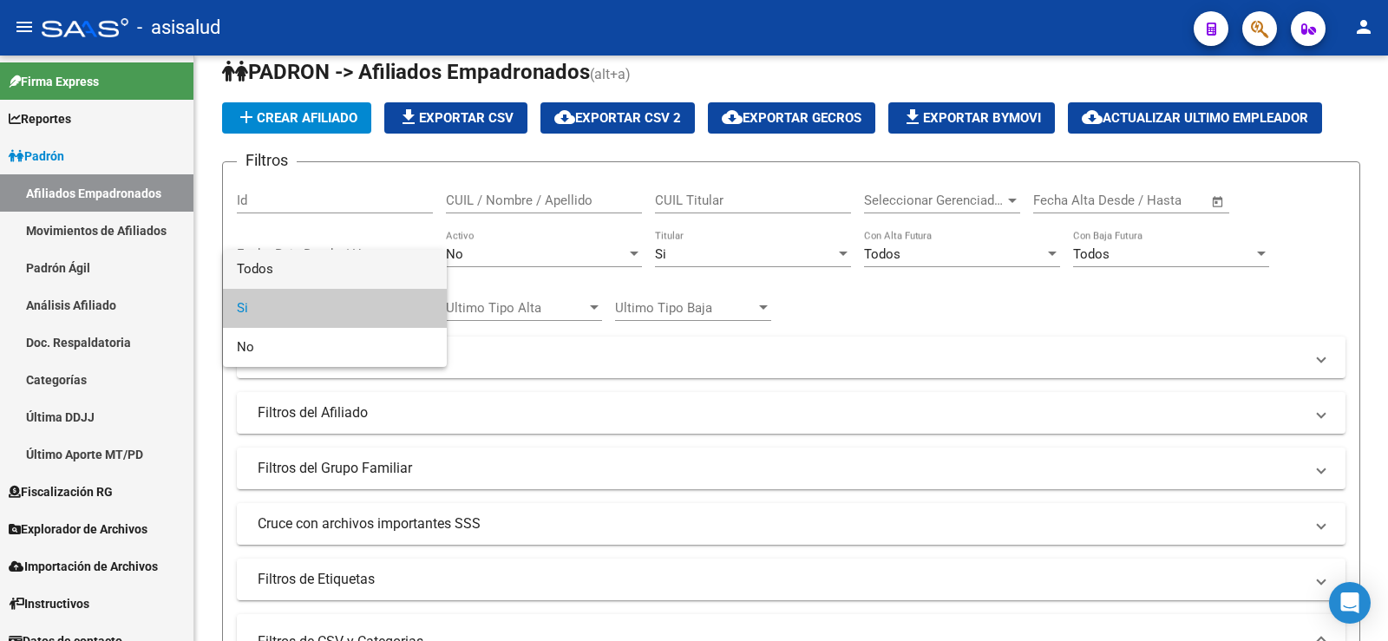
click at [326, 259] on span "Todos" at bounding box center [335, 269] width 196 height 39
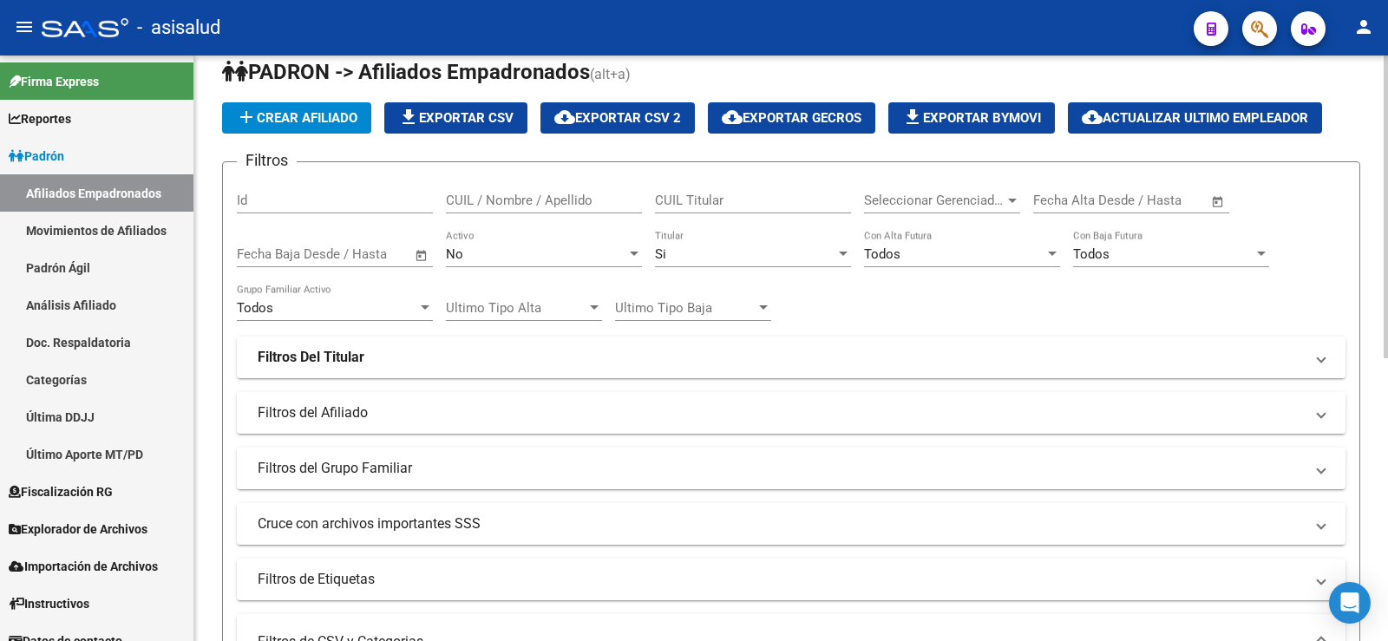
click at [958, 307] on div "Filtros Id CUIL / Nombre / Apellido CUIL Titular Seleccionar Gerenciador Selecc…" at bounding box center [791, 388] width 1108 height 424
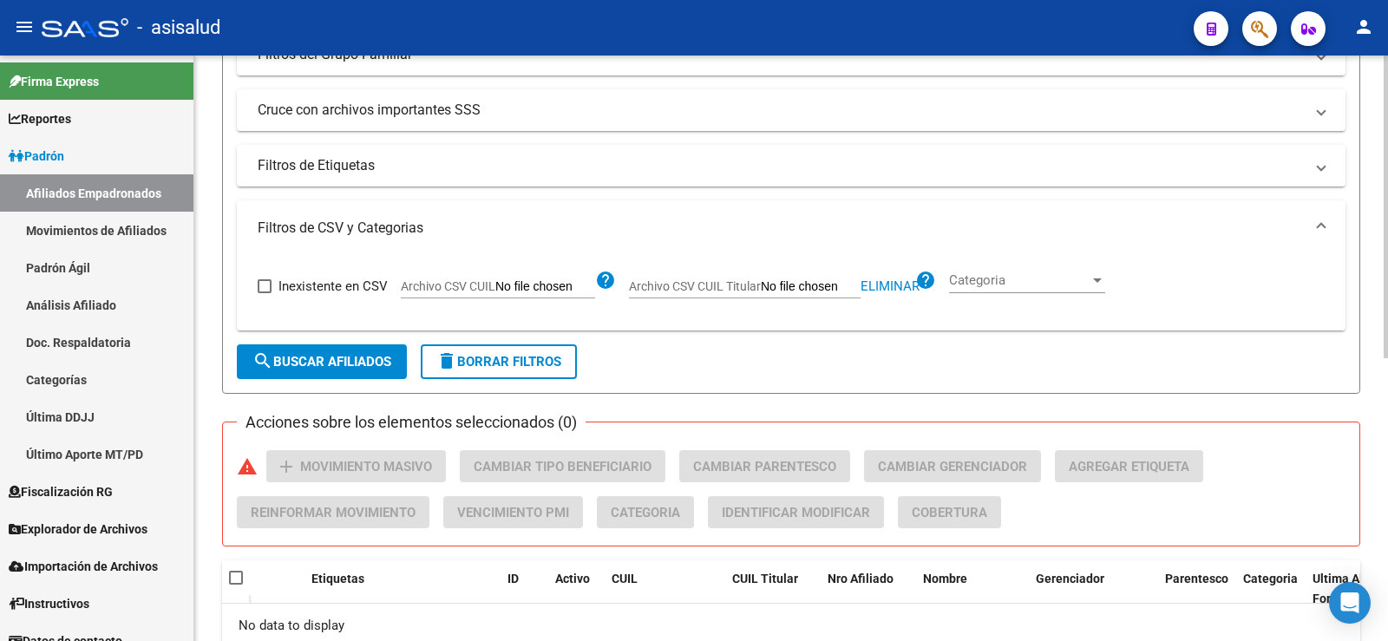
scroll to position [459, 0]
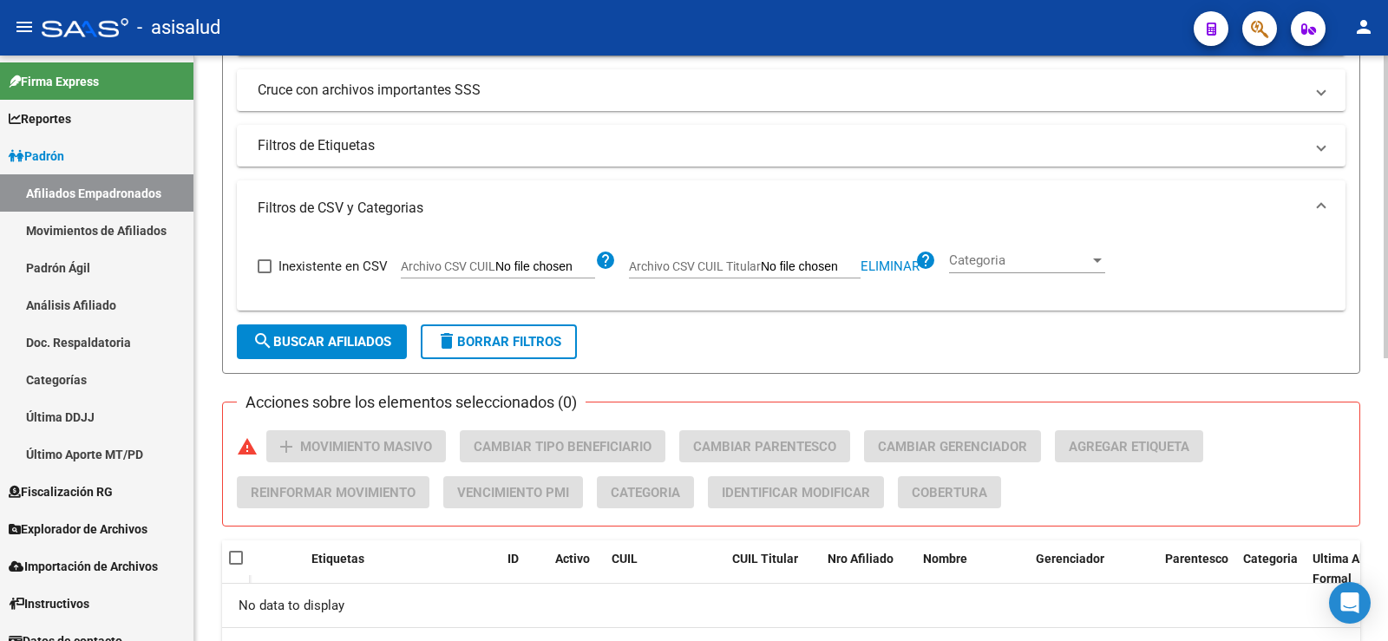
click at [374, 343] on span "search Buscar Afiliados" at bounding box center [321, 342] width 139 height 16
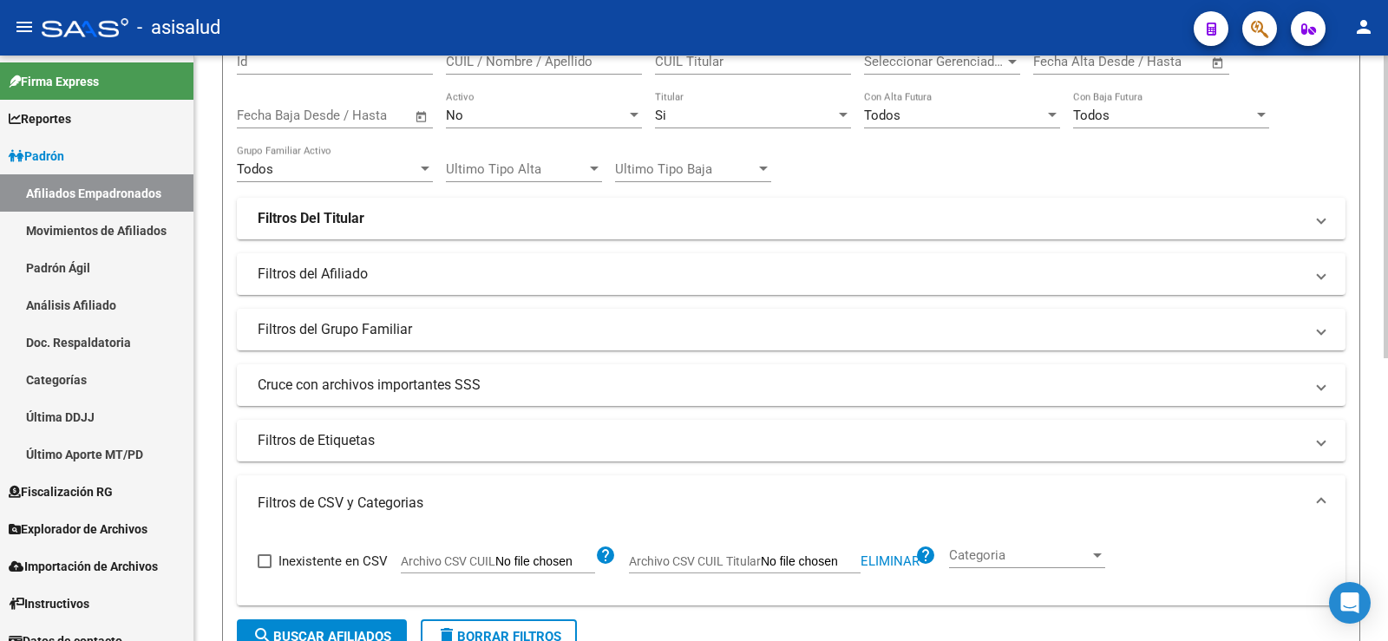
scroll to position [372, 0]
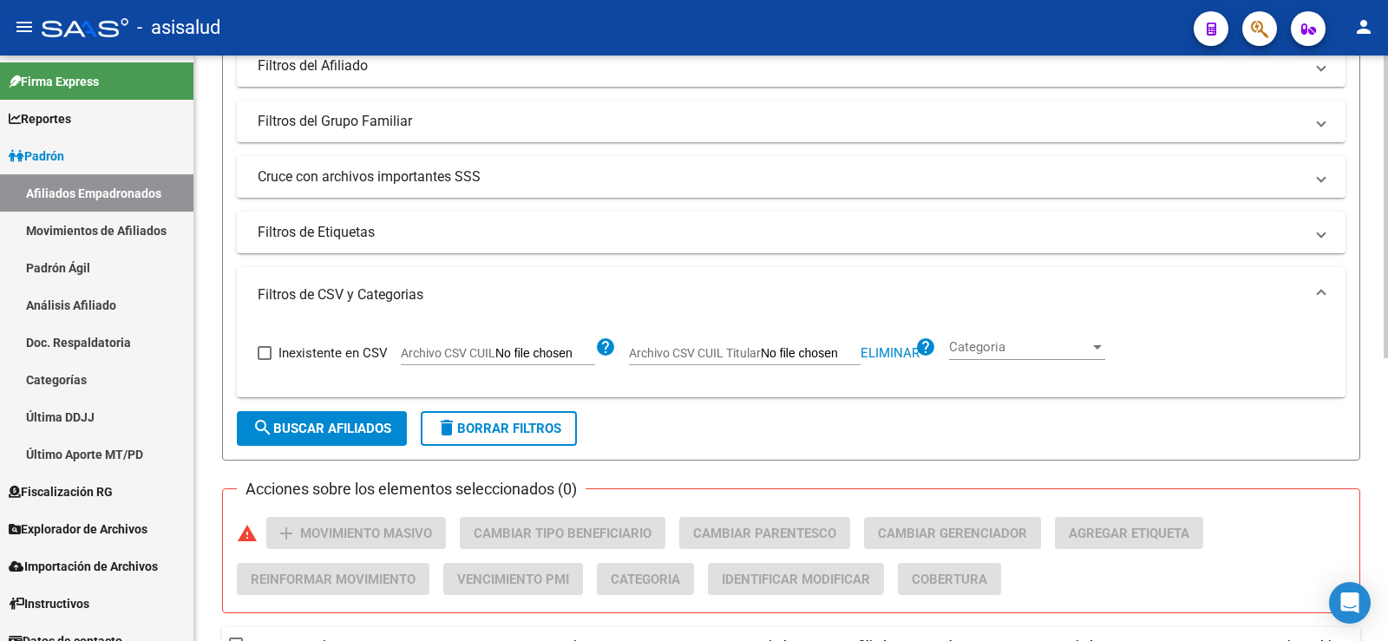
click at [874, 352] on span "Eliminar" at bounding box center [889, 353] width 59 height 16
click at [659, 350] on span "Archivo CSV CUIL Titular" at bounding box center [695, 353] width 132 height 14
click at [761, 350] on input "Archivo CSV CUIL Titular" at bounding box center [811, 354] width 100 height 16
type input "C:\fakepath\Para SAAS.csv"
click at [342, 424] on span "search Buscar Afiliados" at bounding box center [321, 429] width 139 height 16
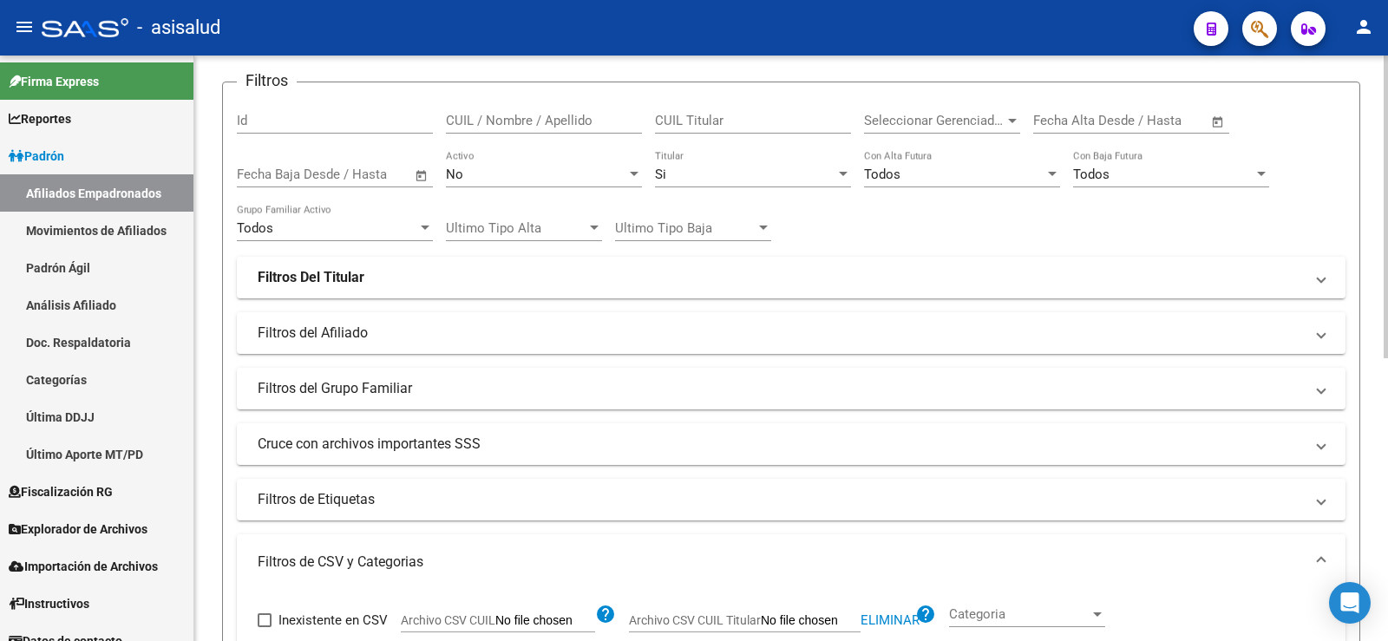
scroll to position [25, 0]
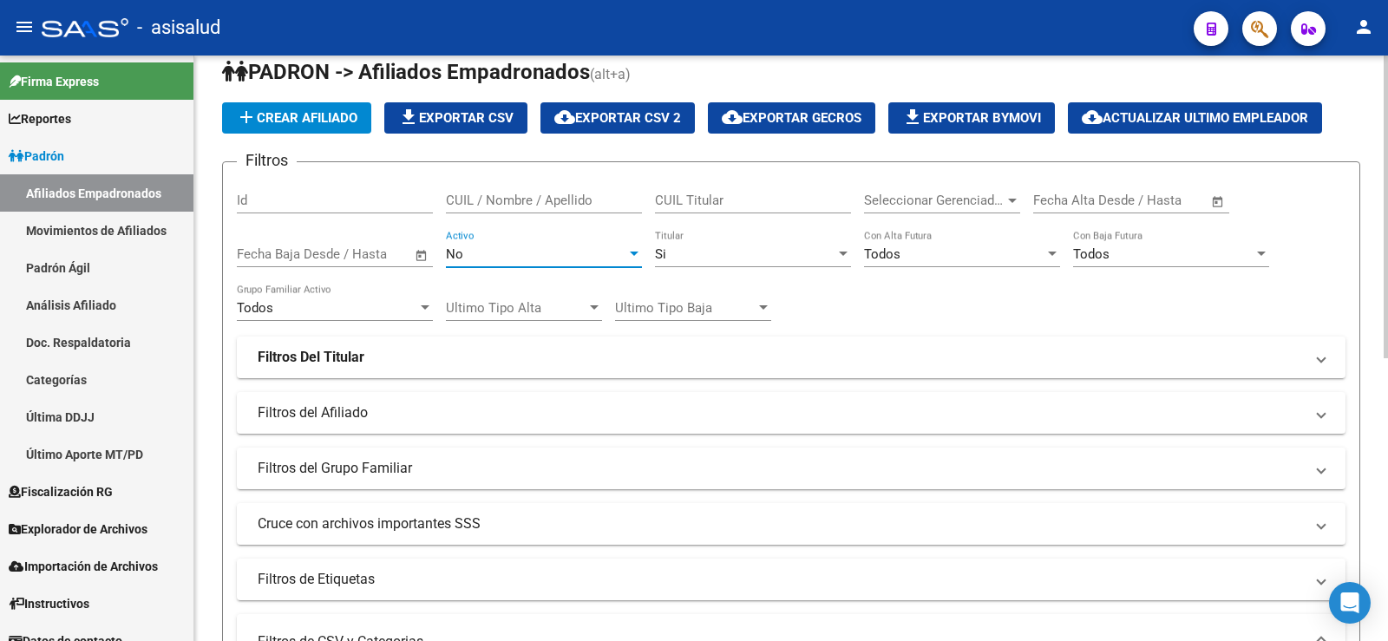
click at [535, 258] on div "No" at bounding box center [536, 254] width 180 height 16
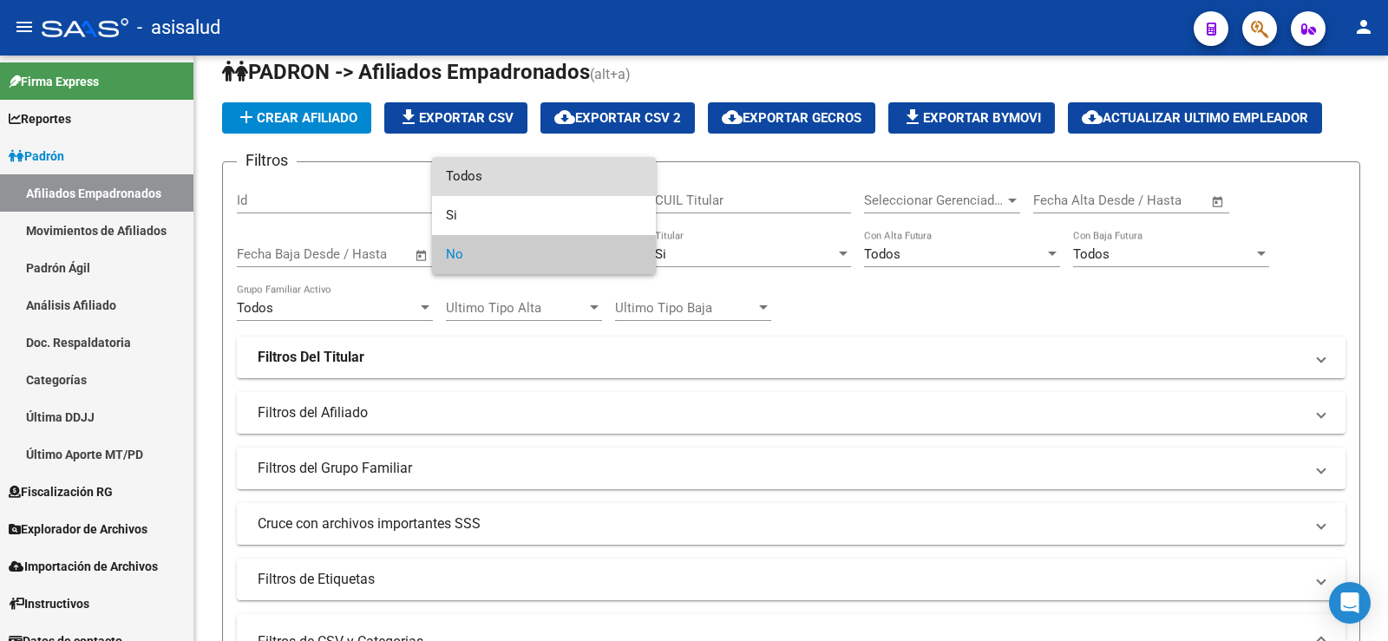
click at [469, 185] on span "Todos" at bounding box center [544, 176] width 196 height 39
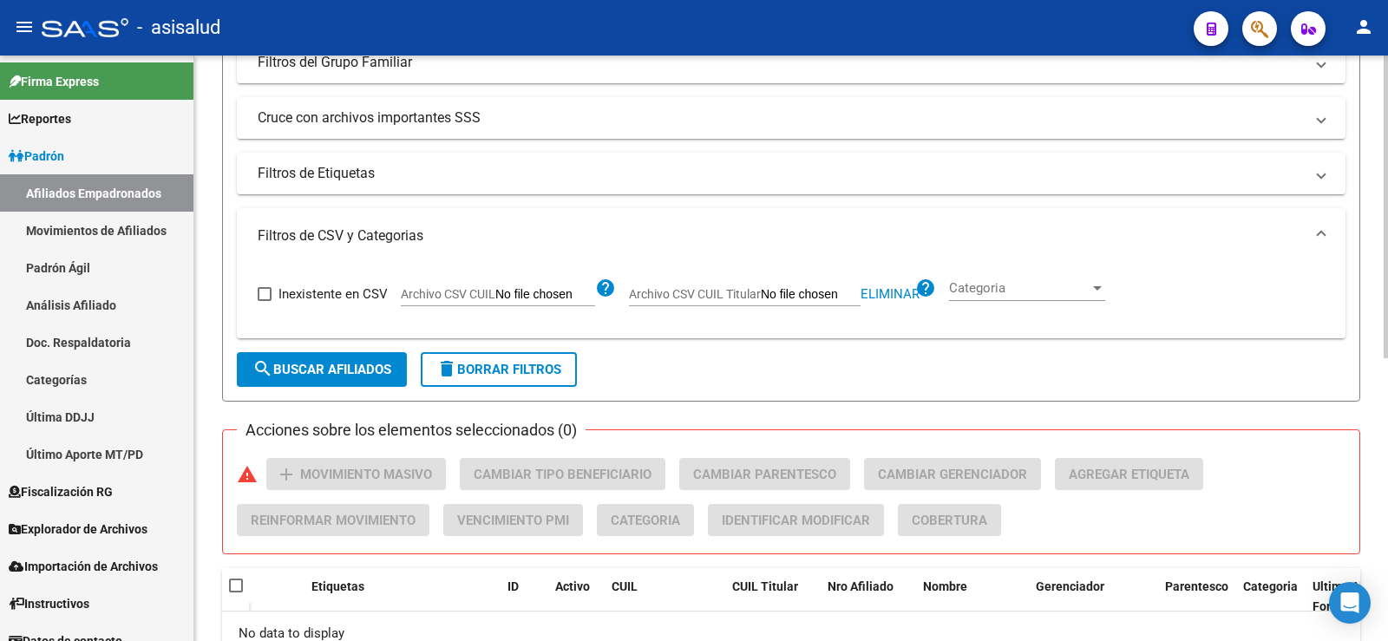
scroll to position [459, 0]
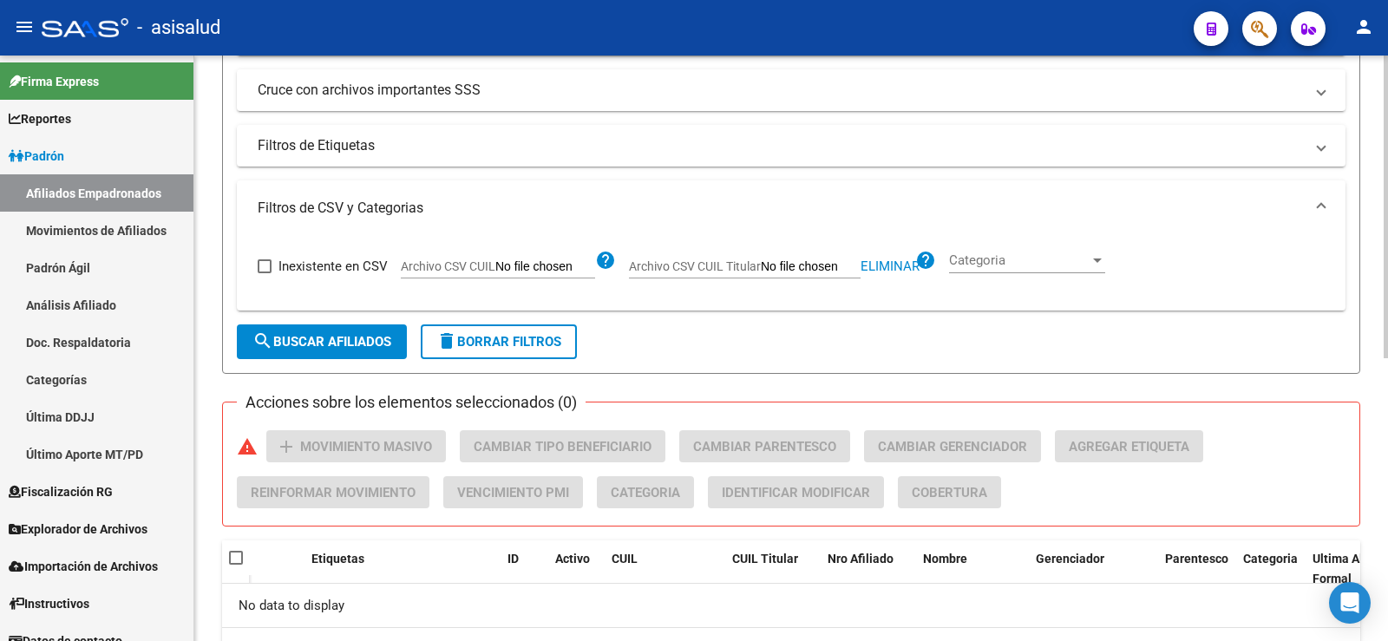
click at [356, 350] on span "search Buscar Afiliados" at bounding box center [321, 342] width 139 height 16
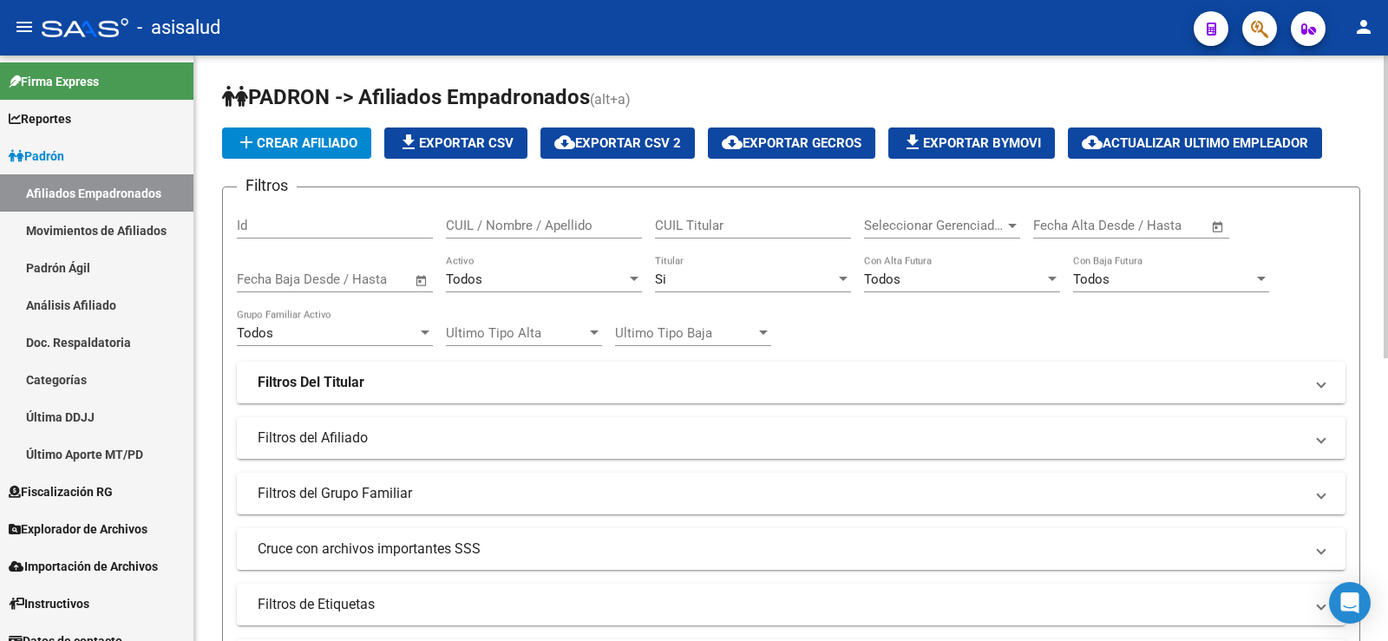
scroll to position [520, 0]
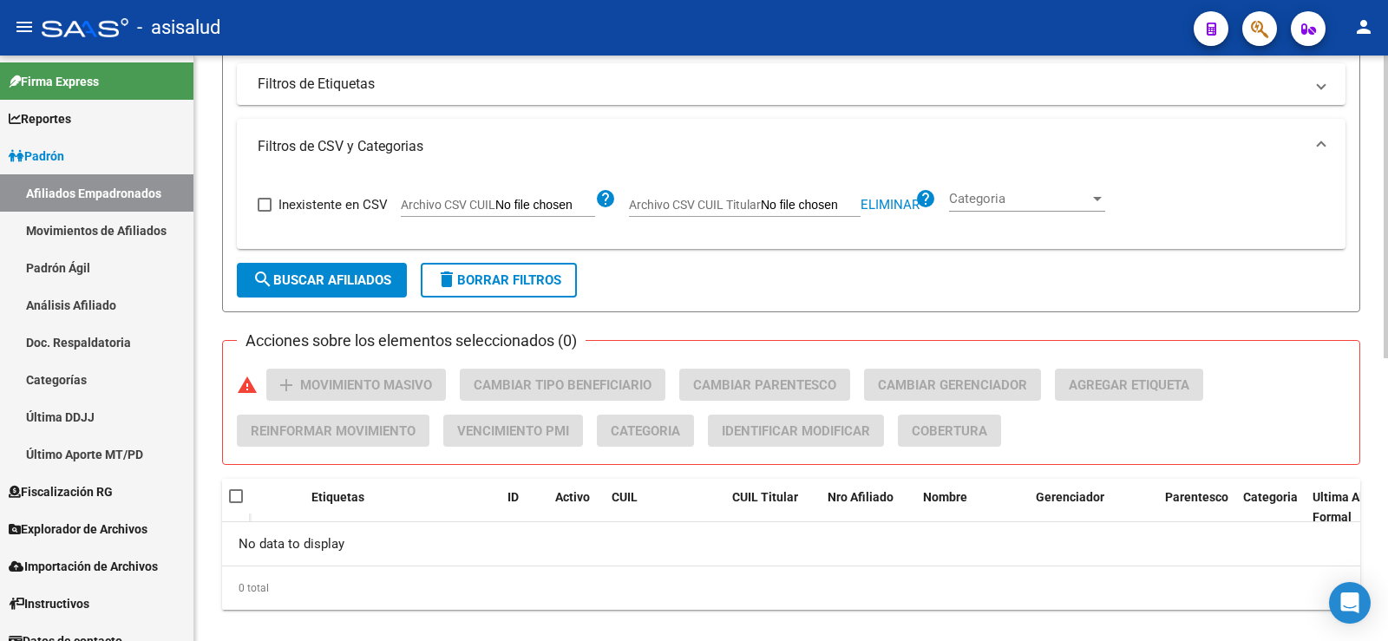
click at [895, 207] on span "Eliminar" at bounding box center [889, 205] width 59 height 16
click at [482, 201] on span "Archivo CSV CUIL" at bounding box center [448, 205] width 95 height 14
click at [495, 201] on input "Archivo CSV CUIL" at bounding box center [545, 206] width 100 height 16
type input "C:\fakepath\Para SAAS.csv"
click at [358, 279] on span "search Buscar Afiliados" at bounding box center [321, 280] width 139 height 16
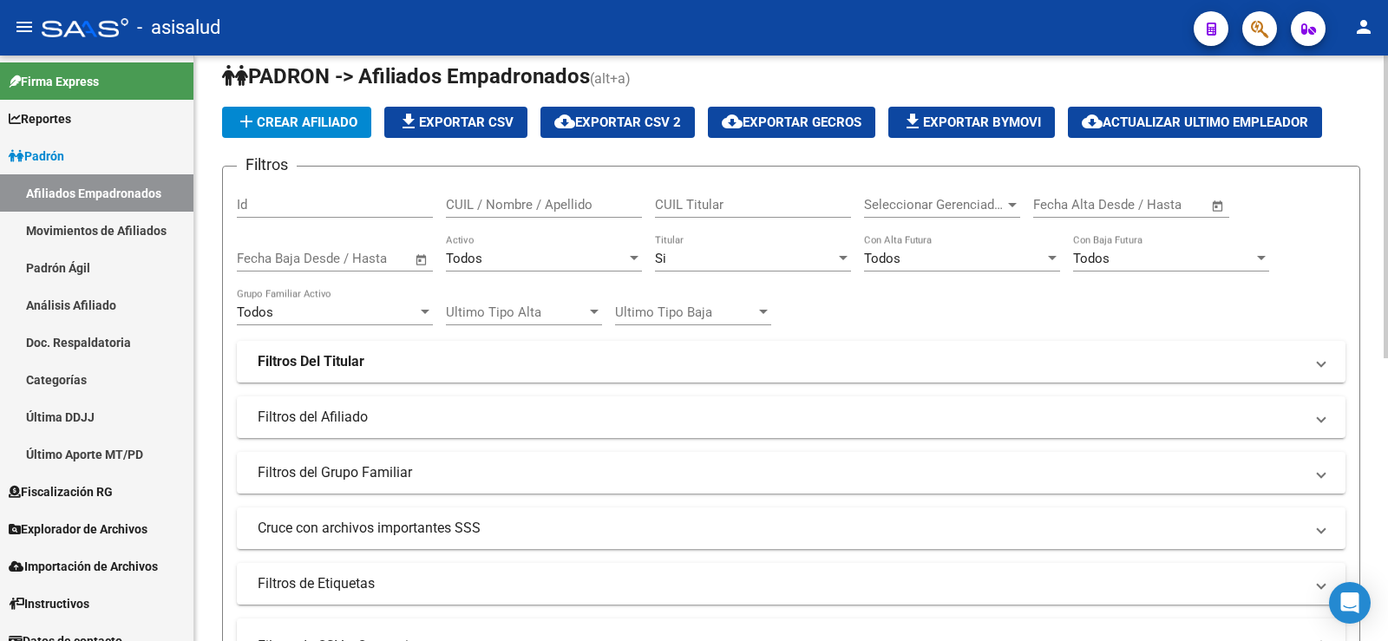
scroll to position [0, 0]
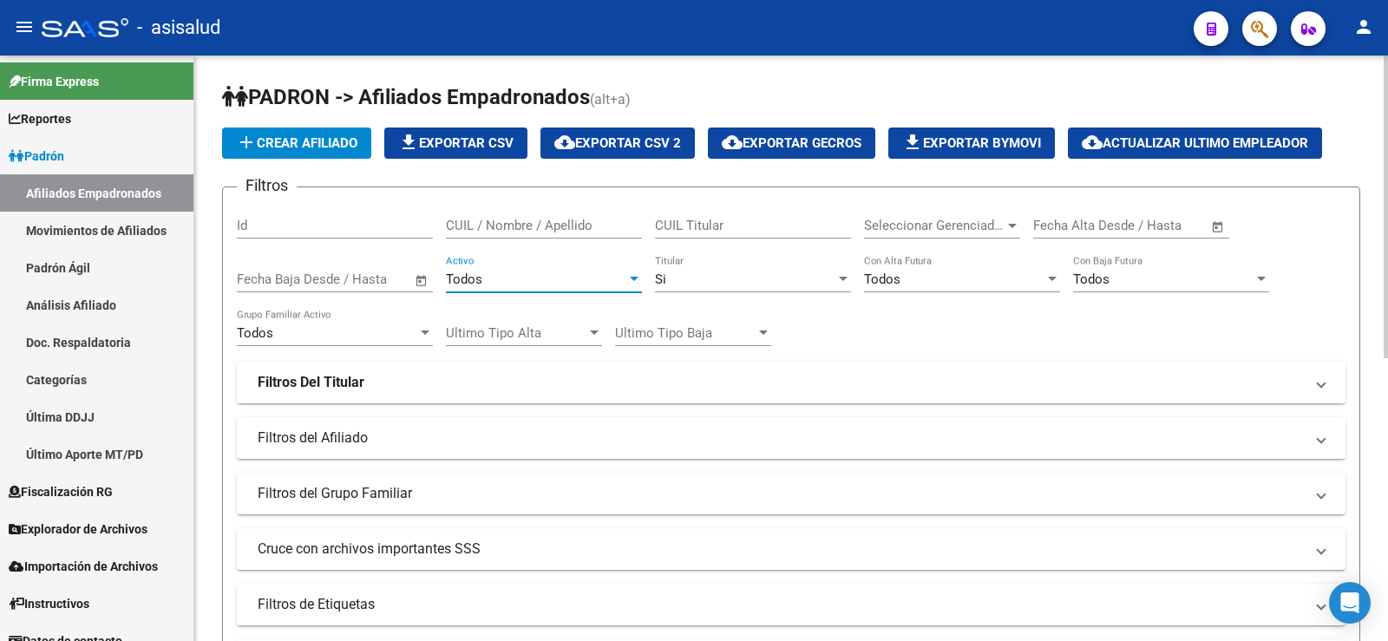
click at [527, 278] on div "Todos" at bounding box center [536, 279] width 180 height 16
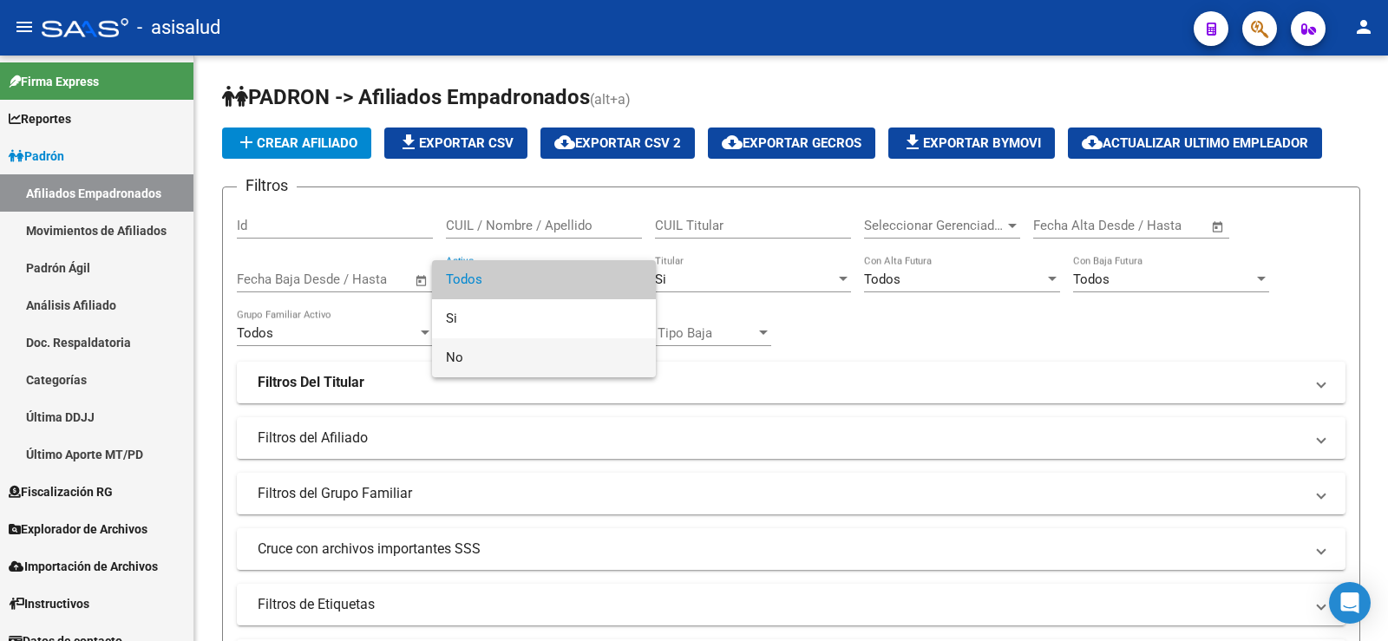
click at [475, 350] on span "No" at bounding box center [544, 357] width 196 height 39
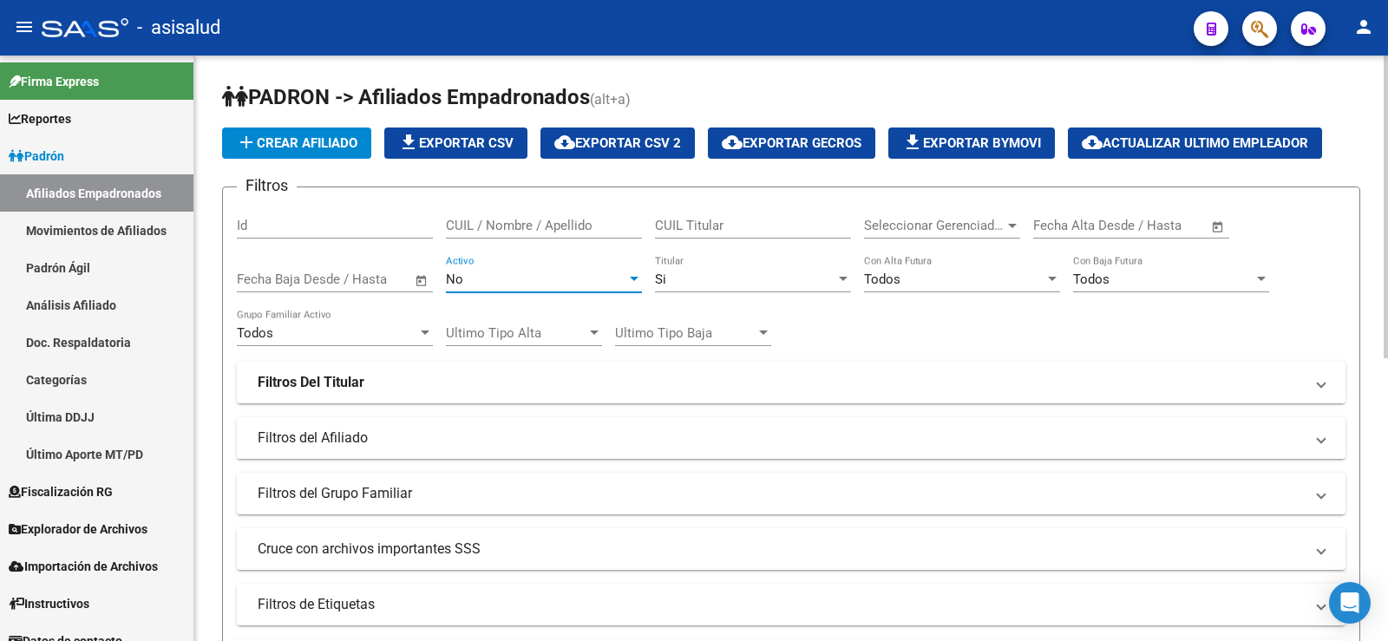
click at [868, 323] on div "Filtros Id CUIL / Nombre / Apellido CUIL Titular Seleccionar Gerenciador Selecc…" at bounding box center [791, 413] width 1108 height 424
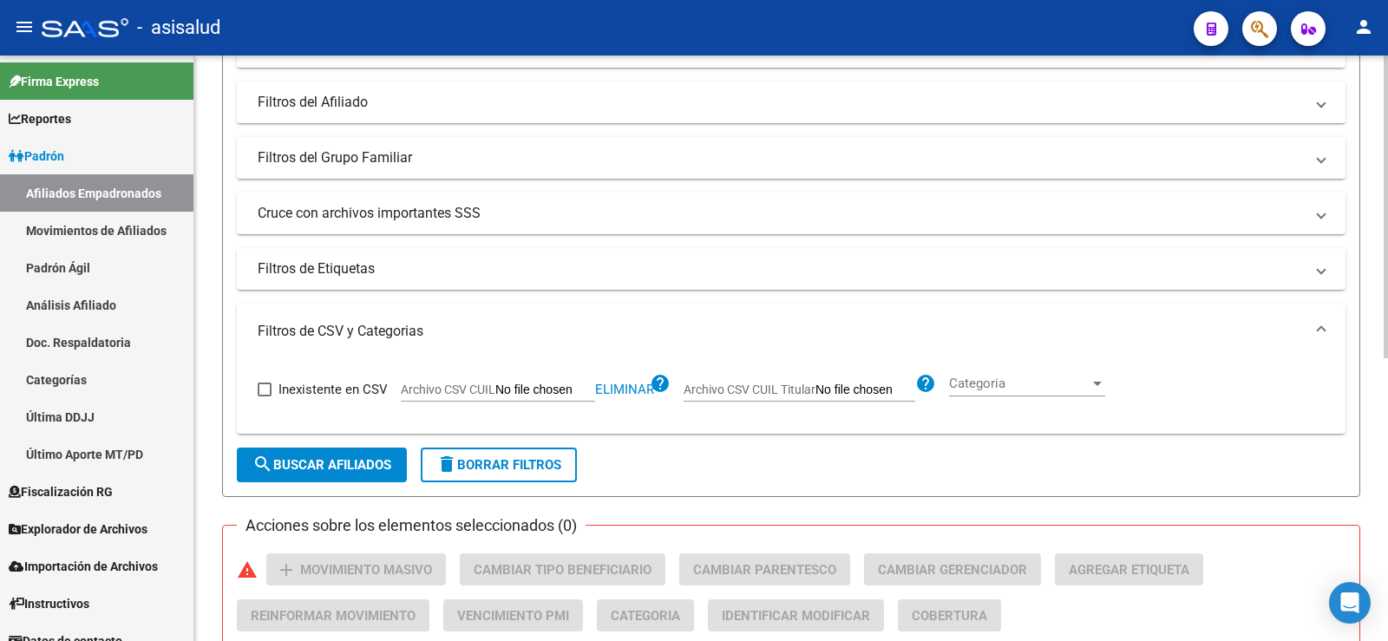
scroll to position [347, 0]
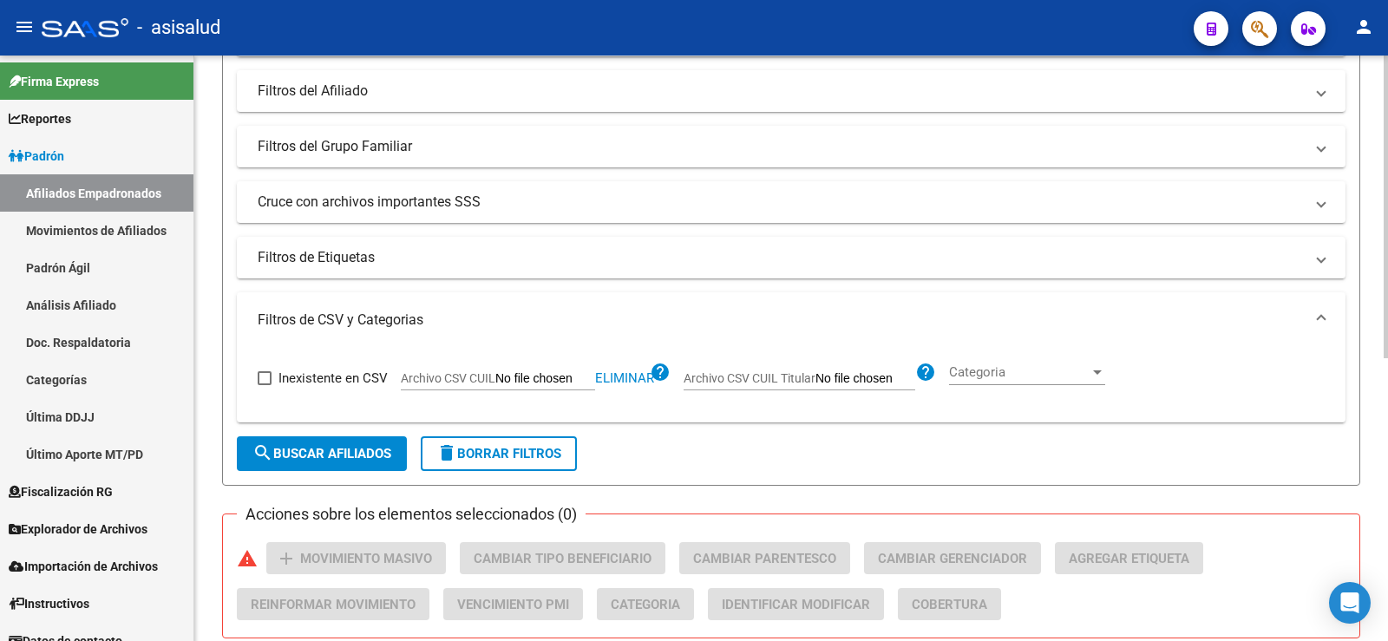
click at [374, 453] on span "search Buscar Afiliados" at bounding box center [321, 454] width 139 height 16
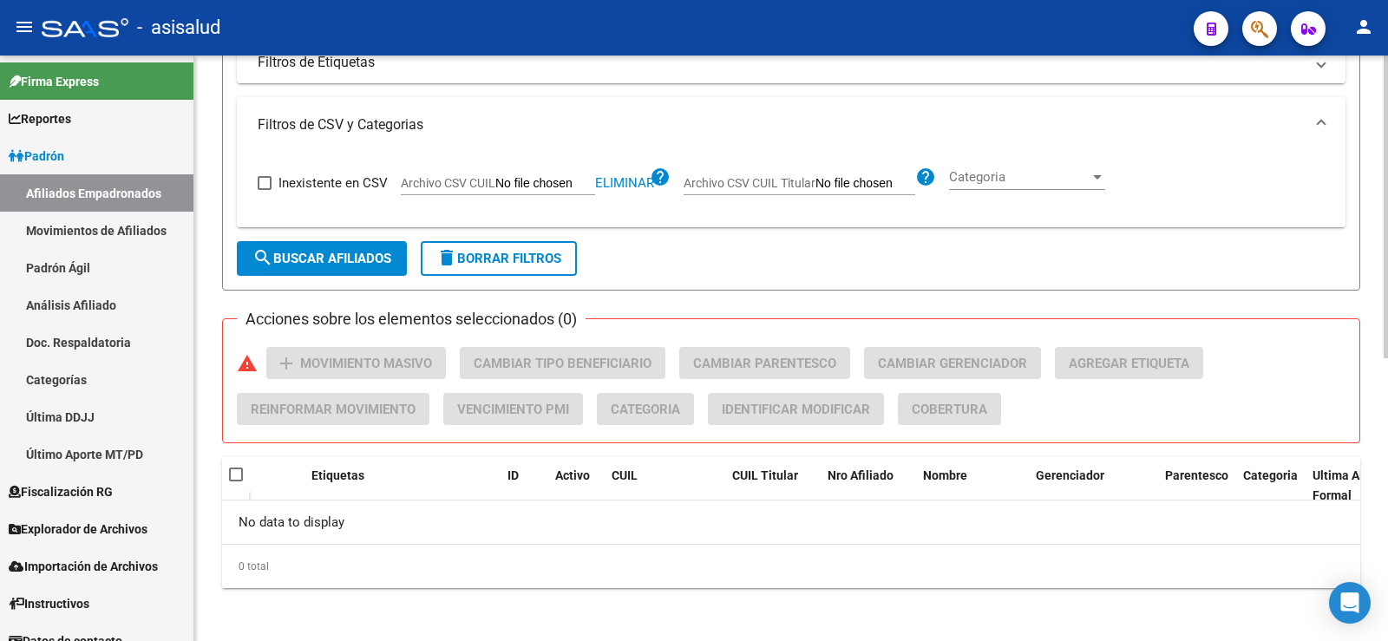
scroll to position [546, 0]
click at [622, 178] on span "Eliminar" at bounding box center [624, 181] width 59 height 16
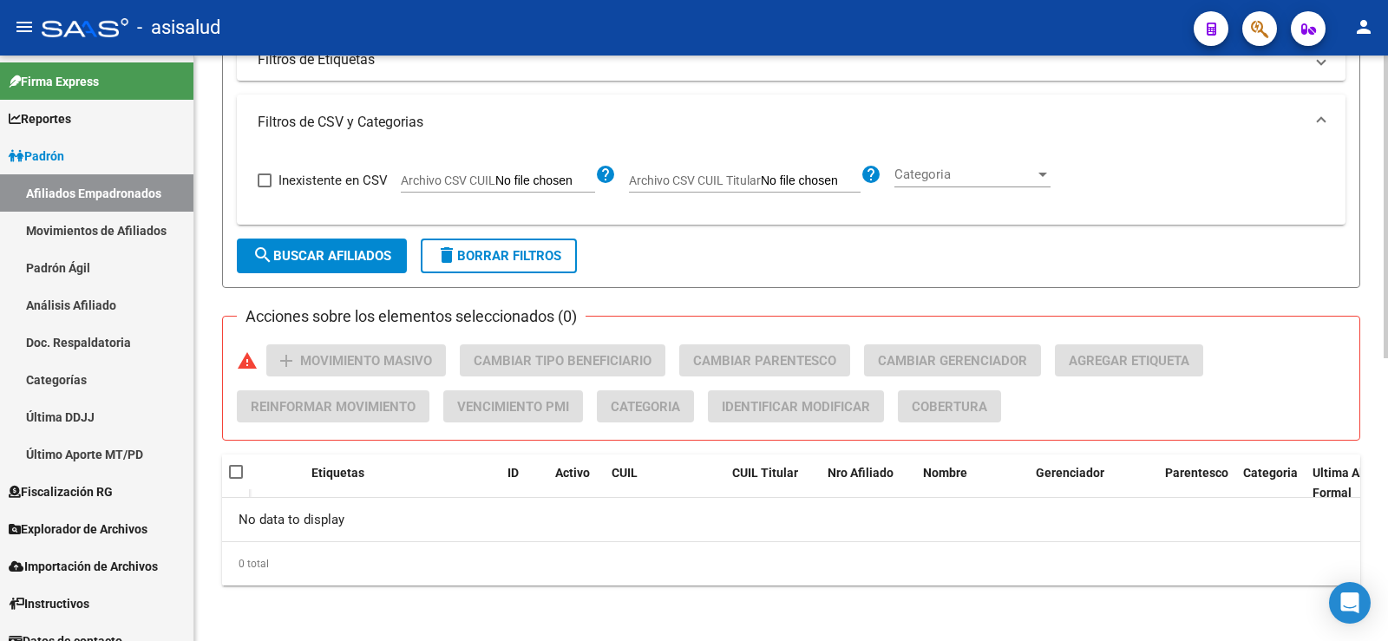
click at [755, 175] on span "Archivo CSV CUIL Titular" at bounding box center [695, 180] width 132 height 14
click at [761, 175] on input "Archivo CSV CUIL Titular" at bounding box center [811, 181] width 100 height 16
type input "C:\fakepath\Para SAAS.csv"
click at [304, 262] on span "search Buscar Afiliados" at bounding box center [321, 256] width 139 height 16
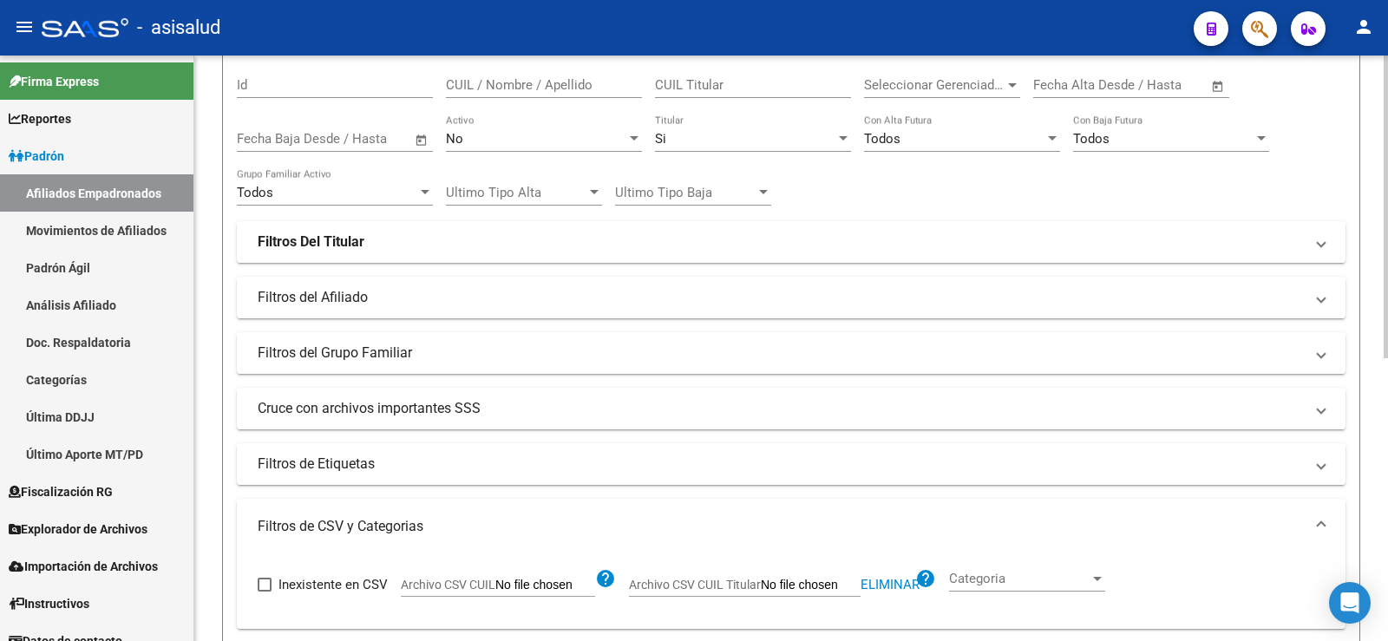
scroll to position [347, 0]
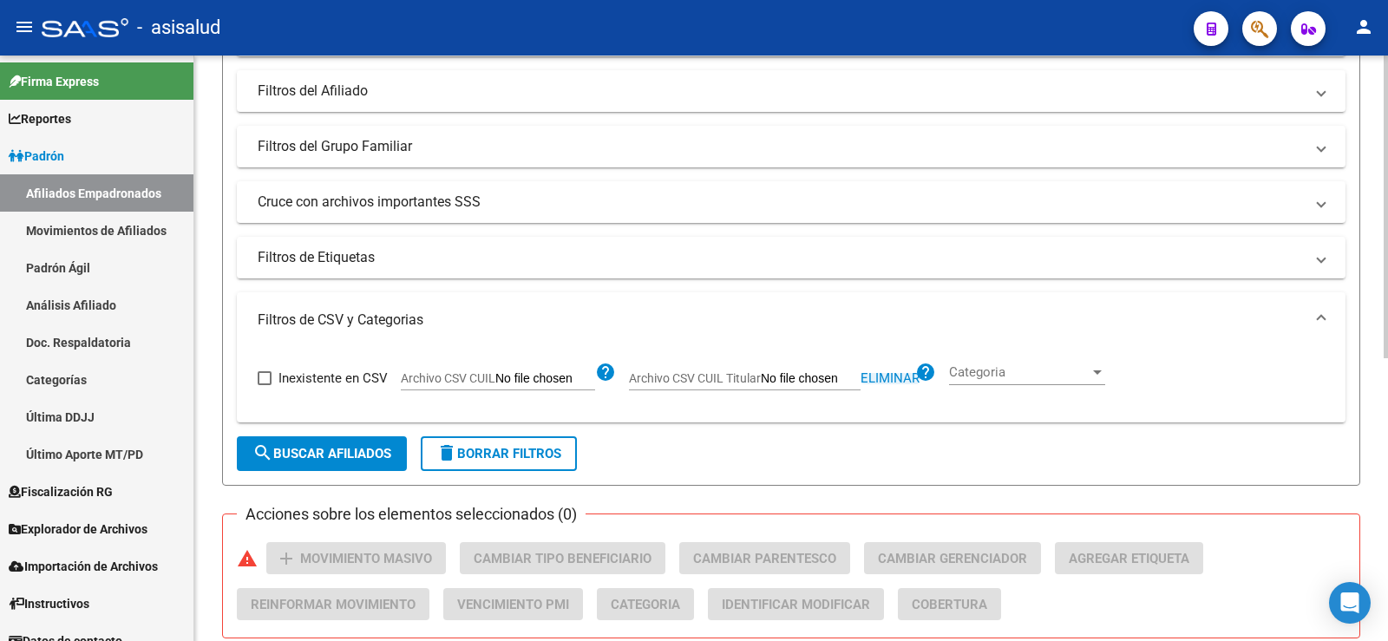
click at [909, 385] on span "Eliminar" at bounding box center [889, 378] width 59 height 16
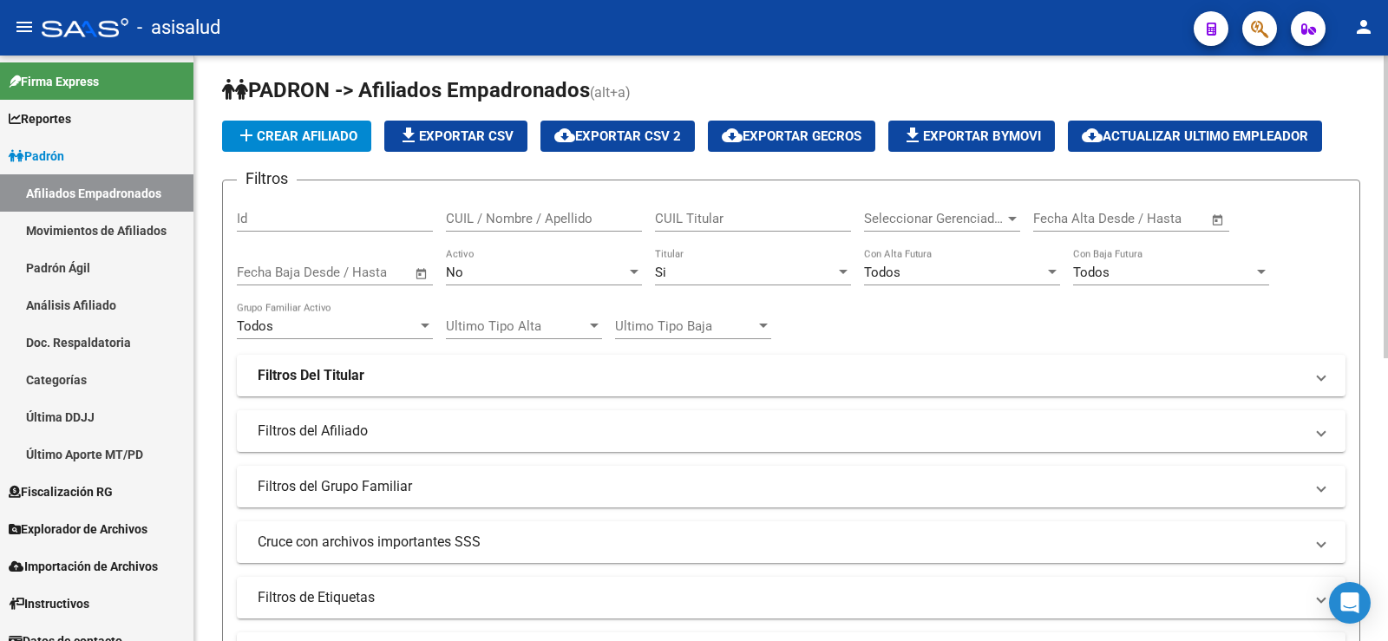
scroll to position [0, 0]
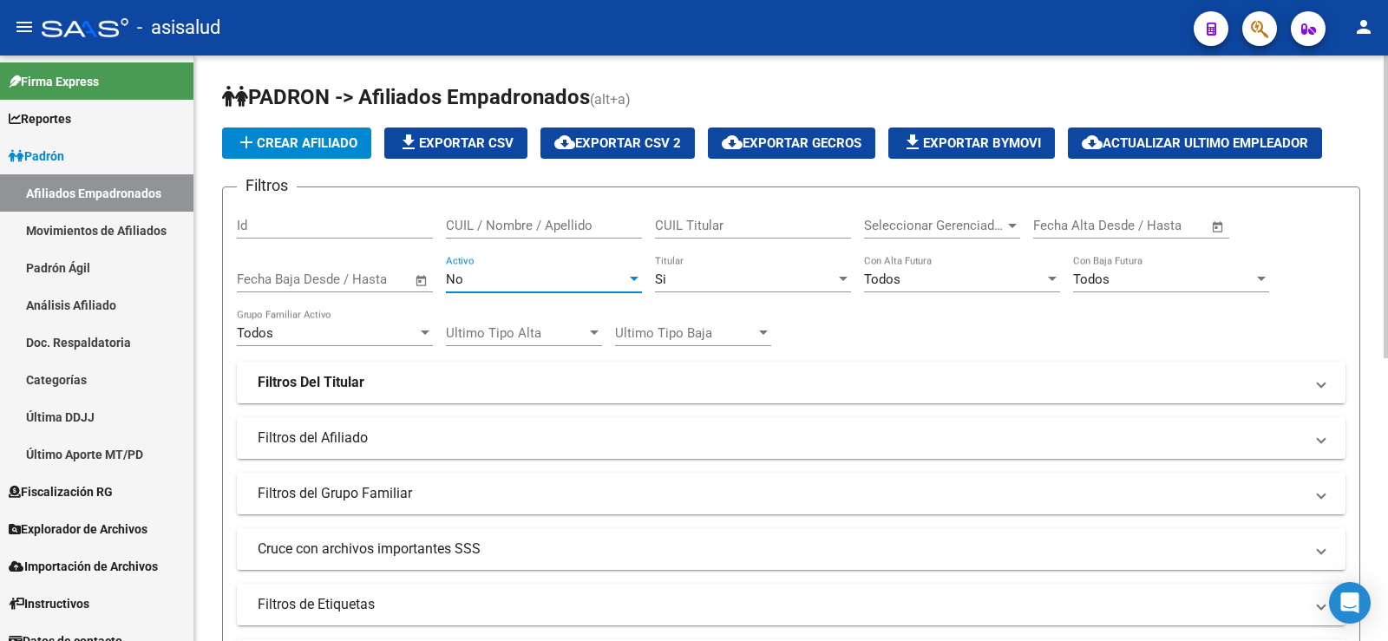
click at [474, 282] on div "No" at bounding box center [536, 279] width 180 height 16
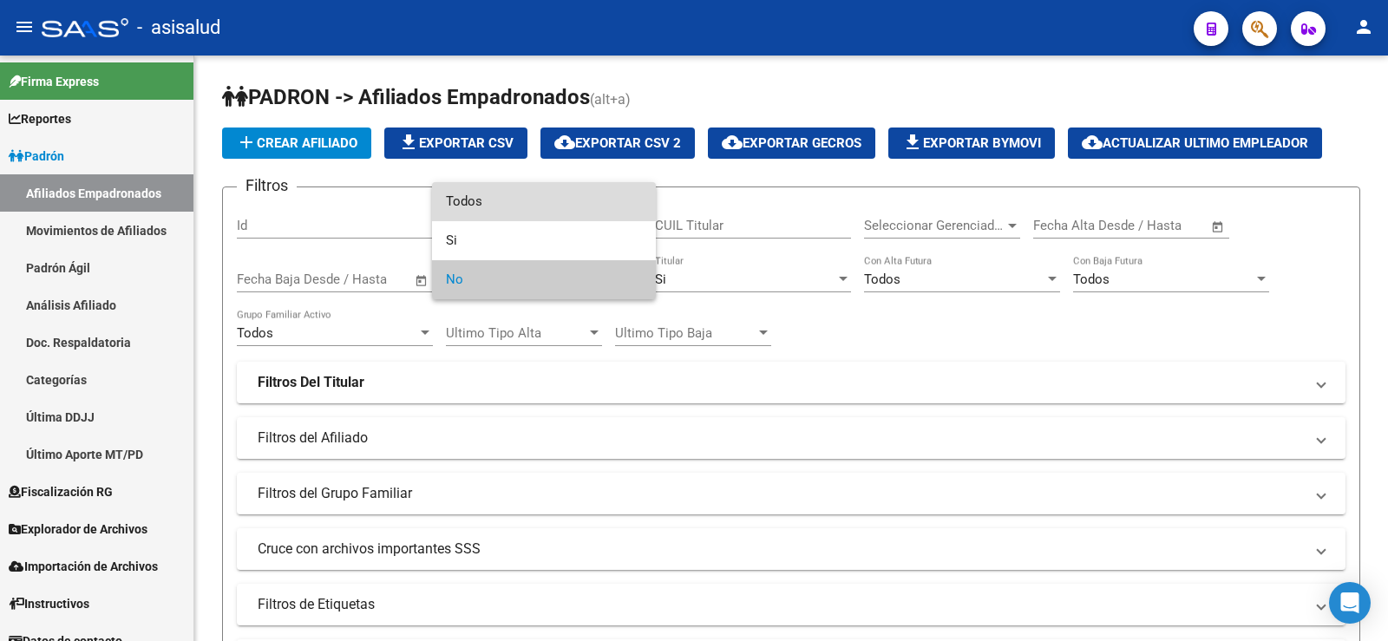
click at [461, 200] on span "Todos" at bounding box center [544, 201] width 196 height 39
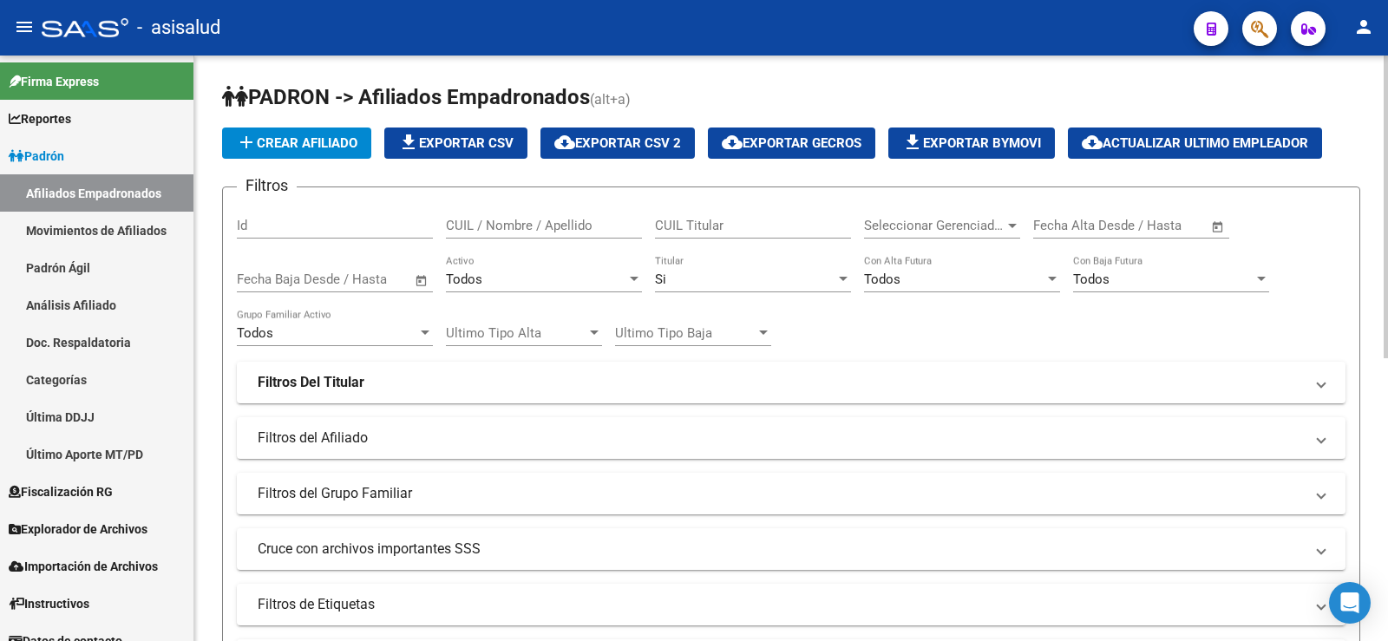
click at [833, 317] on div "Filtros Id CUIL / Nombre / Apellido CUIL Titular Seleccionar Gerenciador Selecc…" at bounding box center [791, 413] width 1108 height 424
click at [374, 372] on mat-expansion-panel-header "Filtros Del Titular" at bounding box center [791, 383] width 1108 height 42
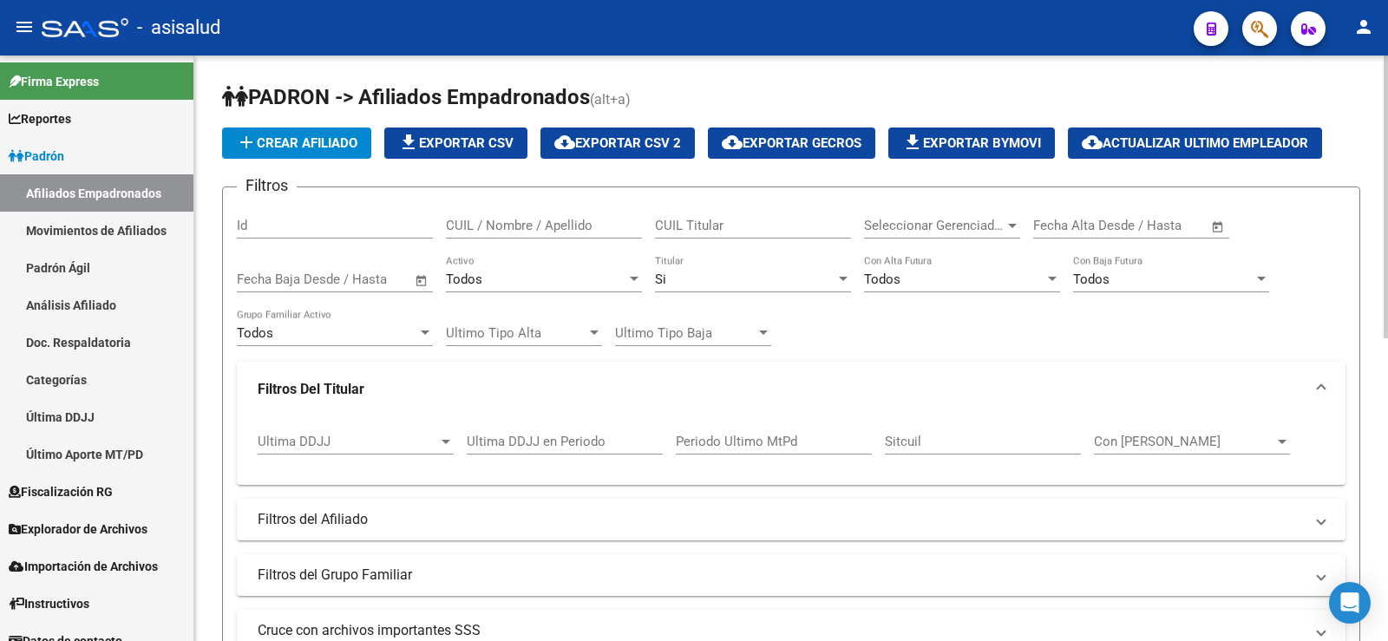
click at [367, 393] on mat-panel-title "Filtros Del Titular" at bounding box center [781, 389] width 1046 height 19
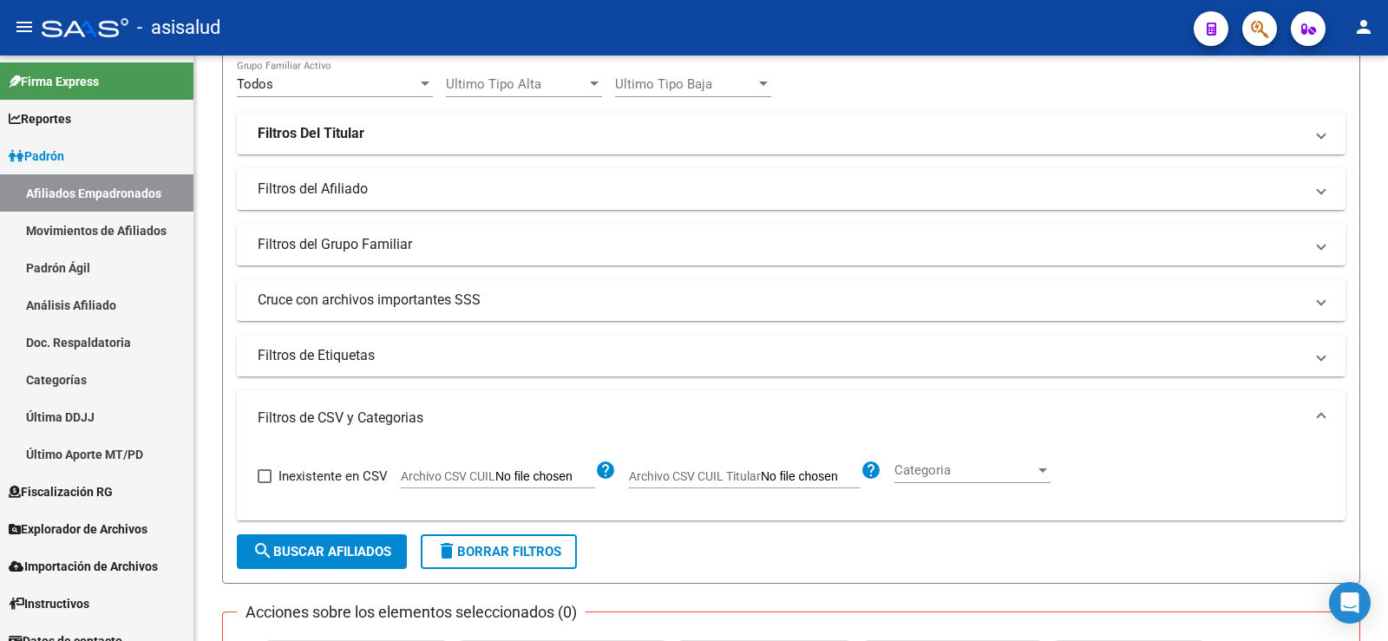
scroll to position [260, 0]
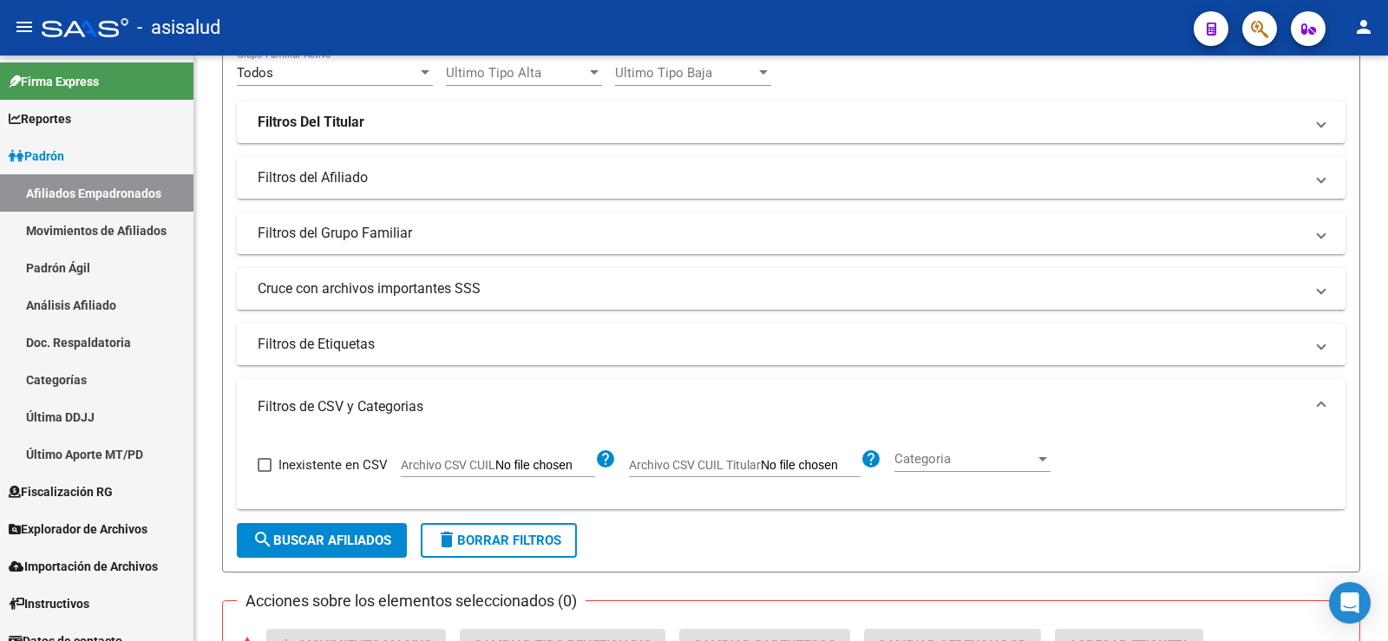
click at [676, 460] on span "Archivo CSV CUIL Titular" at bounding box center [695, 465] width 132 height 14
click at [761, 460] on input "Archivo CSV CUIL Titular" at bounding box center [811, 466] width 100 height 16
type input "C:\fakepath\Para SAAS.csv"
click at [331, 534] on span "search Buscar Afiliados" at bounding box center [321, 541] width 139 height 16
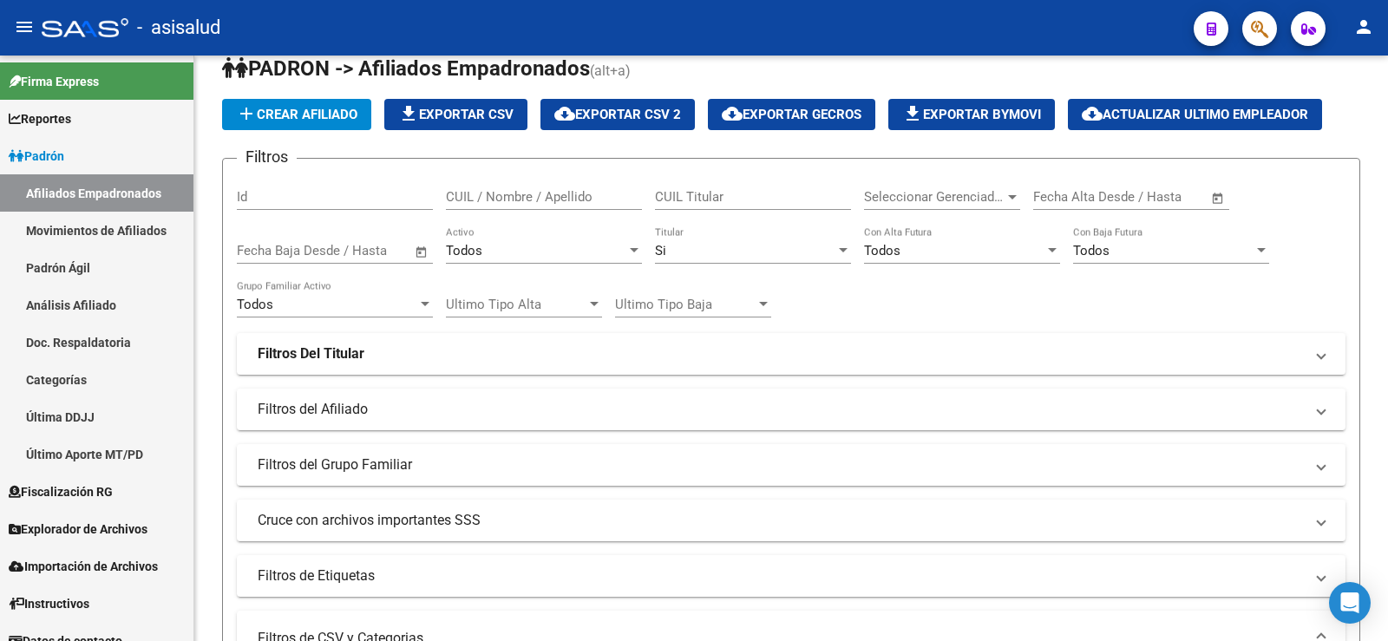
scroll to position [0, 0]
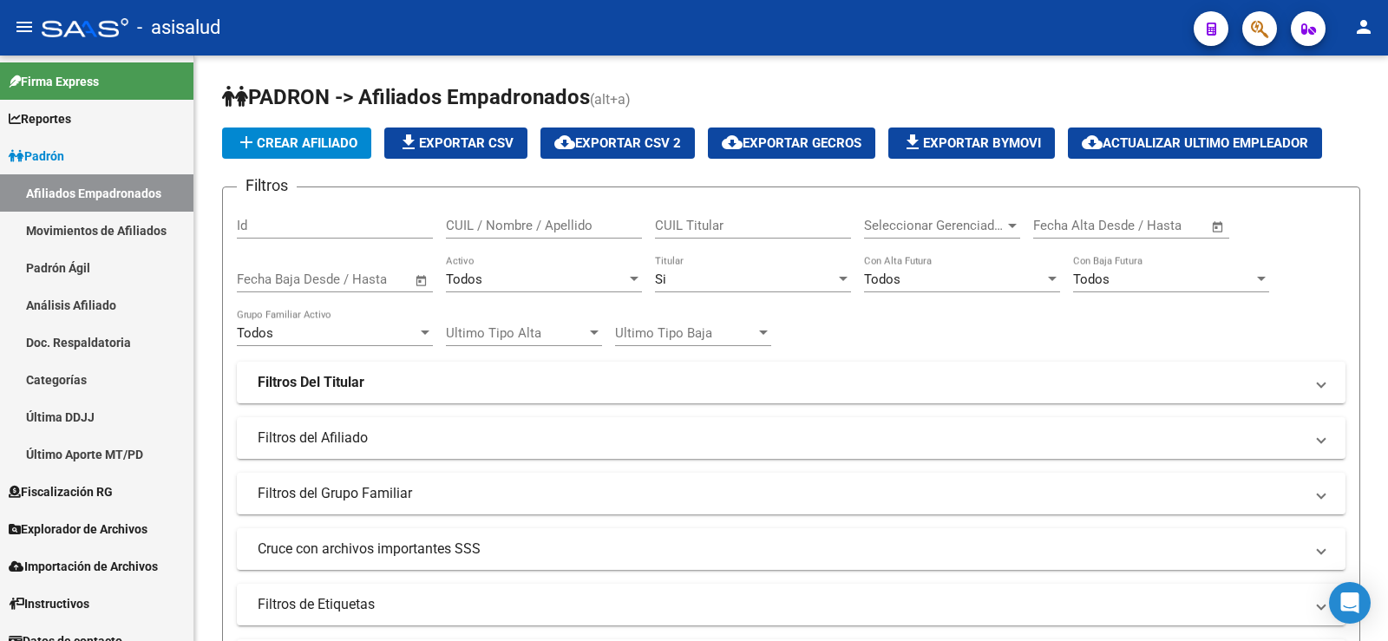
click at [530, 285] on div "Todos" at bounding box center [536, 279] width 180 height 16
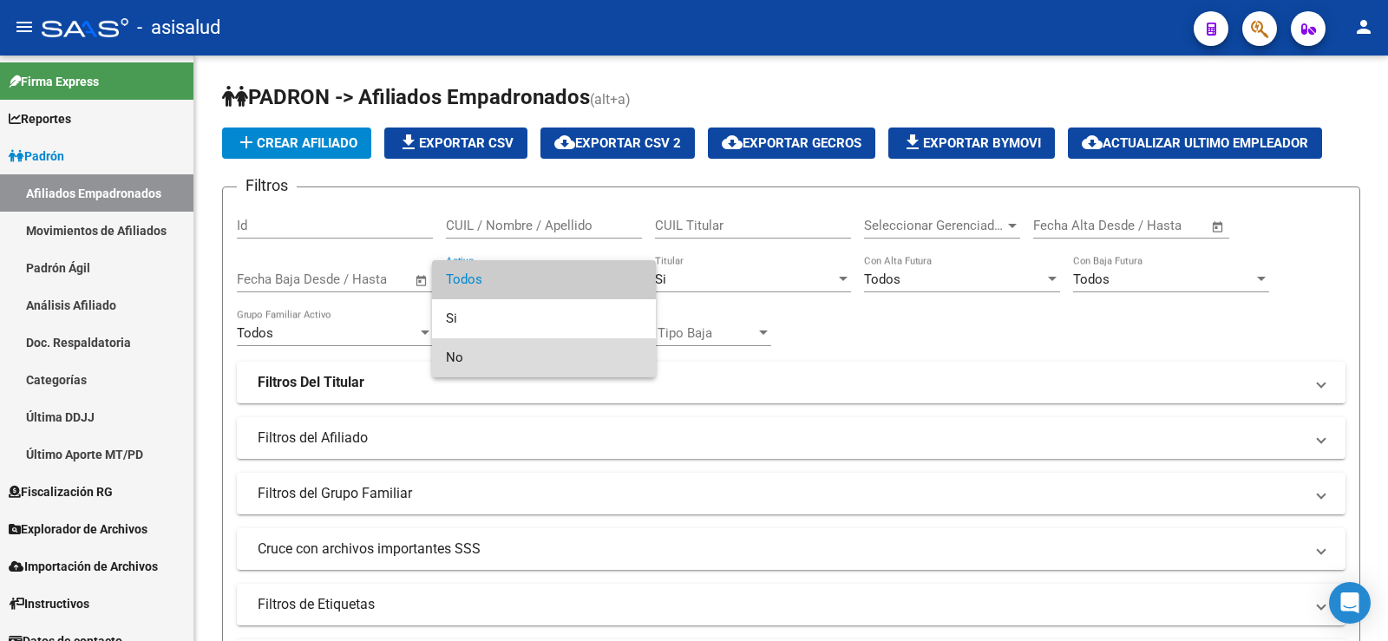
click at [461, 364] on span "No" at bounding box center [544, 357] width 196 height 39
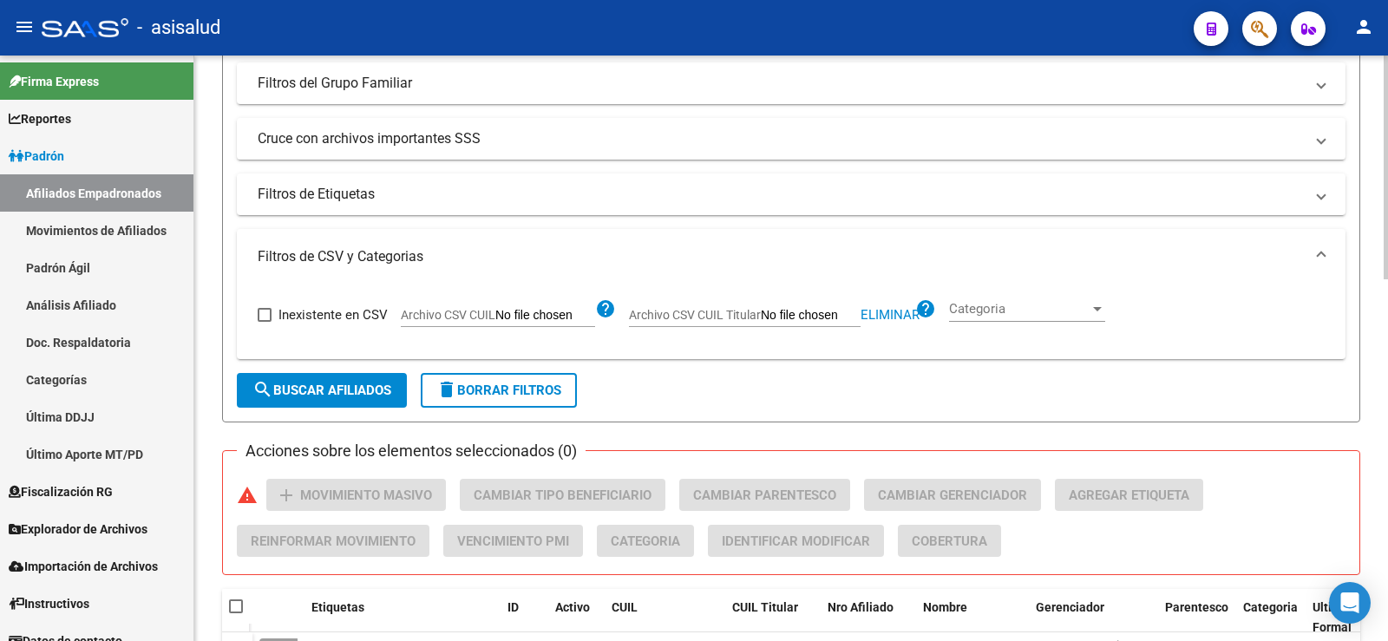
scroll to position [434, 0]
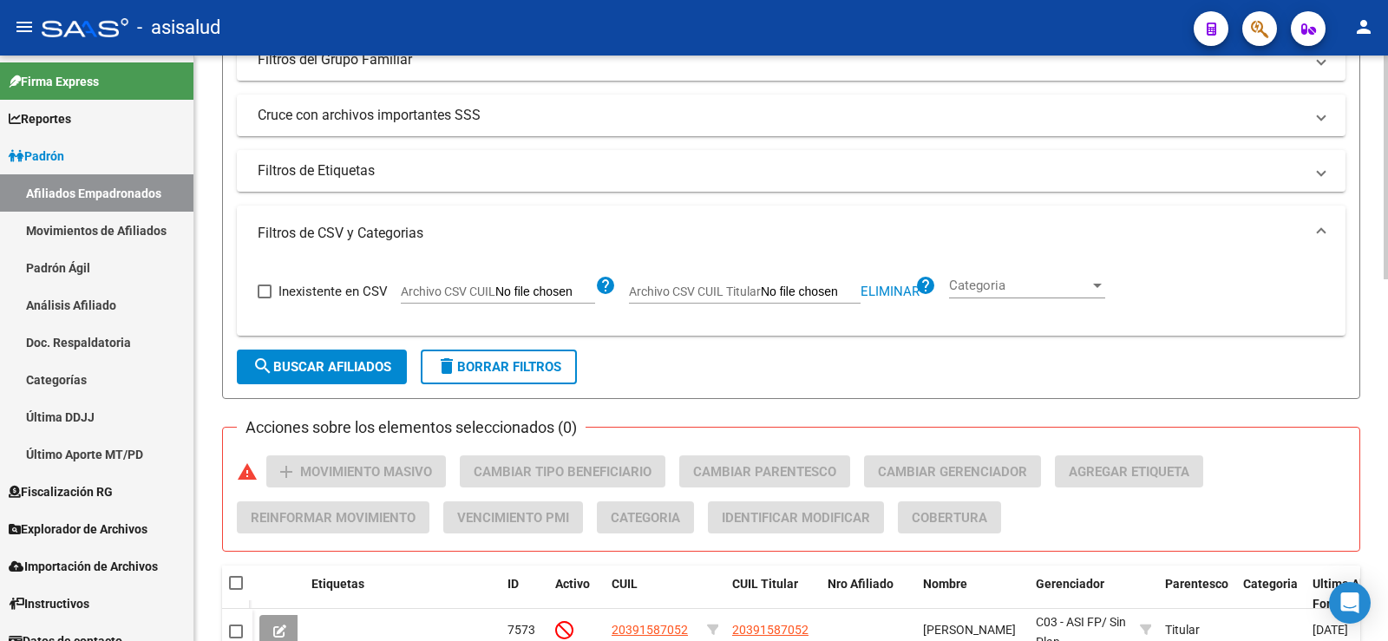
click at [358, 375] on span "search Buscar Afiliados" at bounding box center [321, 367] width 139 height 16
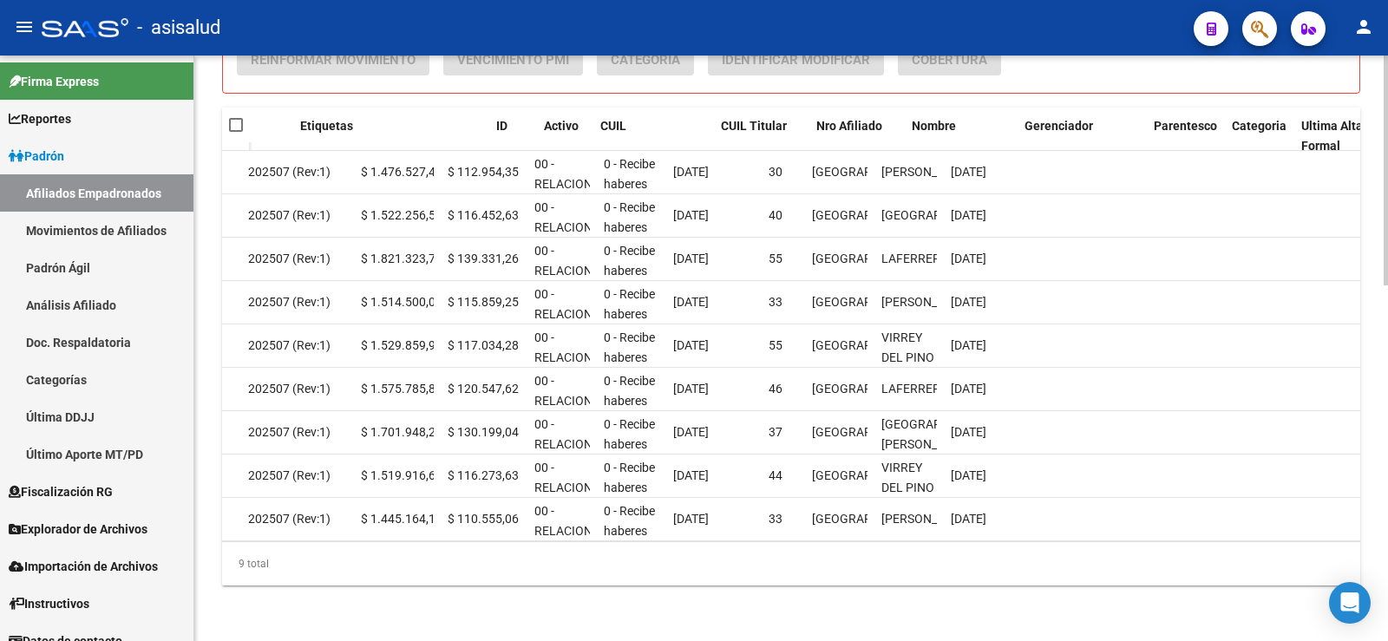
scroll to position [0, 0]
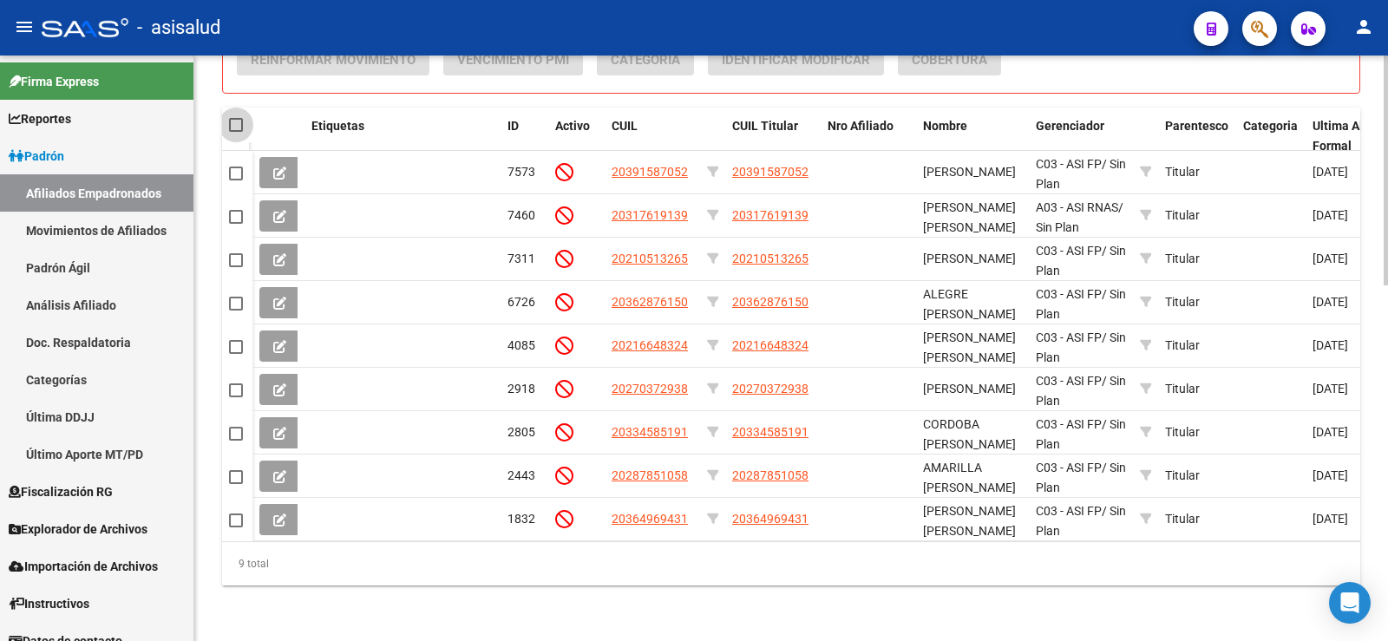
click at [237, 118] on span at bounding box center [236, 125] width 14 height 14
click at [236, 132] on input "checkbox" at bounding box center [235, 132] width 1 height 1
checkbox input "true"
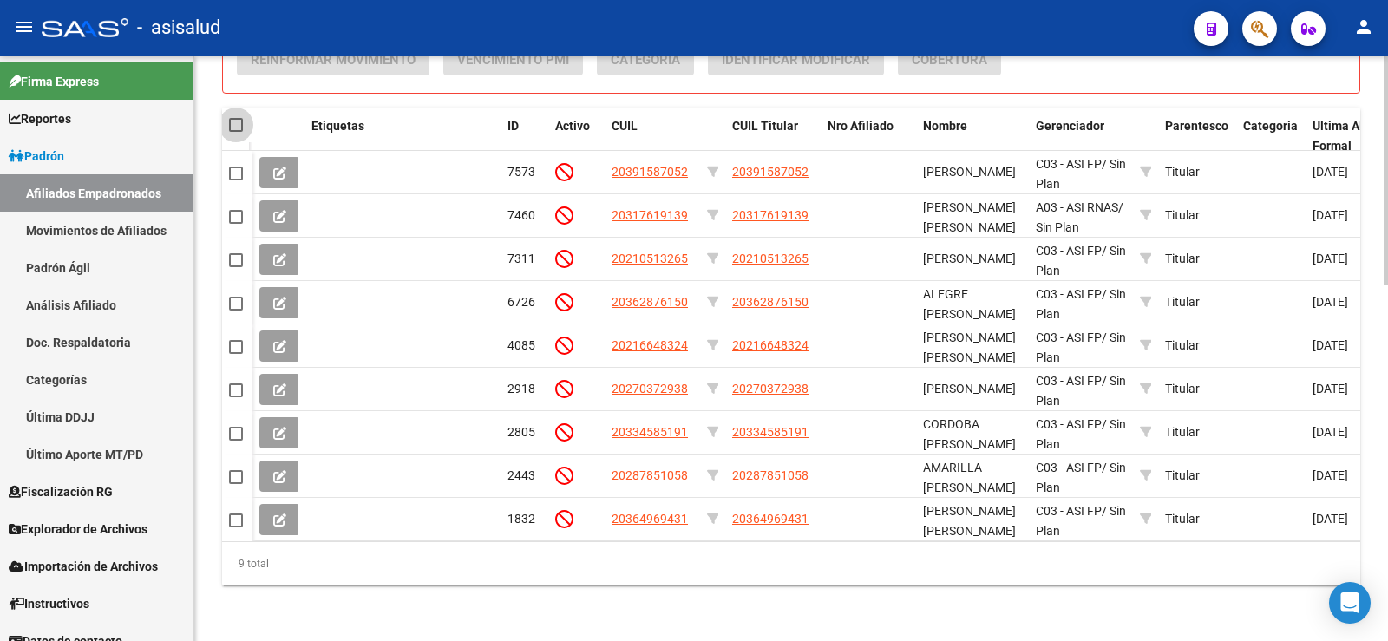
checkbox input "true"
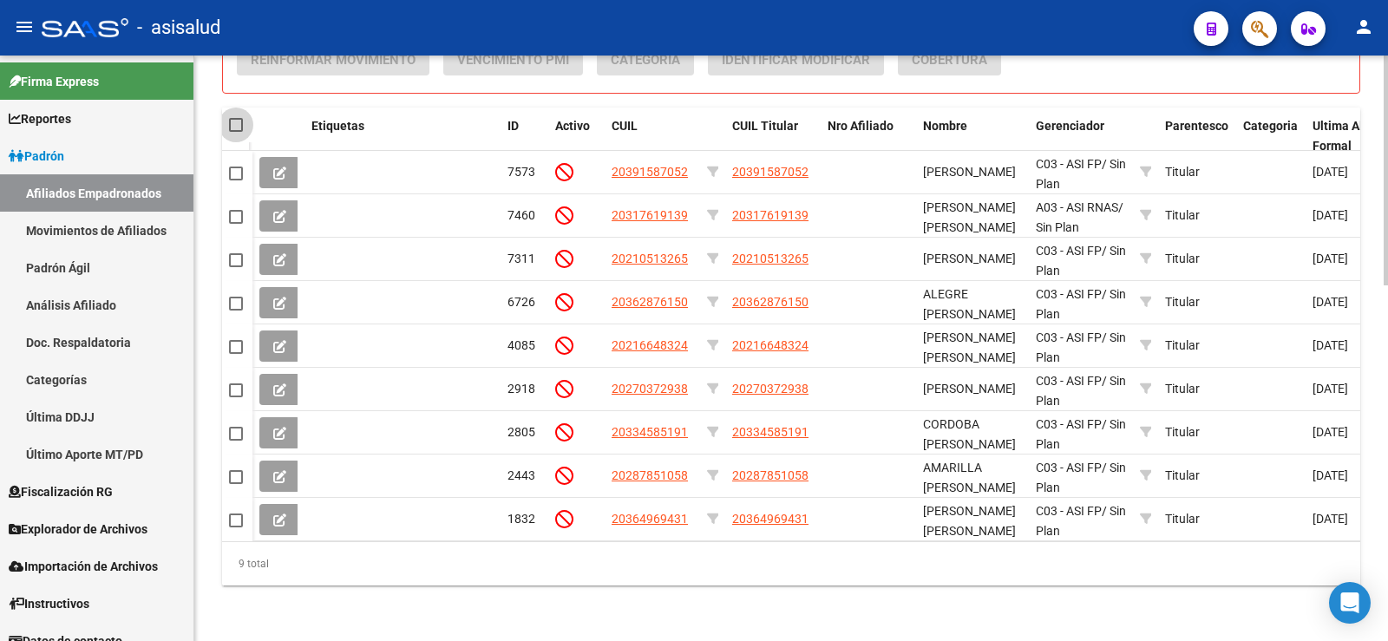
checkbox input "true"
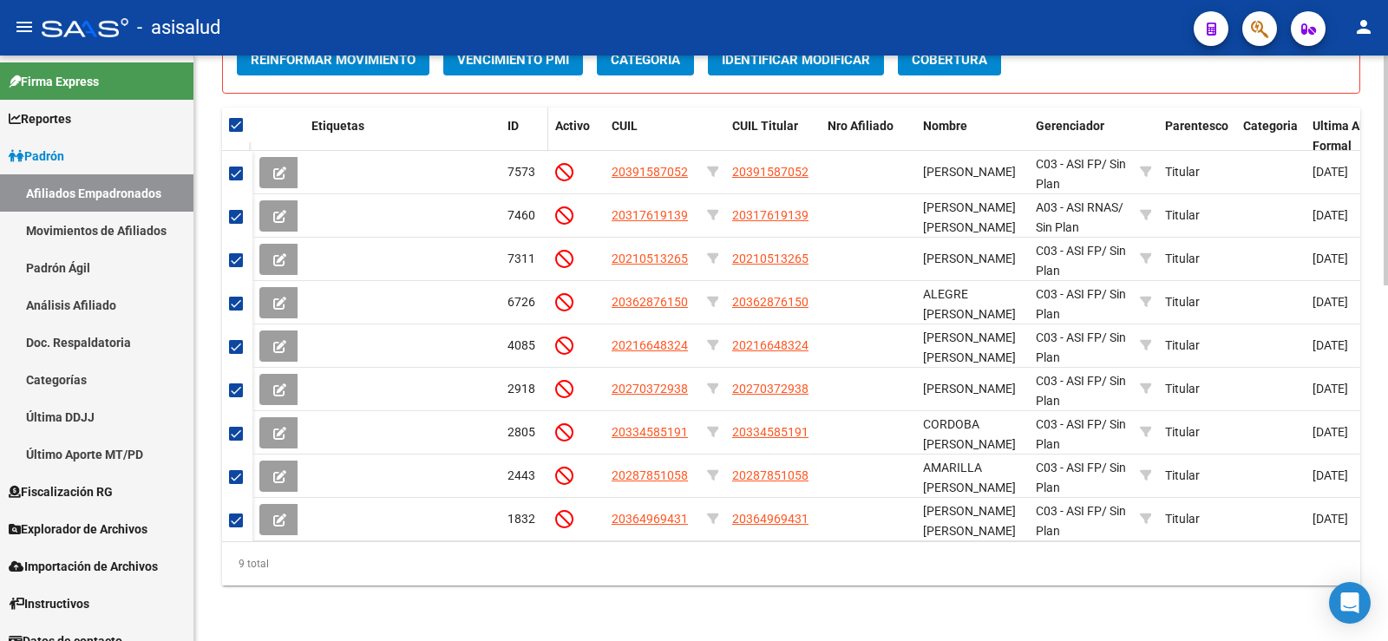
click at [500, 119] on datatable-header-cell "ID" at bounding box center [524, 136] width 48 height 57
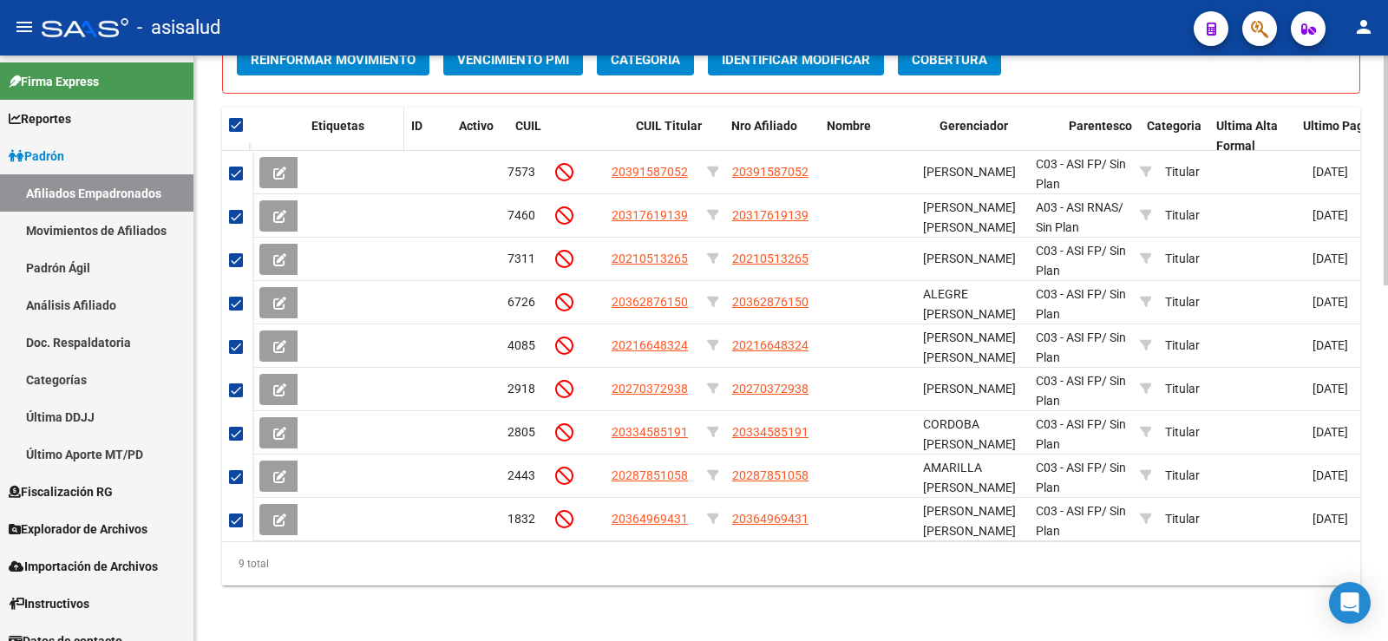
drag, startPoint x: 496, startPoint y: 101, endPoint x: 399, endPoint y: 101, distance: 97.1
click at [399, 108] on span at bounding box center [400, 136] width 8 height 57
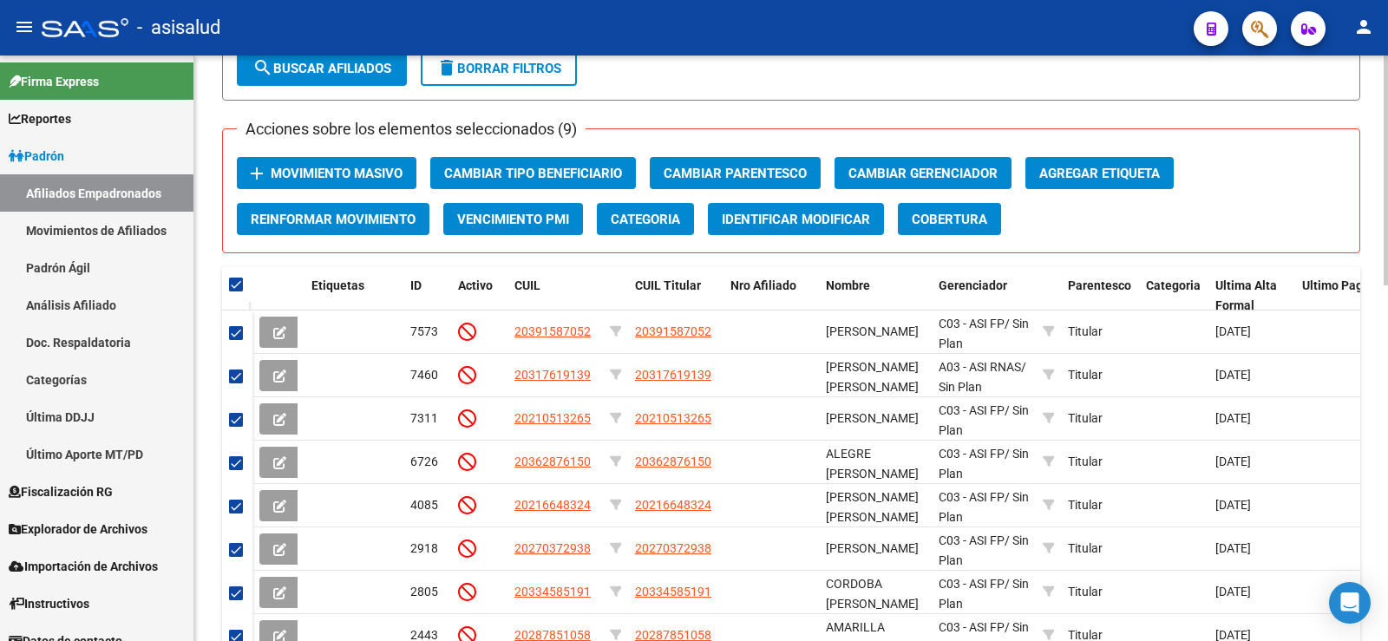
scroll to position [645, 0]
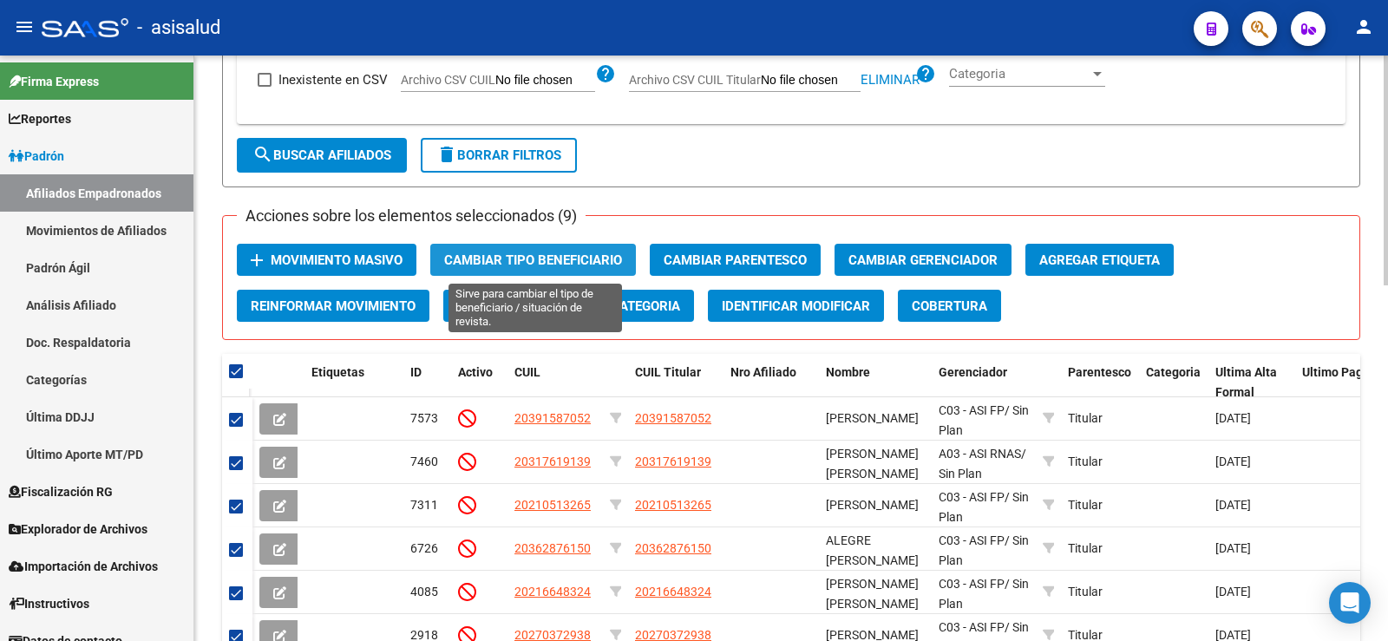
click at [539, 259] on span "Cambiar Tipo Beneficiario" at bounding box center [533, 260] width 178 height 16
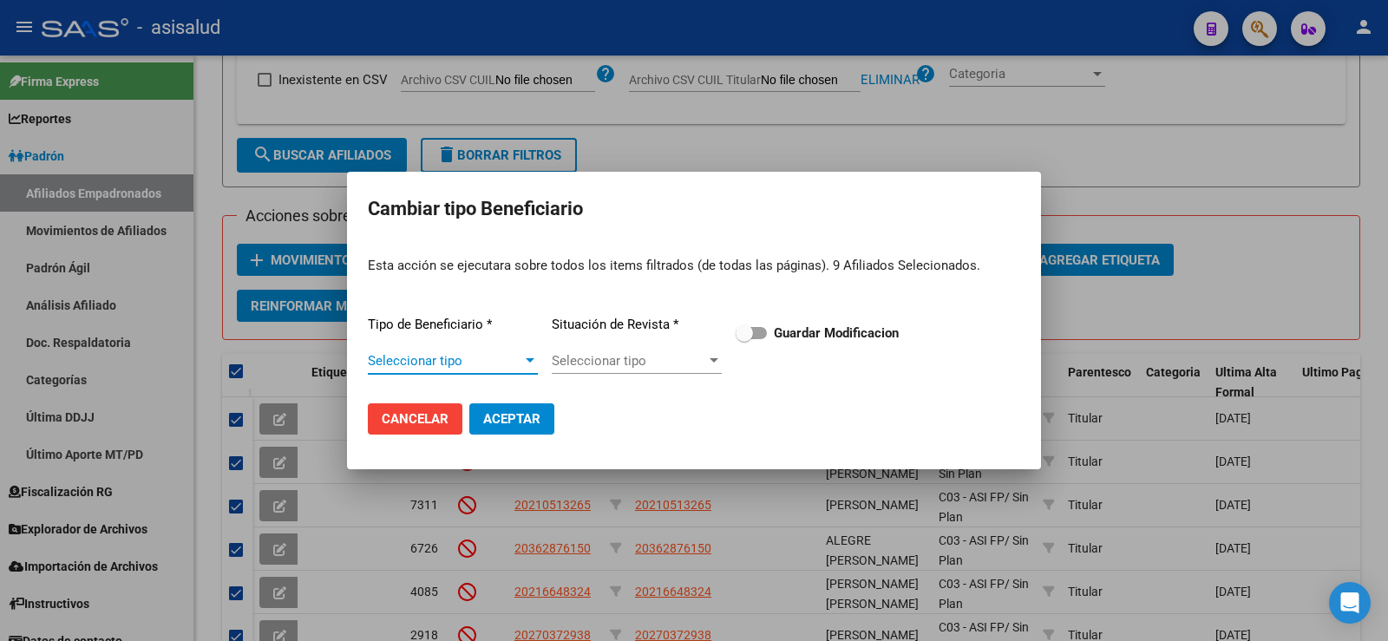
click at [523, 368] on div "Seleccionar tipo" at bounding box center [453, 361] width 170 height 16
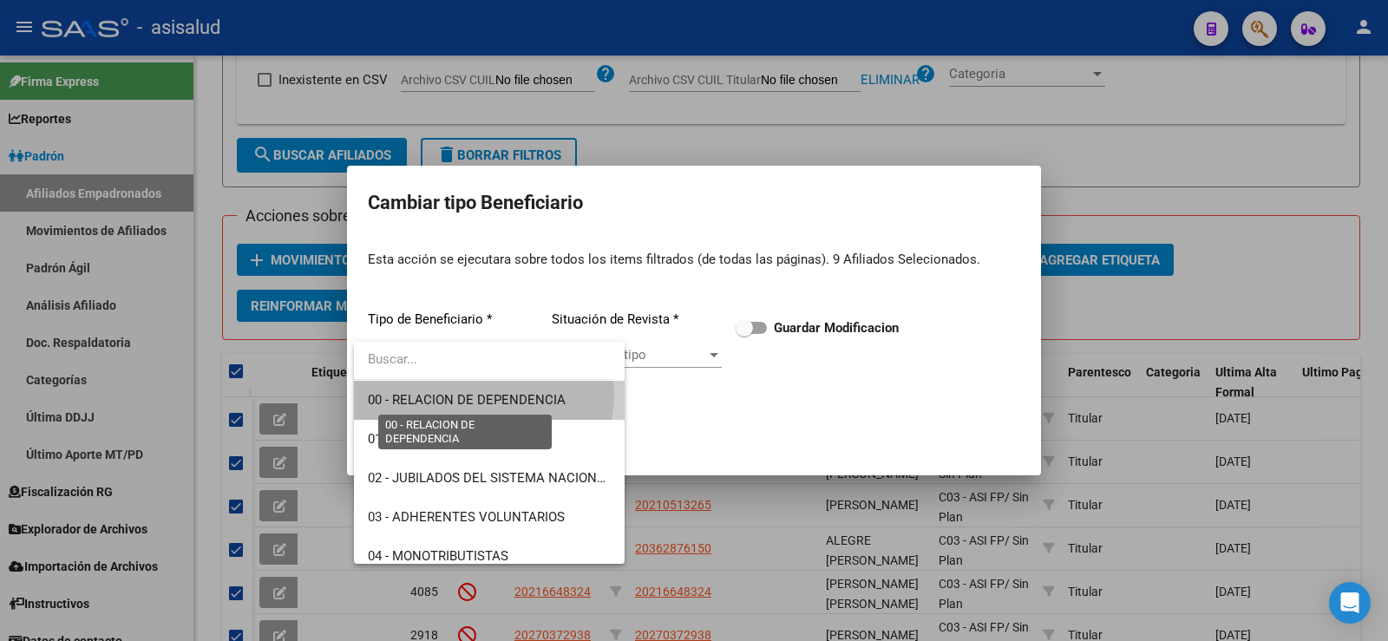
click at [465, 394] on span "00 - RELACION DE DEPENDENCIA" at bounding box center [467, 400] width 198 height 16
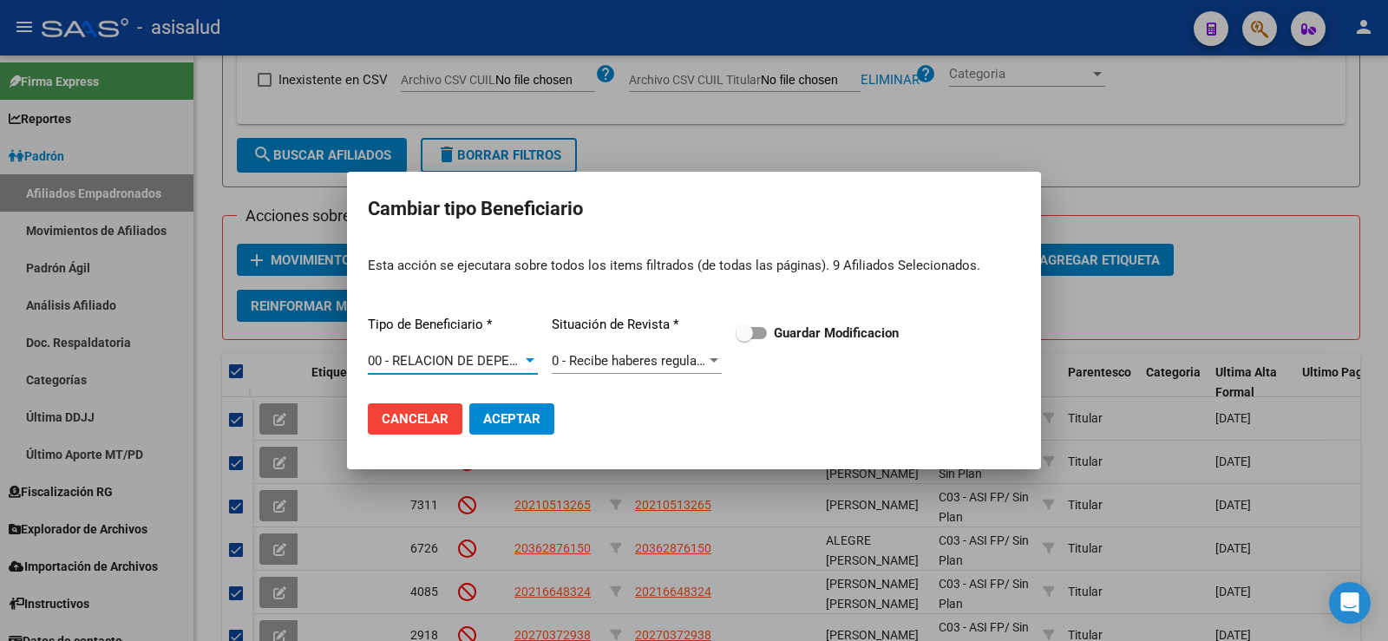
click at [450, 422] on button "Cancelar" at bounding box center [415, 418] width 95 height 31
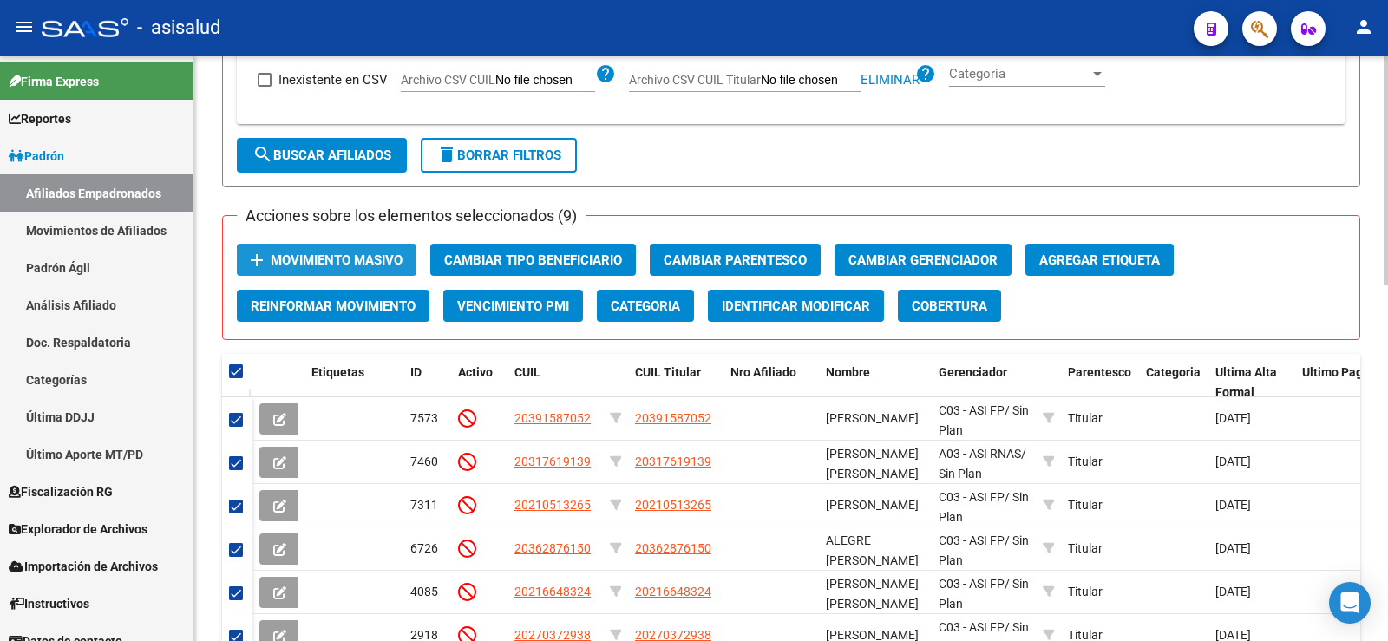
click at [310, 258] on span "Movimiento Masivo" at bounding box center [337, 260] width 132 height 16
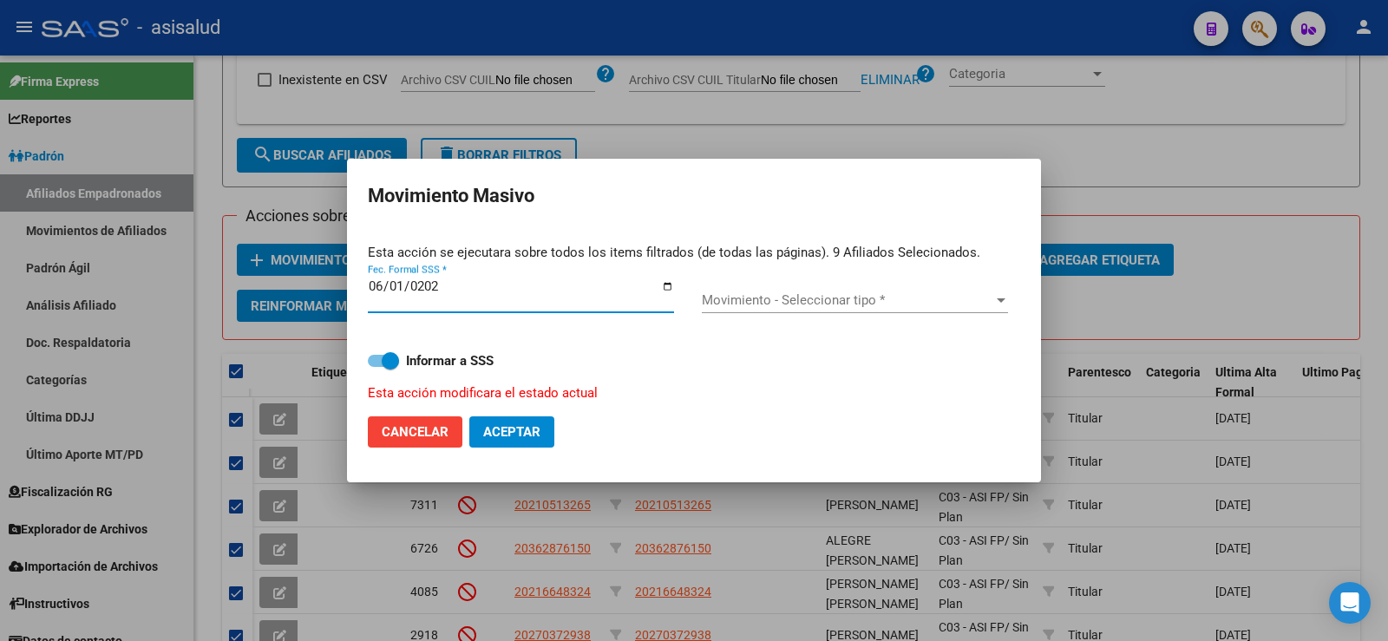
type input "[DATE]"
click at [397, 297] on input "[DATE]" at bounding box center [521, 293] width 306 height 28
click at [397, 288] on input "[DATE]" at bounding box center [521, 293] width 306 height 28
click at [424, 432] on span "Cancelar" at bounding box center [415, 432] width 67 height 16
checkbox input "false"
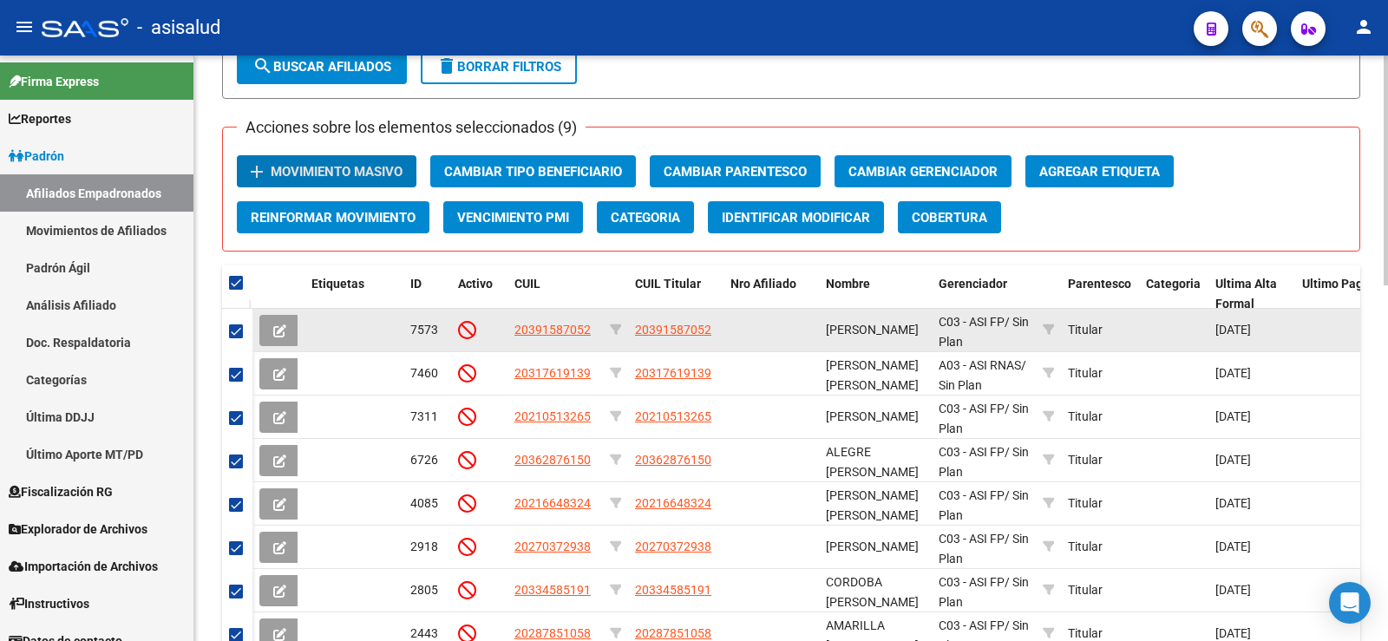
scroll to position [732, 0]
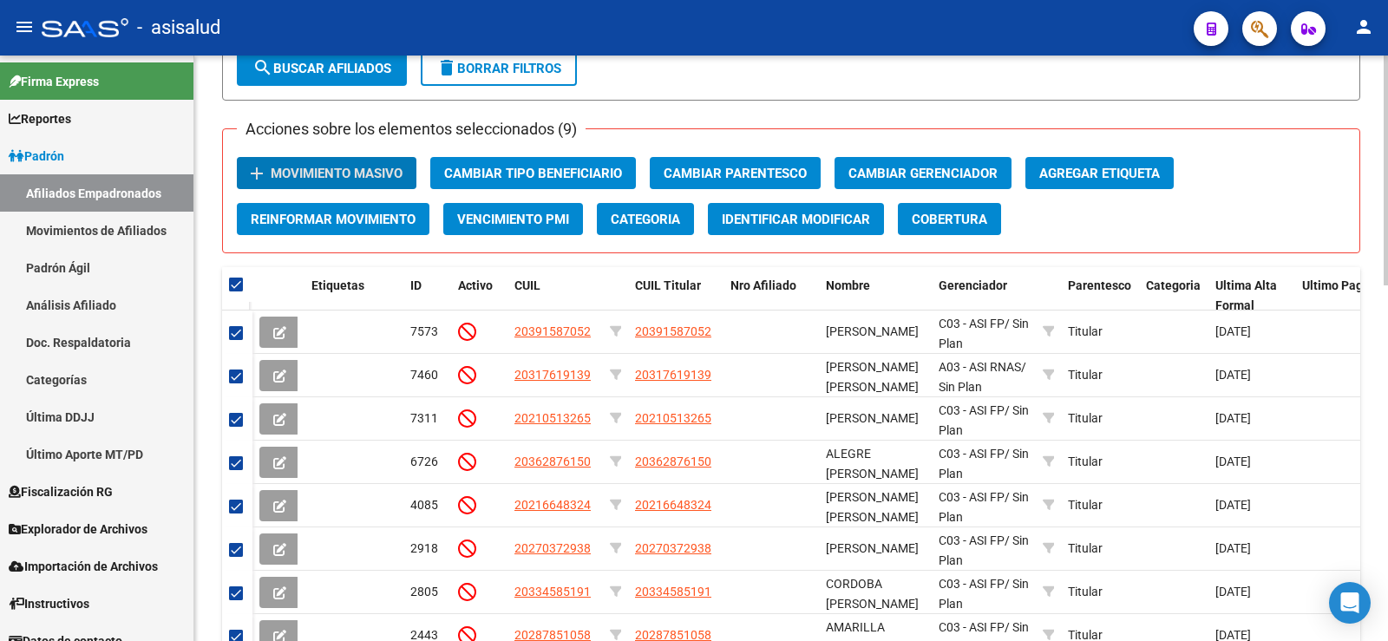
click at [335, 169] on span "Movimiento Masivo" at bounding box center [337, 174] width 132 height 16
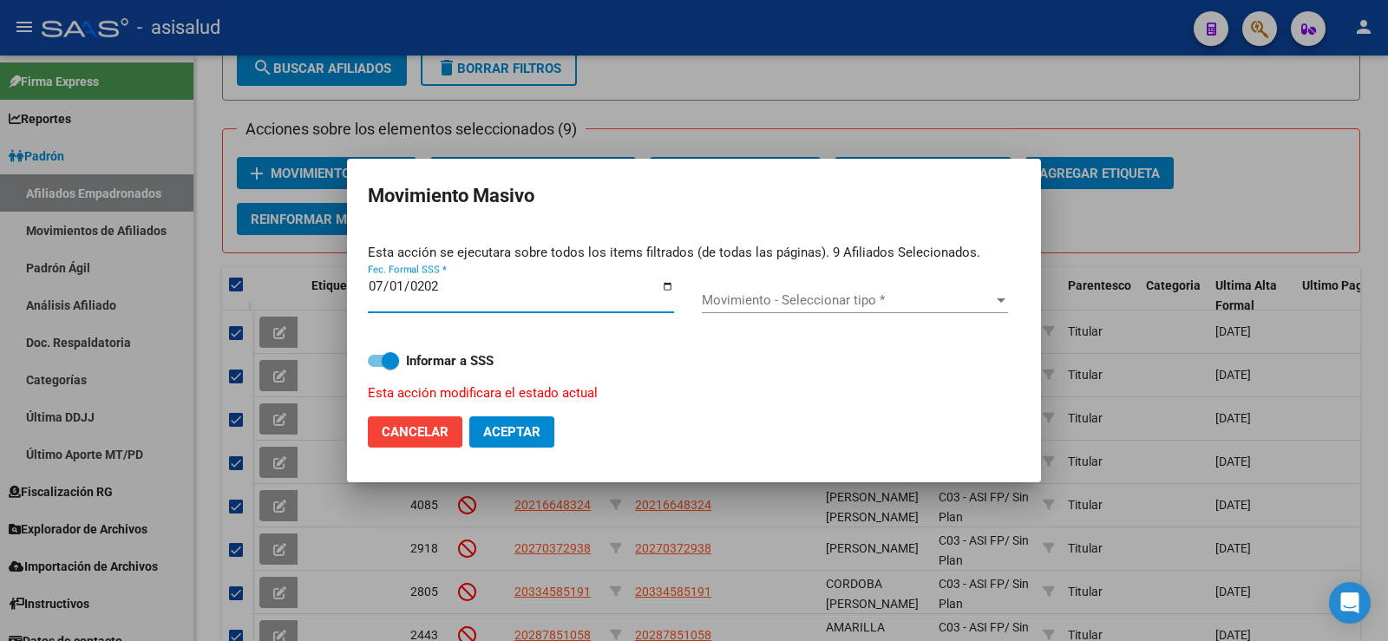
type input "2025-07-01"
click at [754, 284] on div "Movimiento - Seleccionar tipo * Movimiento - Seleccionar tipo *" at bounding box center [855, 302] width 306 height 55
click at [756, 298] on span "Movimiento - Seleccionar tipo *" at bounding box center [847, 300] width 291 height 16
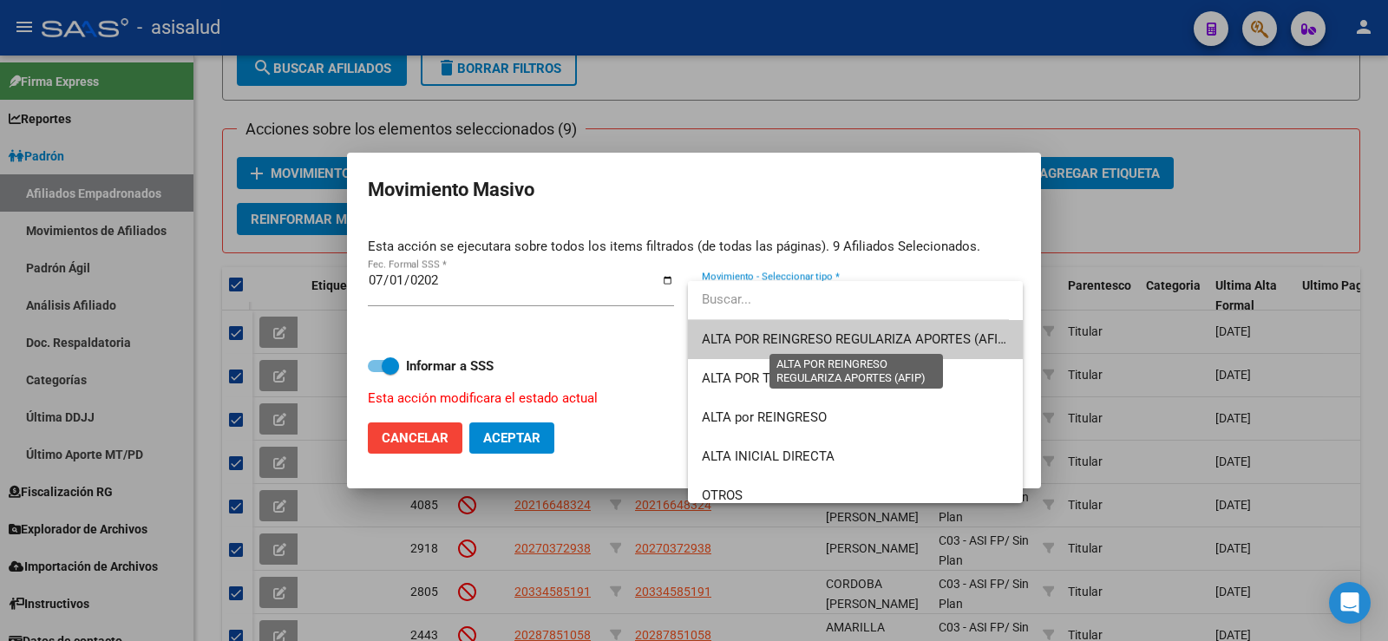
click at [786, 335] on span "ALTA POR REINGRESO REGULARIZA APORTES (AFIP)" at bounding box center [856, 339] width 308 height 16
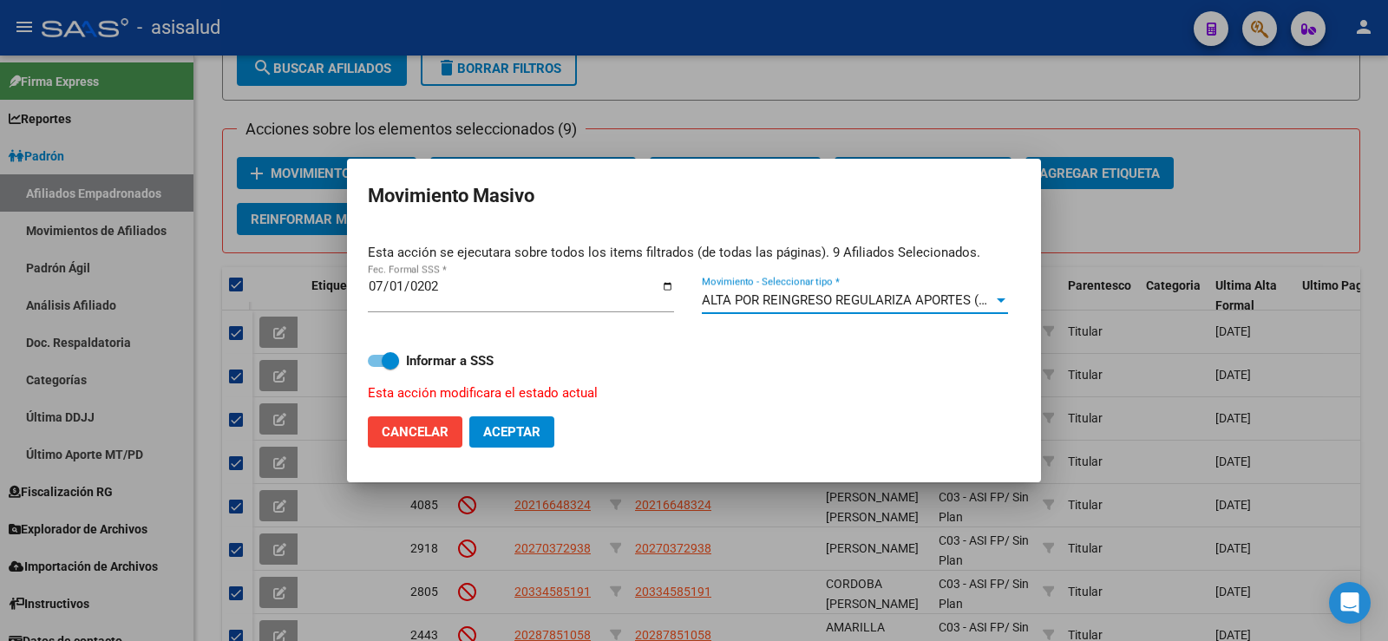
click at [522, 430] on span "Aceptar" at bounding box center [511, 432] width 57 height 16
checkbox input "false"
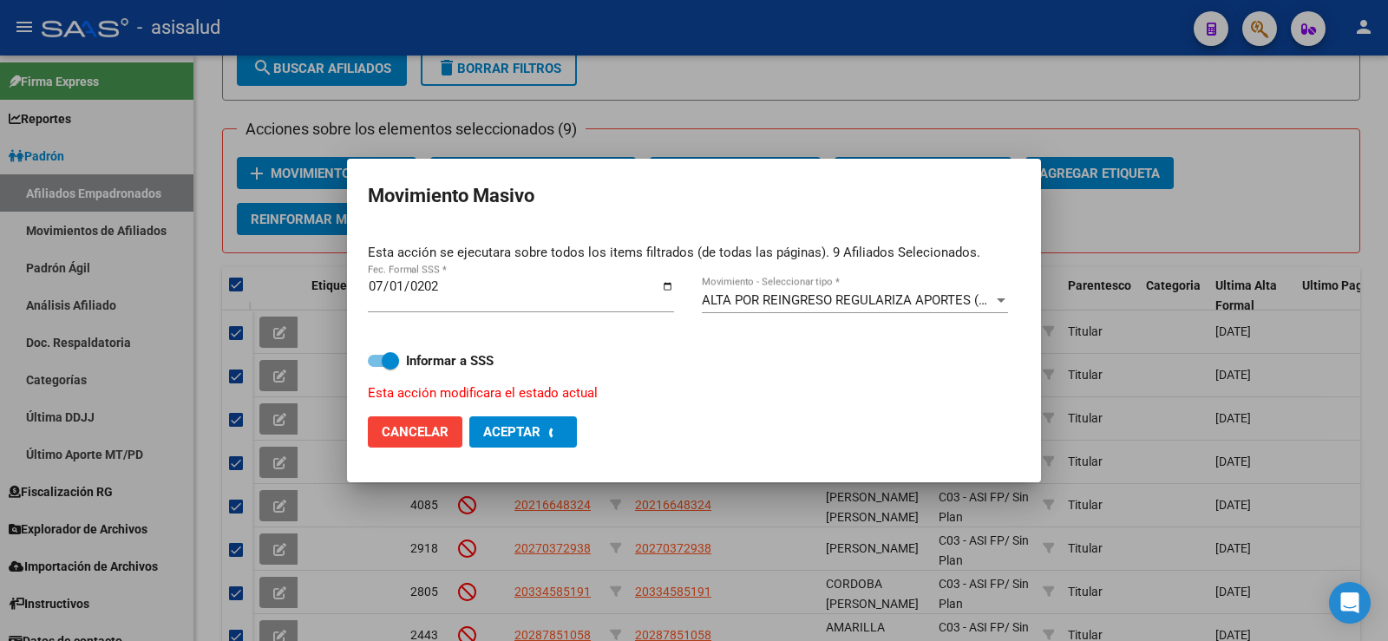
checkbox input "false"
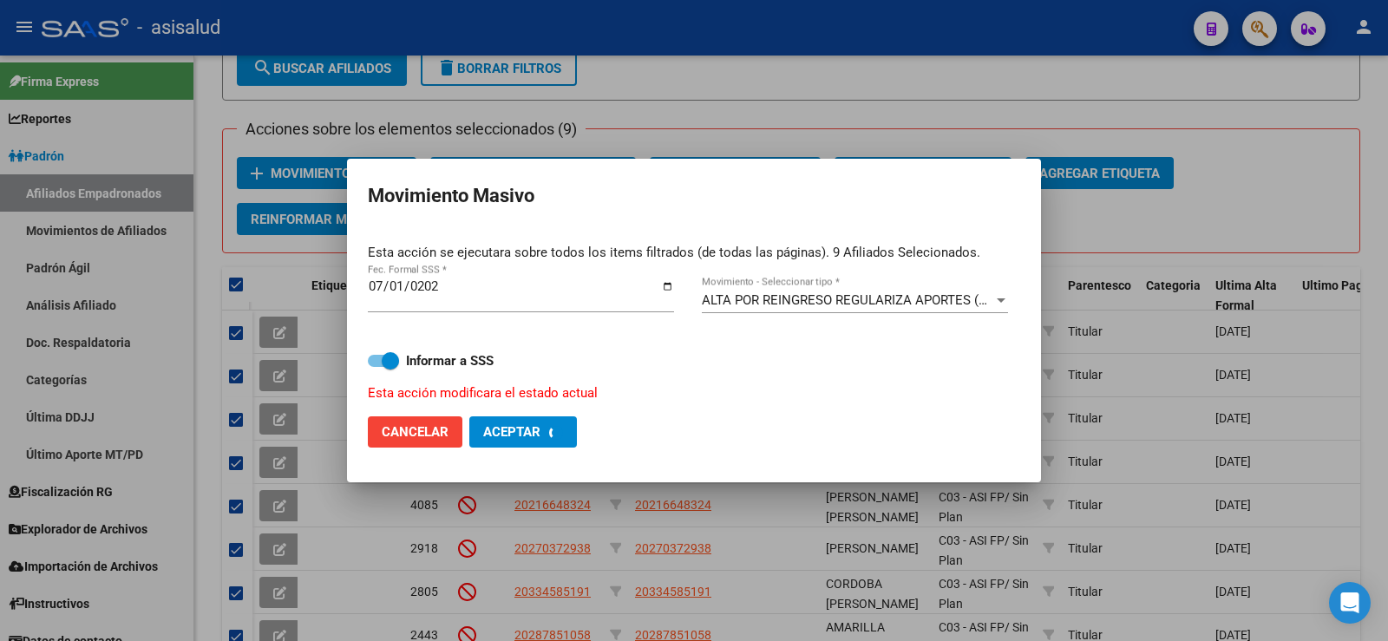
checkbox input "false"
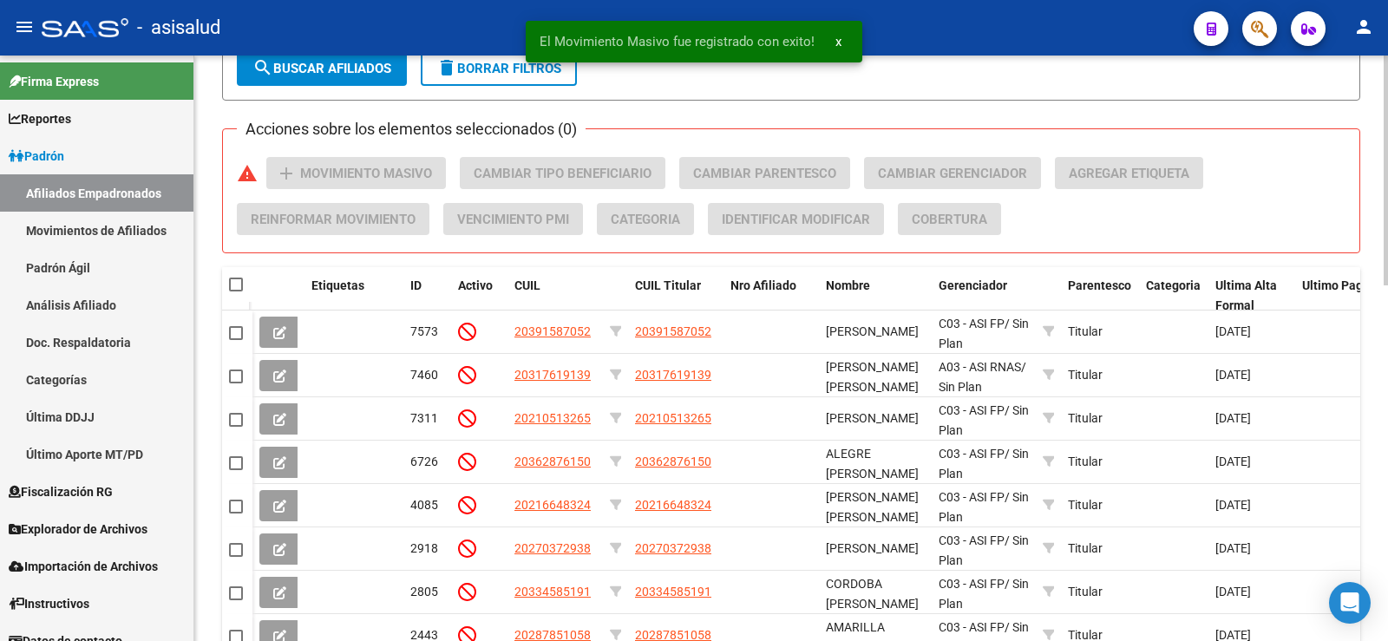
click at [381, 82] on button "search Buscar Afiliados" at bounding box center [322, 68] width 170 height 35
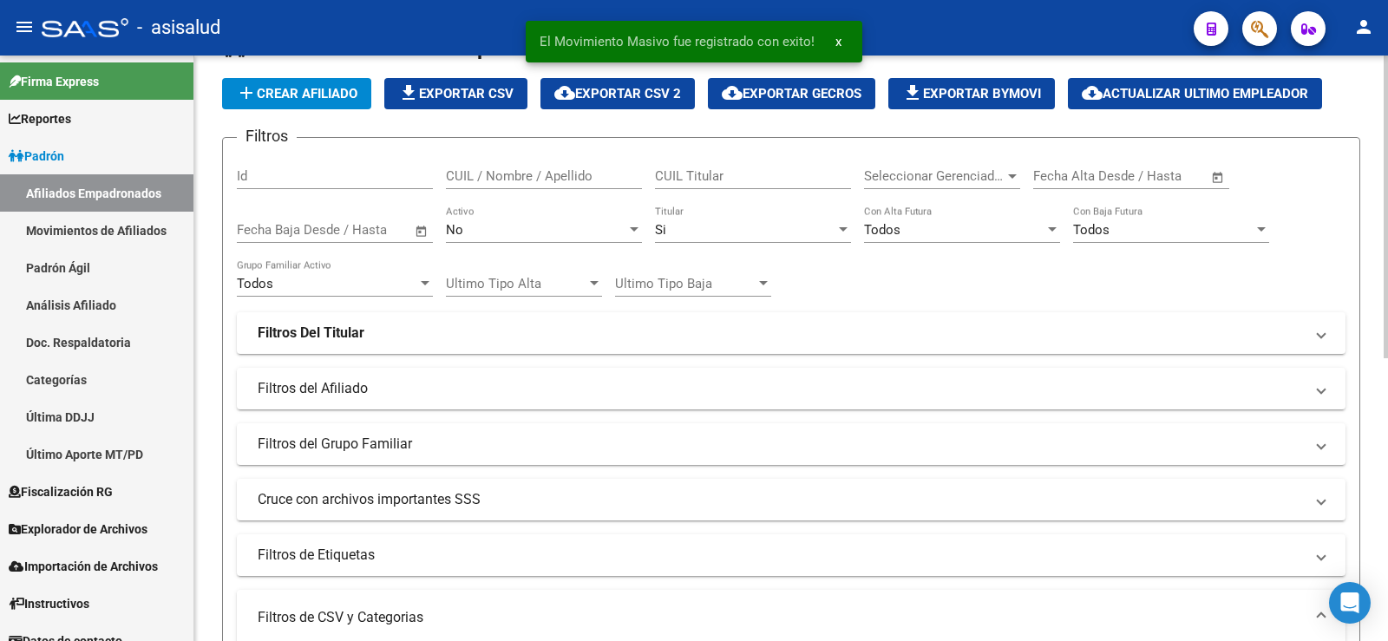
scroll to position [25, 0]
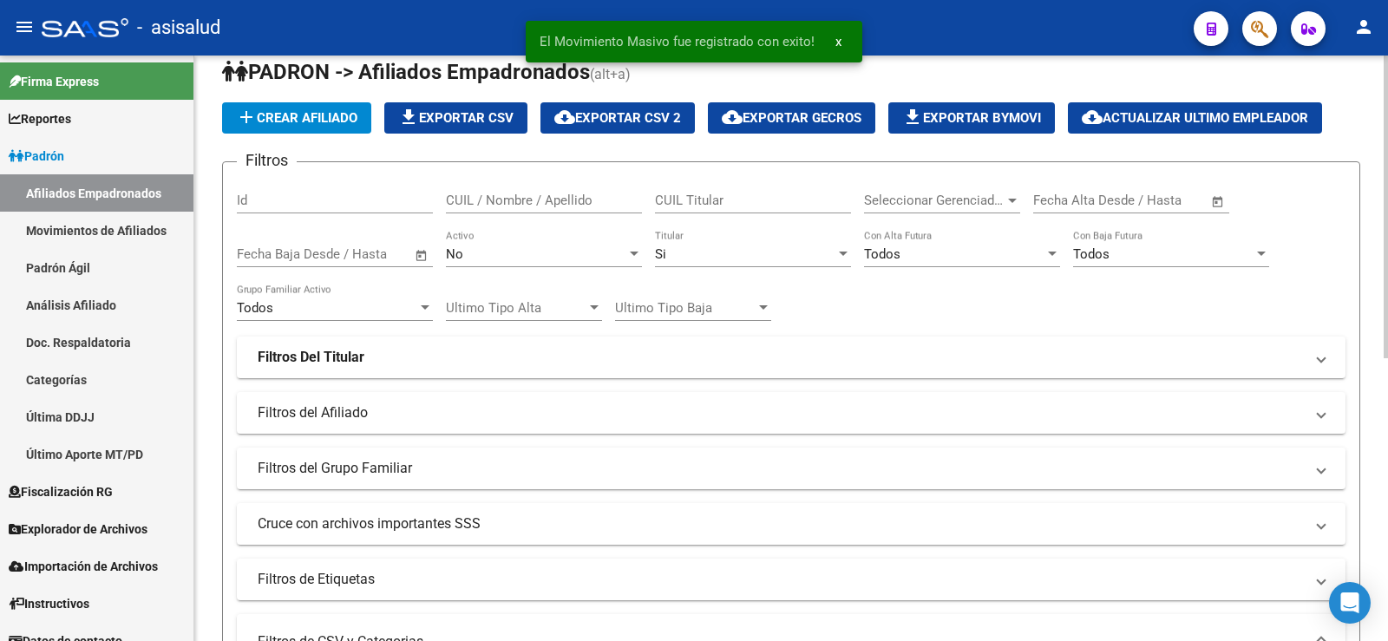
click at [492, 257] on div "No" at bounding box center [536, 254] width 180 height 16
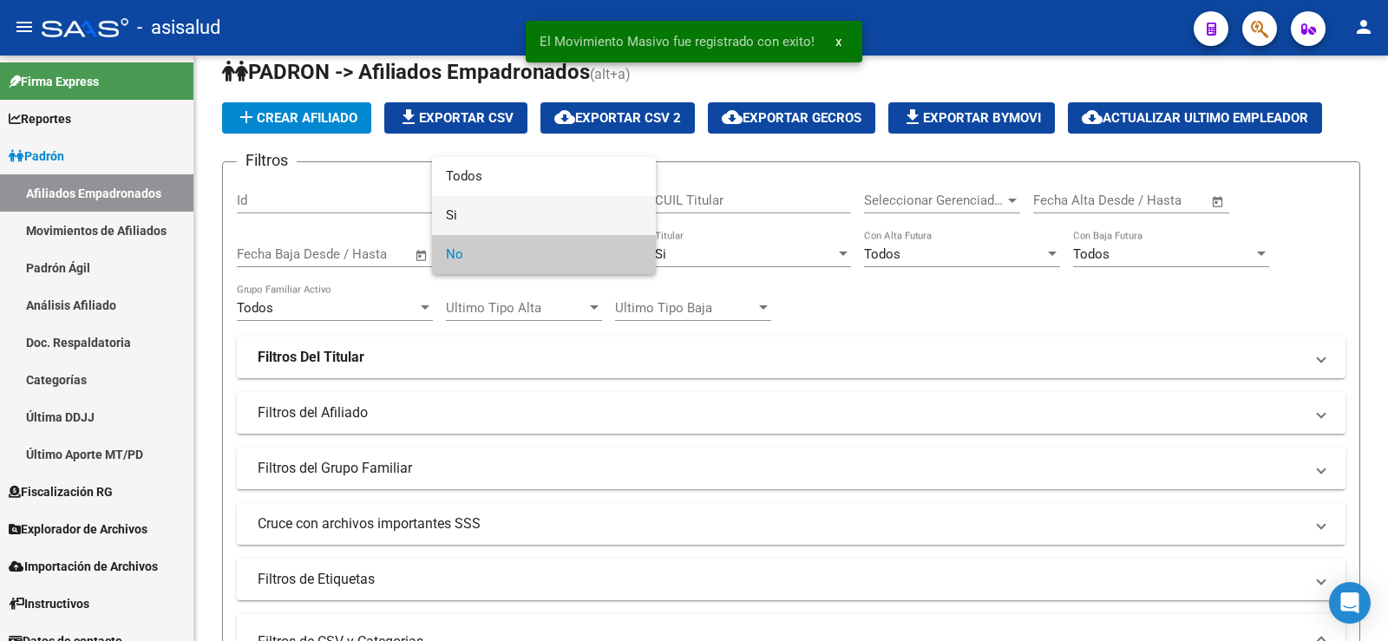
click at [469, 221] on span "Si" at bounding box center [544, 215] width 196 height 39
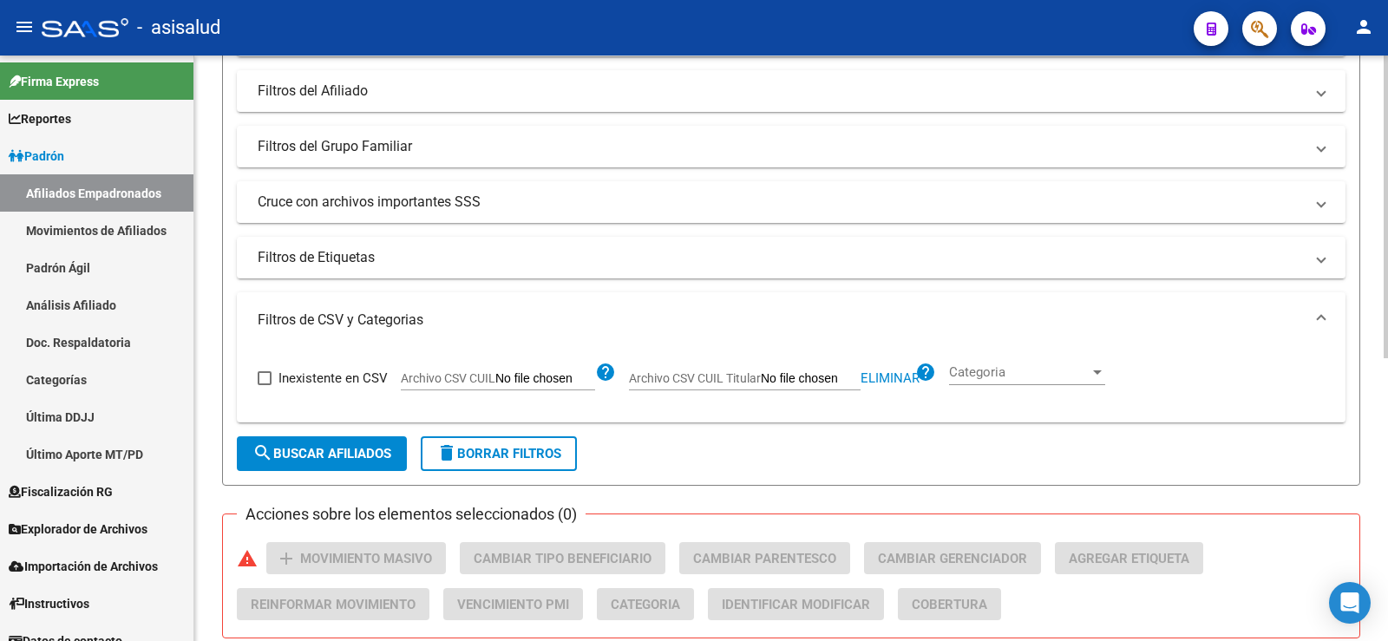
scroll to position [459, 0]
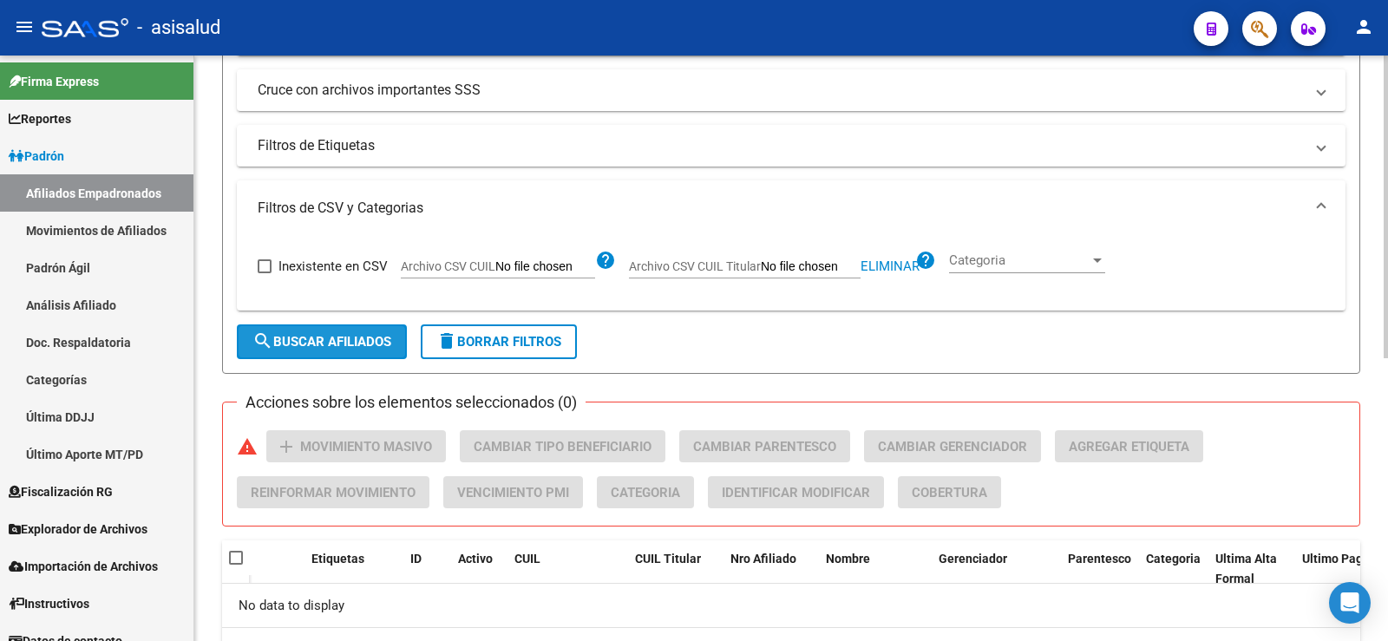
click at [367, 343] on span "search Buscar Afiliados" at bounding box center [321, 342] width 139 height 16
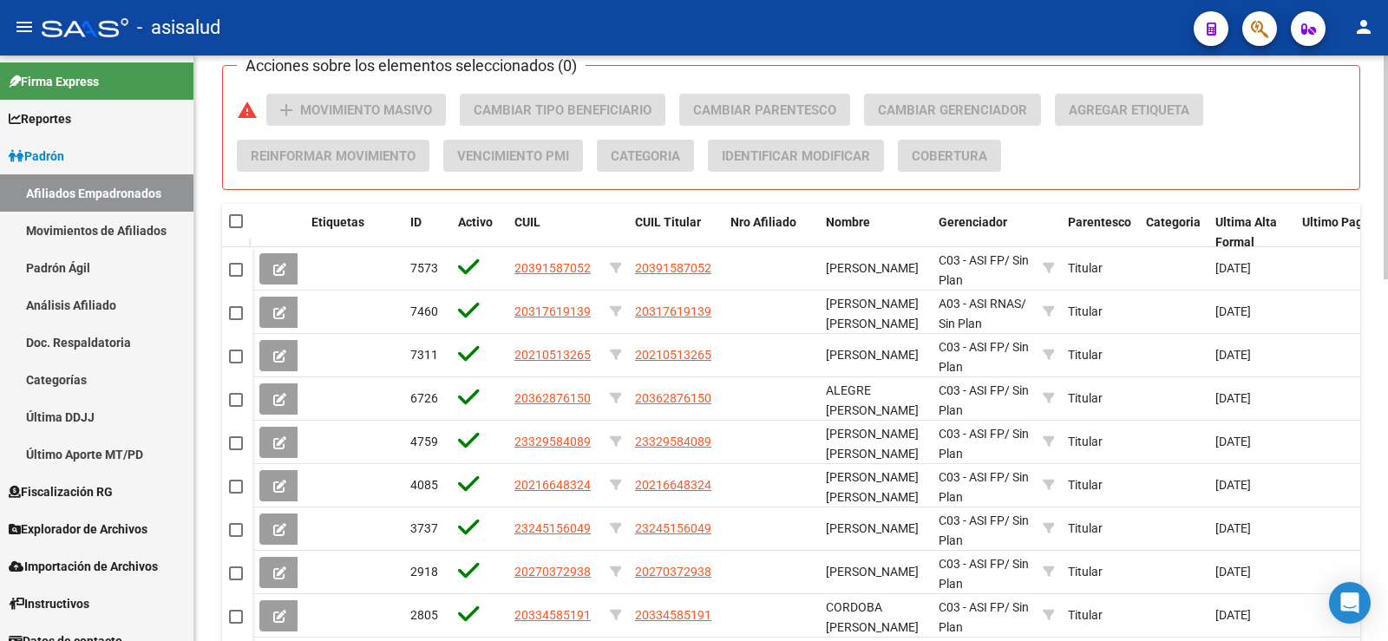
scroll to position [892, 0]
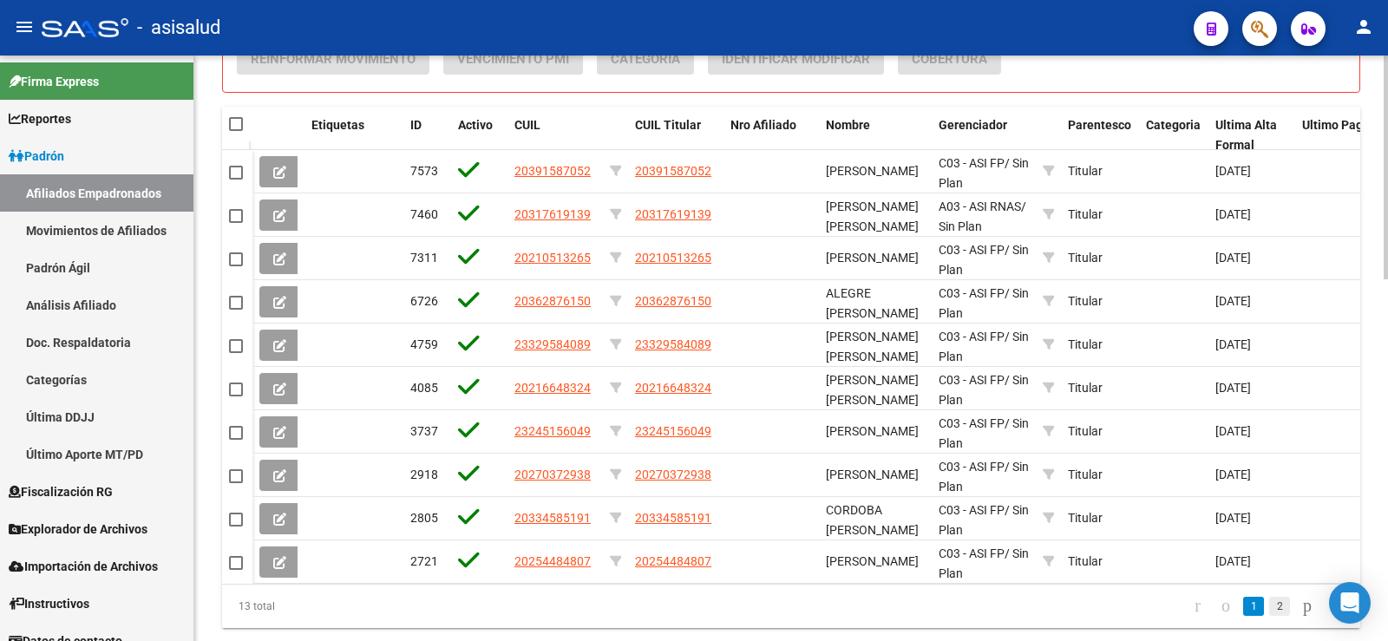
click at [1269, 616] on link "2" at bounding box center [1279, 606] width 21 height 19
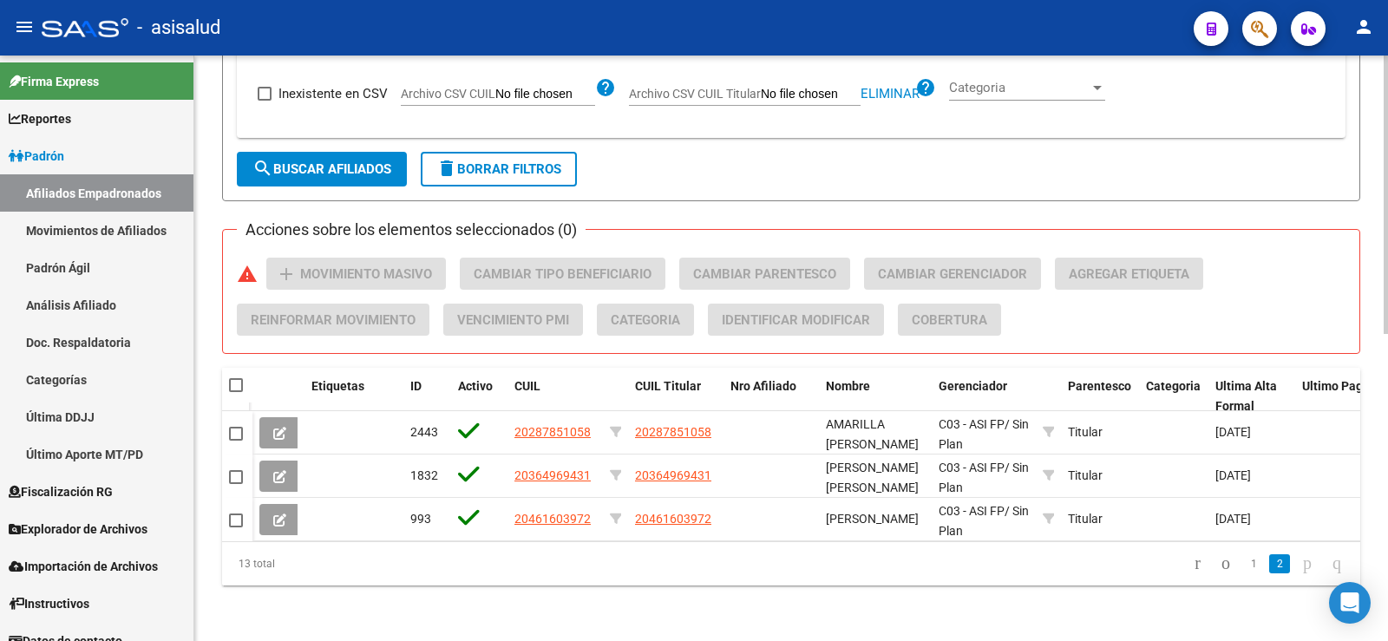
scroll to position [645, 0]
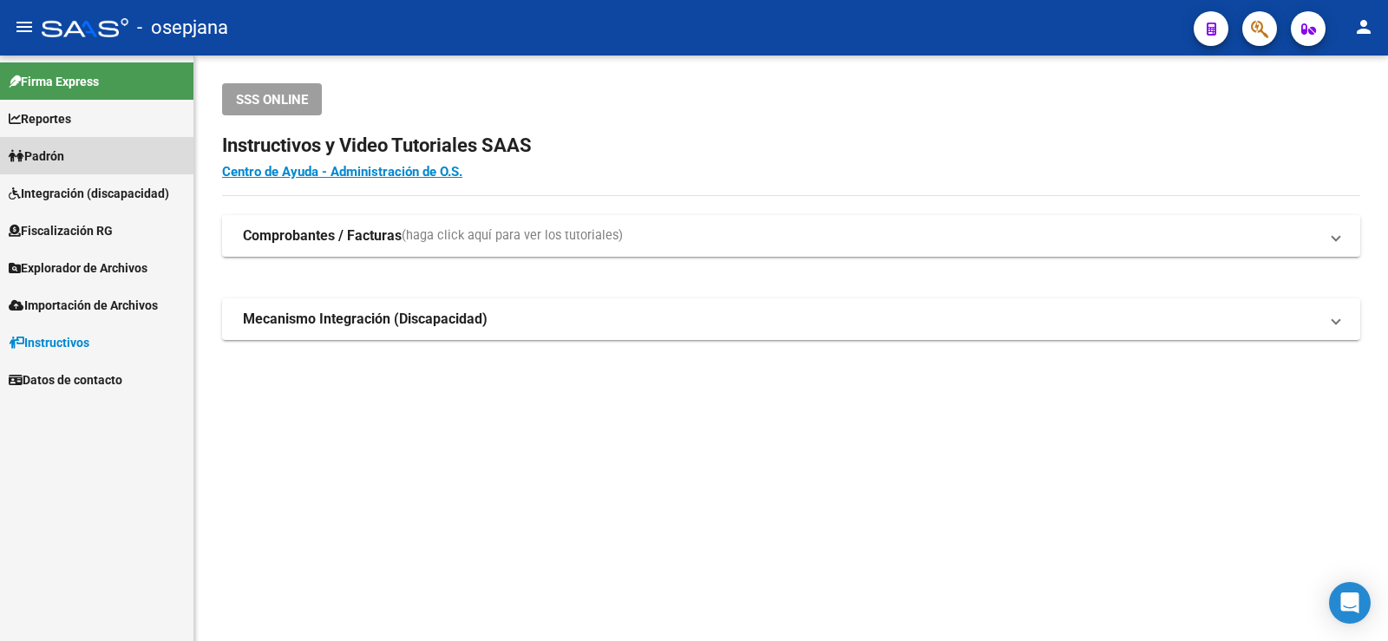
click at [58, 155] on span "Padrón" at bounding box center [37, 156] width 56 height 19
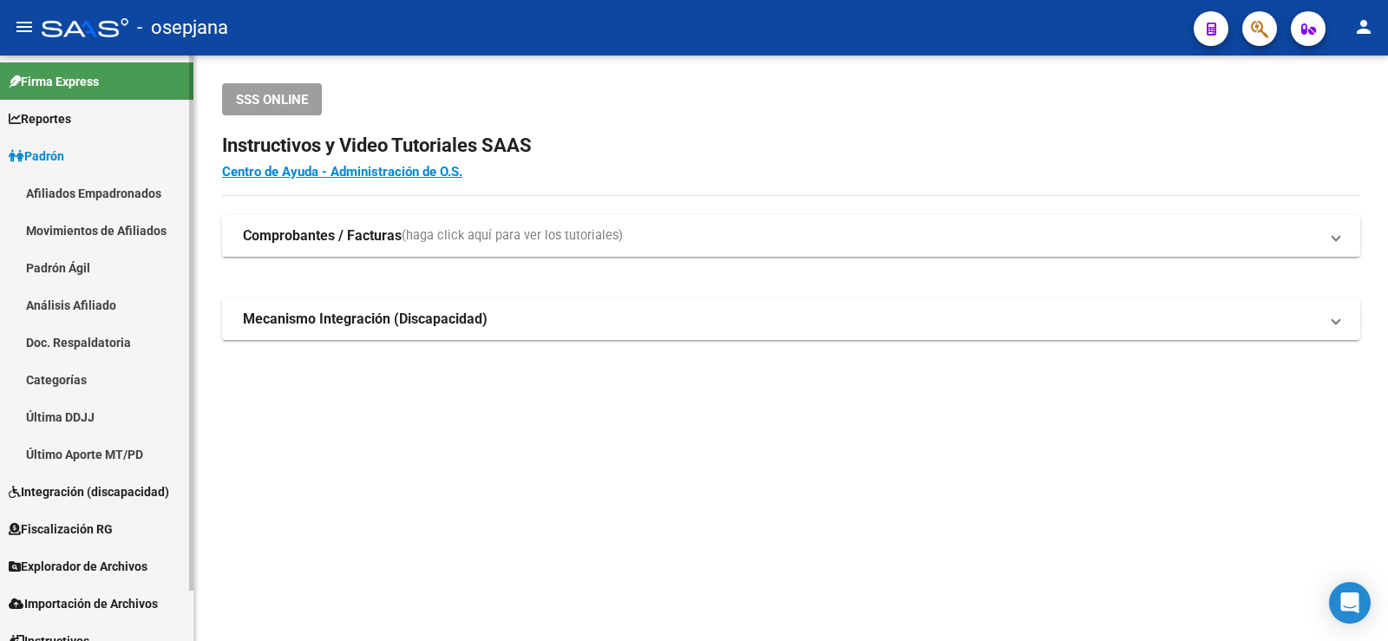
click at [74, 196] on link "Afiliados Empadronados" at bounding box center [96, 192] width 193 height 37
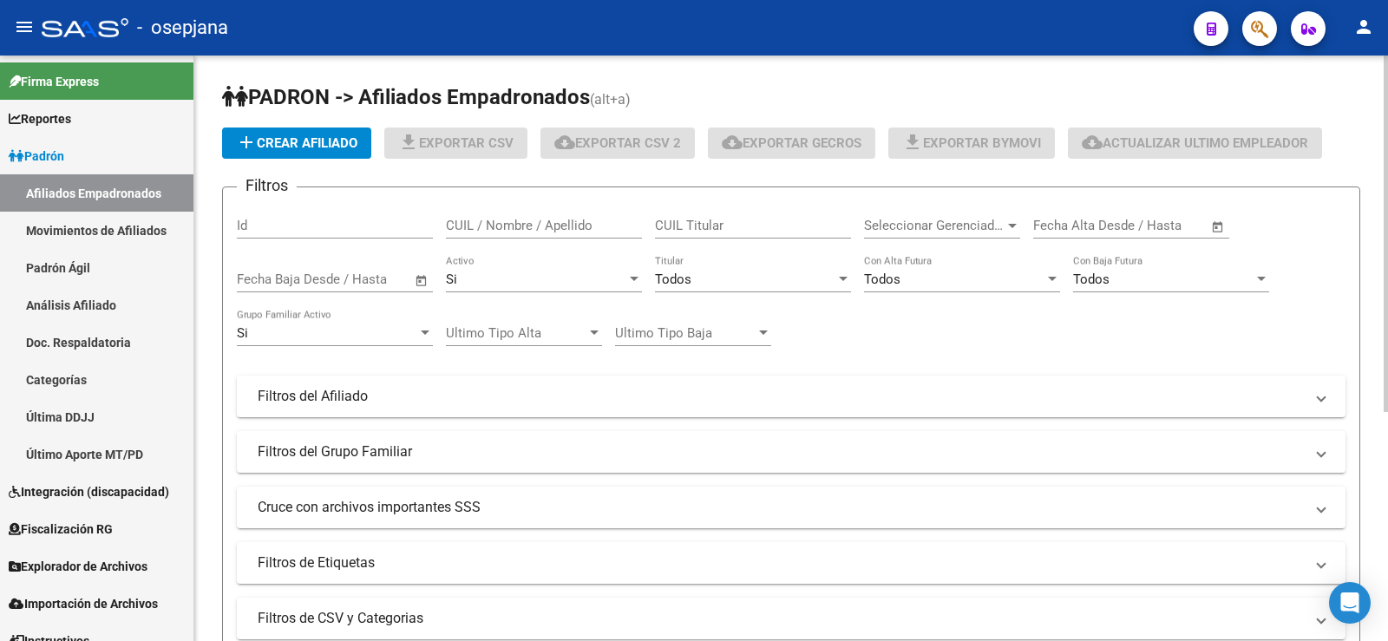
click at [686, 275] on span "Todos" at bounding box center [673, 279] width 36 height 16
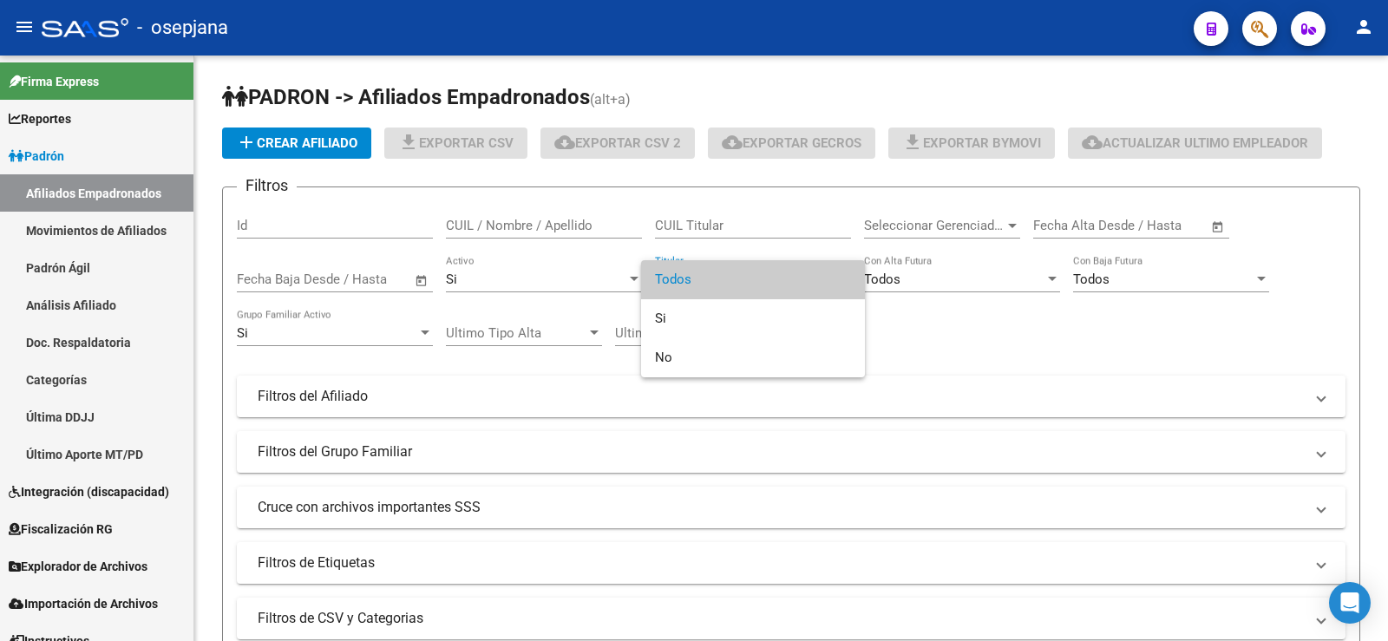
click at [688, 295] on span "Todos" at bounding box center [753, 279] width 196 height 39
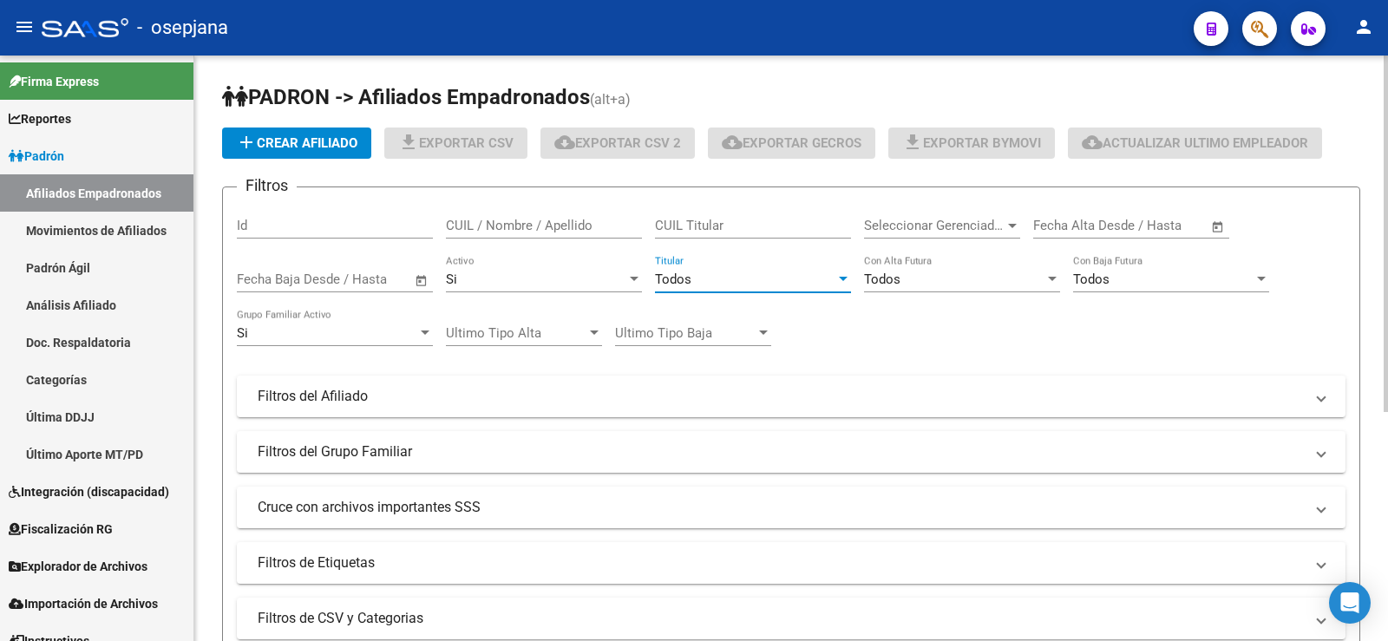
click at [685, 280] on span "Todos" at bounding box center [673, 279] width 36 height 16
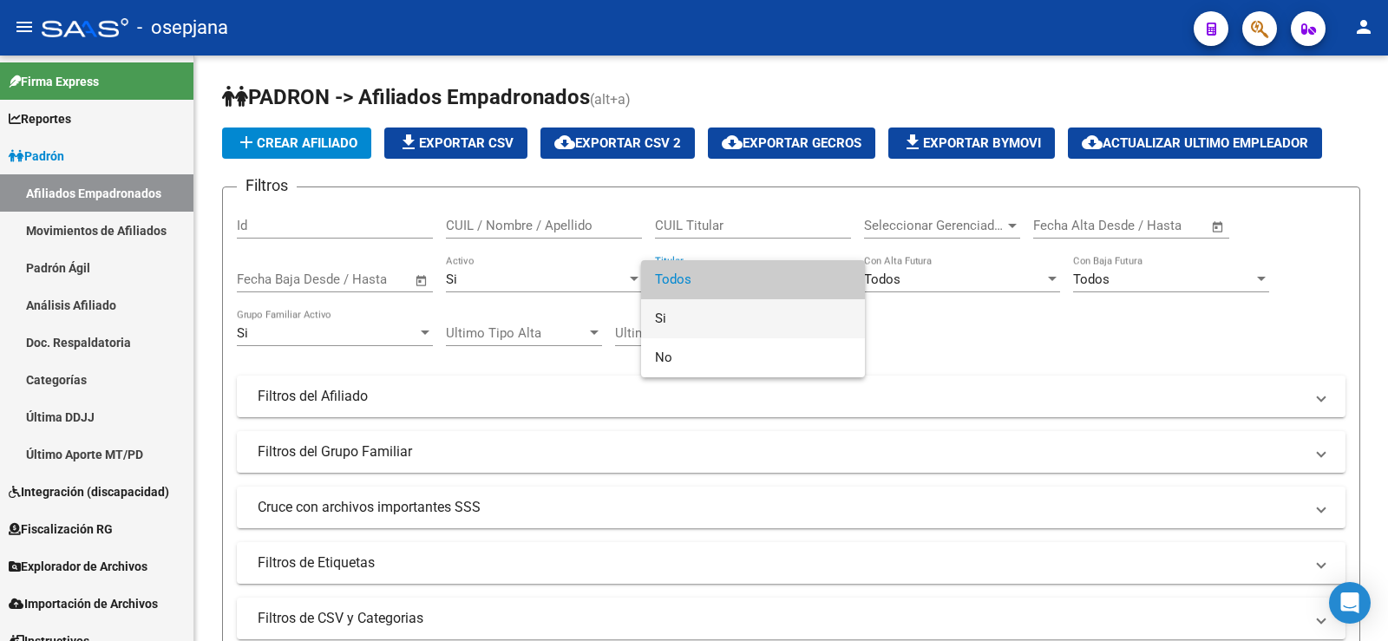
click at [686, 309] on span "Si" at bounding box center [753, 318] width 196 height 39
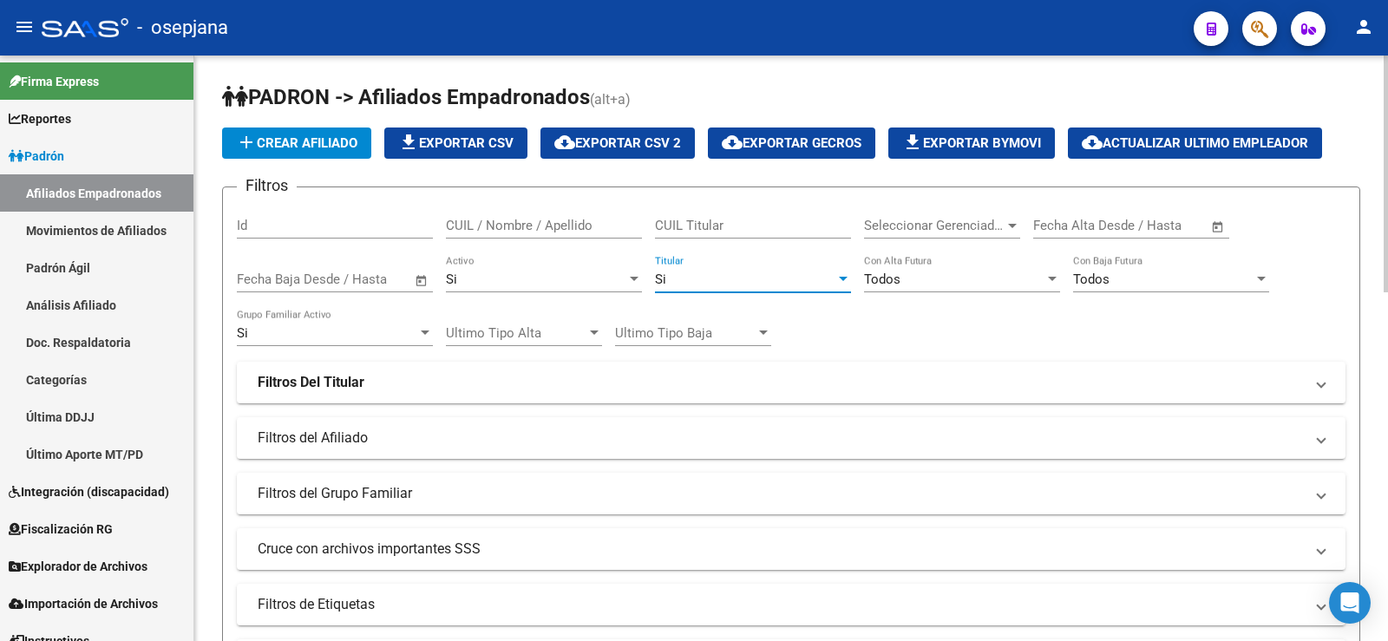
click at [526, 278] on div "Si" at bounding box center [536, 279] width 180 height 16
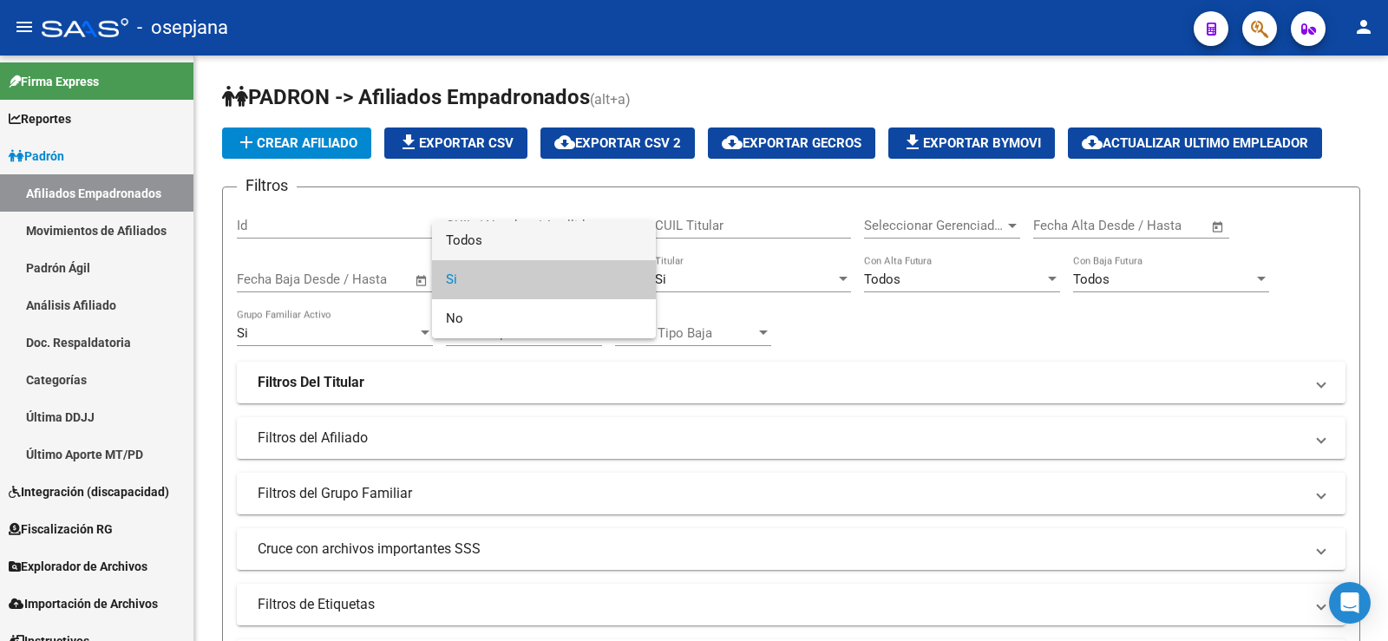
click at [472, 245] on span "Todos" at bounding box center [544, 240] width 196 height 39
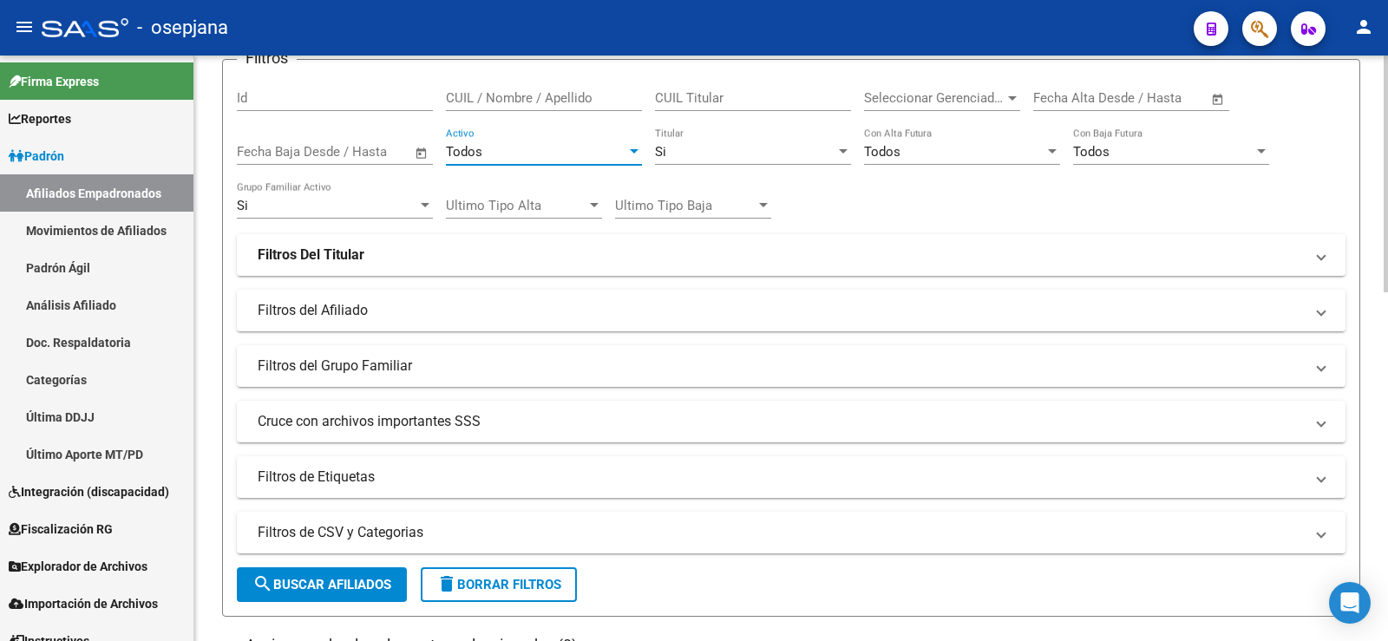
scroll to position [260, 0]
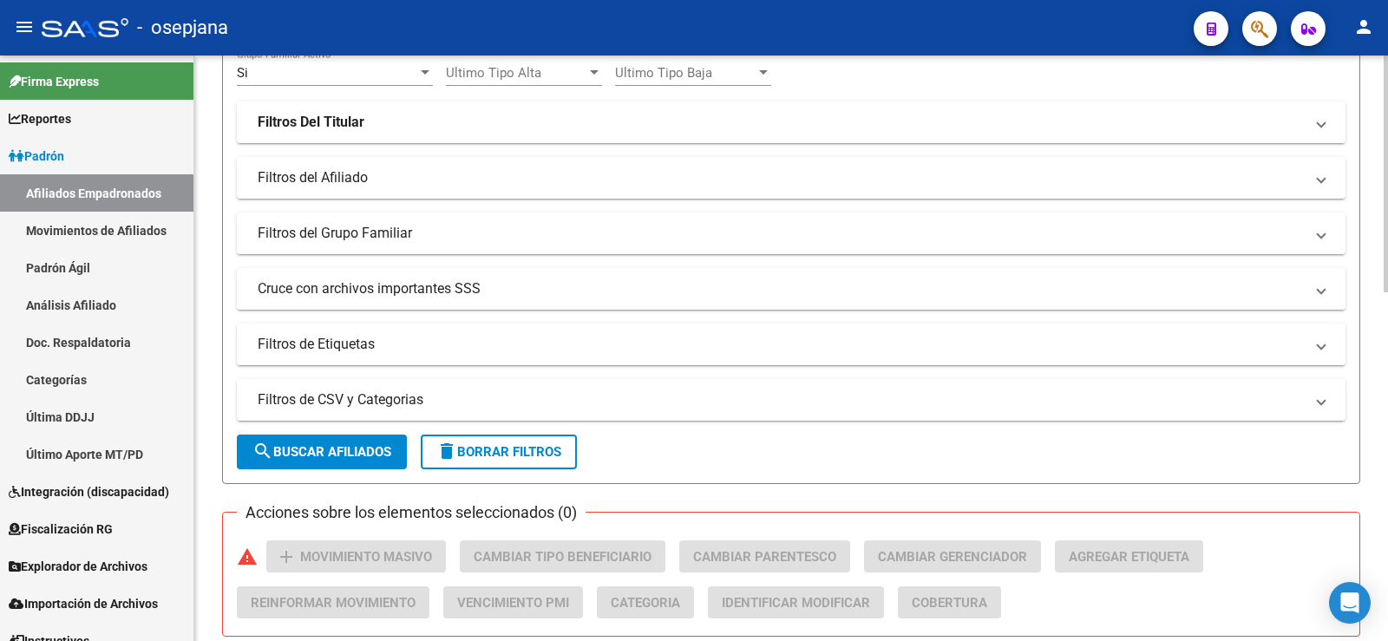
click at [379, 400] on mat-panel-title "Filtros de CSV y Categorias" at bounding box center [781, 399] width 1046 height 19
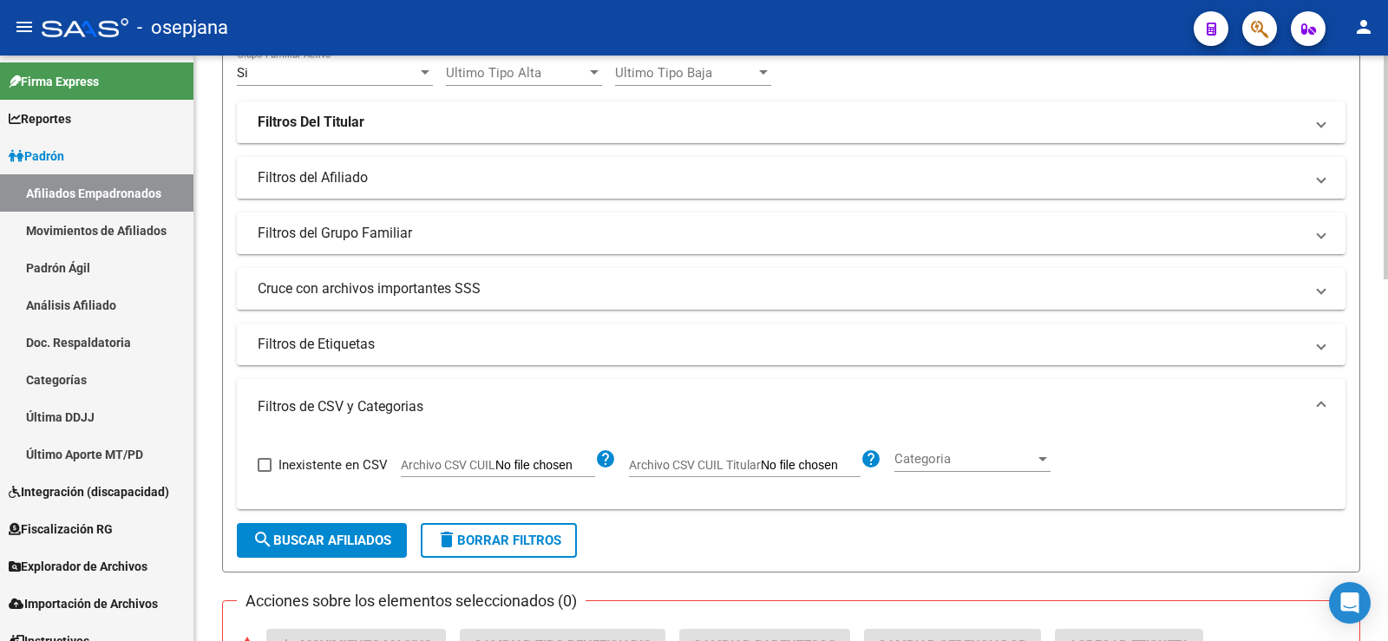
click at [700, 466] on span "Archivo CSV CUIL Titular" at bounding box center [695, 465] width 132 height 14
click at [761, 466] on input "Archivo CSV CUIL Titular" at bounding box center [811, 466] width 100 height 16
type input "C:\fakepath\Para SAAS.csv"
click at [350, 546] on span "search Buscar Afiliados" at bounding box center [321, 541] width 139 height 16
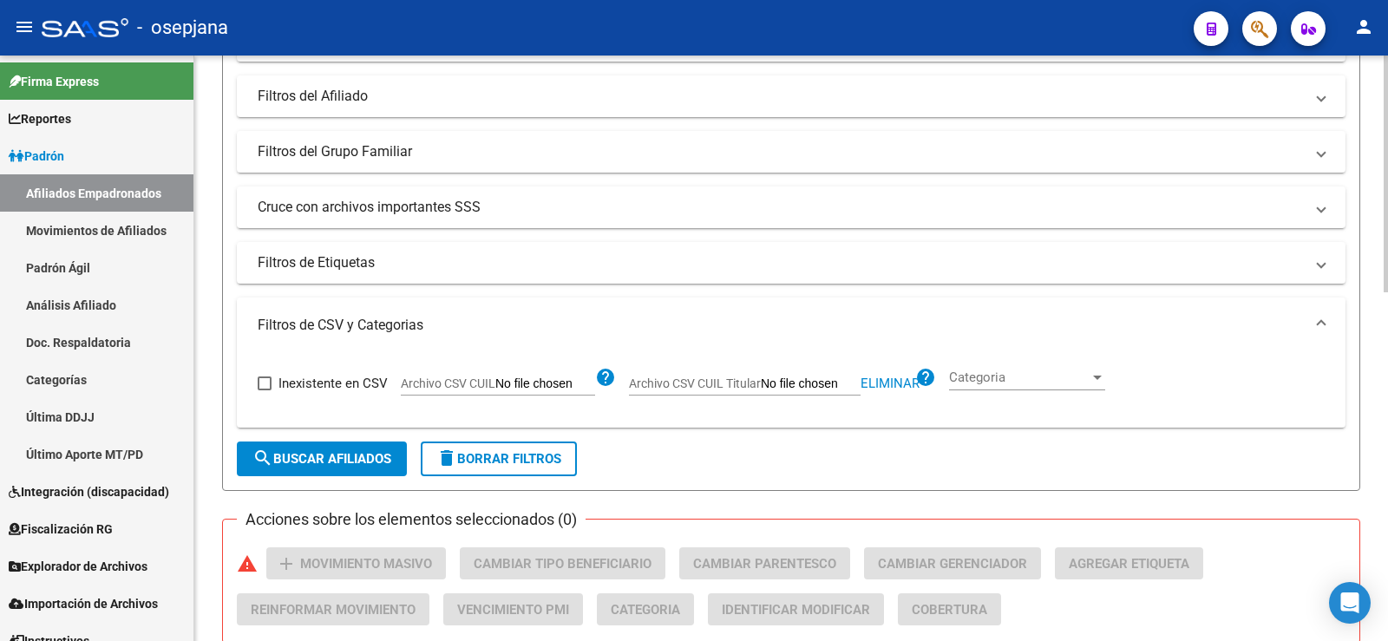
scroll to position [0, 0]
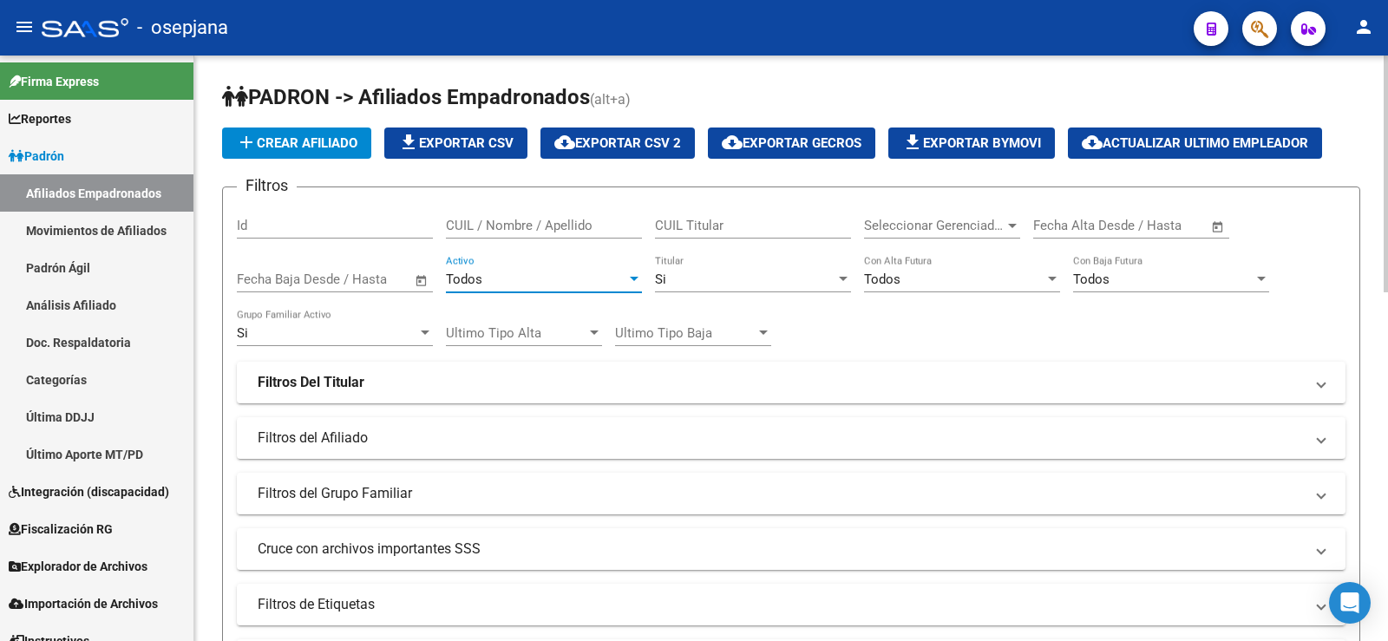
click at [489, 276] on div "Todos" at bounding box center [536, 279] width 180 height 16
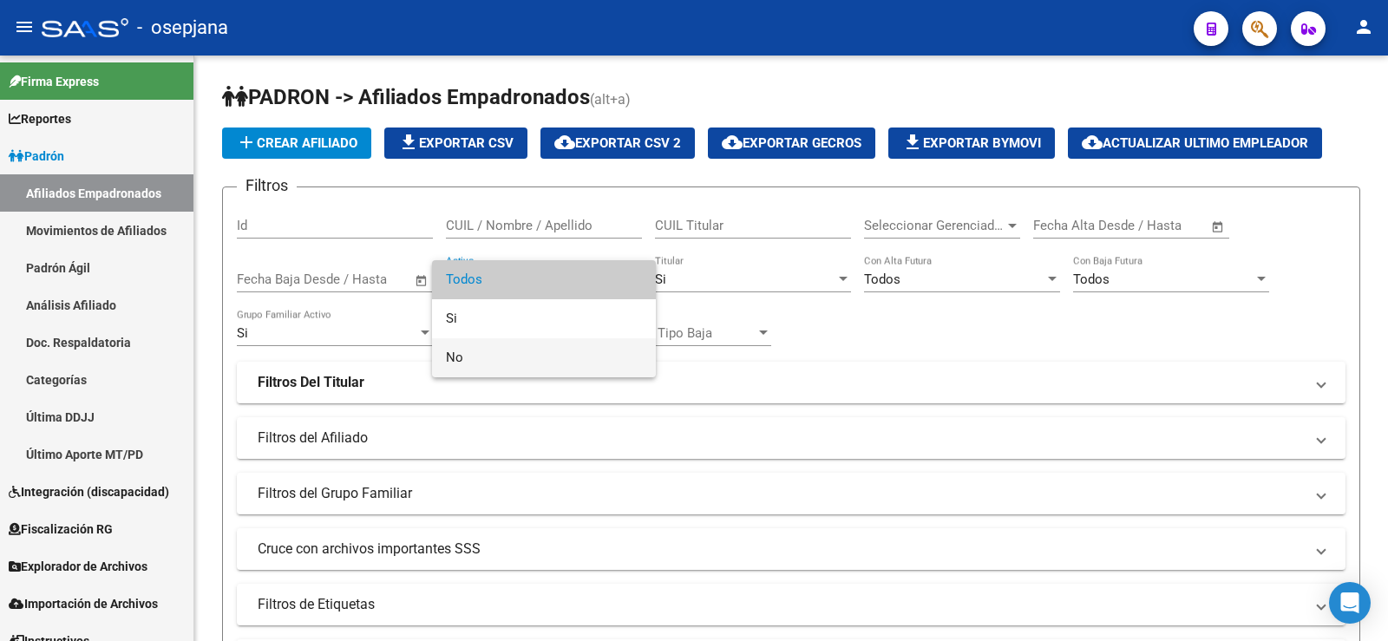
click at [464, 350] on span "No" at bounding box center [544, 357] width 196 height 39
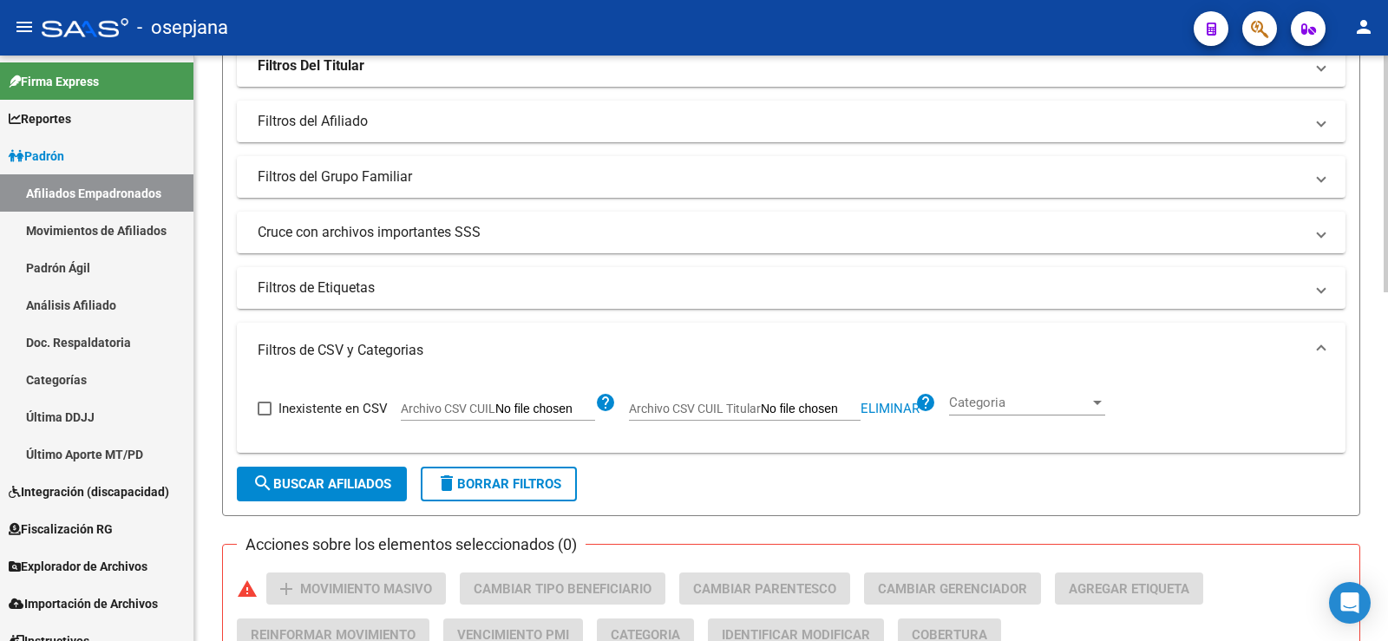
scroll to position [347, 0]
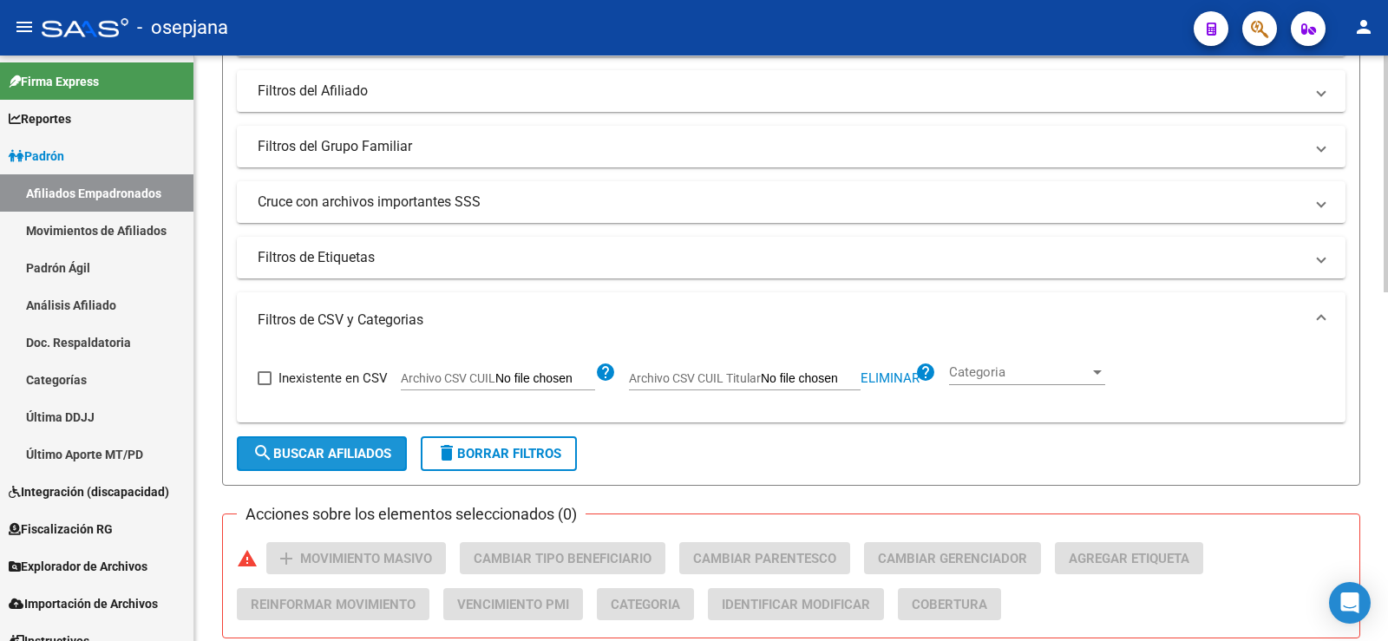
click at [367, 454] on span "search Buscar Afiliados" at bounding box center [321, 454] width 139 height 16
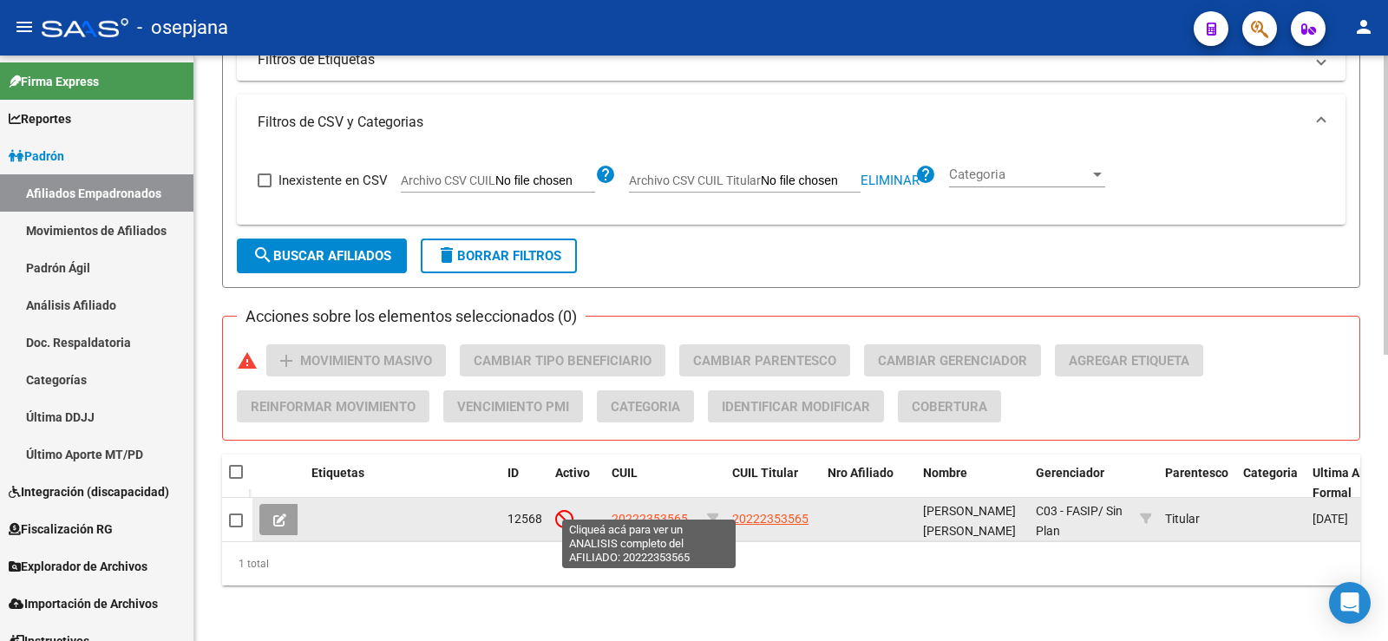
click at [674, 512] on span "20222353565" at bounding box center [649, 519] width 76 height 14
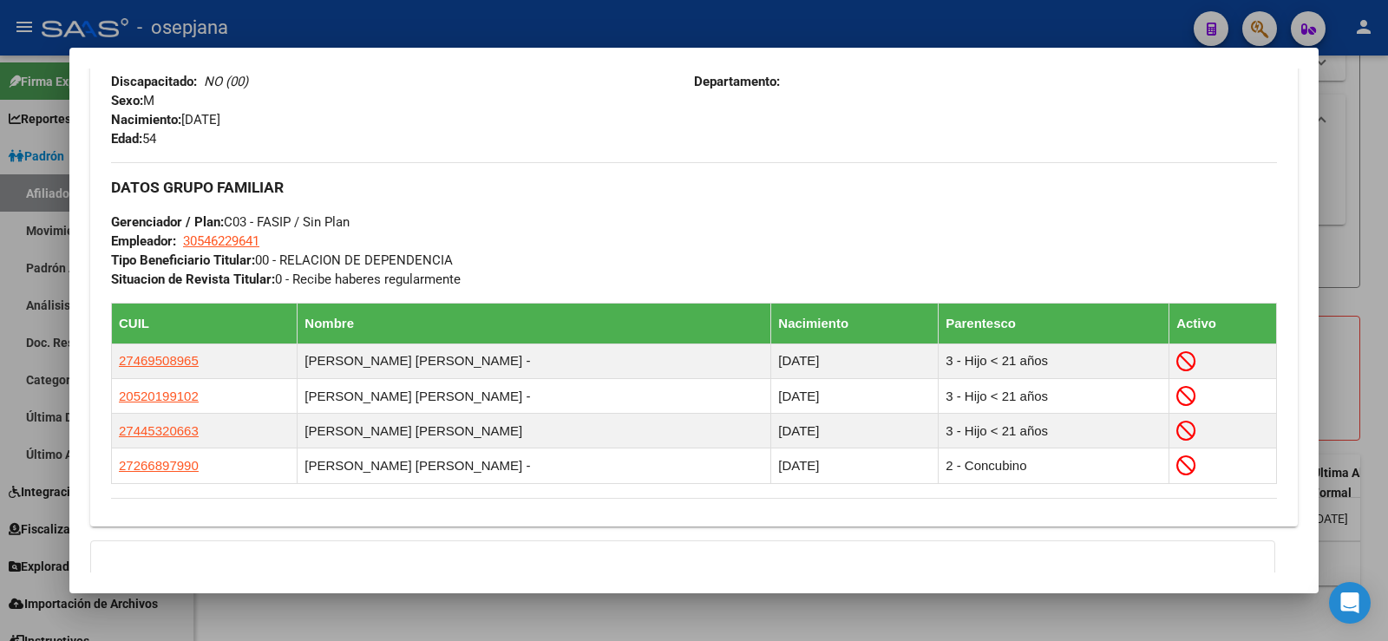
scroll to position [957, 0]
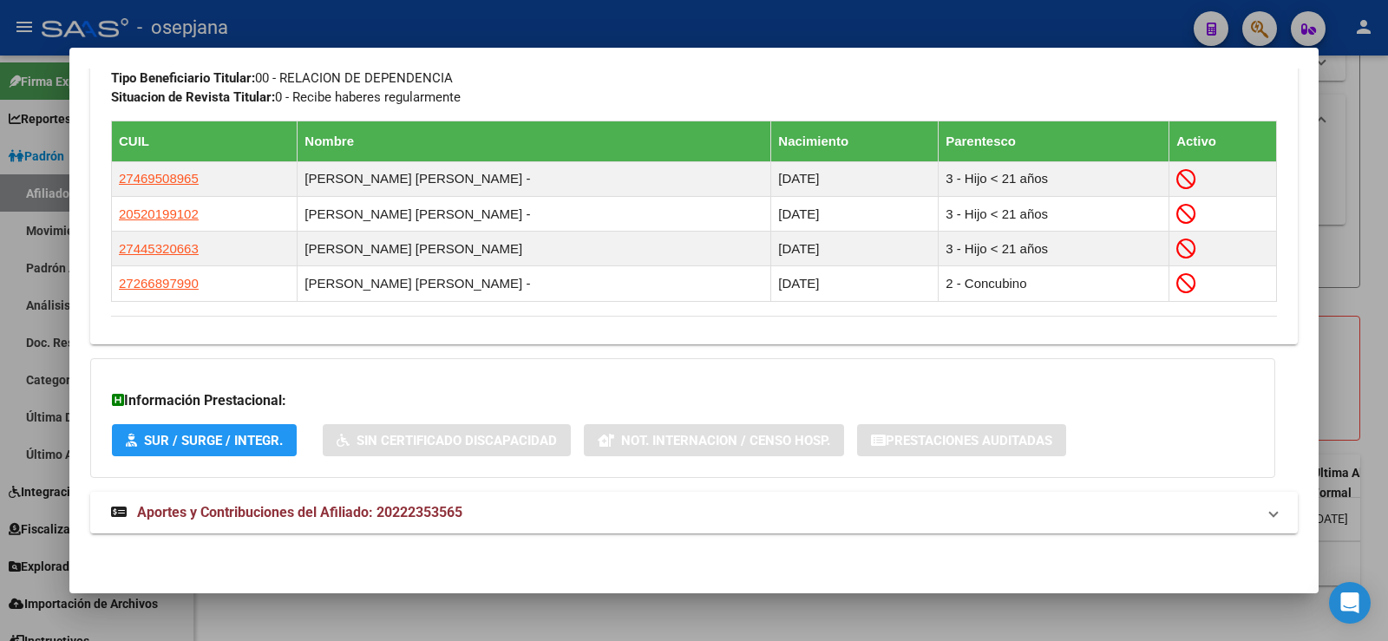
drag, startPoint x: 404, startPoint y: 506, endPoint x: 418, endPoint y: 486, distance: 25.0
click at [405, 507] on span "Aportes y Contribuciones del Afiliado: 20222353565" at bounding box center [299, 512] width 325 height 16
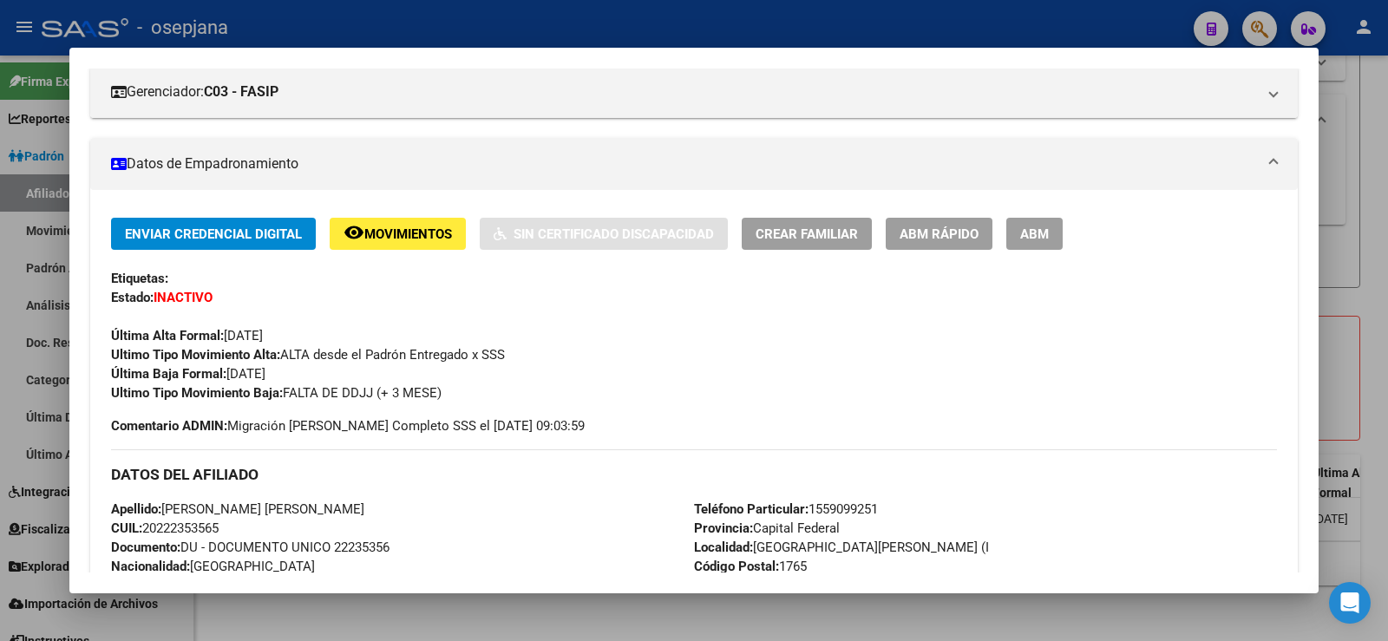
scroll to position [192, 0]
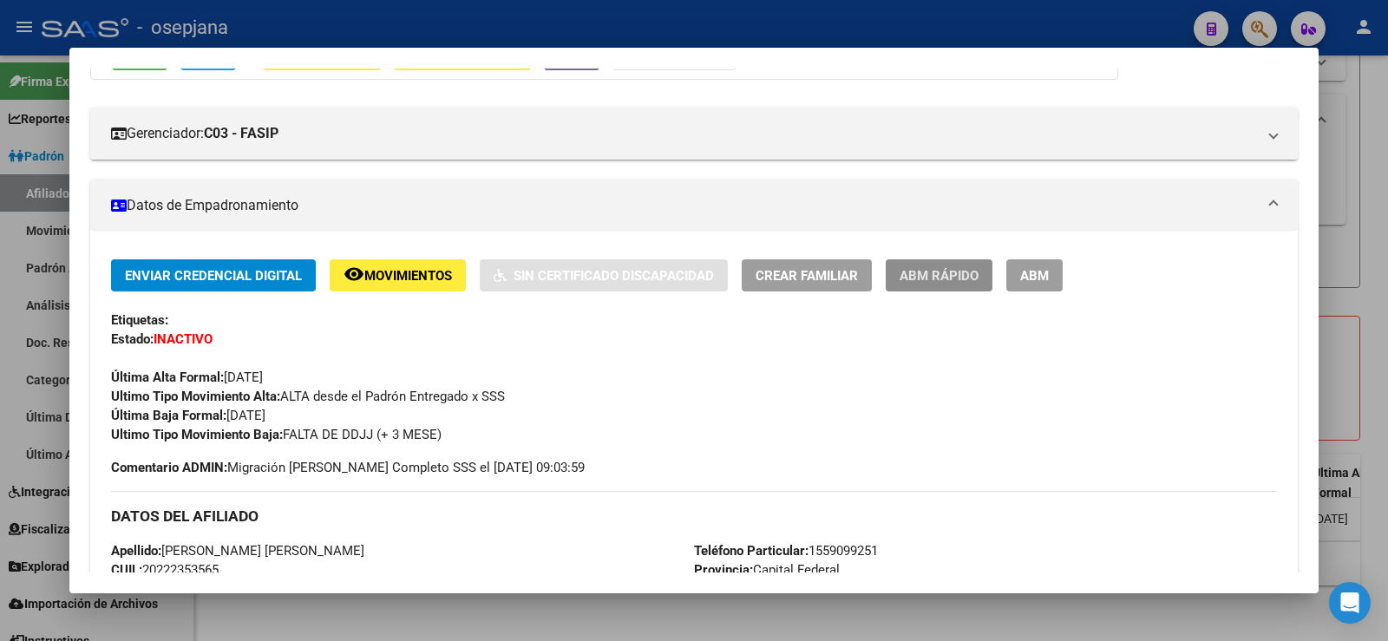
click at [928, 273] on span "ABM Rápido" at bounding box center [938, 276] width 79 height 16
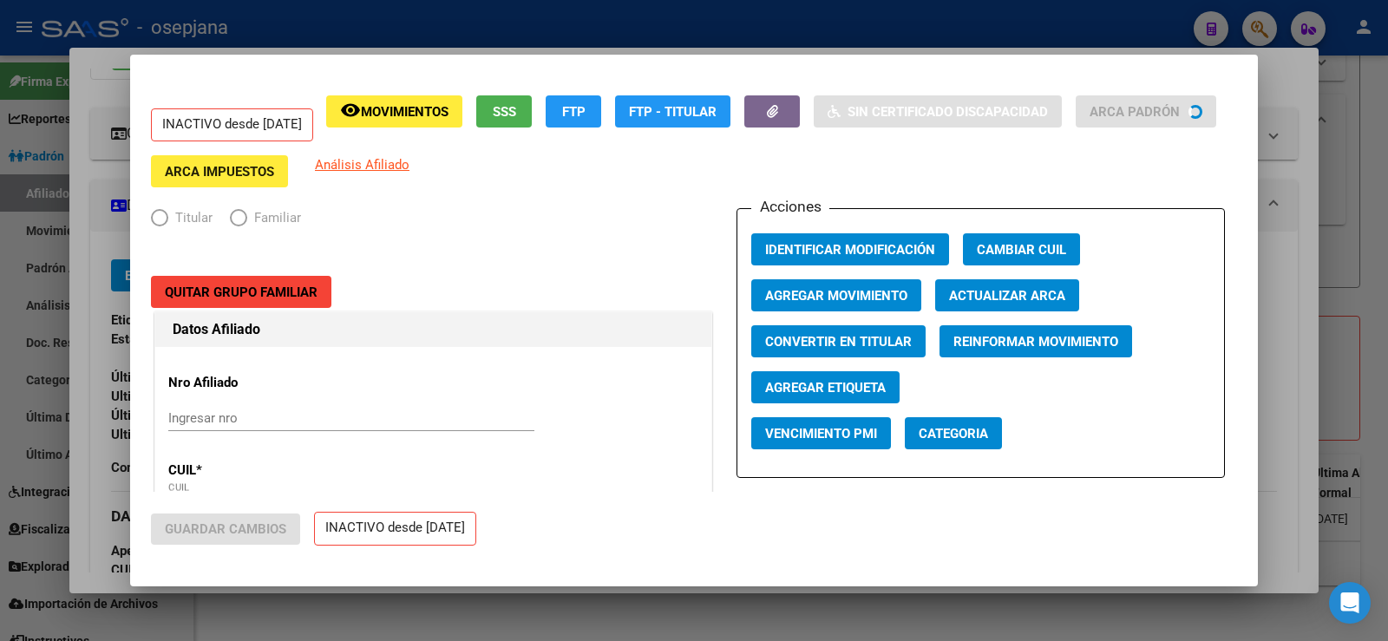
radio input "true"
type input "30-54622964-1"
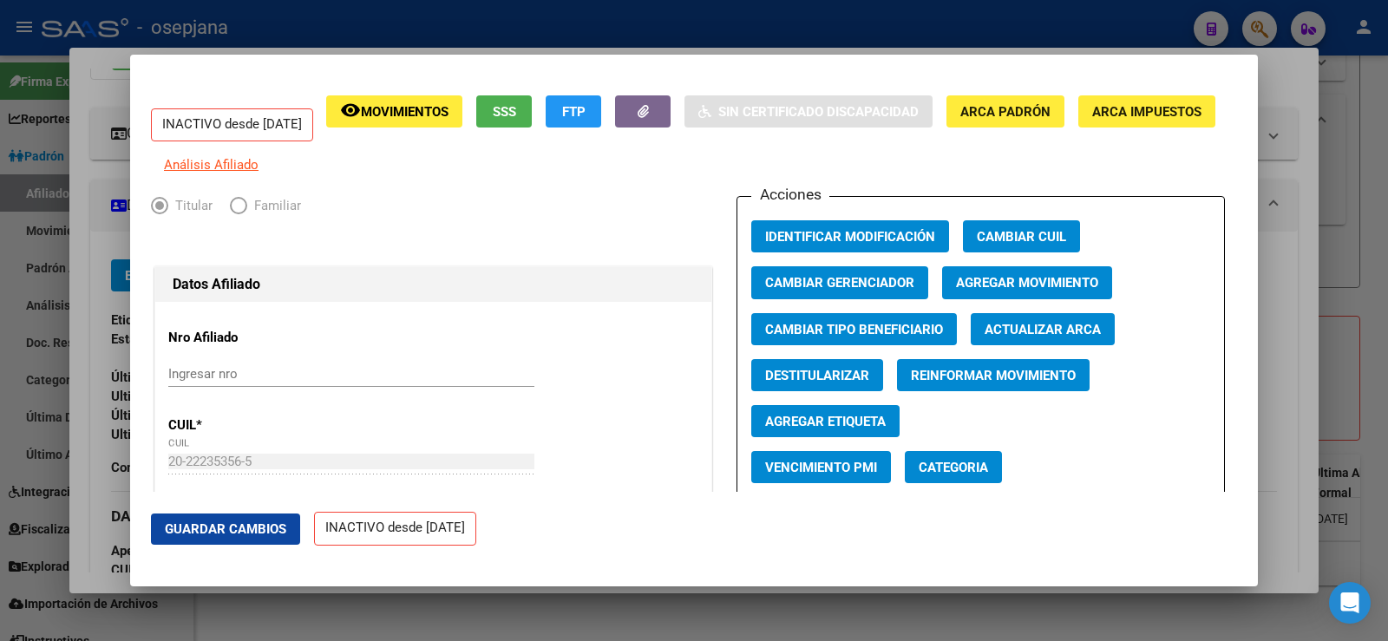
click at [996, 291] on span "Agregar Movimiento" at bounding box center [1027, 284] width 142 height 16
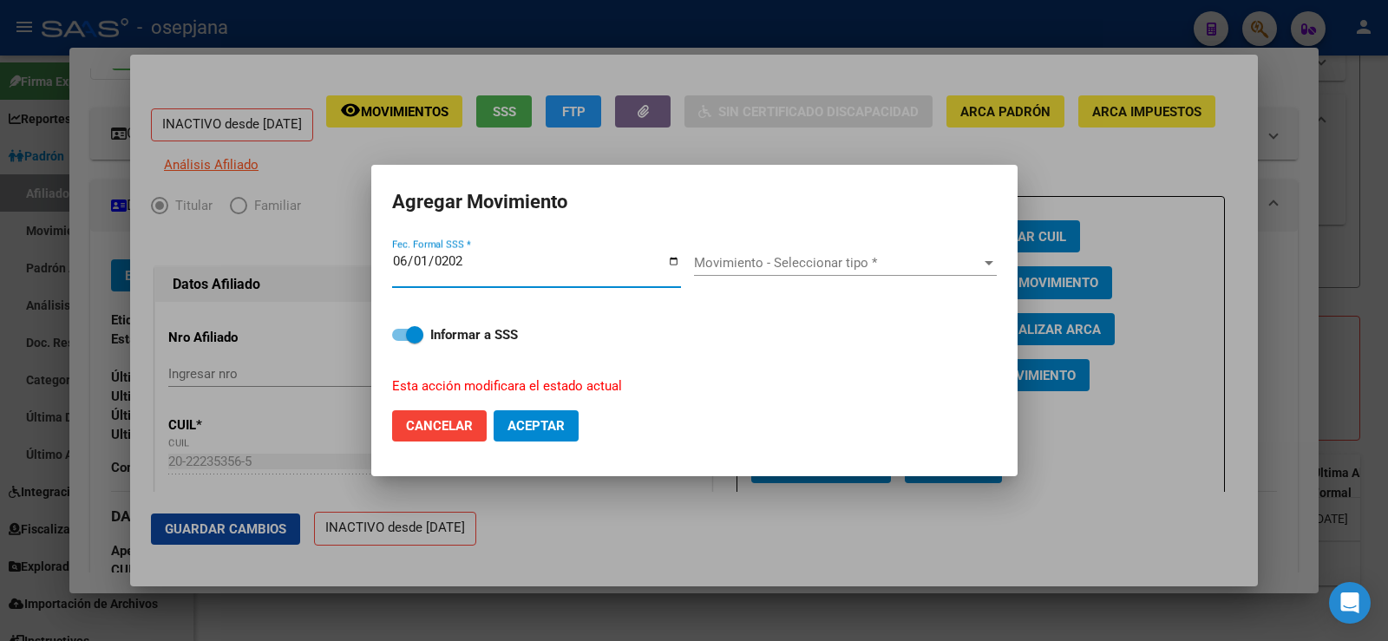
type input "[DATE]"
click at [886, 258] on span "Movimiento - Seleccionar tipo *" at bounding box center [837, 263] width 287 height 16
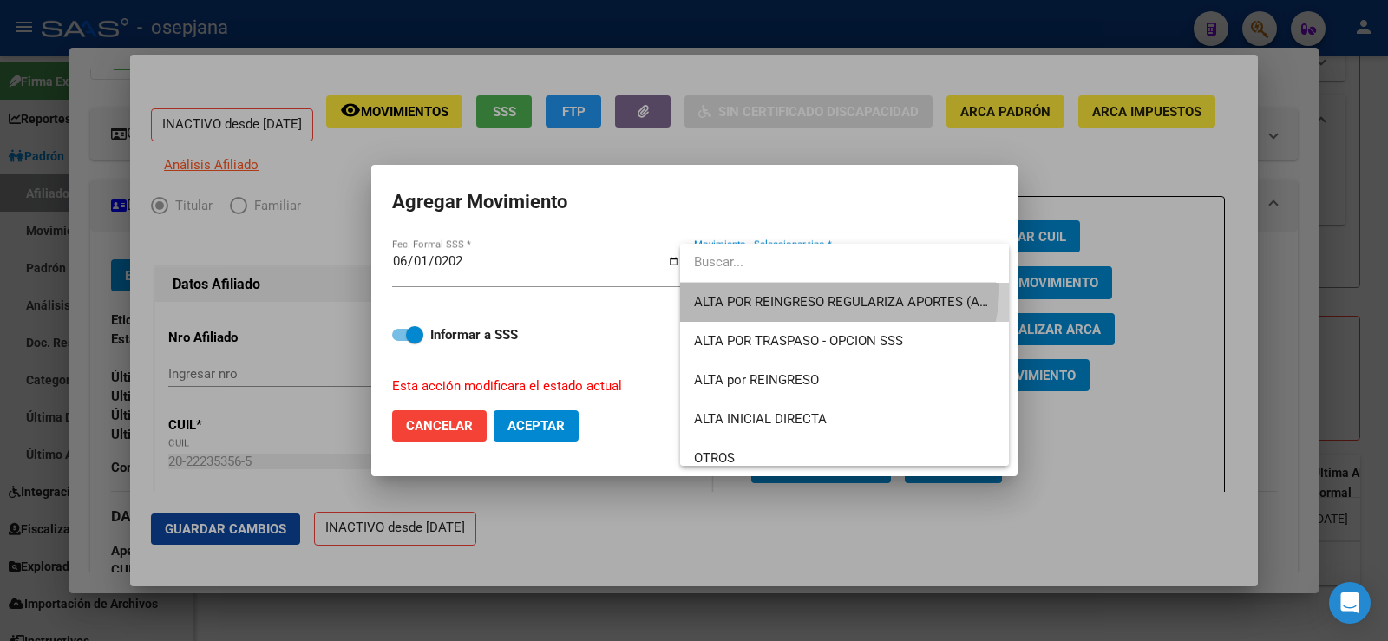
click at [835, 287] on span "ALTA POR REINGRESO REGULARIZA APORTES (AFIP)" at bounding box center [844, 302] width 301 height 39
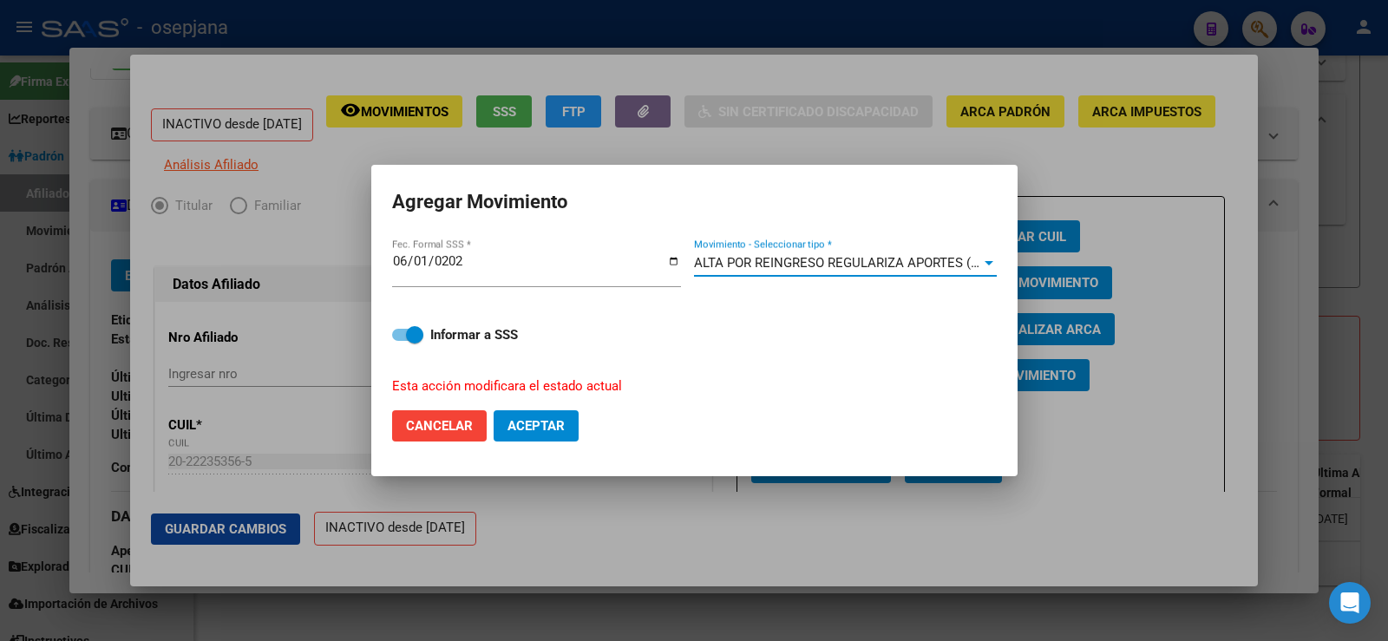
click at [566, 428] on button "Aceptar" at bounding box center [535, 425] width 85 height 31
checkbox input "false"
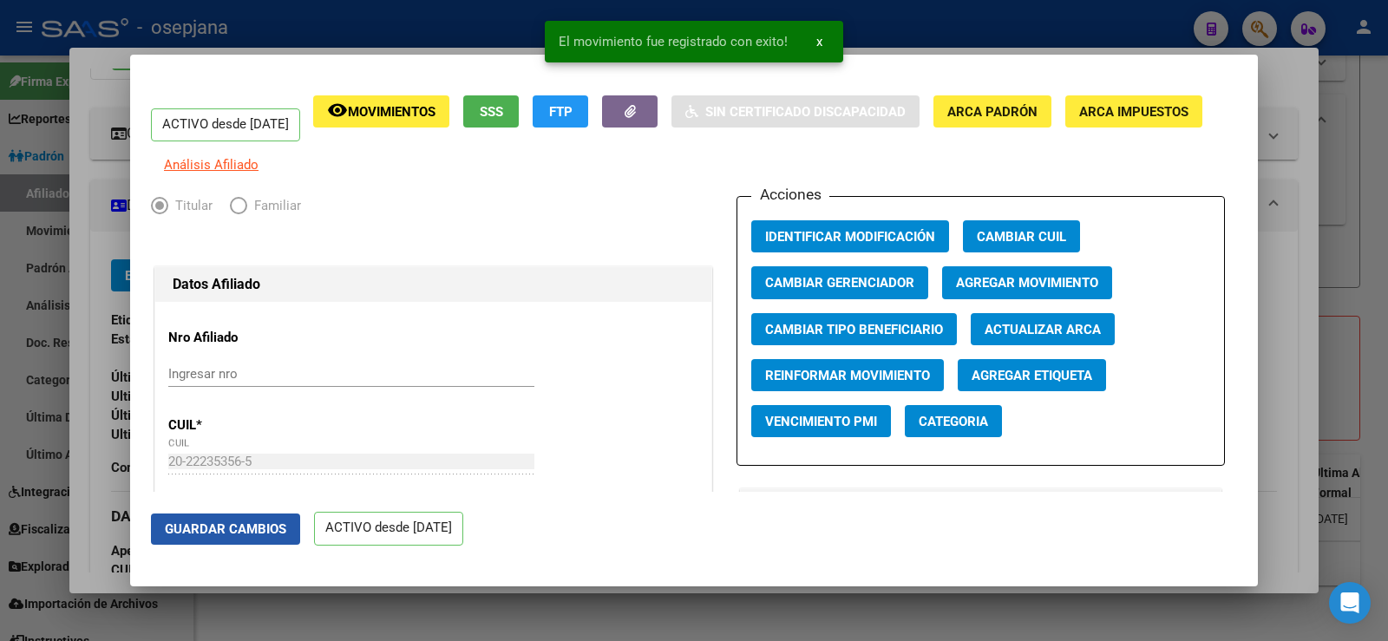
click at [259, 535] on span "Guardar Cambios" at bounding box center [225, 529] width 121 height 16
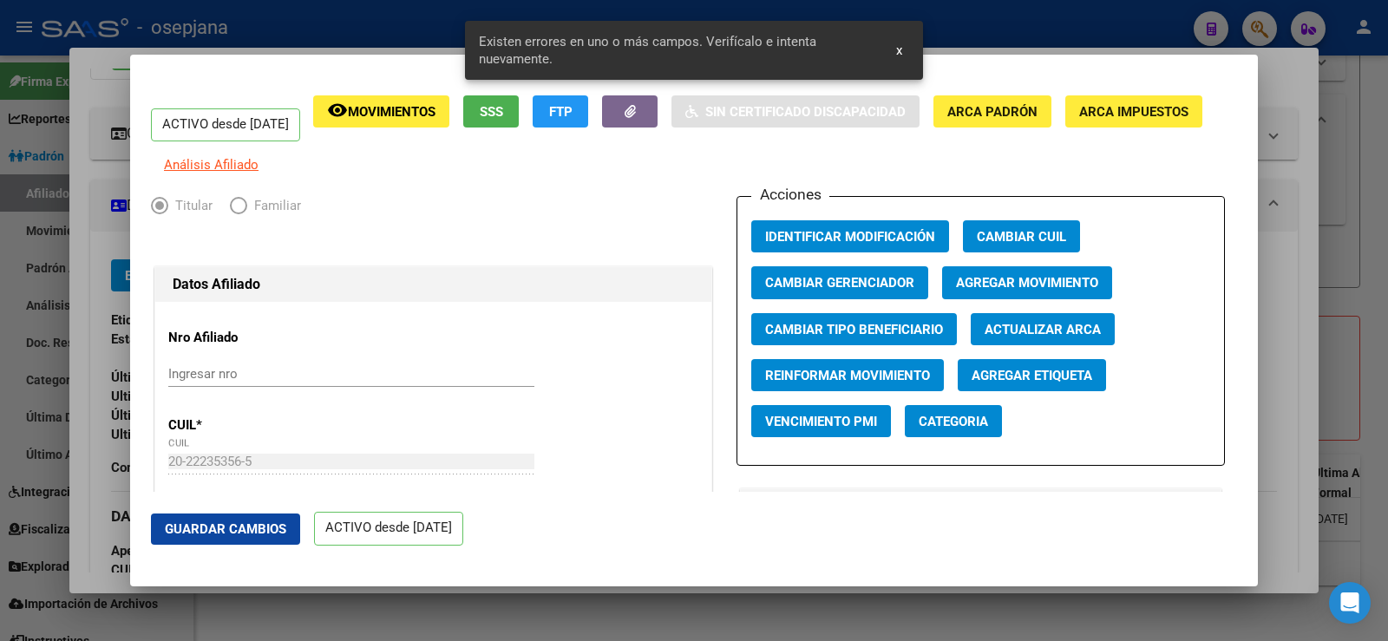
click at [1012, 337] on span "Actualizar ARCA" at bounding box center [1042, 330] width 116 height 16
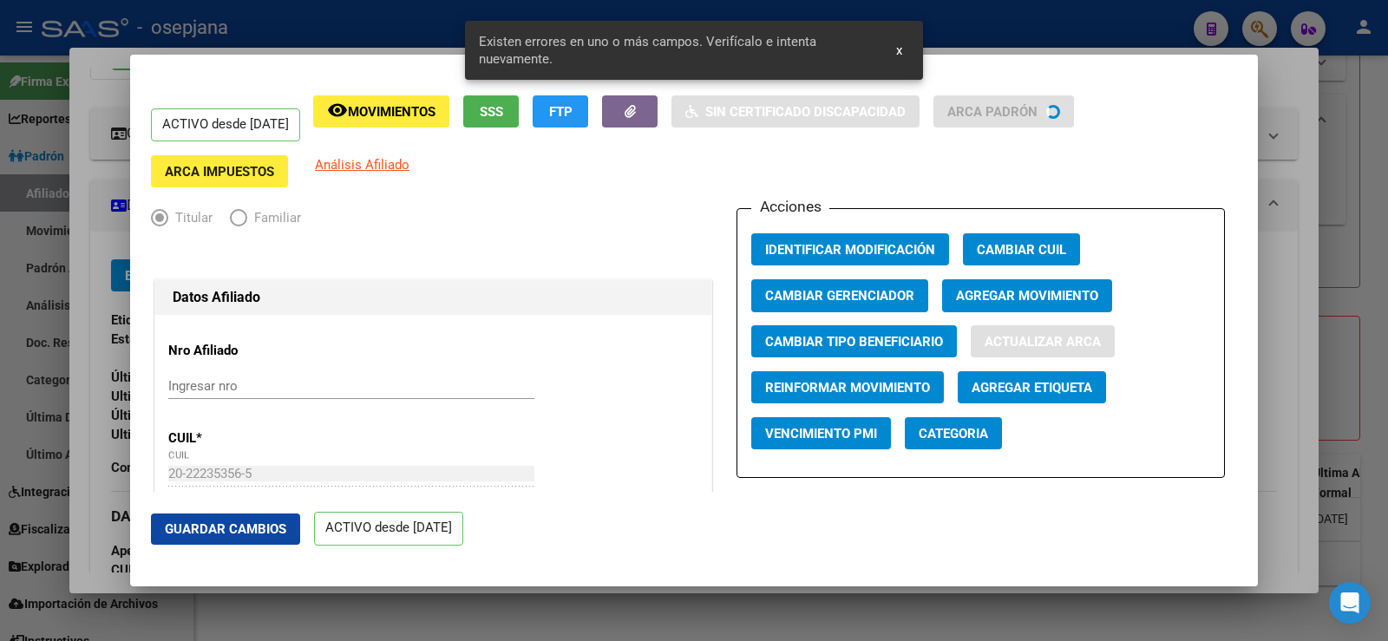
type input "LUQUE"
type input "[PERSON_NAME]"
type input "33"
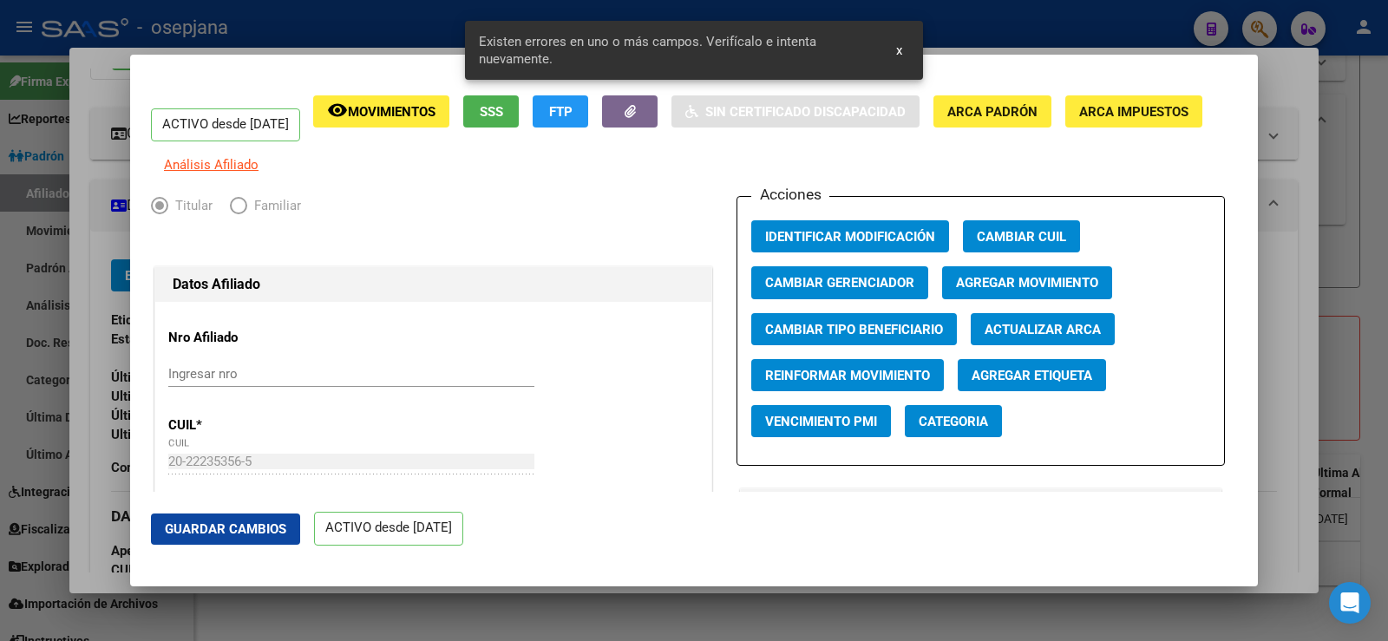
scroll to position [434, 0]
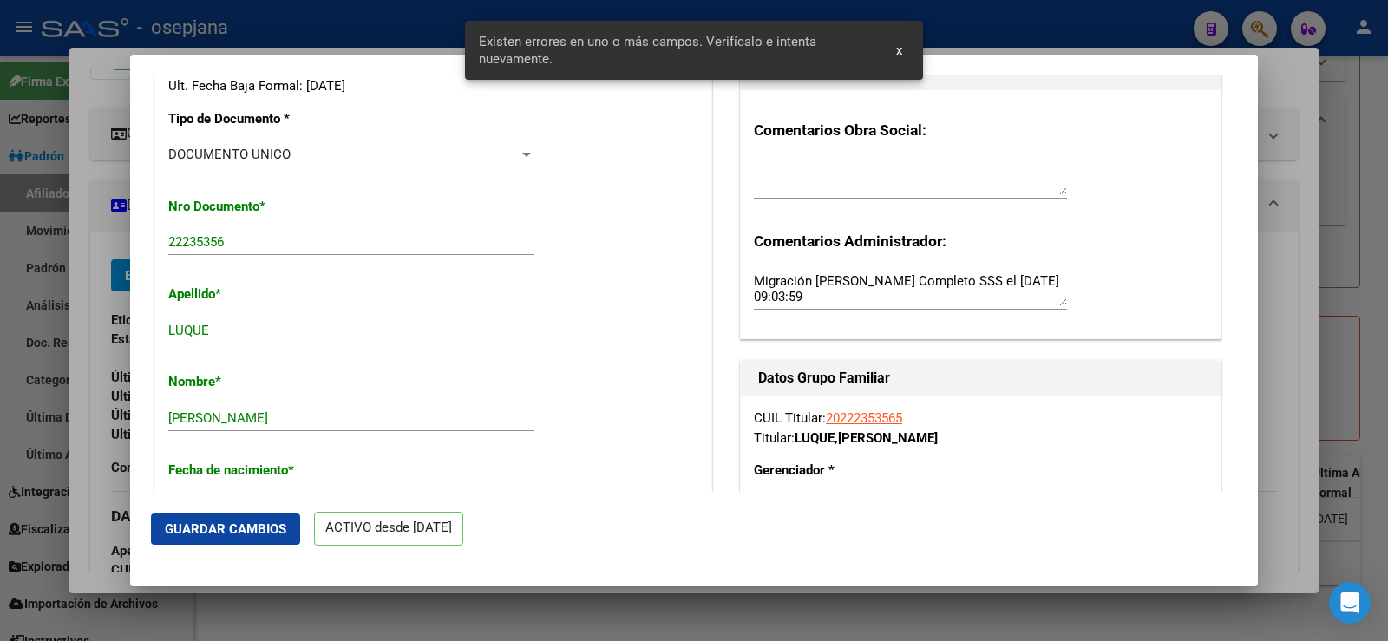
click at [263, 533] on span "Guardar Cambios" at bounding box center [225, 529] width 121 height 16
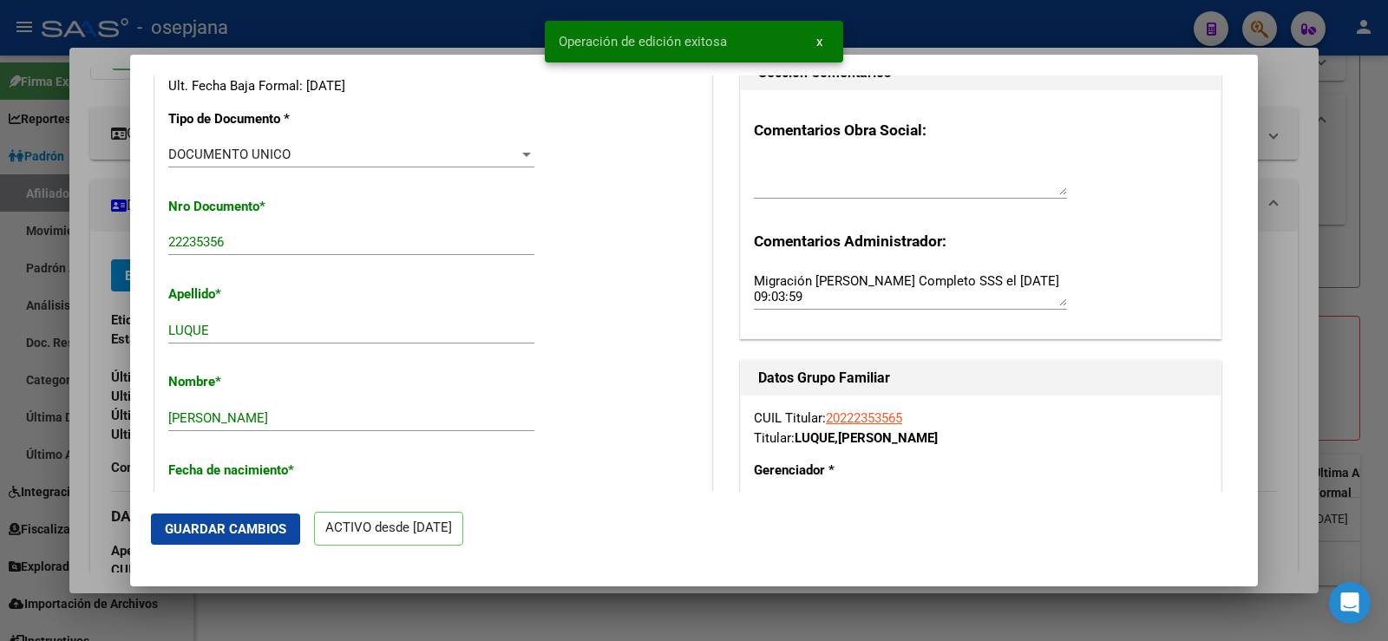
click at [1284, 220] on div at bounding box center [694, 320] width 1388 height 641
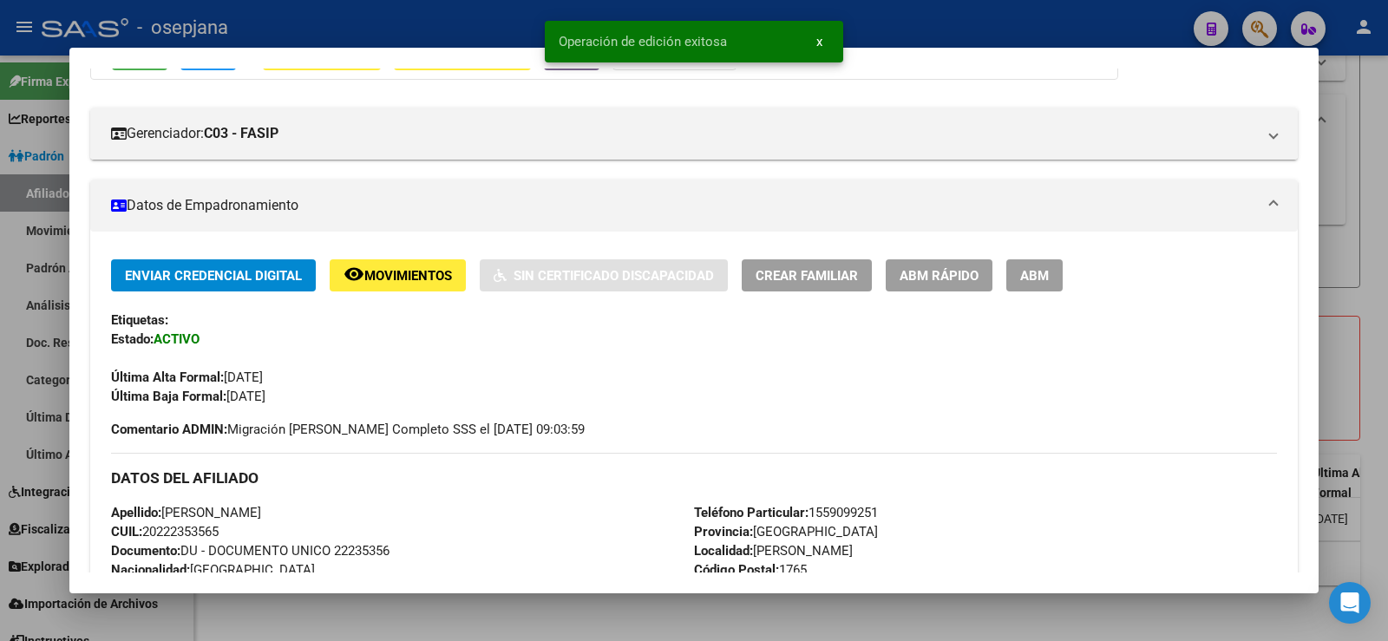
click at [1380, 227] on div at bounding box center [694, 320] width 1388 height 641
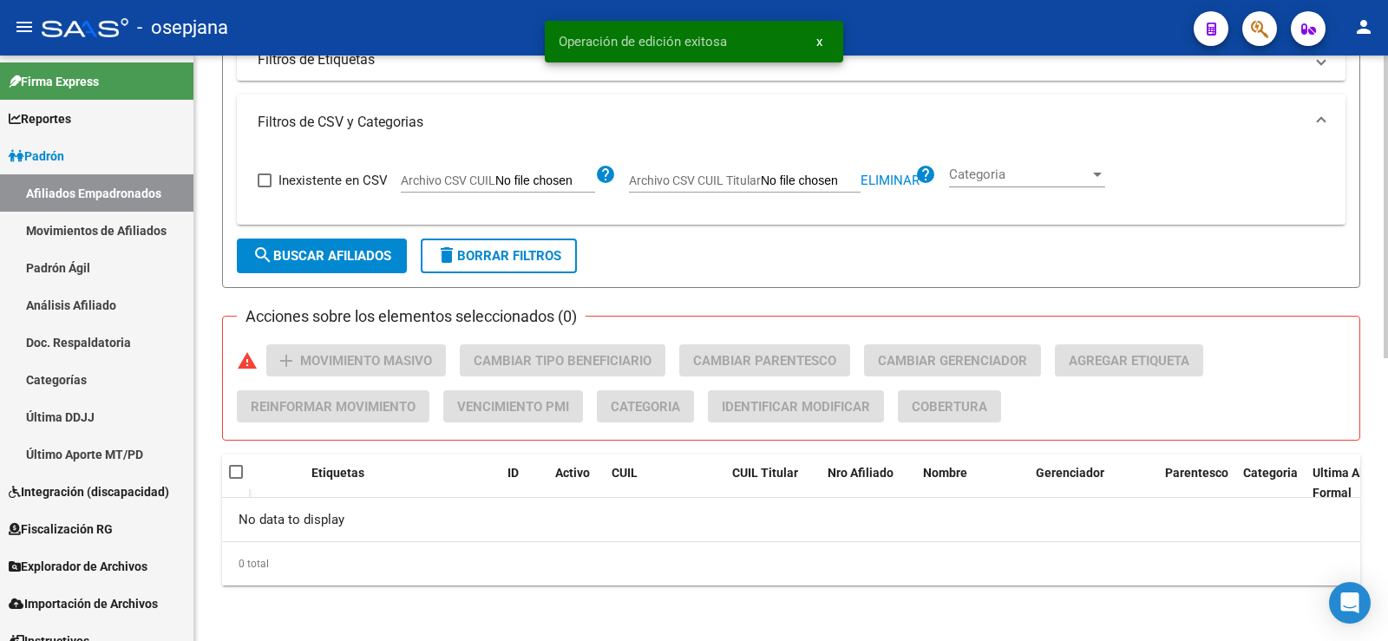
scroll to position [112, 0]
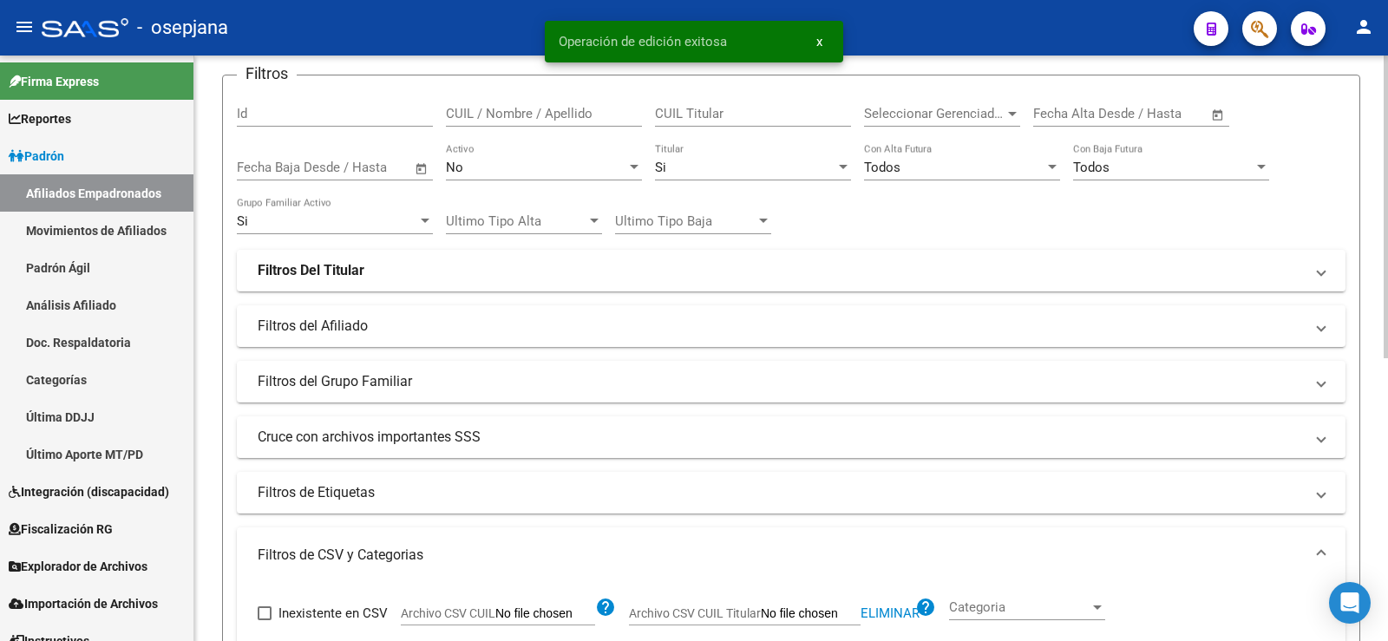
click at [500, 167] on div "No" at bounding box center [536, 168] width 180 height 16
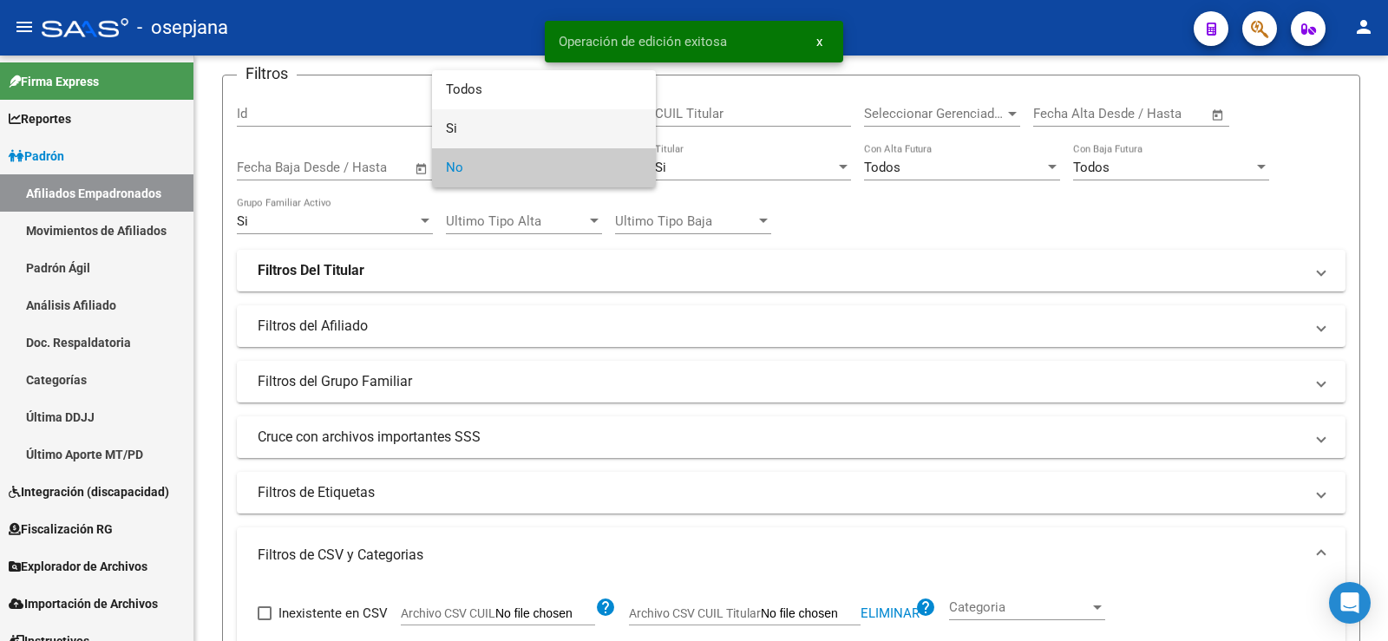
click at [474, 129] on span "Si" at bounding box center [544, 128] width 196 height 39
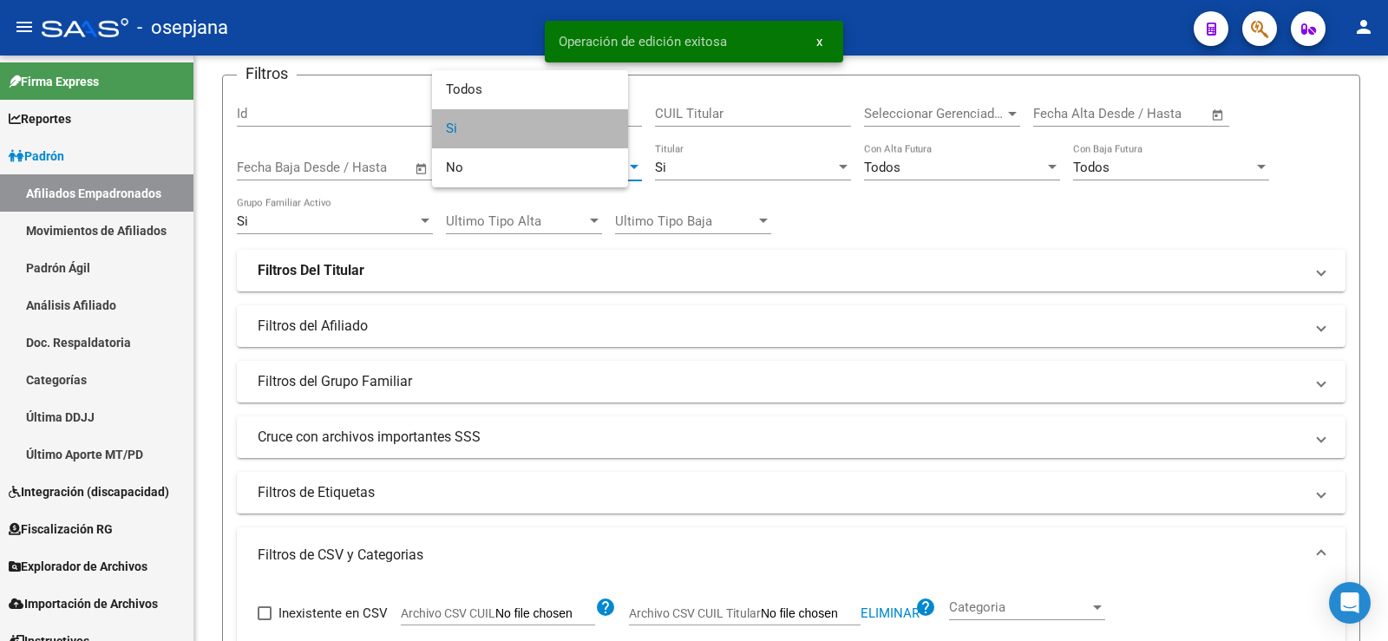
click at [474, 129] on div "CUIL / Nombre / Apellido" at bounding box center [544, 116] width 196 height 54
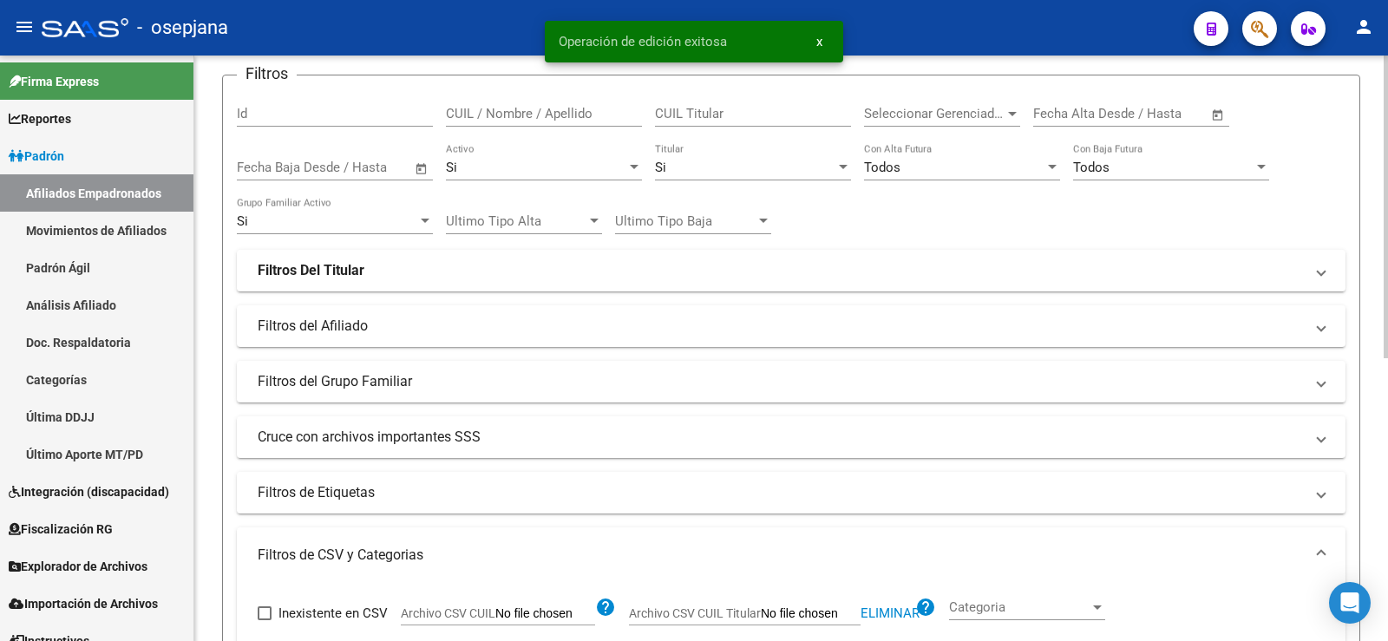
click at [480, 162] on div "Si" at bounding box center [536, 168] width 180 height 16
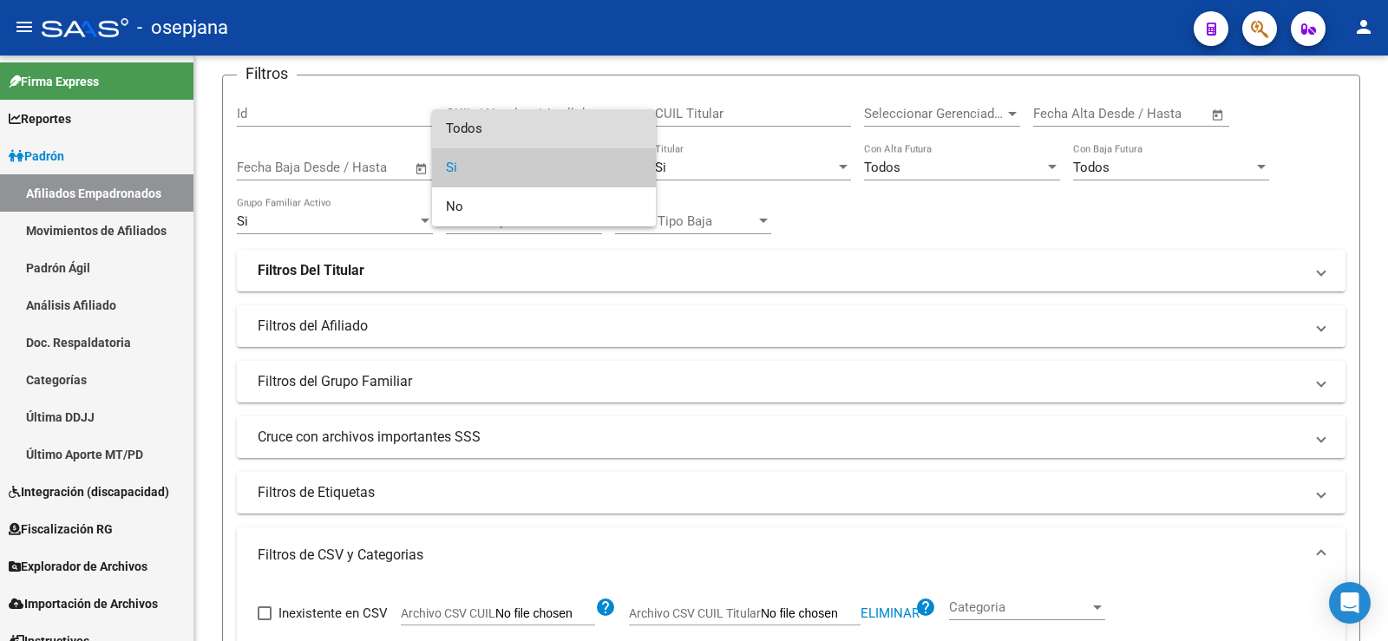
click at [474, 127] on span "Todos" at bounding box center [544, 128] width 196 height 39
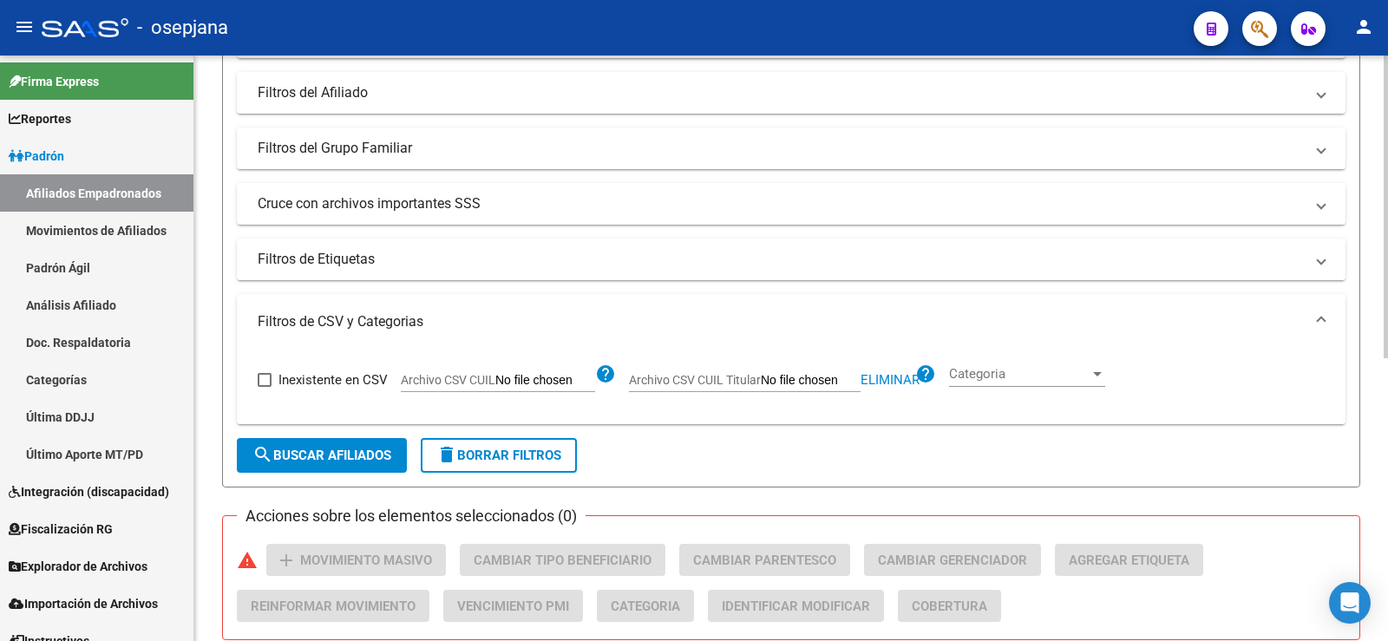
scroll to position [372, 0]
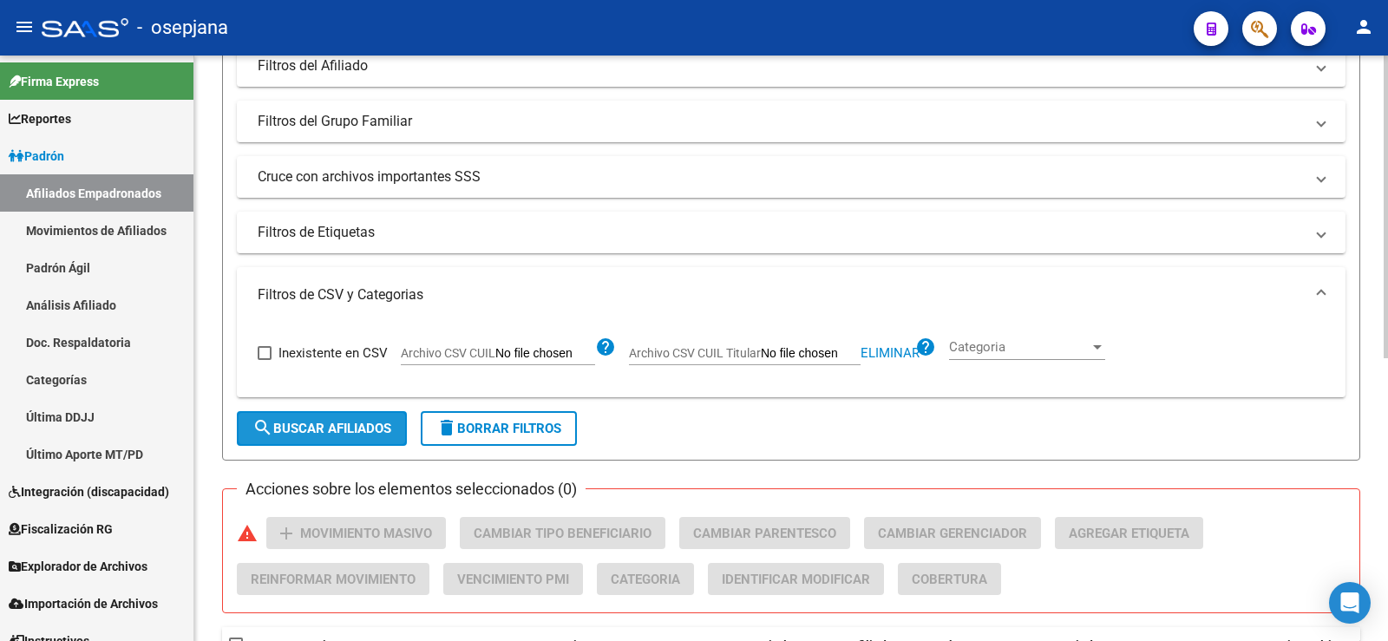
click at [357, 428] on span "search Buscar Afiliados" at bounding box center [321, 429] width 139 height 16
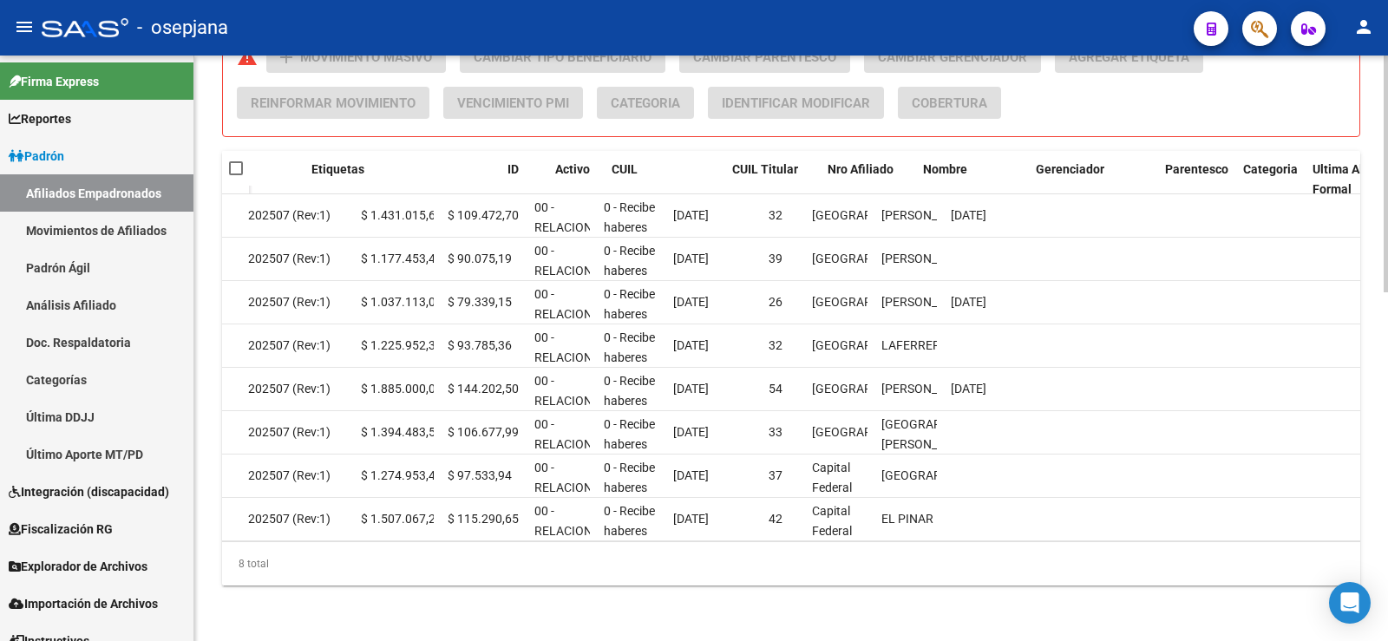
scroll to position [0, 0]
